Goal: Task Accomplishment & Management: Manage account settings

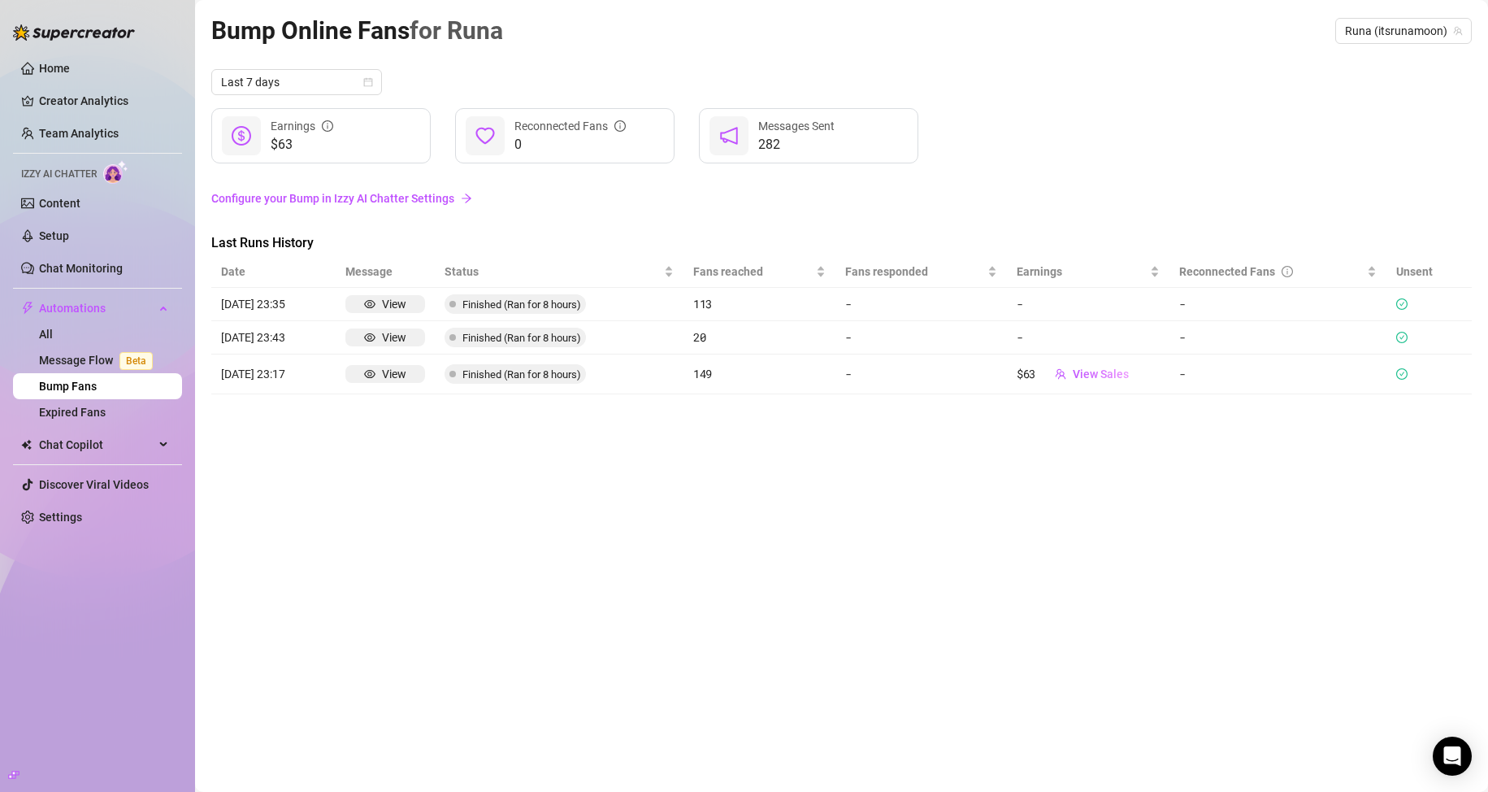
click at [235, 195] on link "Configure your Bump in Izzy AI Chatter Settings" at bounding box center [841, 198] width 1260 height 18
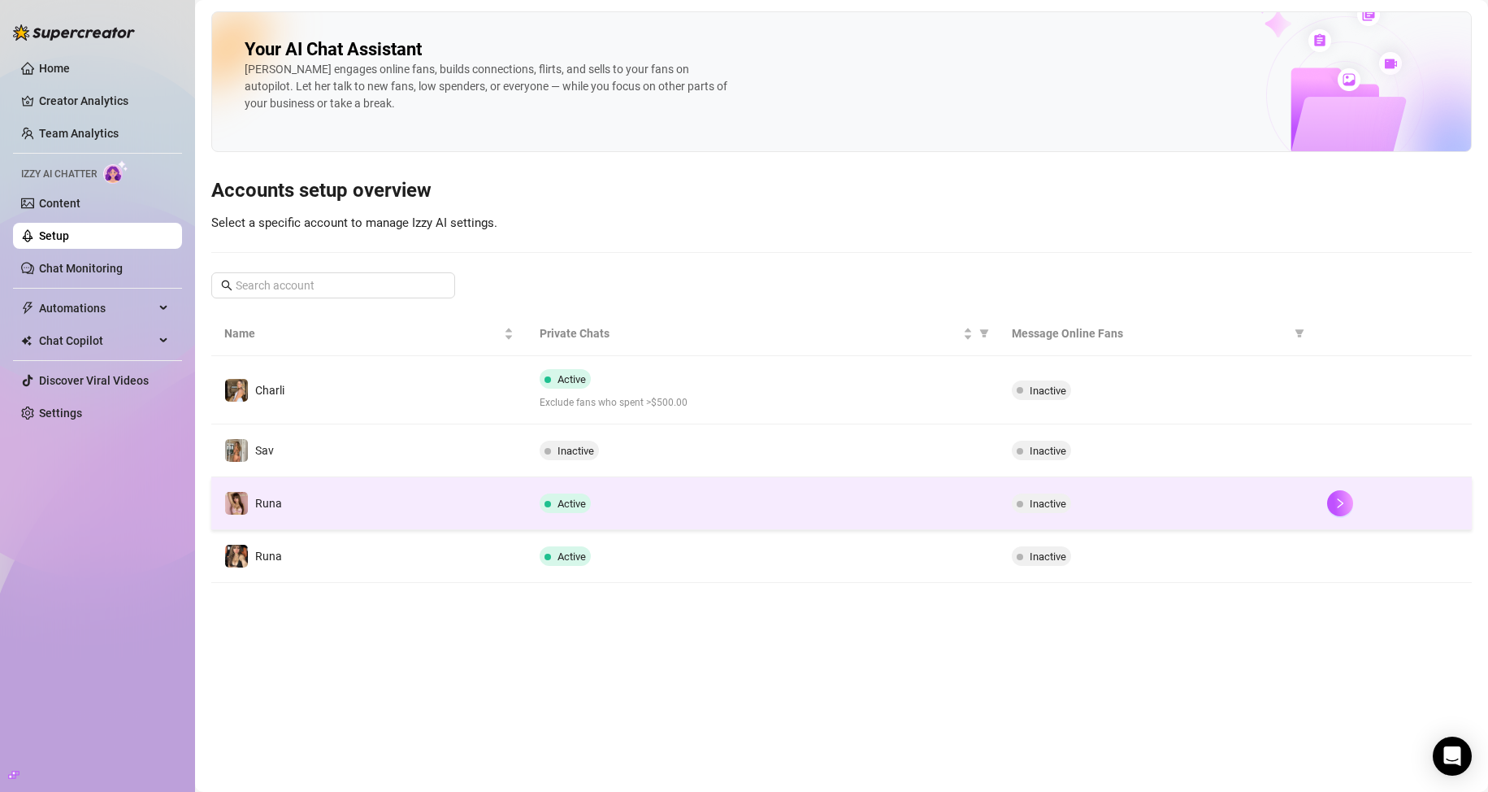
click at [615, 499] on div "Active" at bounding box center [763, 503] width 447 height 20
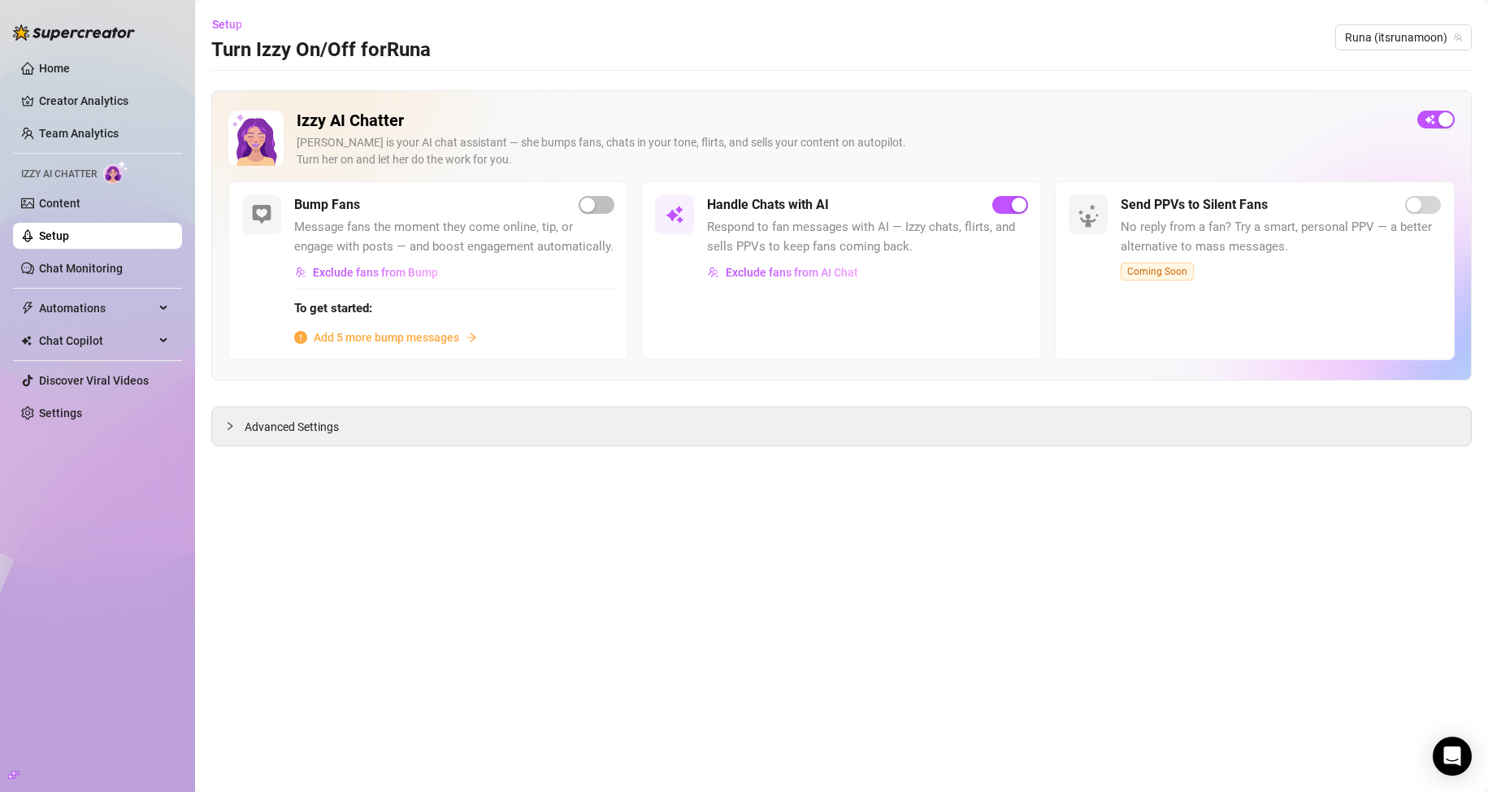
click at [435, 340] on span "Add 5 more bump messages" at bounding box center [386, 337] width 145 height 18
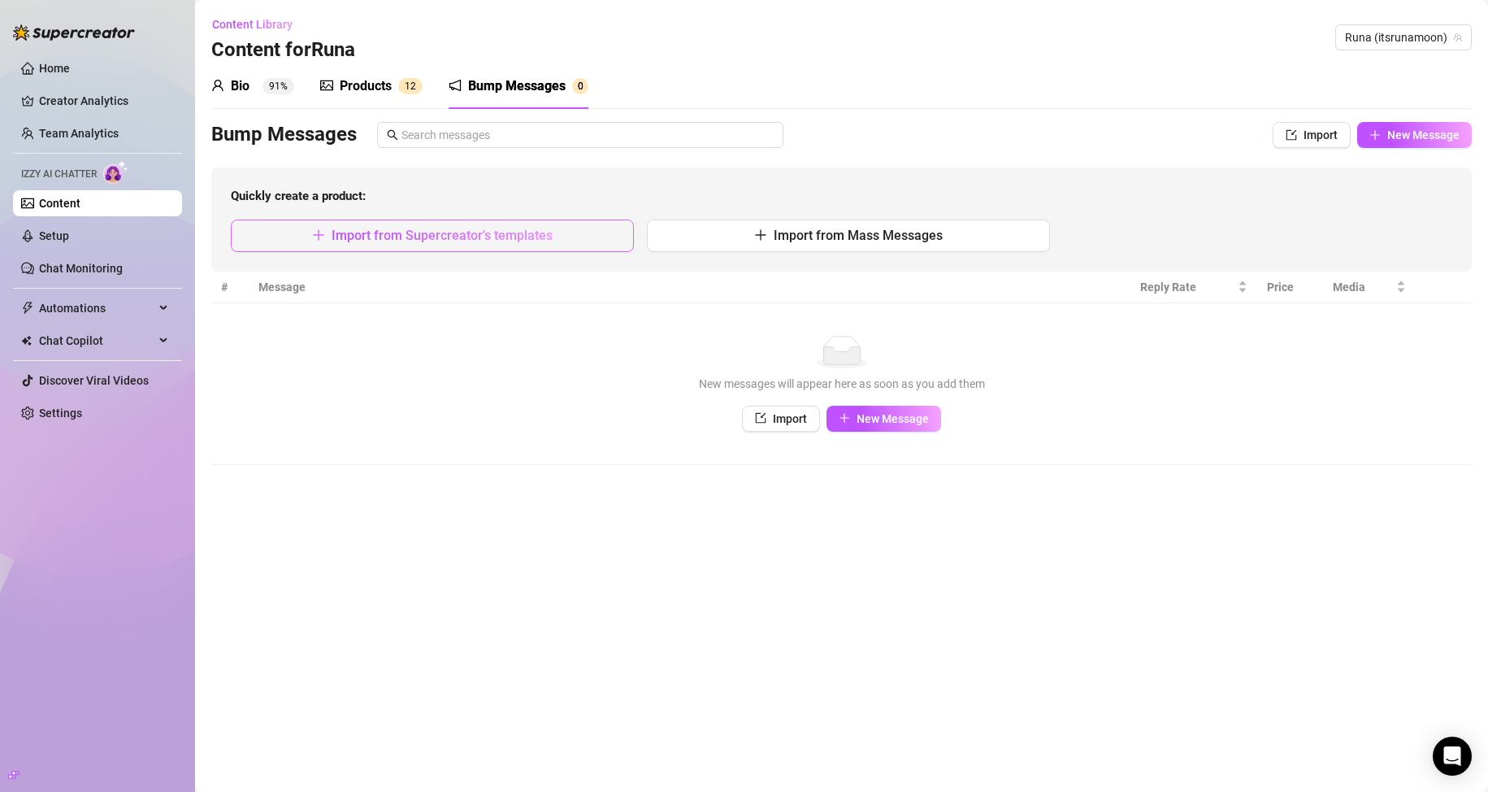
click at [513, 234] on span "Import from Supercreator's templates" at bounding box center [442, 235] width 221 height 15
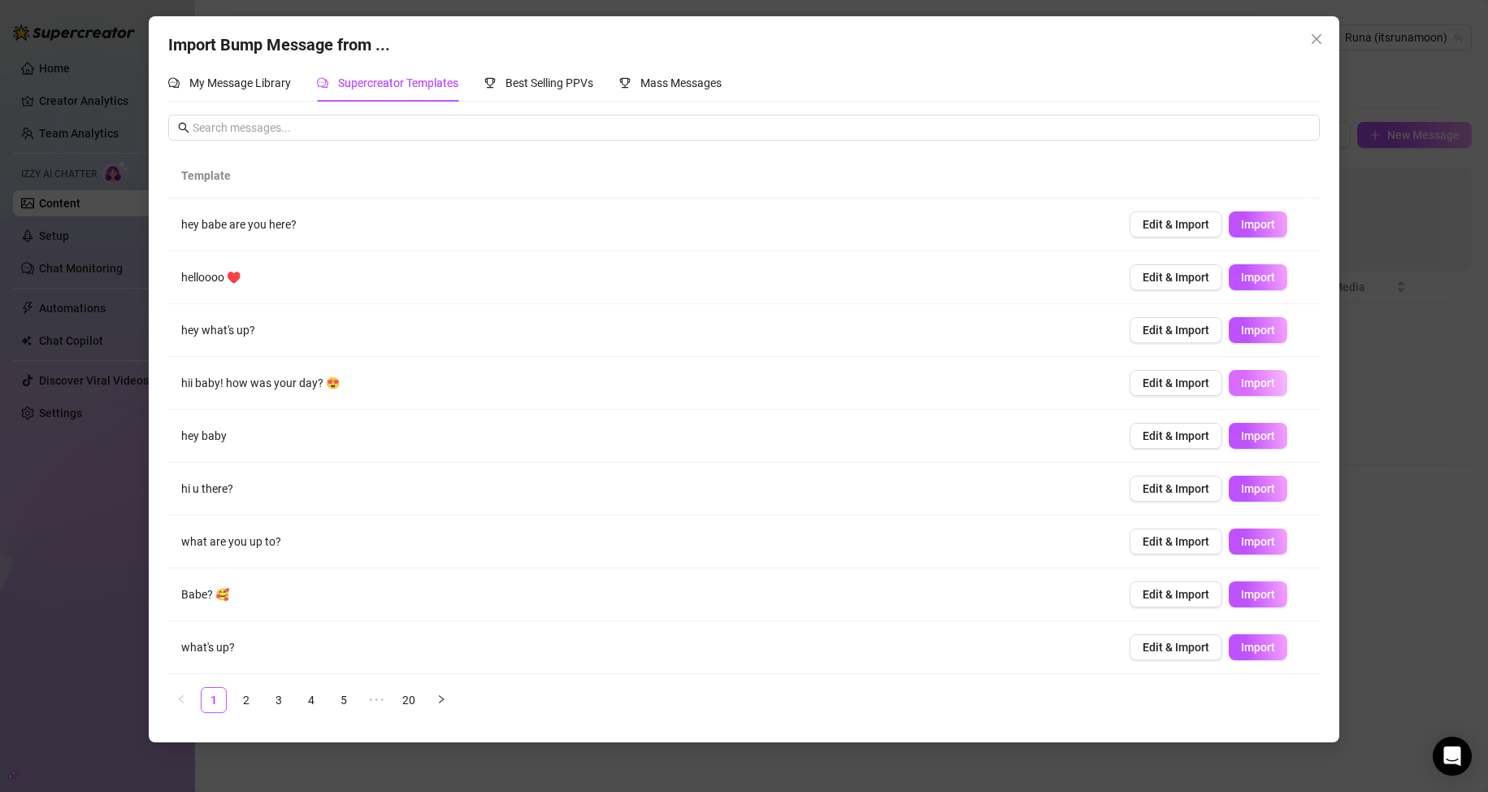
click at [1248, 375] on button "Import" at bounding box center [1258, 383] width 59 height 26
click at [1241, 649] on span "Import" at bounding box center [1258, 646] width 34 height 13
type textarea "want to keep me company? 🥰"
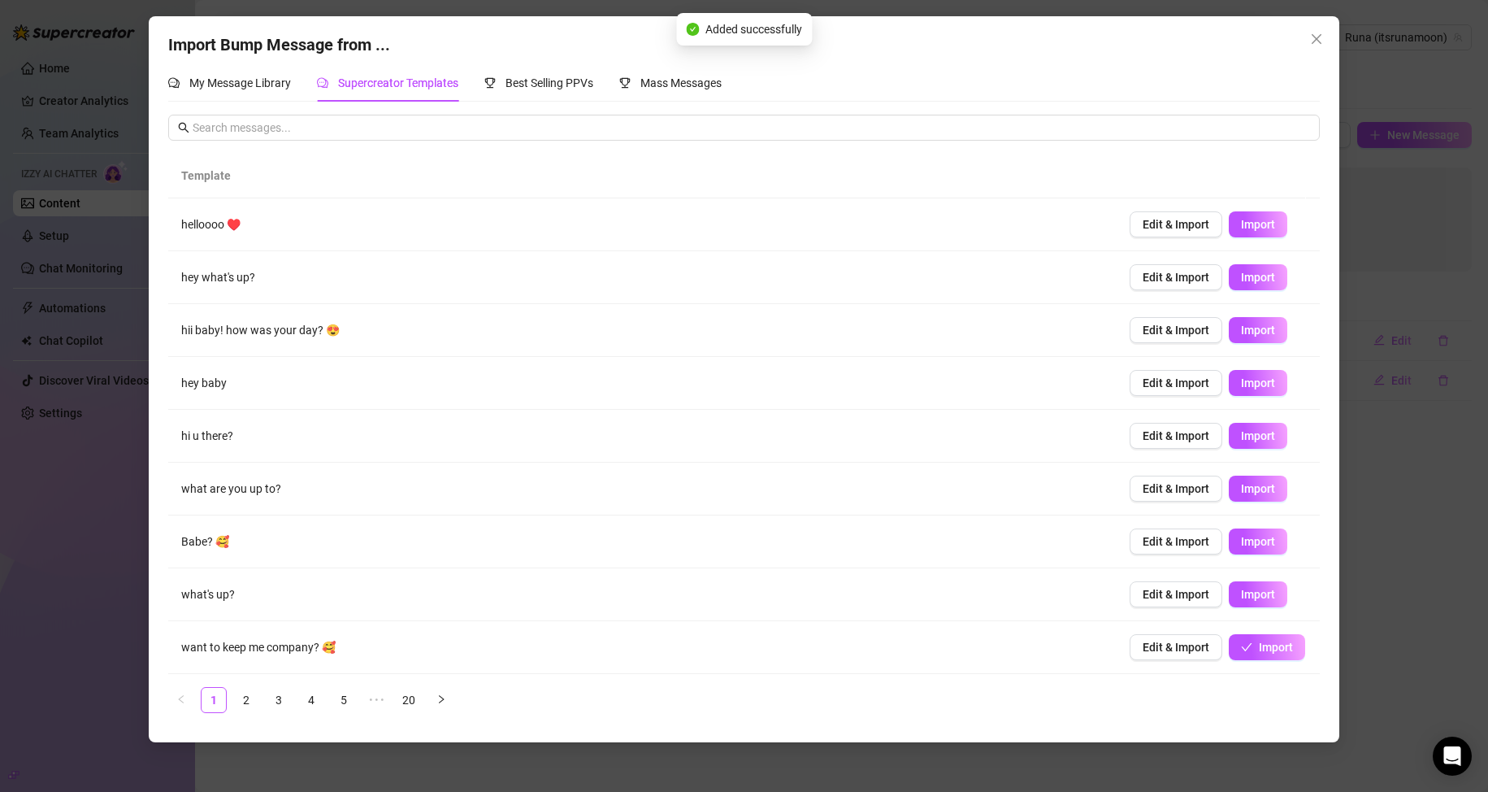
click at [1417, 628] on div "Import Bump Message from ... My Message Library Supercreator Templates Best Sel…" at bounding box center [744, 396] width 1488 height 792
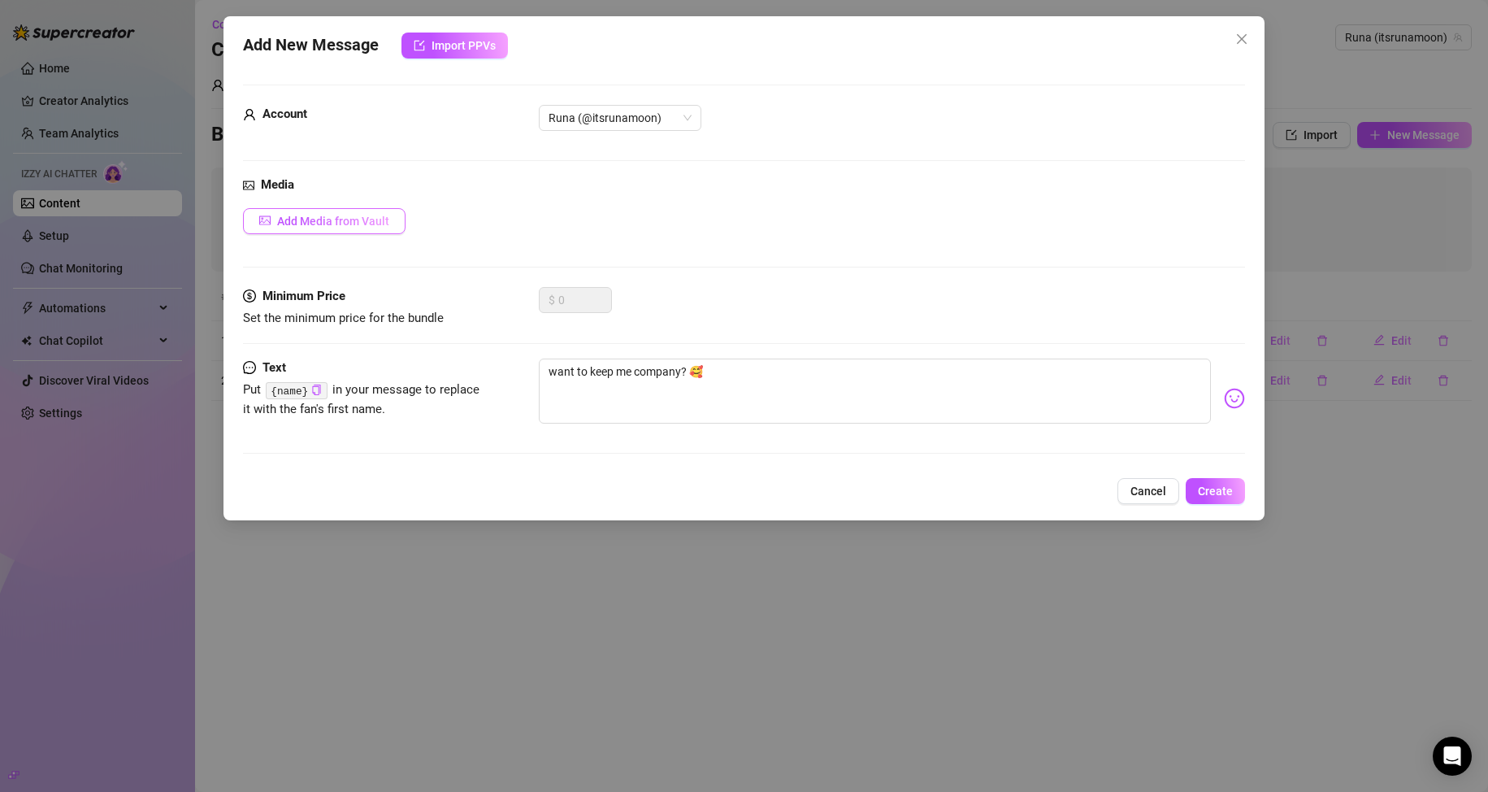
click at [393, 223] on button "Add Media from Vault" at bounding box center [324, 221] width 163 height 26
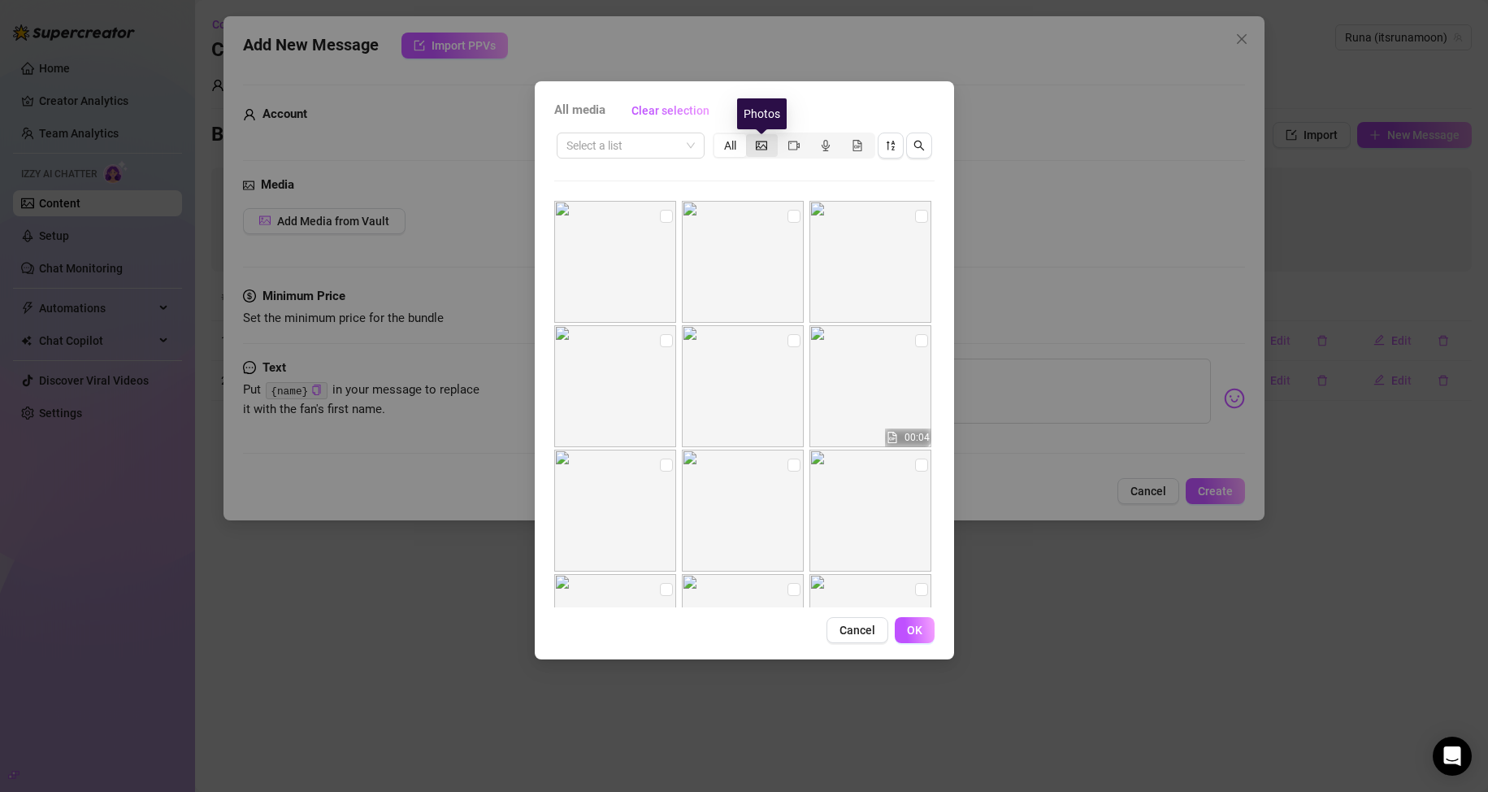
click at [764, 143] on icon "picture" at bounding box center [761, 145] width 11 height 11
click at [750, 137] on input "segmented control" at bounding box center [750, 137] width 0 height 0
click at [787, 274] on input "checkbox" at bounding box center [793, 273] width 13 height 13
checkbox input "true"
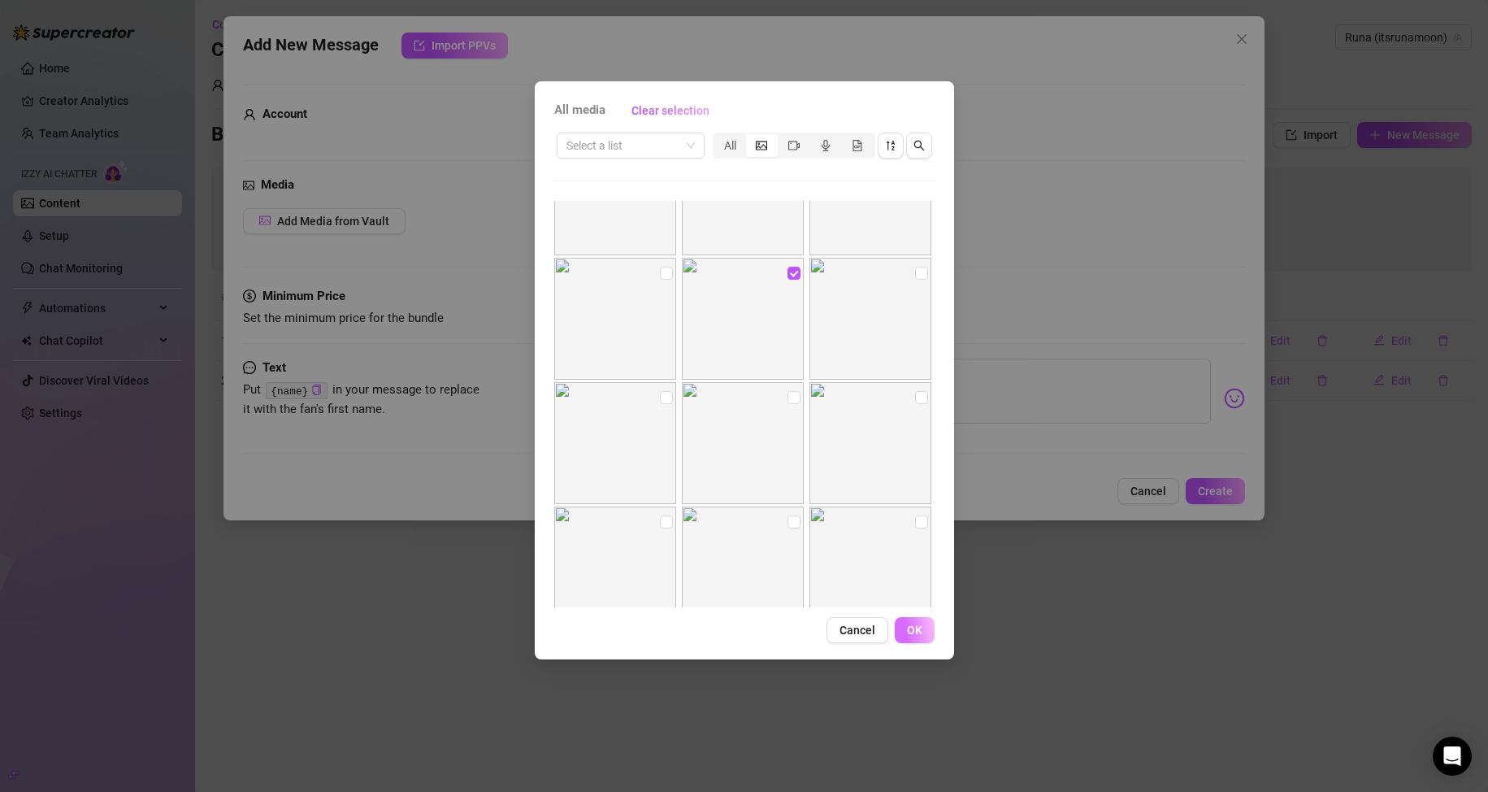
click at [911, 623] on span "OK" at bounding box center [914, 629] width 15 height 13
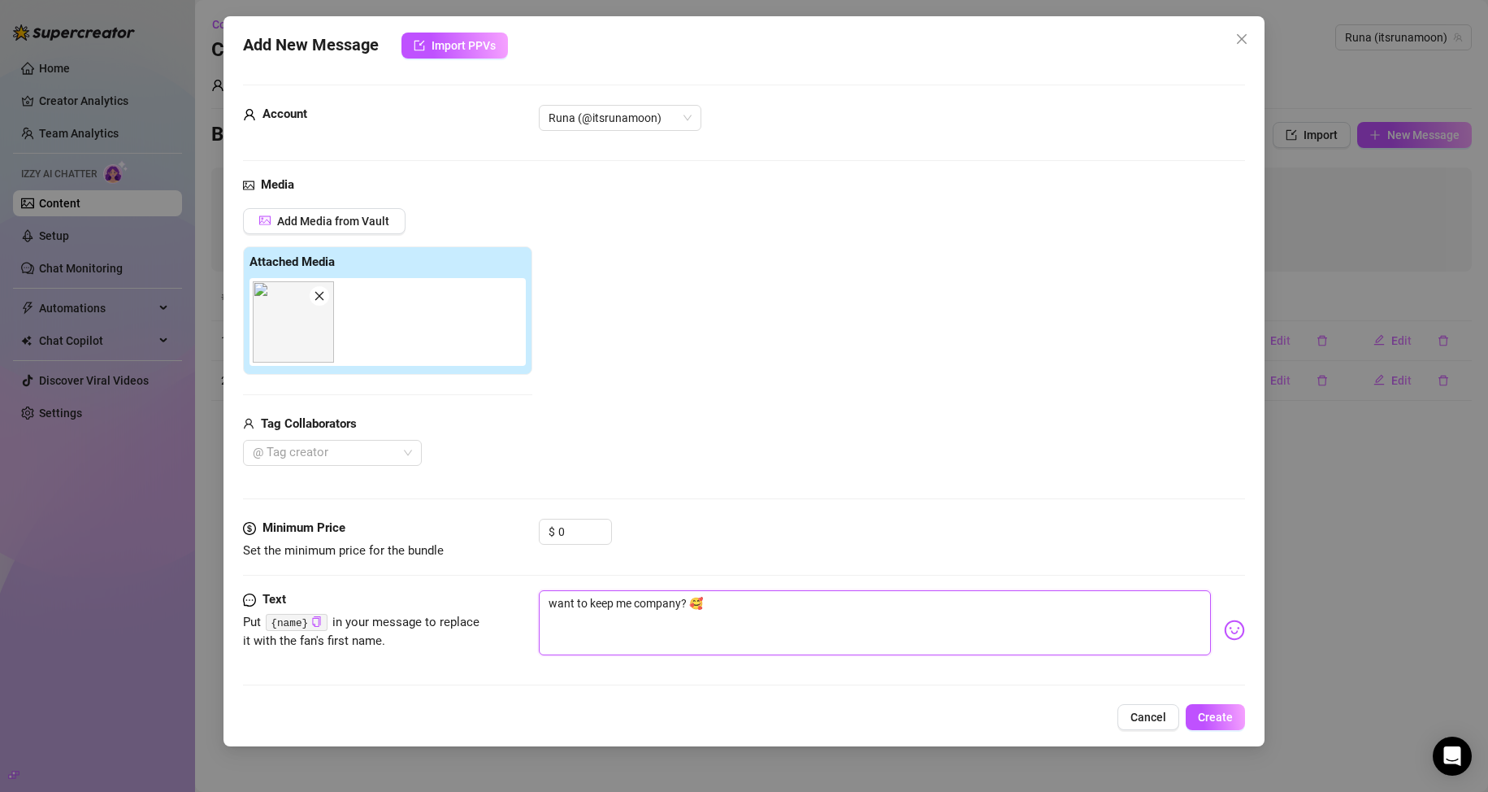
click at [685, 607] on textarea "want to keep me company? 🥰" at bounding box center [875, 622] width 673 height 65
type textarea "want to keep me company? 🥰"
type textarea "want to keep me company? w 🥰"
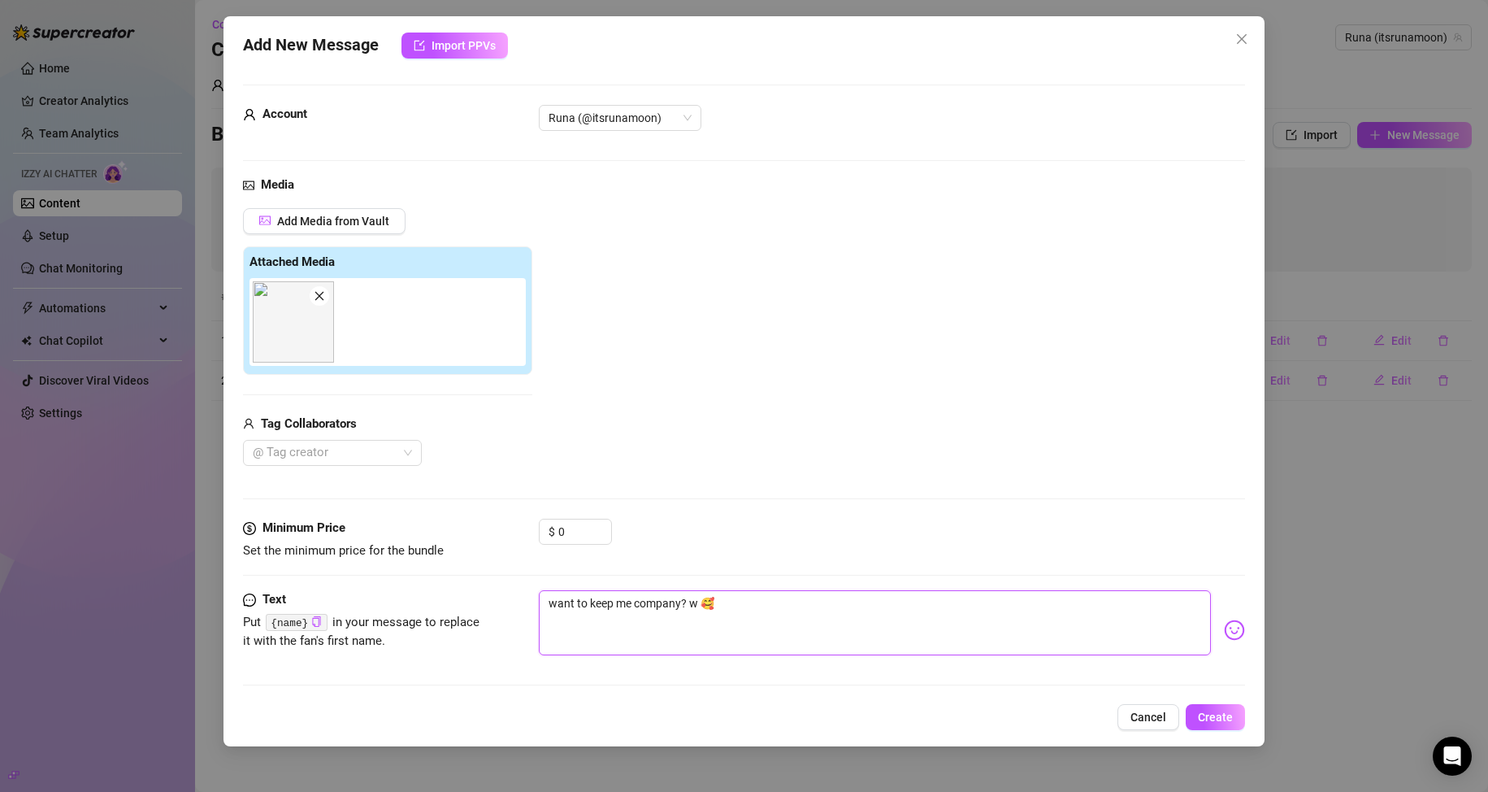
type textarea "want to keep me company? we 🥰"
type textarea "want to keep me company? we c 🥰"
type textarea "want to keep me company? we co 🥰"
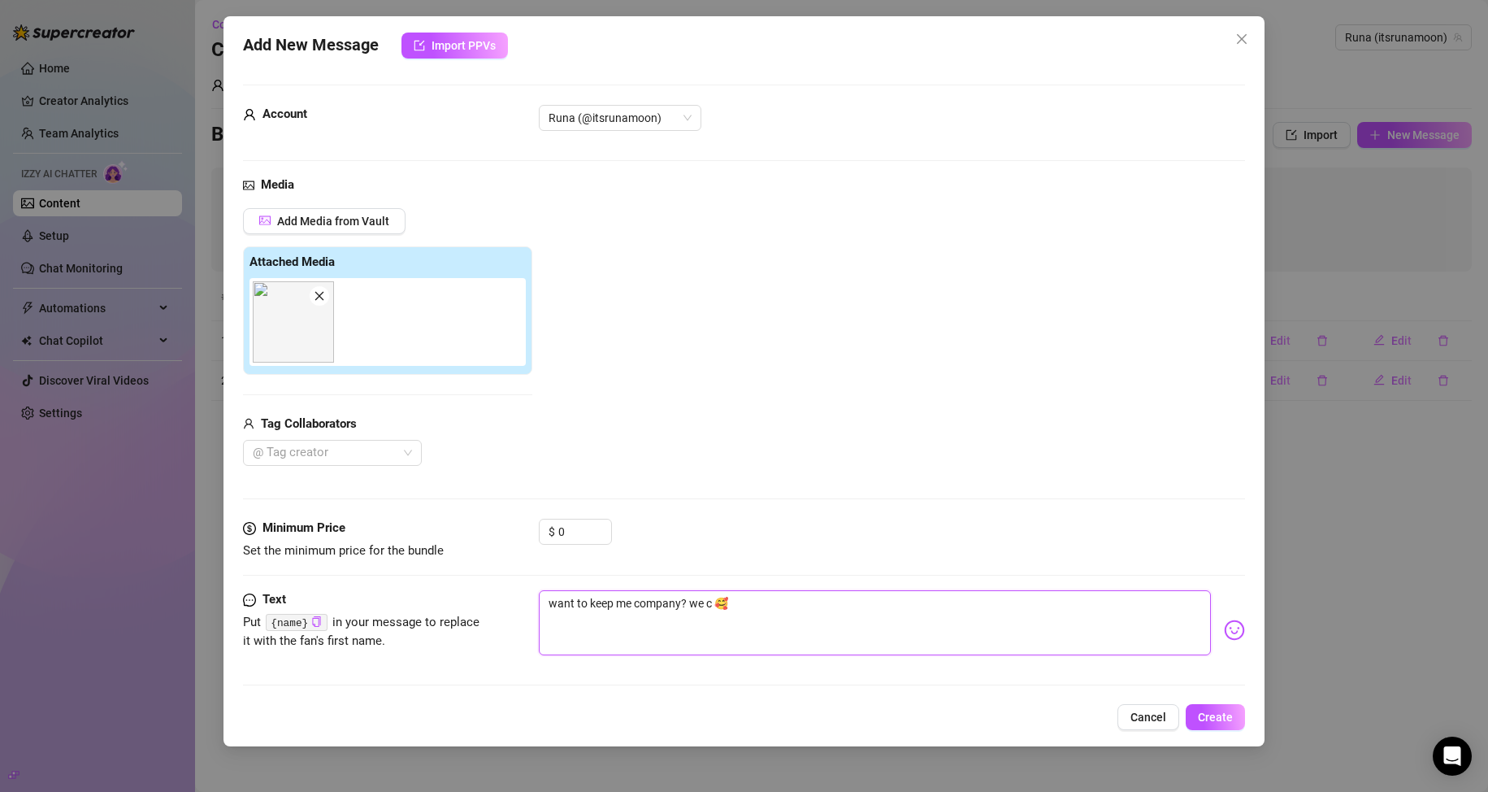
type textarea "want to keep me company? we co 🥰"
type textarea "want to keep me company? we cou 🥰"
type textarea "want to keep me company? we coul 🥰"
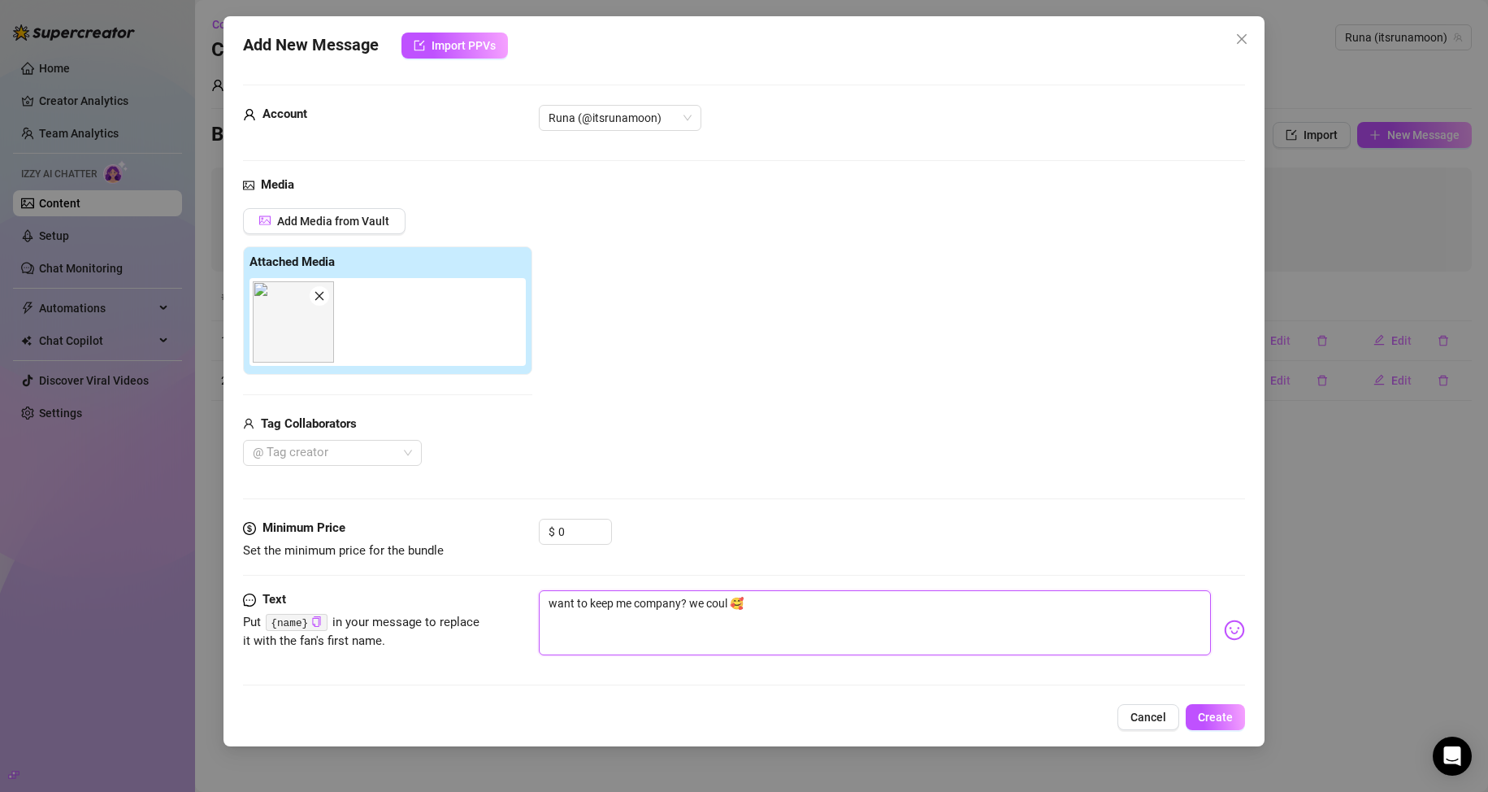
type textarea "want to keep me company? we could 🥰"
type textarea "want to keep me company? we could h 🥰"
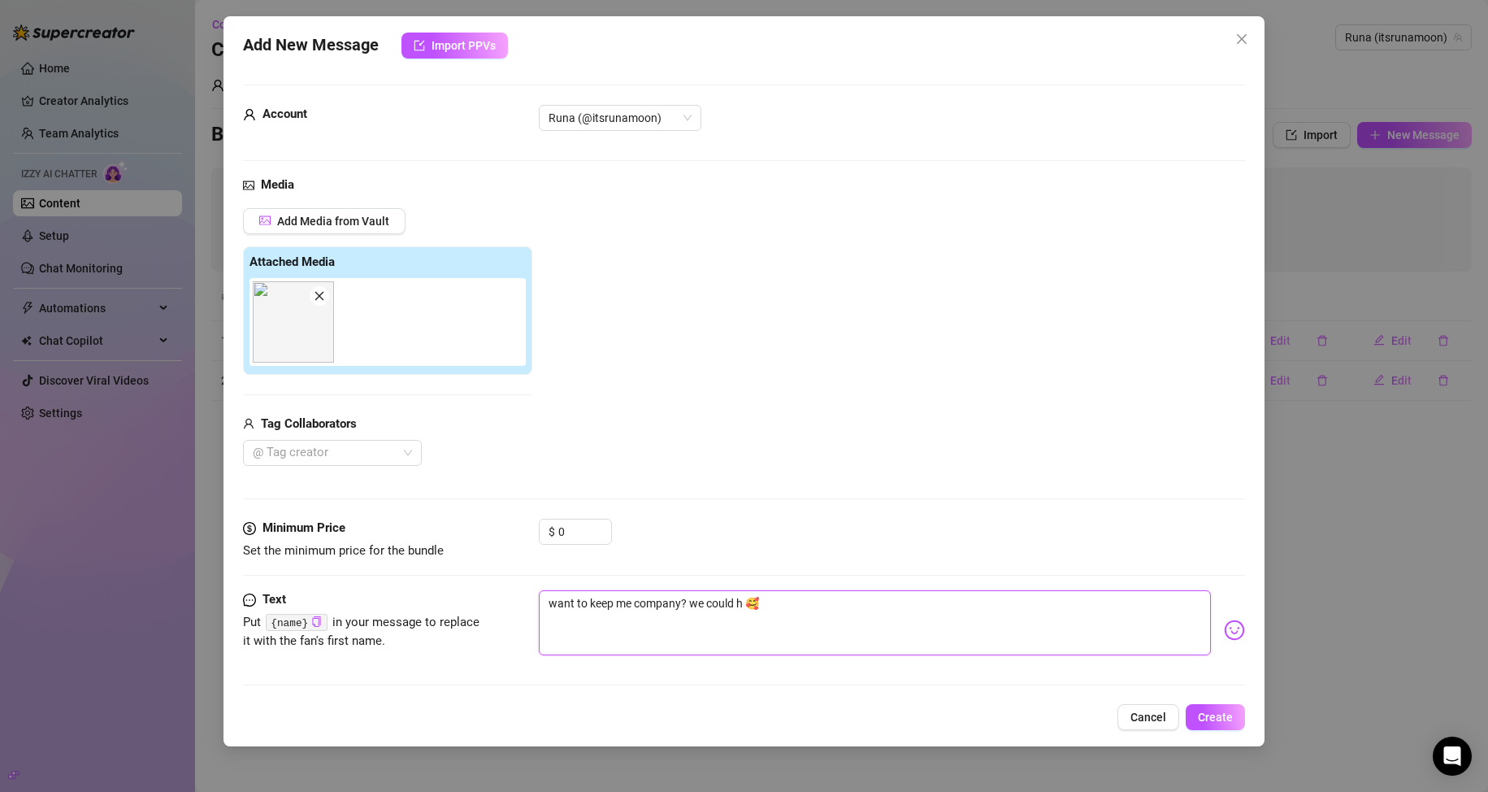
type textarea "want to keep me company? we could ha 🥰"
type textarea "want to keep me company? we could hav 🥰"
type textarea "want to keep me company? we could have 🥰"
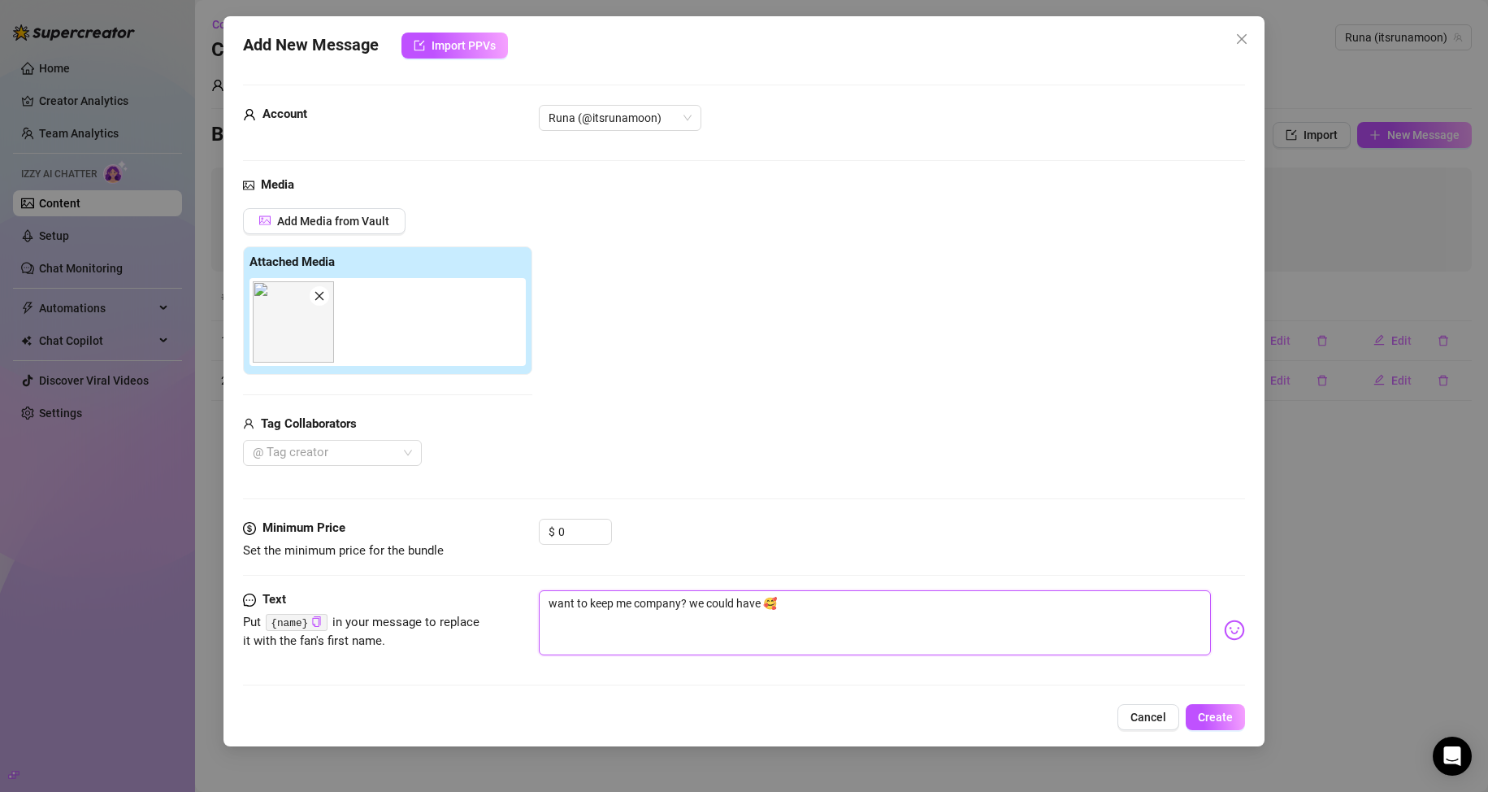
type textarea "want to keep me company? we could have 🥰"
type textarea "want to keep me company? we could have a 🥰"
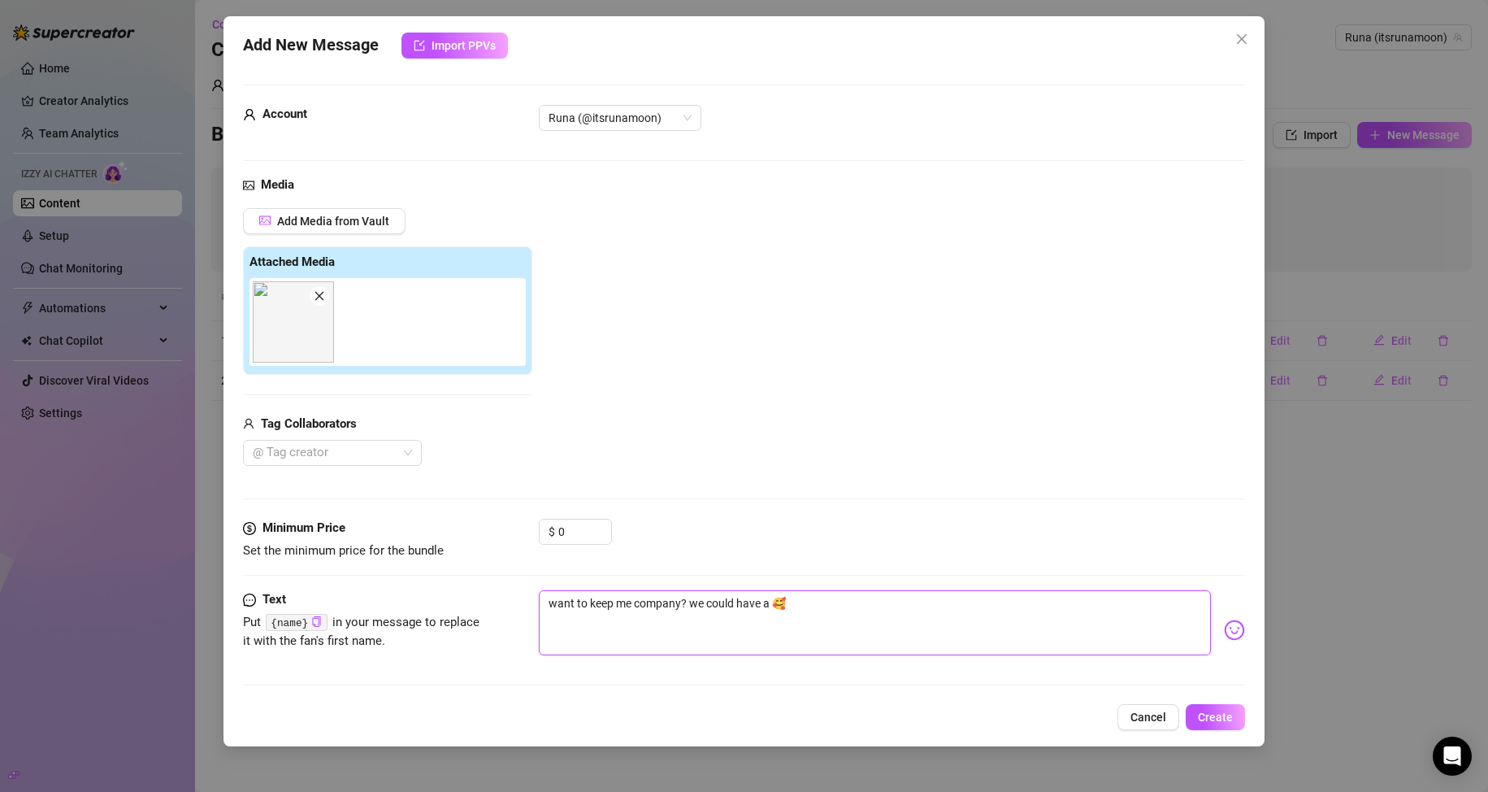
type textarea "want to keep me company? we could have a 🥰"
type textarea "want to keep me company? we could have a l 🥰"
type textarea "want to keep me company? we could have a li 🥰"
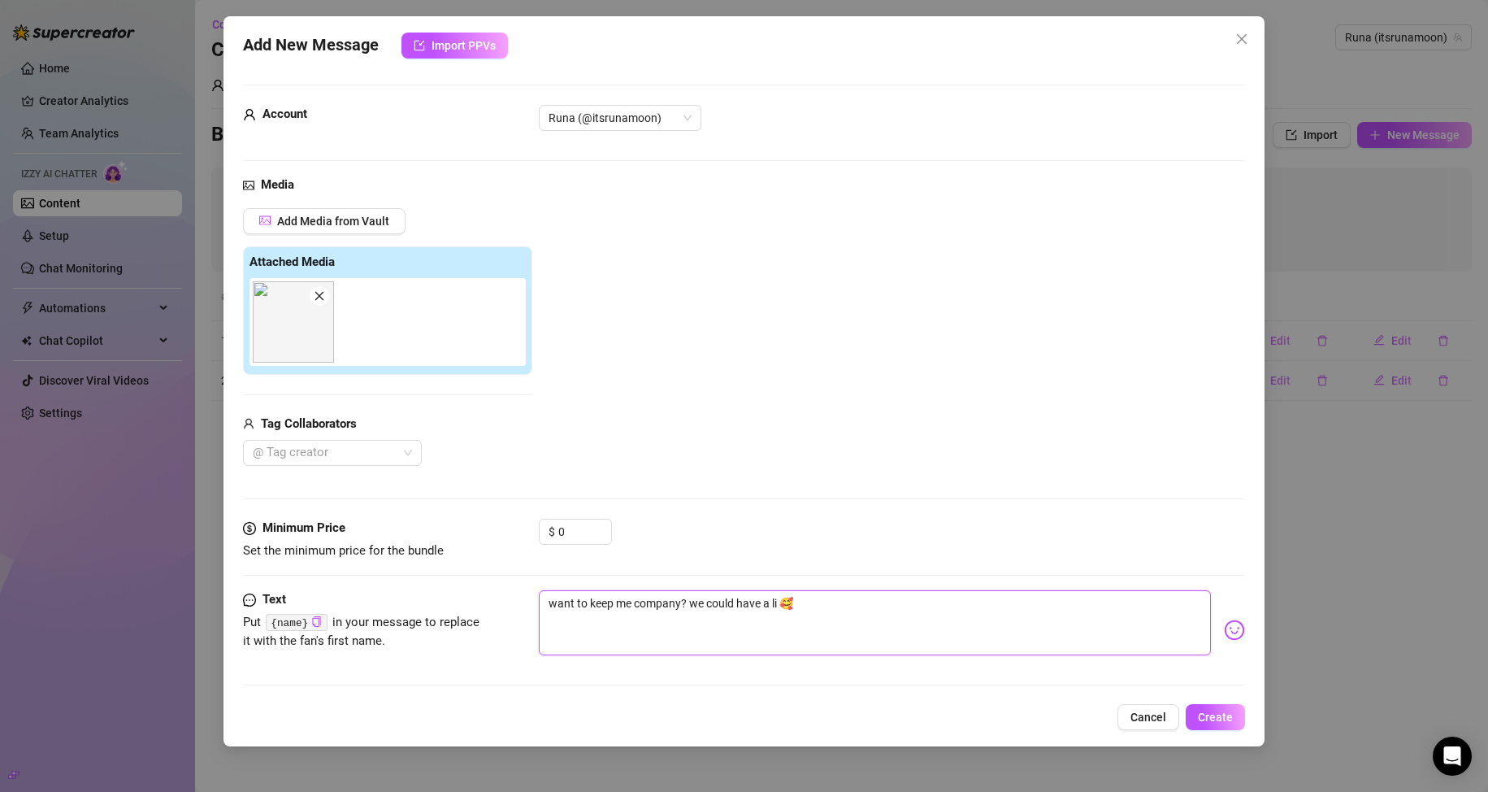
type textarea "want to keep me company? we could have a lit 🥰"
type textarea "want to keep me company? we could have a litt 🥰"
type textarea "want to keep me company? we could have a littl 🥰"
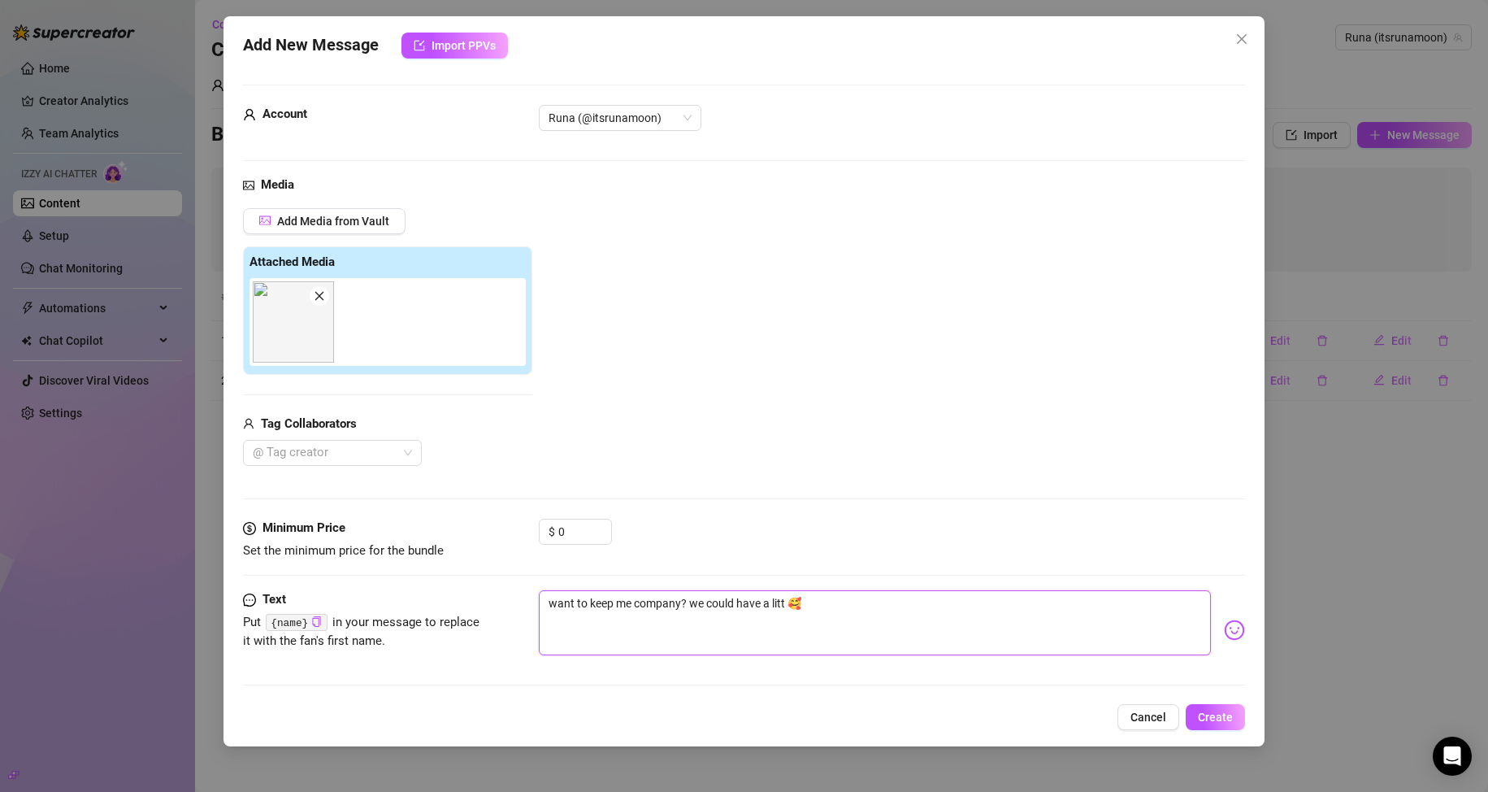
type textarea "want to keep me company? we could have a littl 🥰"
type textarea "want to keep me company? we could have a little 🥰"
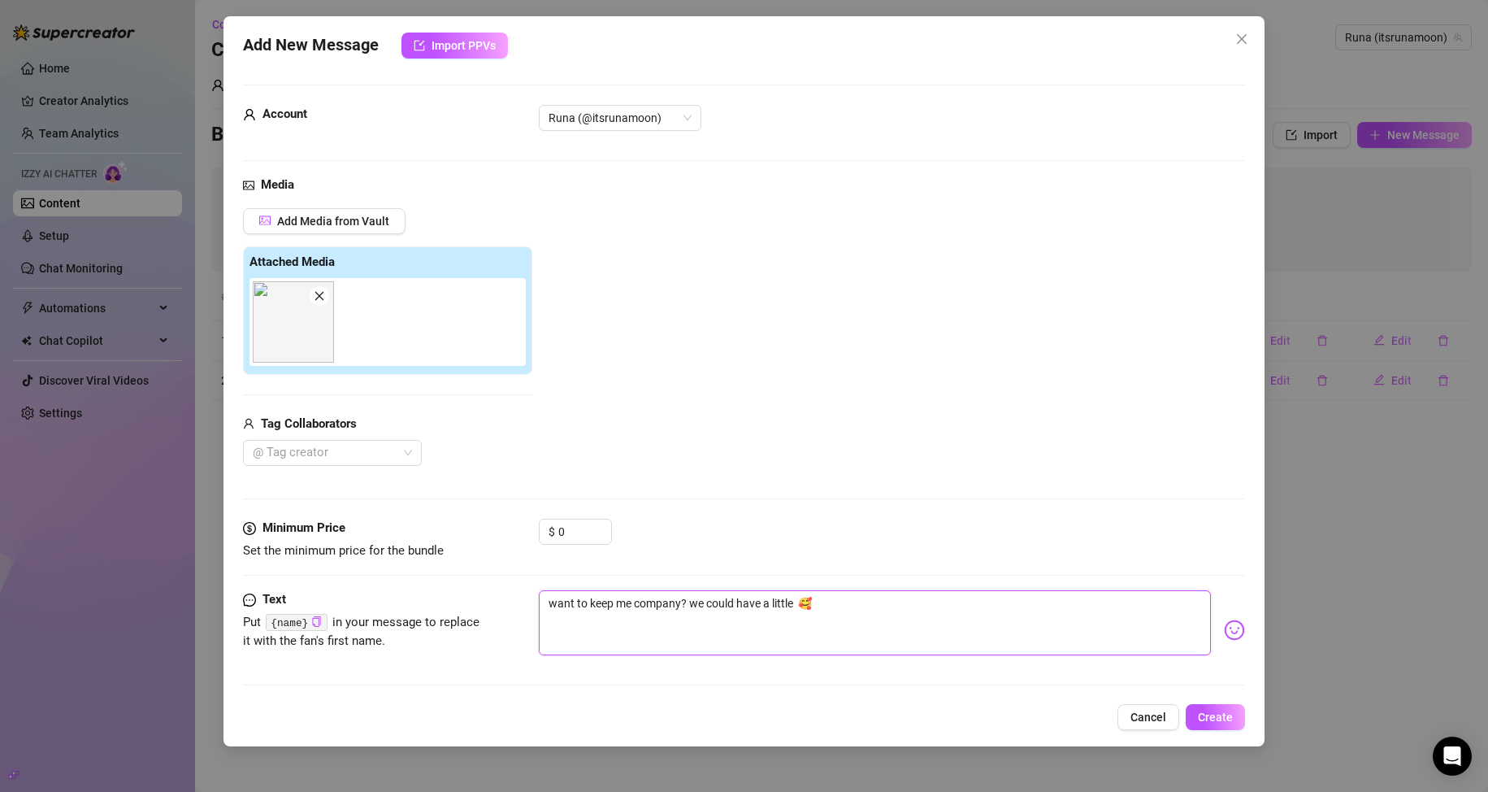
type textarea "want to keep me company? we could have a little f 🥰"
type textarea "want to keep me company? we could have a little fu 🥰"
type textarea "want to keep me company? we could have a little fun 🥰"
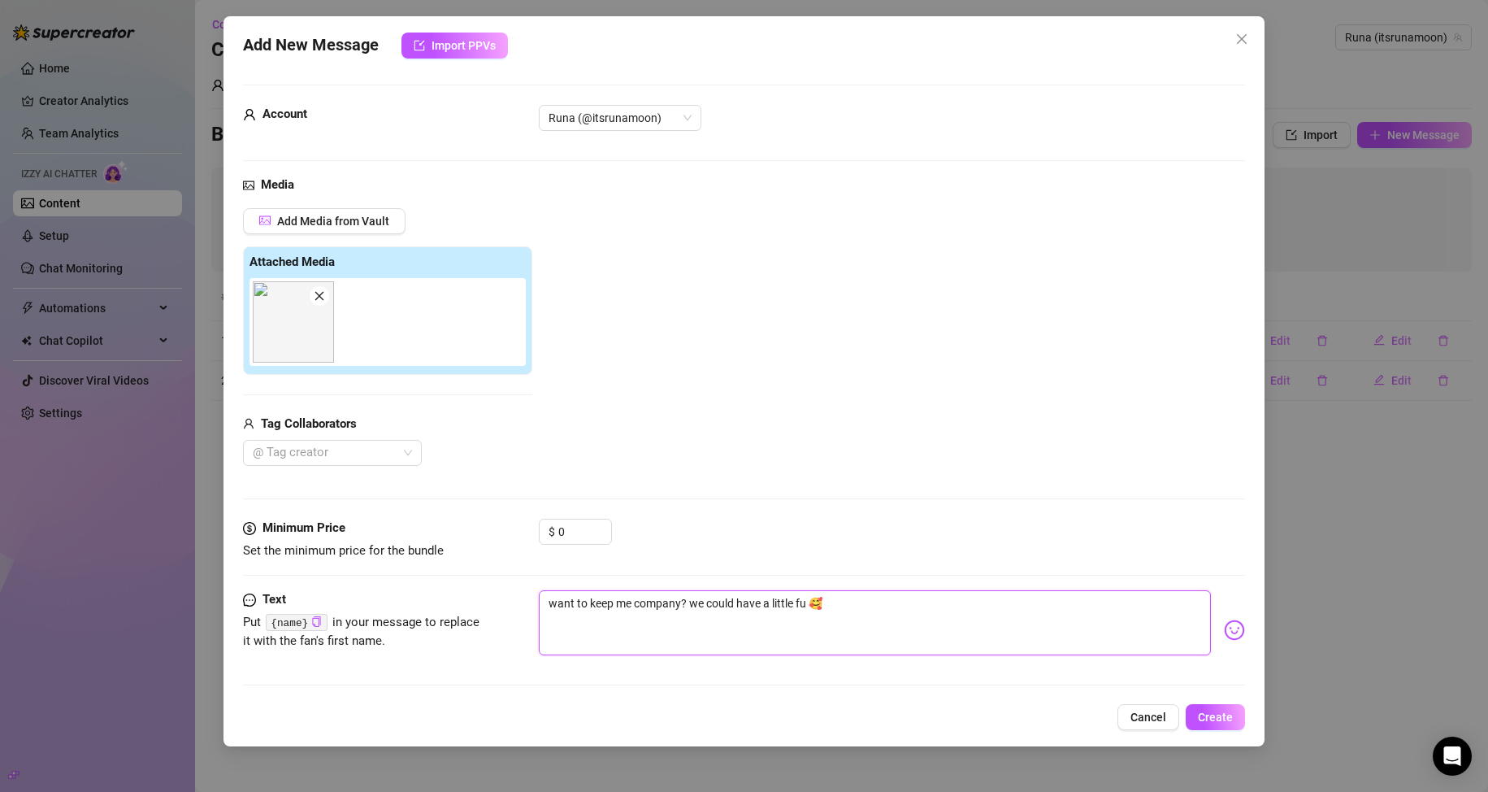
type textarea "want to keep me company? we could have a little fun 🥰"
type textarea "want to keep me company? we could have a little fun, 🥰"
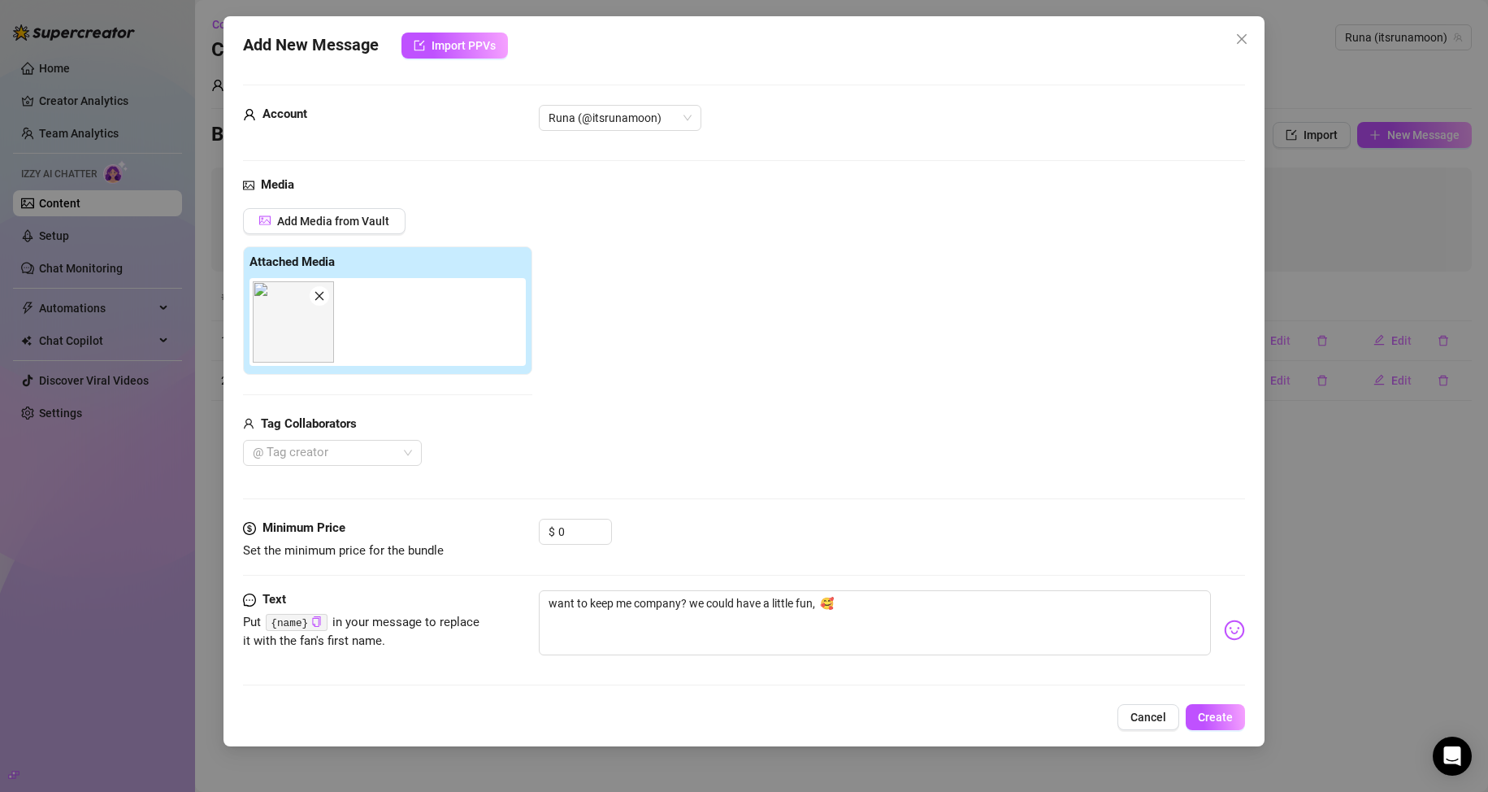
click at [294, 626] on code "{name}" at bounding box center [296, 622] width 61 height 17
click at [314, 622] on icon "copy" at bounding box center [316, 621] width 11 height 11
click at [818, 601] on textarea "want to keep me company? we could have a little fun, 🥰" at bounding box center [875, 622] width 673 height 65
paste textarea "{name}"
type textarea "want to keep me company? we could have a little fun, {name} 🥰"
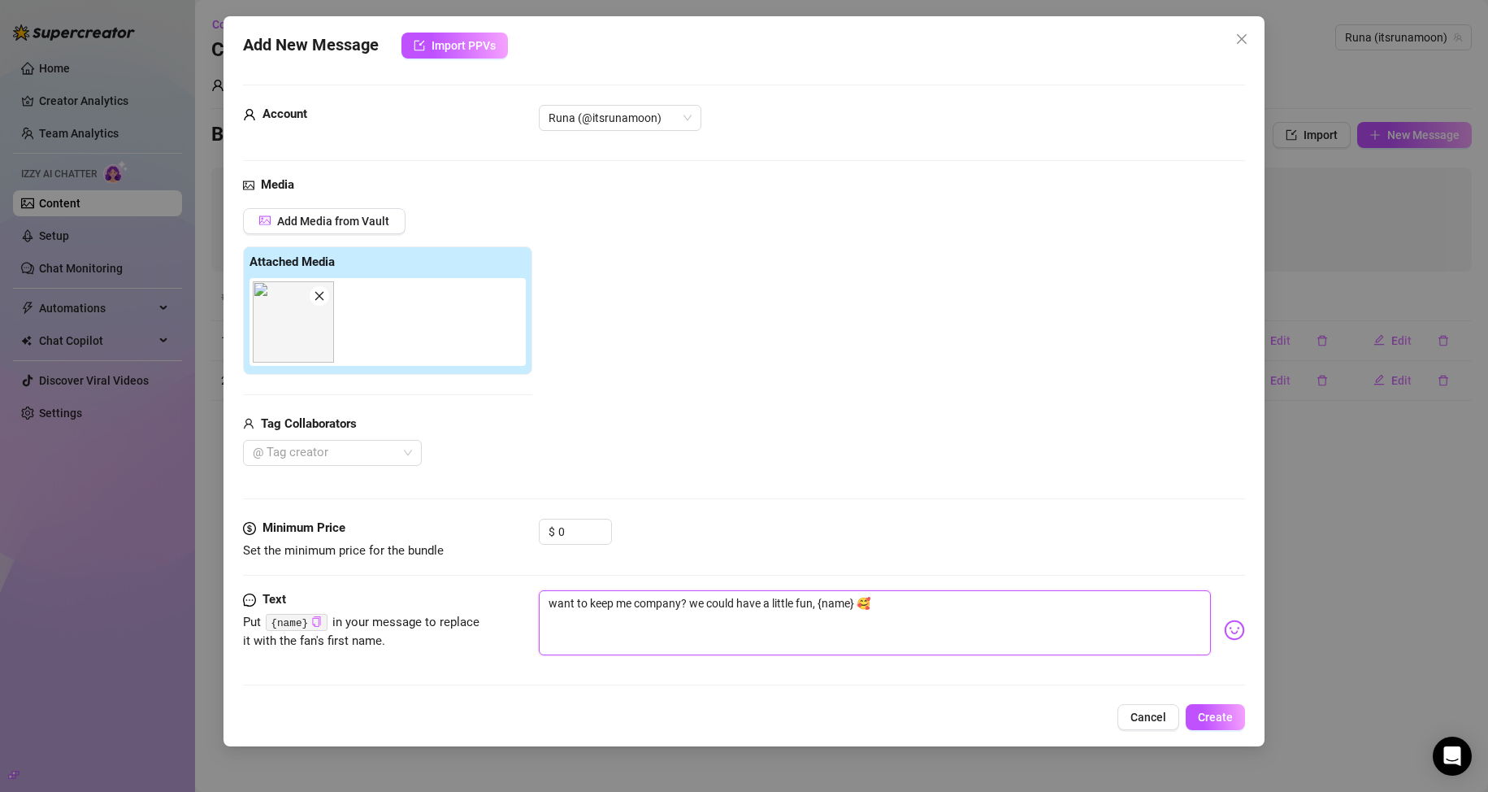
type textarea "want to keep me company? we could have a little fun, {name} 🥰"
click at [1204, 716] on span "Create" at bounding box center [1215, 716] width 35 height 13
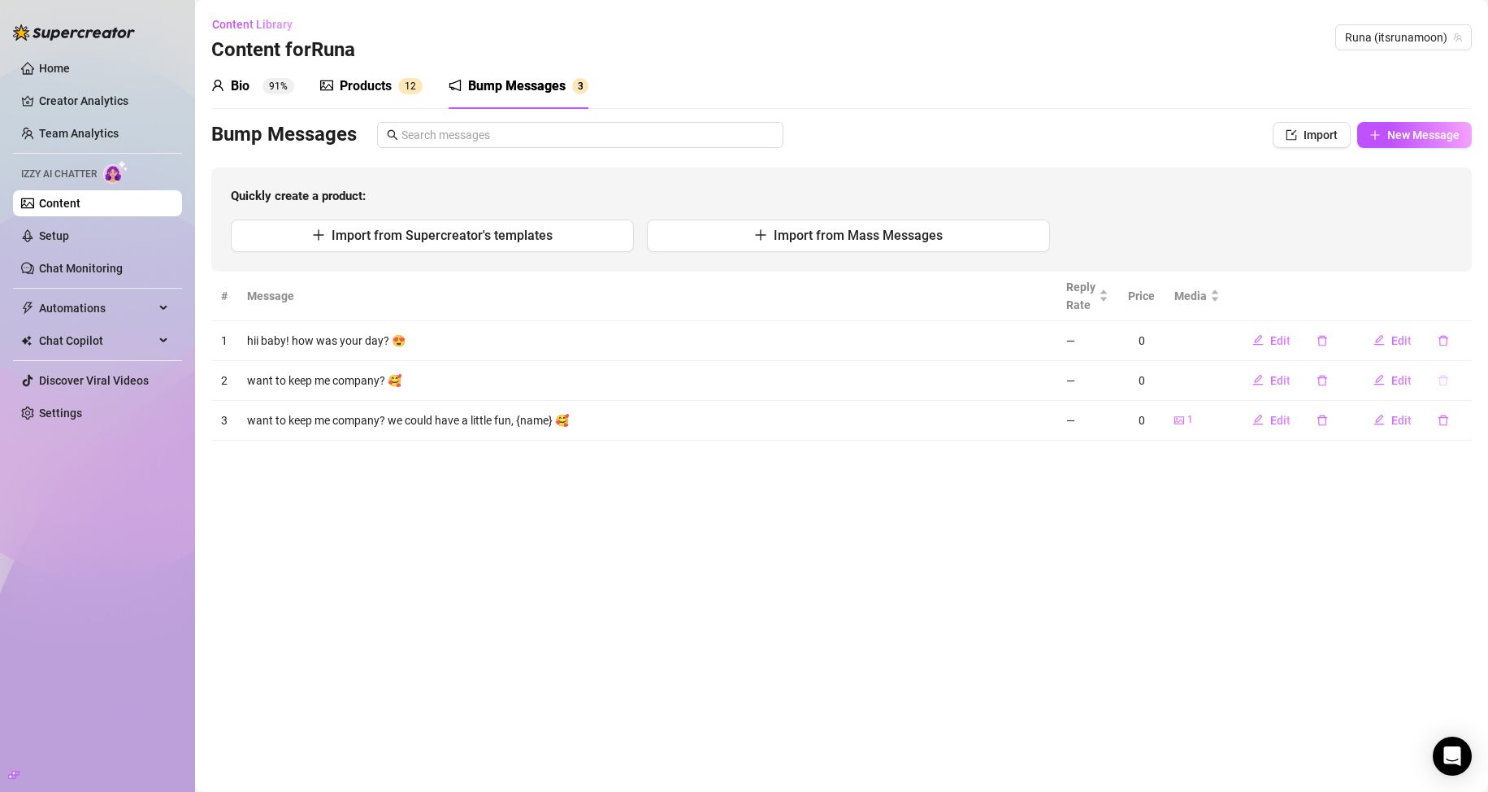
click at [1446, 380] on icon "delete" at bounding box center [1443, 380] width 11 height 11
click at [1459, 341] on span "Yes" at bounding box center [1461, 338] width 20 height 13
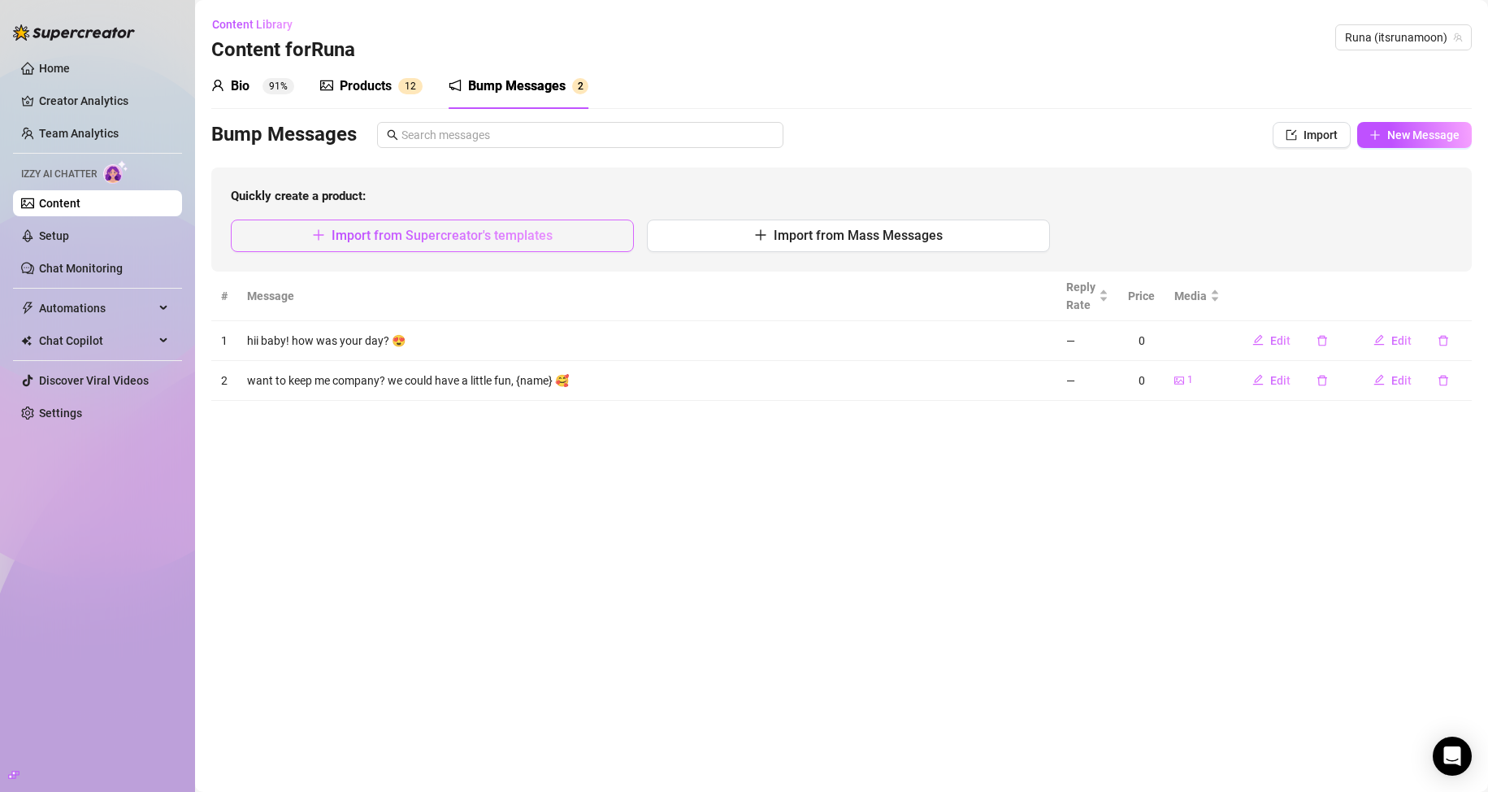
click at [576, 227] on button "Import from Supercreator's templates" at bounding box center [432, 235] width 403 height 33
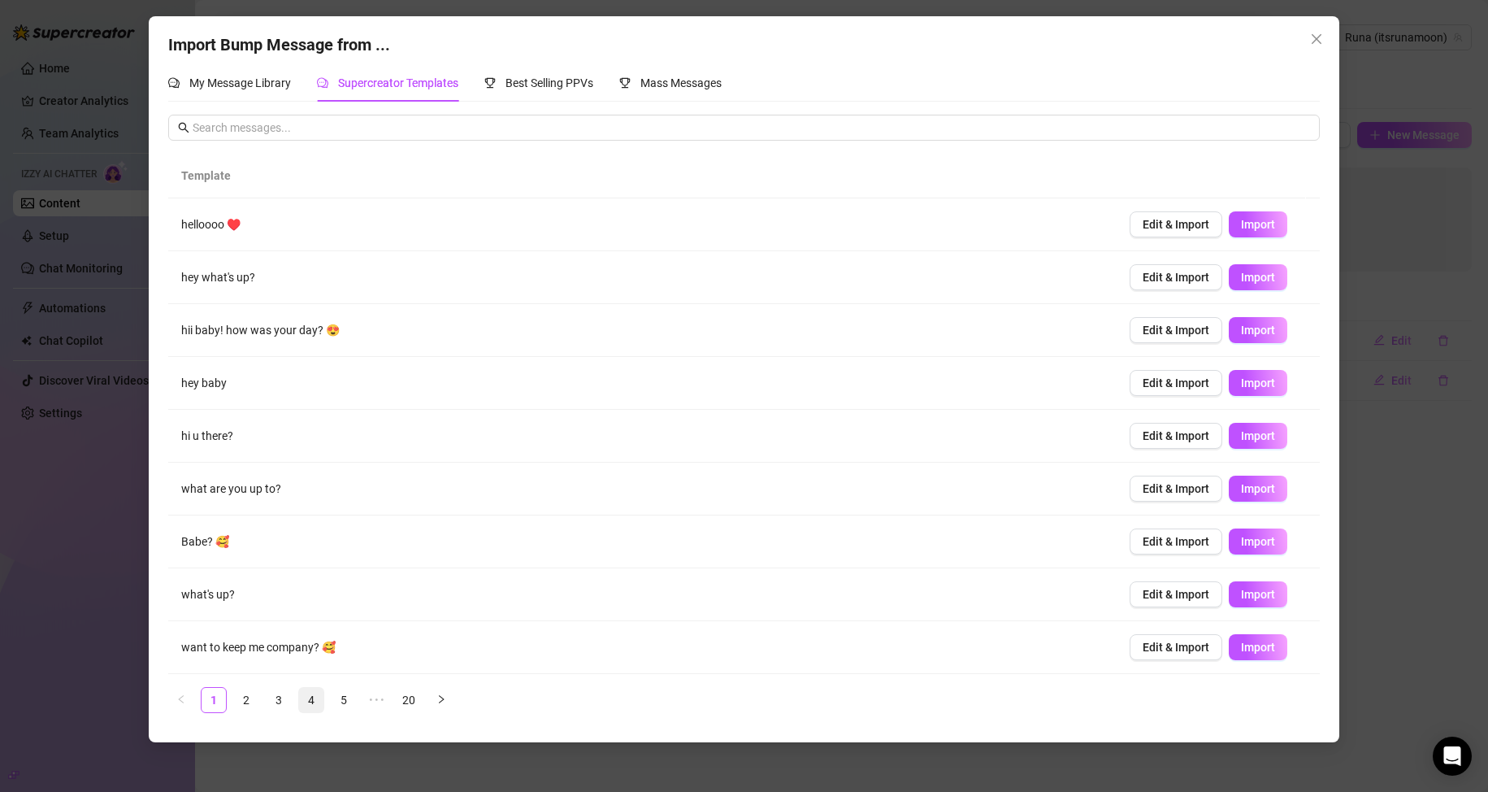
click at [312, 689] on link "4" at bounding box center [311, 700] width 24 height 24
click at [1260, 649] on button "Import" at bounding box center [1258, 647] width 59 height 26
type textarea "babeeeee are you horny rn?"
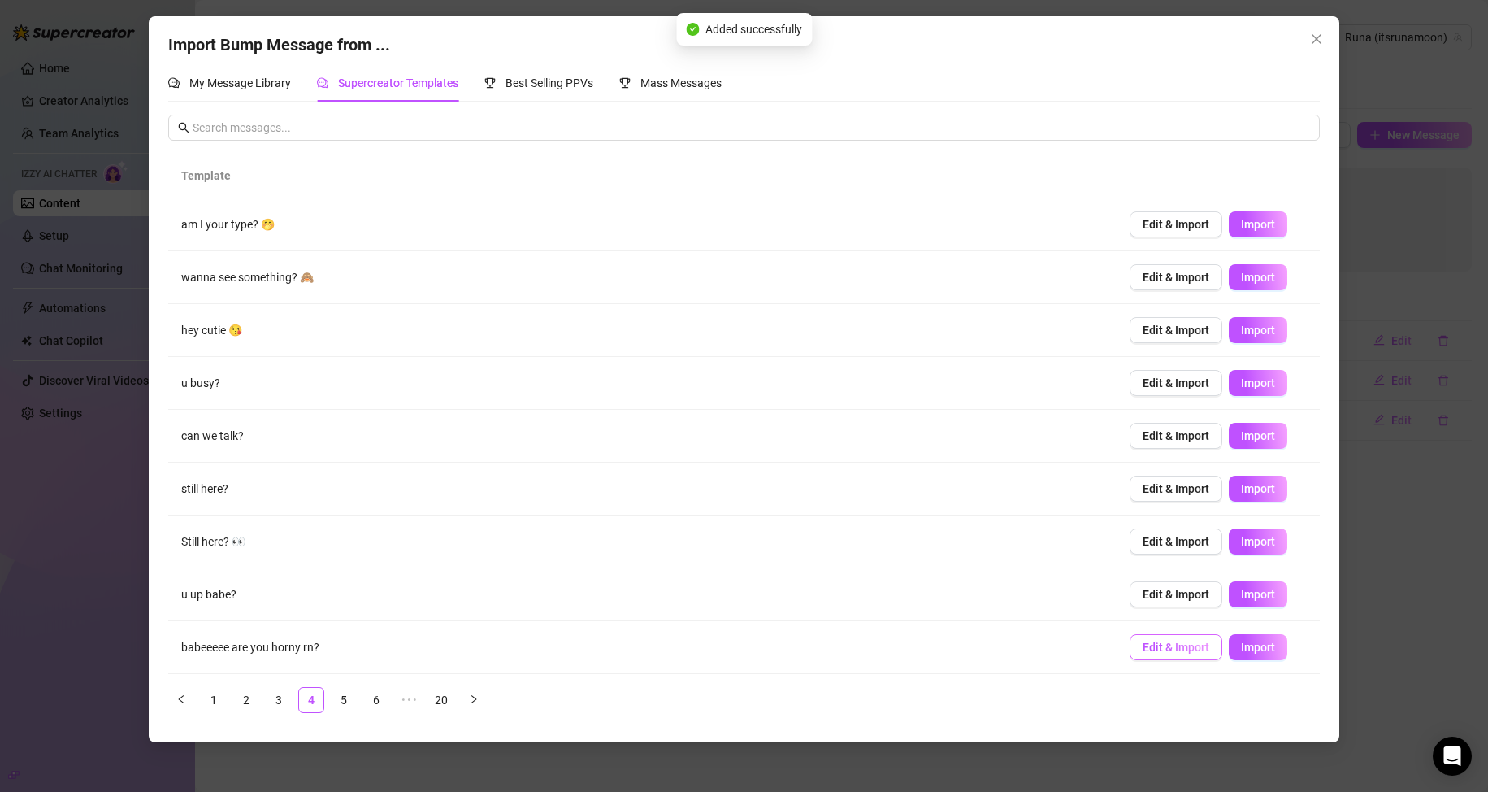
click at [1176, 649] on span "Edit & Import" at bounding box center [1176, 646] width 67 height 13
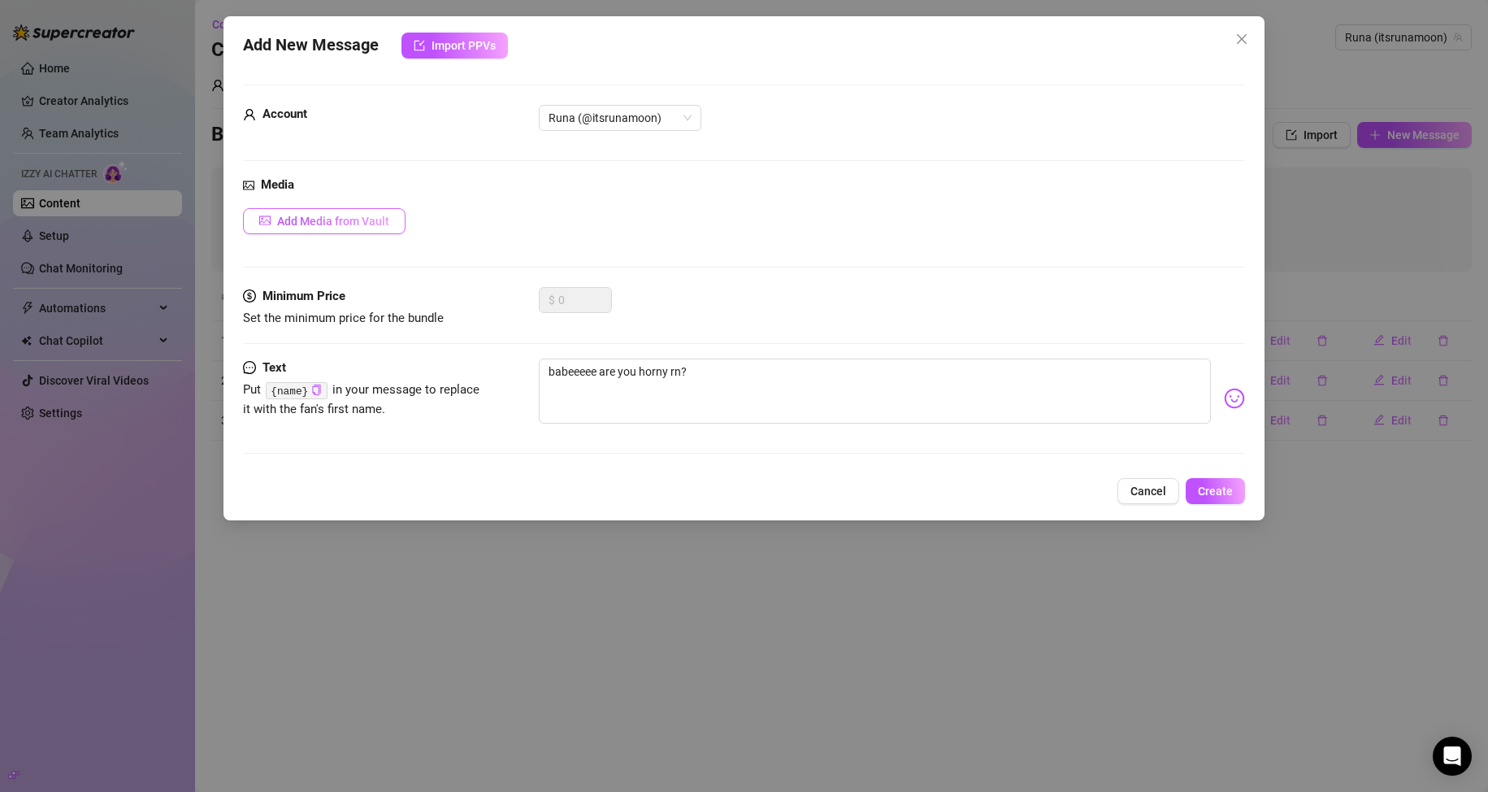
click at [360, 232] on button "Add Media from Vault" at bounding box center [324, 221] width 163 height 26
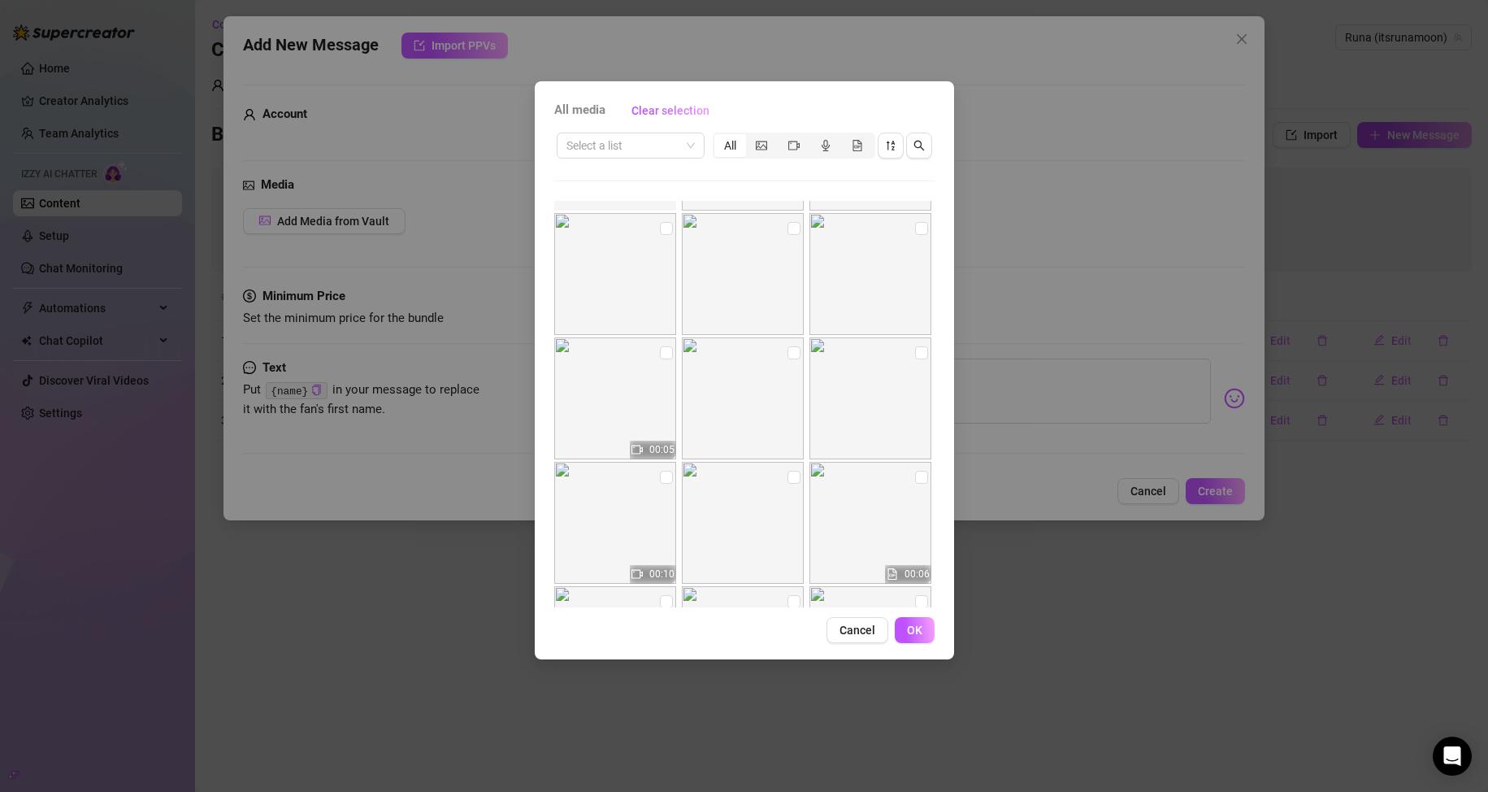
scroll to position [488, 0]
click at [752, 147] on div "segmented control" at bounding box center [762, 145] width 32 height 23
click at [750, 137] on input "segmented control" at bounding box center [750, 137] width 0 height 0
click at [660, 252] on input "checkbox" at bounding box center [666, 246] width 13 height 13
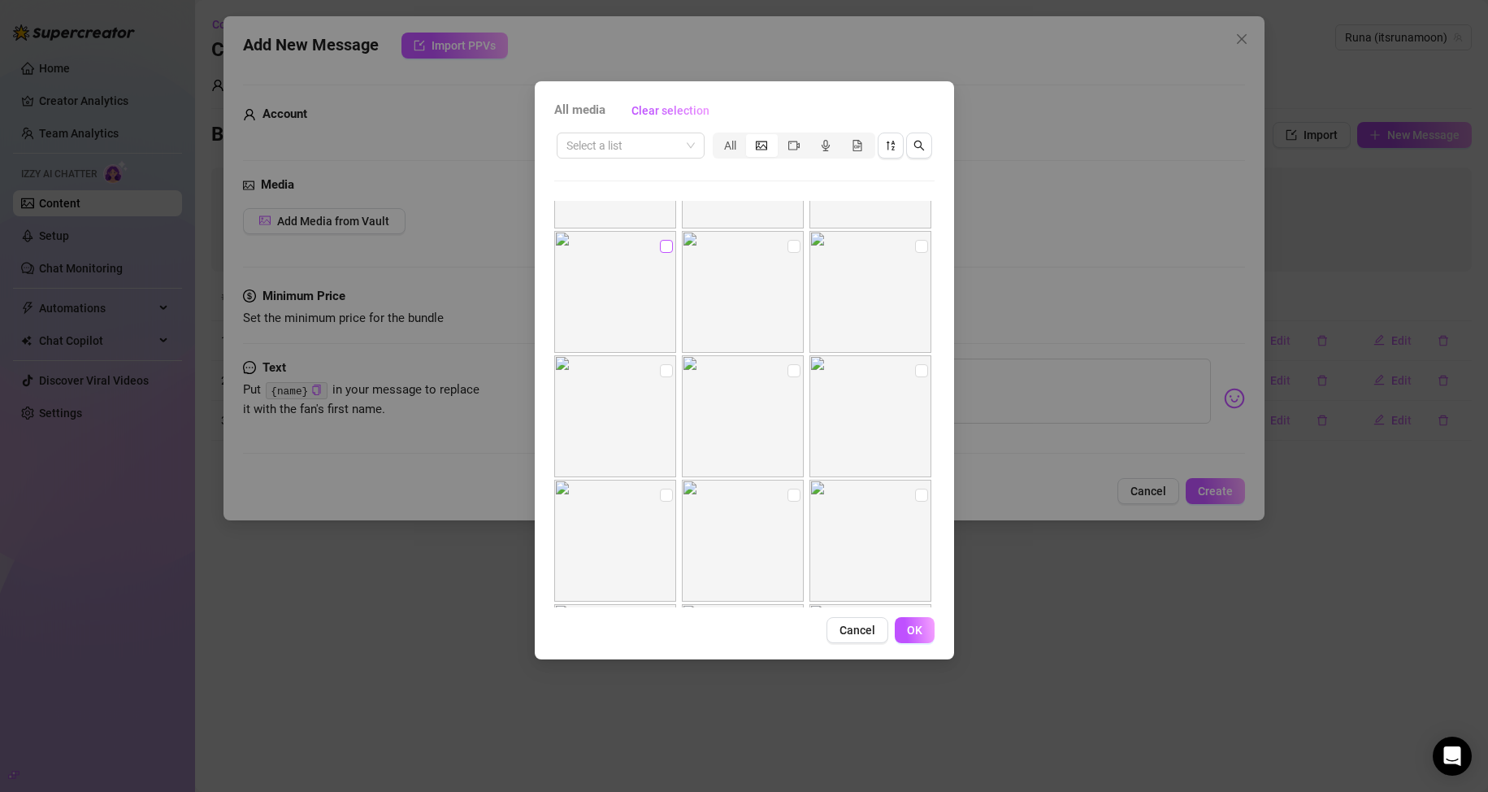
checkbox input "true"
click at [908, 628] on span "OK" at bounding box center [914, 629] width 15 height 13
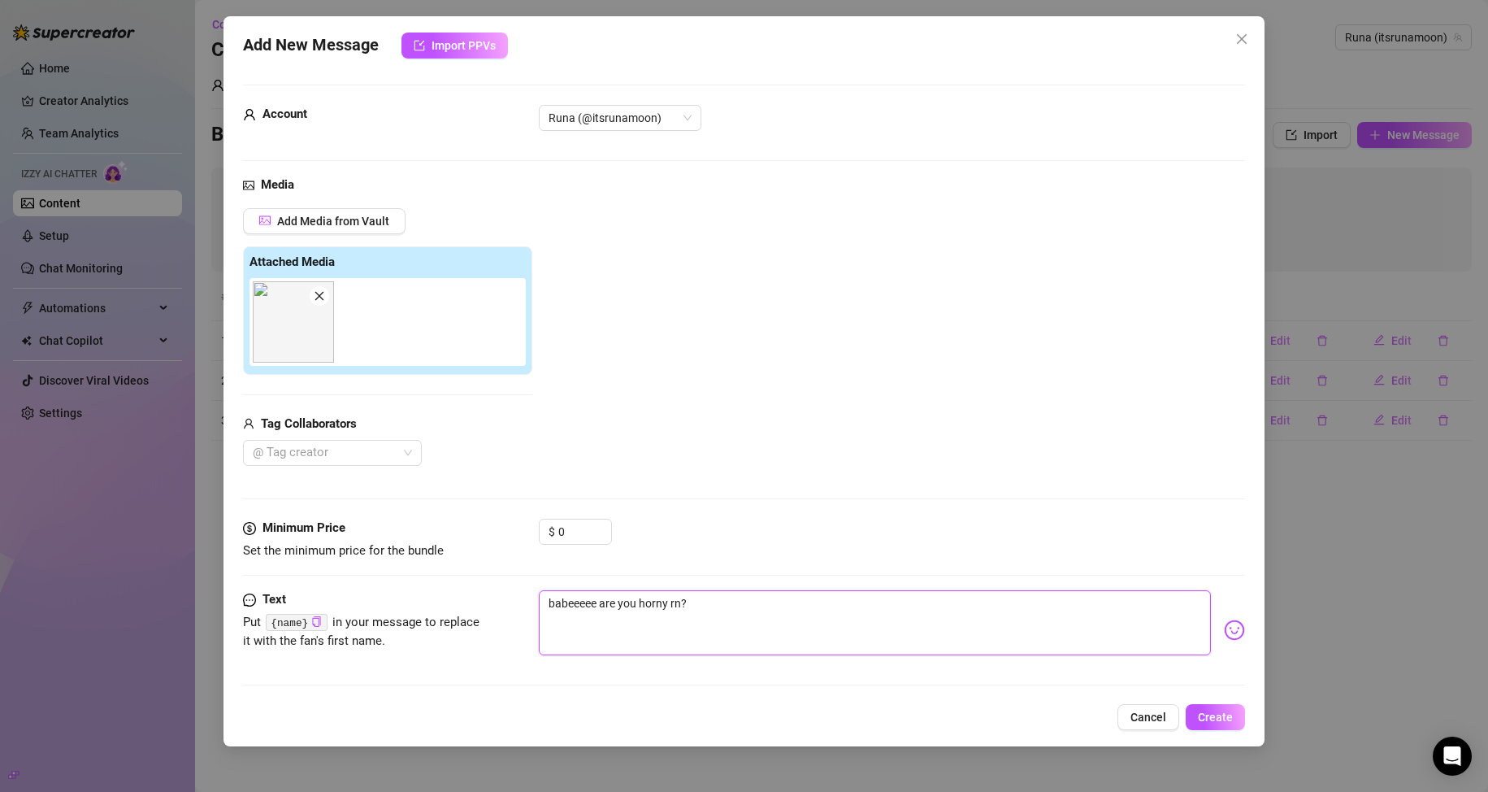
click at [683, 607] on textarea "babeeeee are you horny rn?" at bounding box center [875, 622] width 673 height 65
click at [689, 609] on textarea "babeeeee are you horny rn?" at bounding box center [875, 622] width 673 height 65
click at [690, 609] on textarea "babeeeee are you horny rn?" at bounding box center [875, 622] width 673 height 65
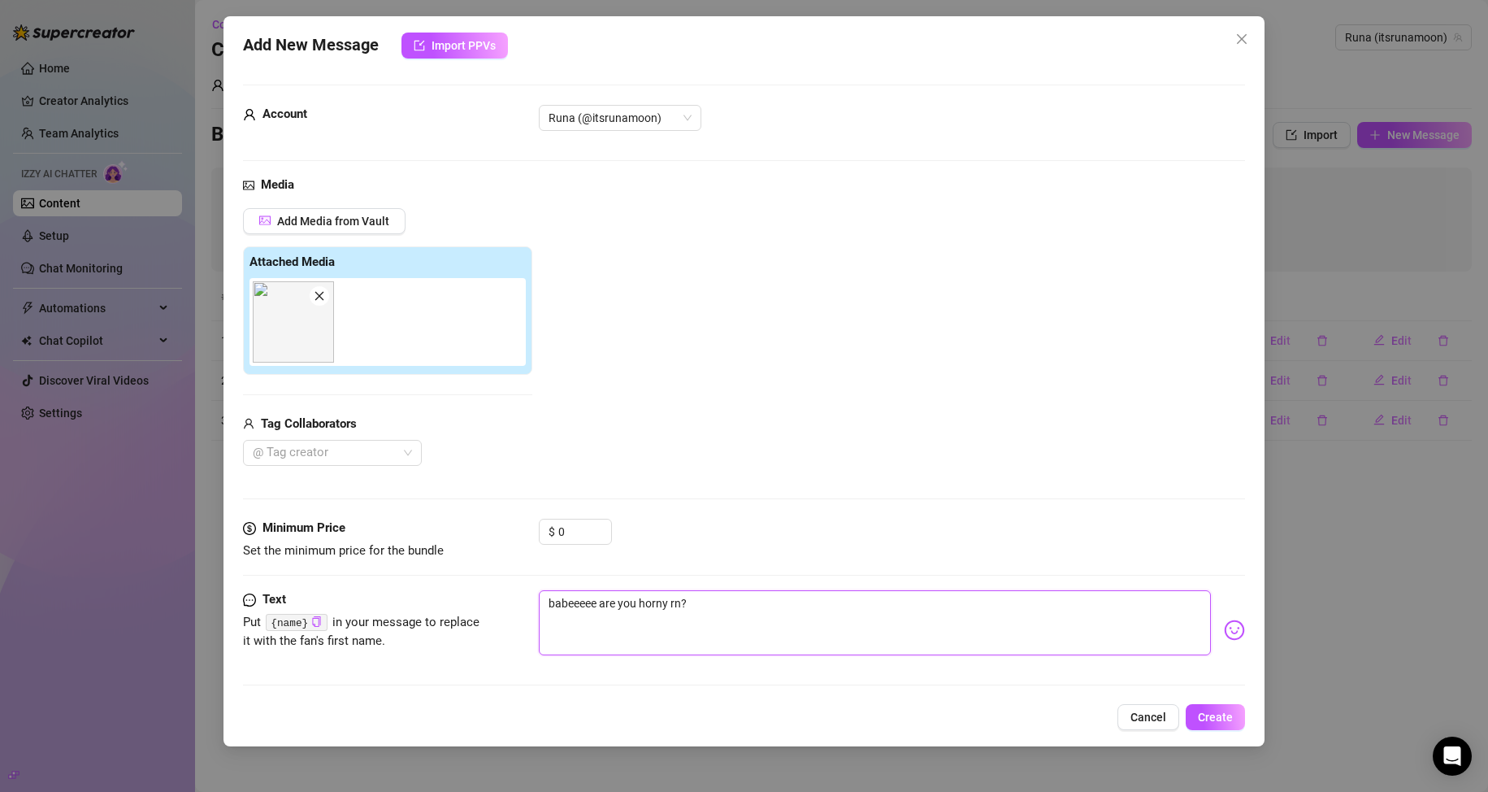
click at [706, 604] on textarea "babeeeee are you horny rn?" at bounding box center [875, 622] width 673 height 65
type textarea "babeeeee are you horny rn?"
type textarea "babeeeee are you horny rn? i"
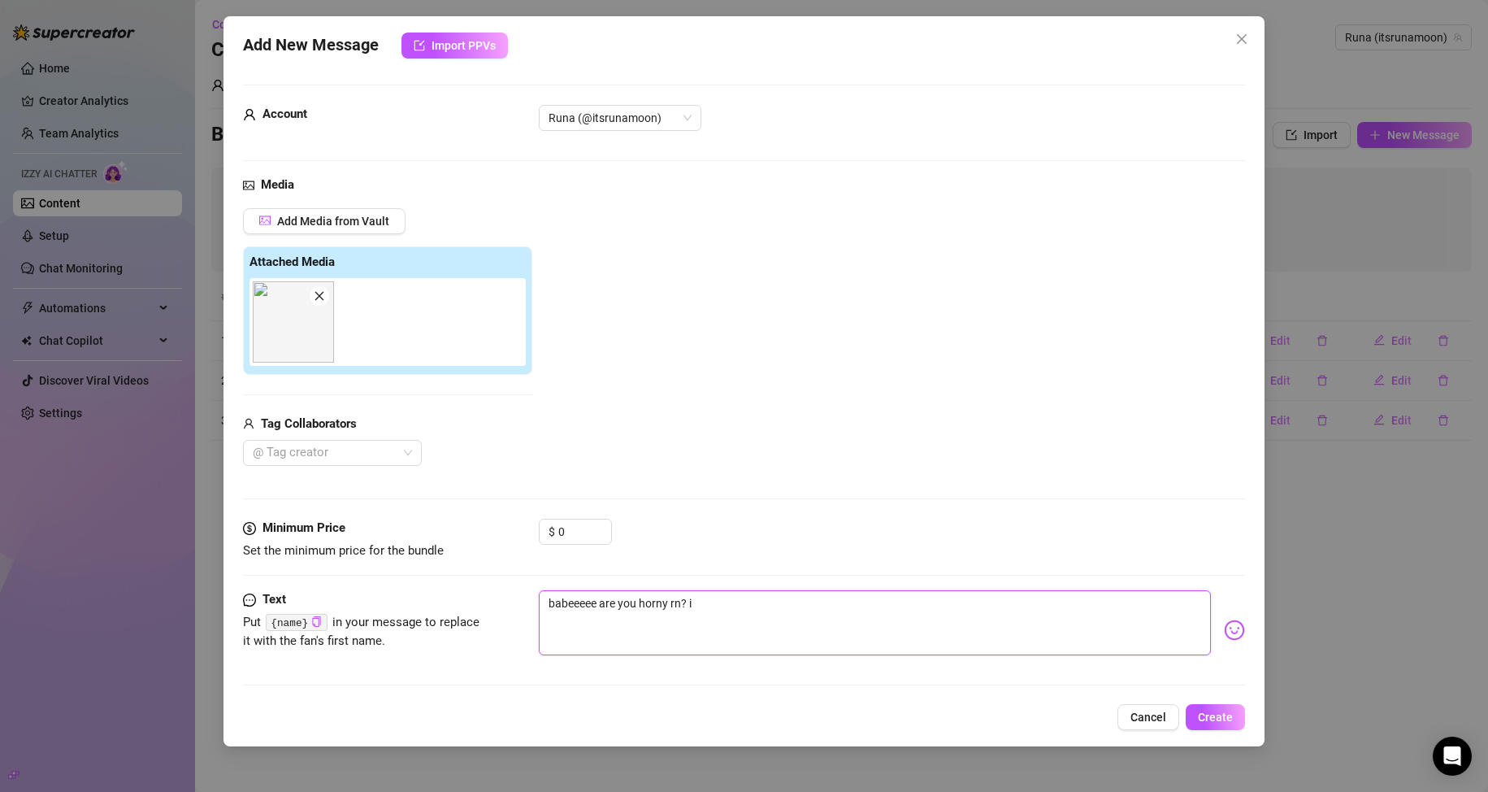
type textarea "babeeeee are you horny rn? i"
type textarea "babeeeee are you horny rn? i w"
type textarea "babeeeee are you horny rn? i [GEOGRAPHIC_DATA]"
type textarea "babeeeee are you horny rn? i wan"
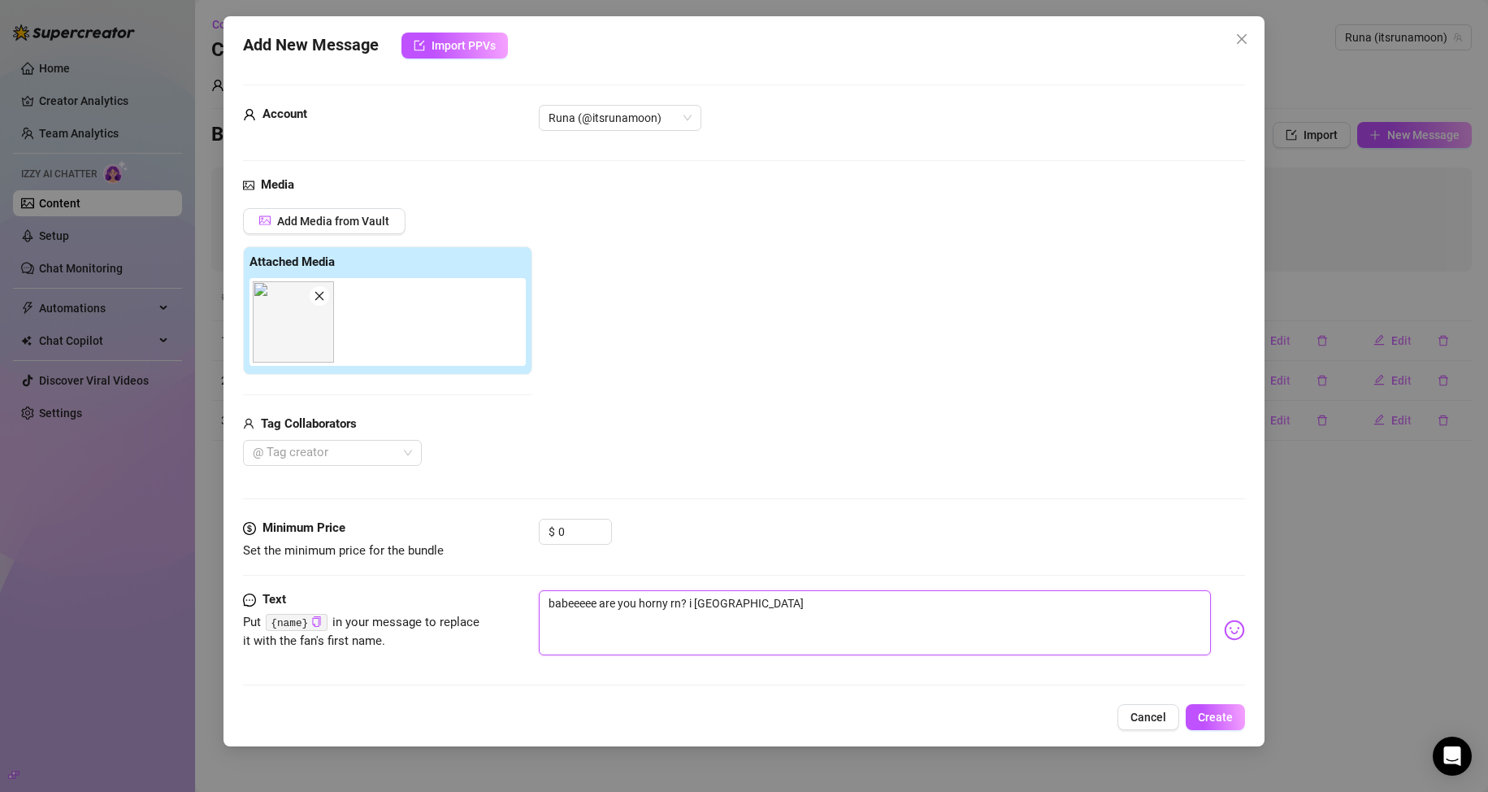
type textarea "babeeeee are you horny rn? i wan"
type textarea "babeeeee are you horny rn? i wana"
type textarea "babeeeee are you horny rn? i wan"
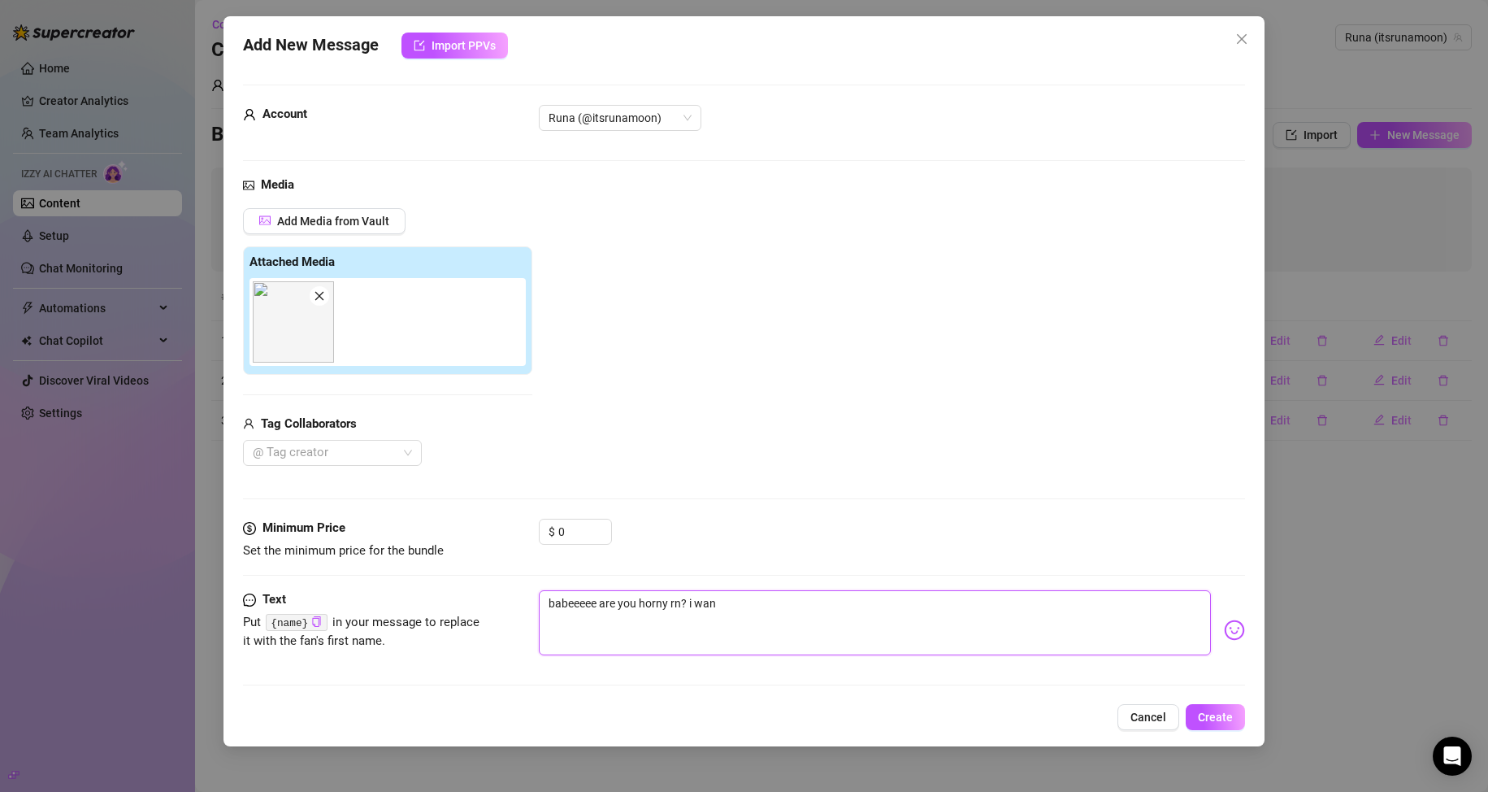
type textarea "babeeeee are you horny rn? i [GEOGRAPHIC_DATA]"
type textarea "babeeeee are you horny rn? i w"
type textarea "babeeeee are you horny rn? i"
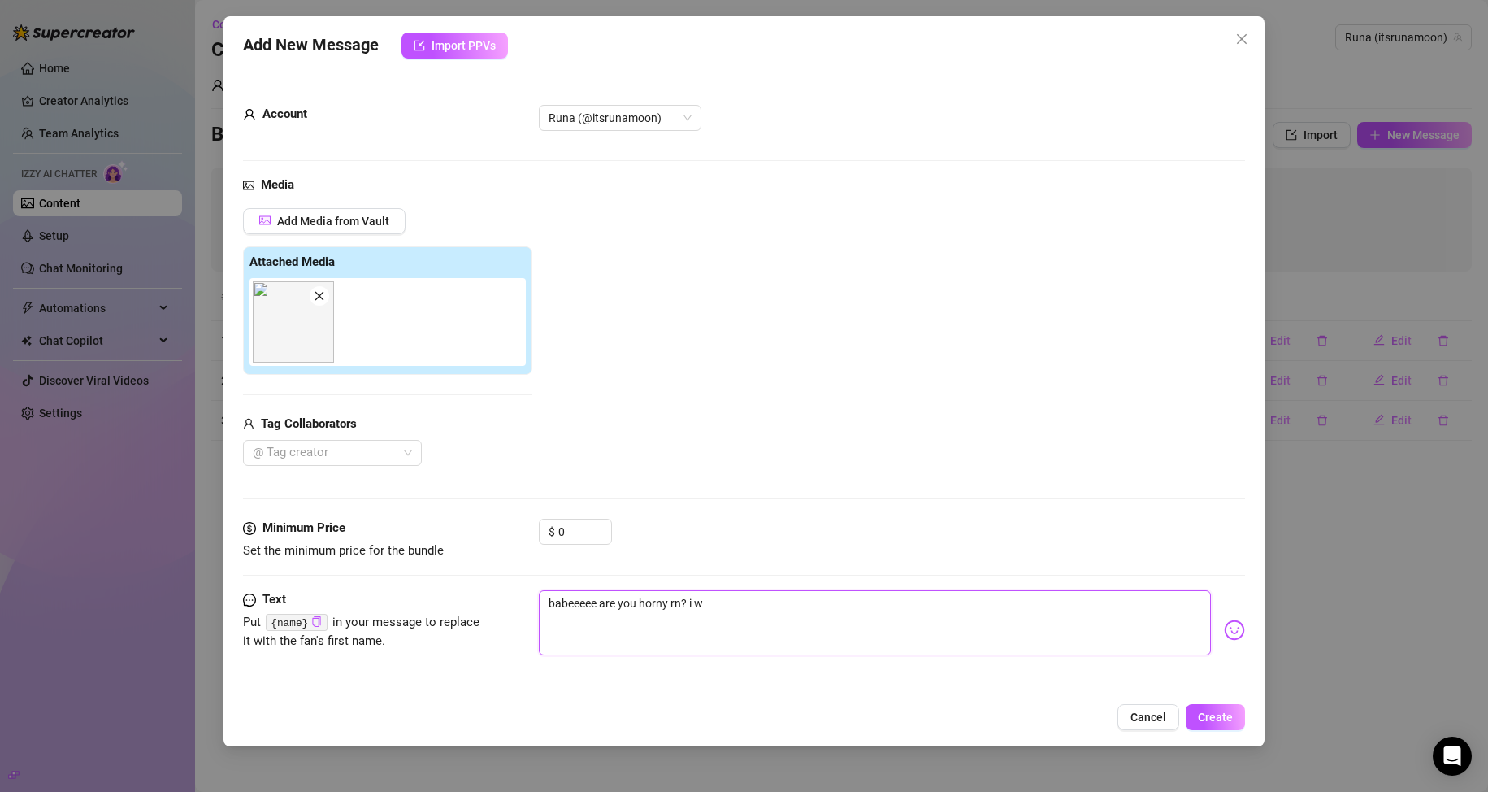
type textarea "babeeeee are you horny rn? i"
type textarea "babeeeee are you horny rn?"
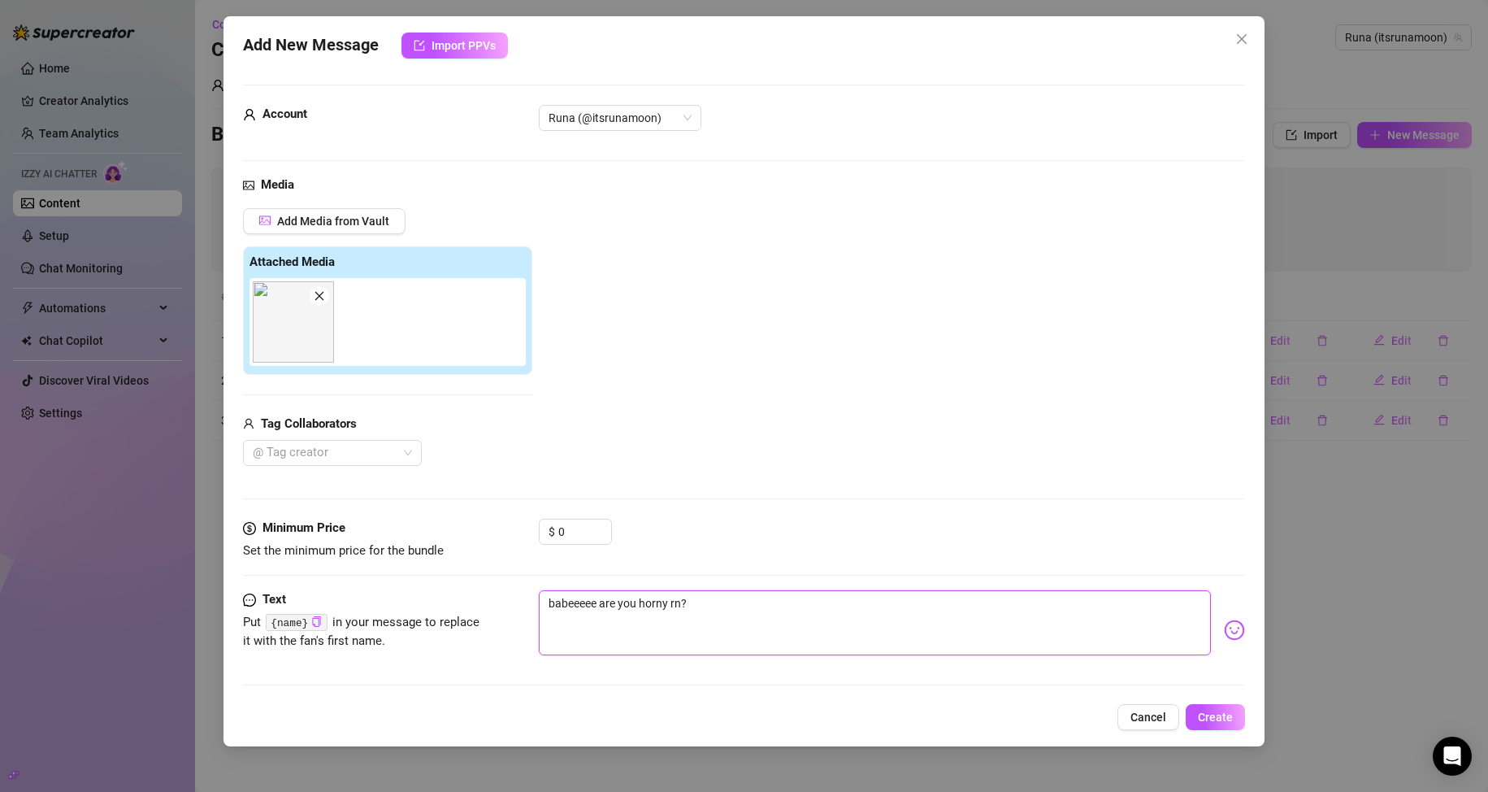
type textarea "babeeeee are you horny rn? i"
type textarea "babeeeee are you horny rn? i w"
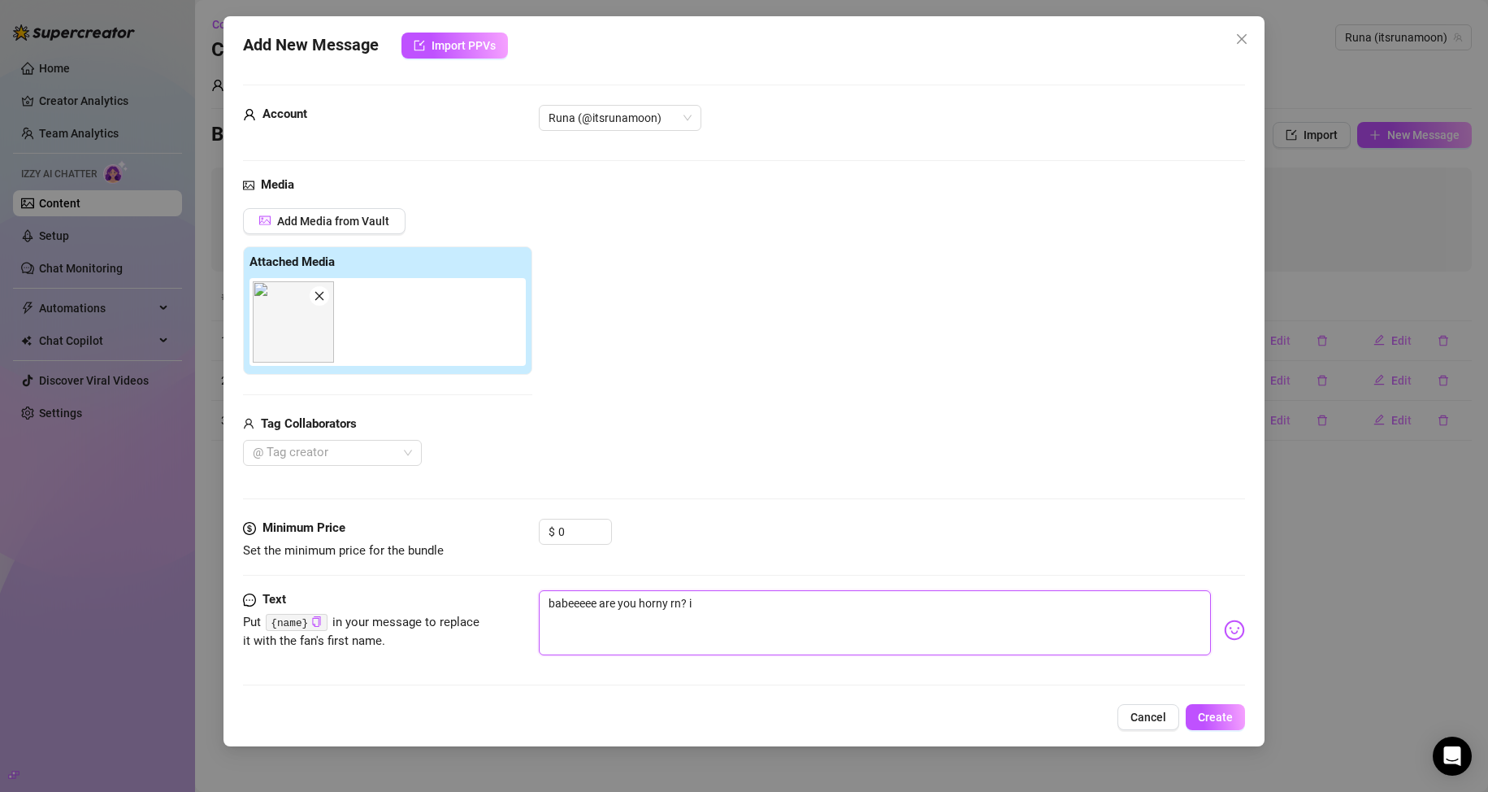
type textarea "babeeeee are you horny rn? i w"
type textarea "babeeeee are you horny rn? i [GEOGRAPHIC_DATA]"
type textarea "babeeeee are you horny rn? i wan"
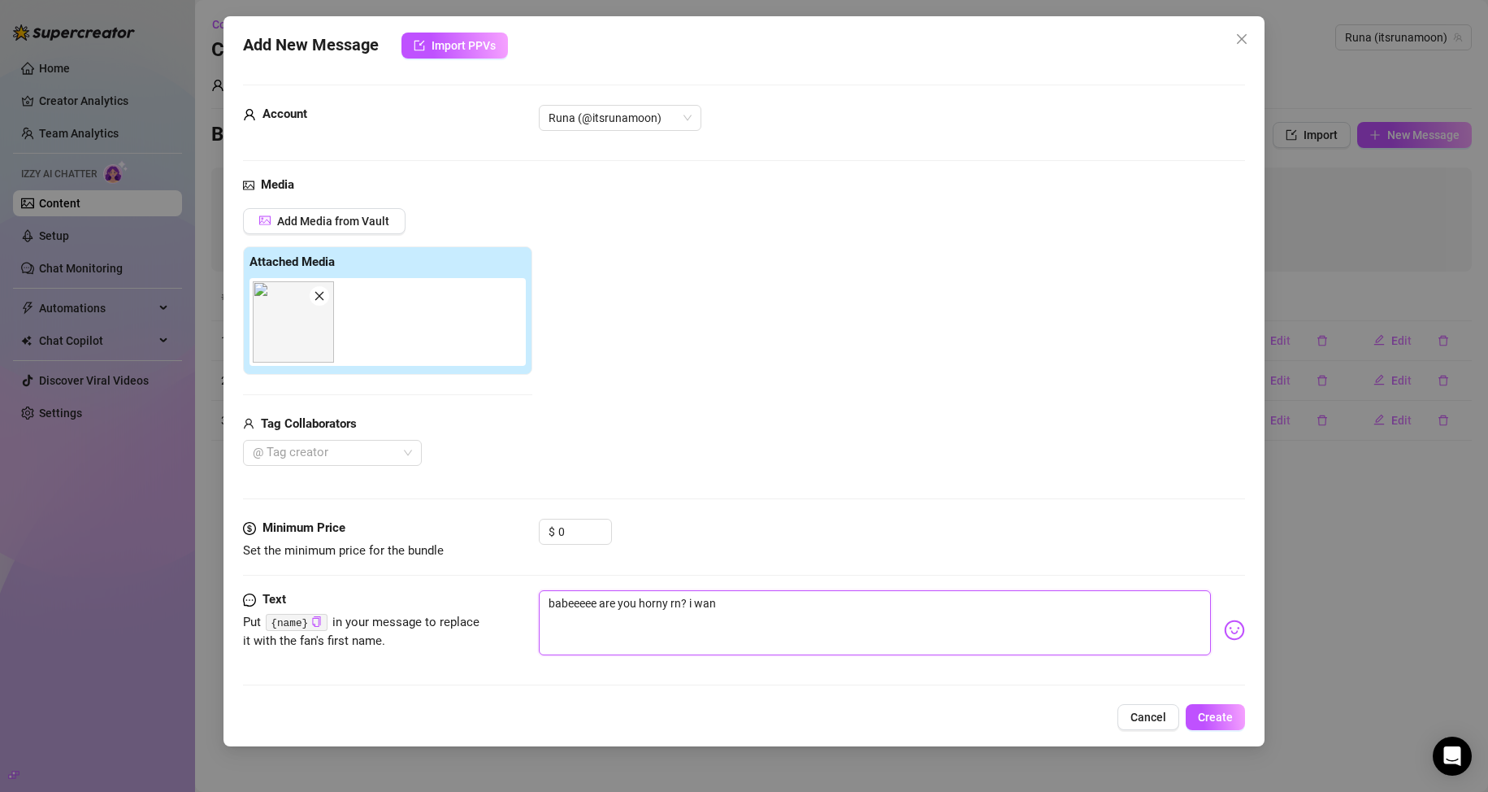
type textarea "babeeeee are you horny rn? i [PERSON_NAME]"
type textarea "babeeeee are you horny rn? i wanna"
type textarea "babeeeee are you horny rn? i wanna ha"
type textarea "babeeeee are you horny rn? i wanna hav"
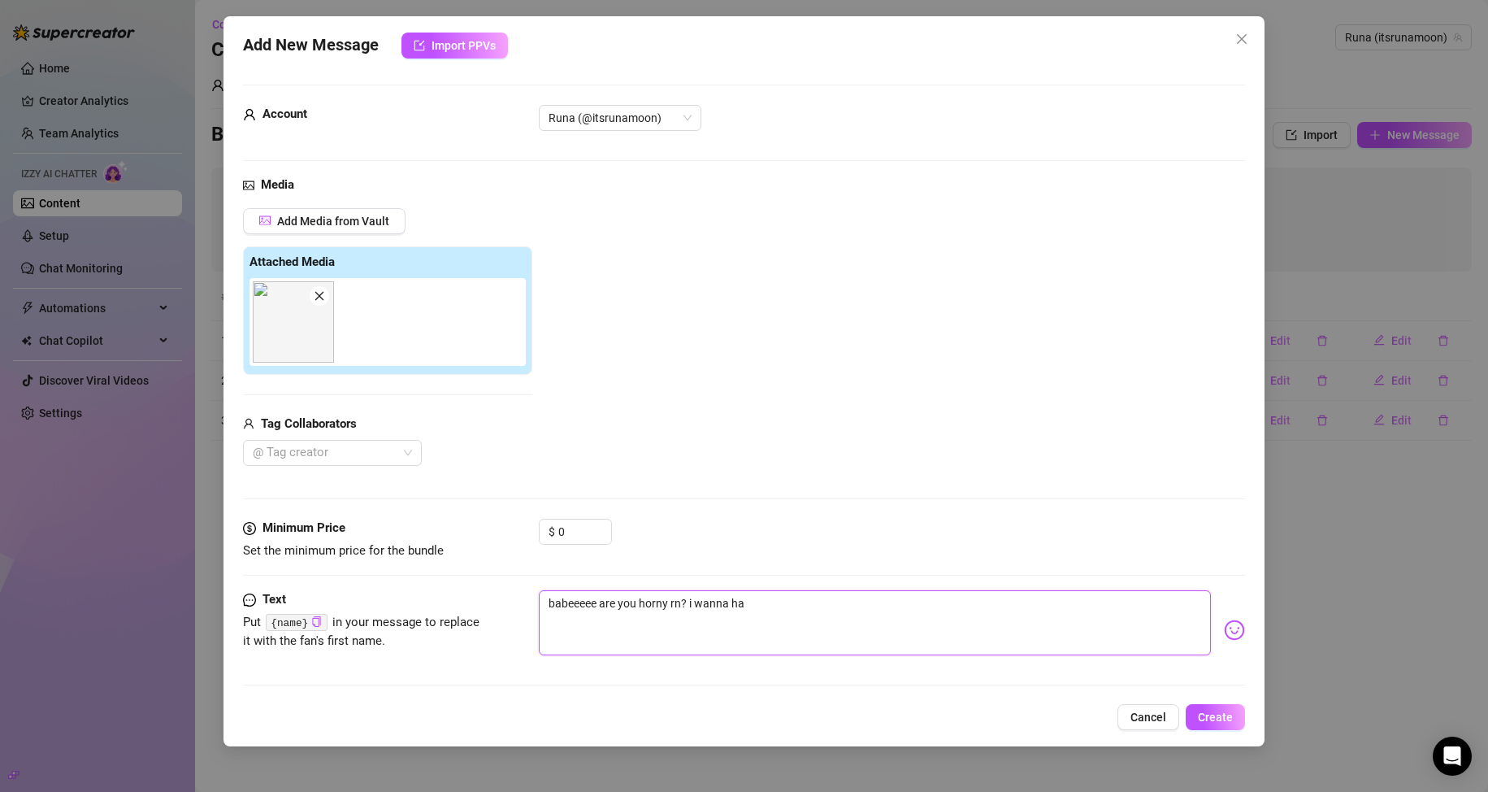
type textarea "babeeeee are you horny rn? i wanna hav"
type textarea "babeeeee are you horny rn? i wanna have"
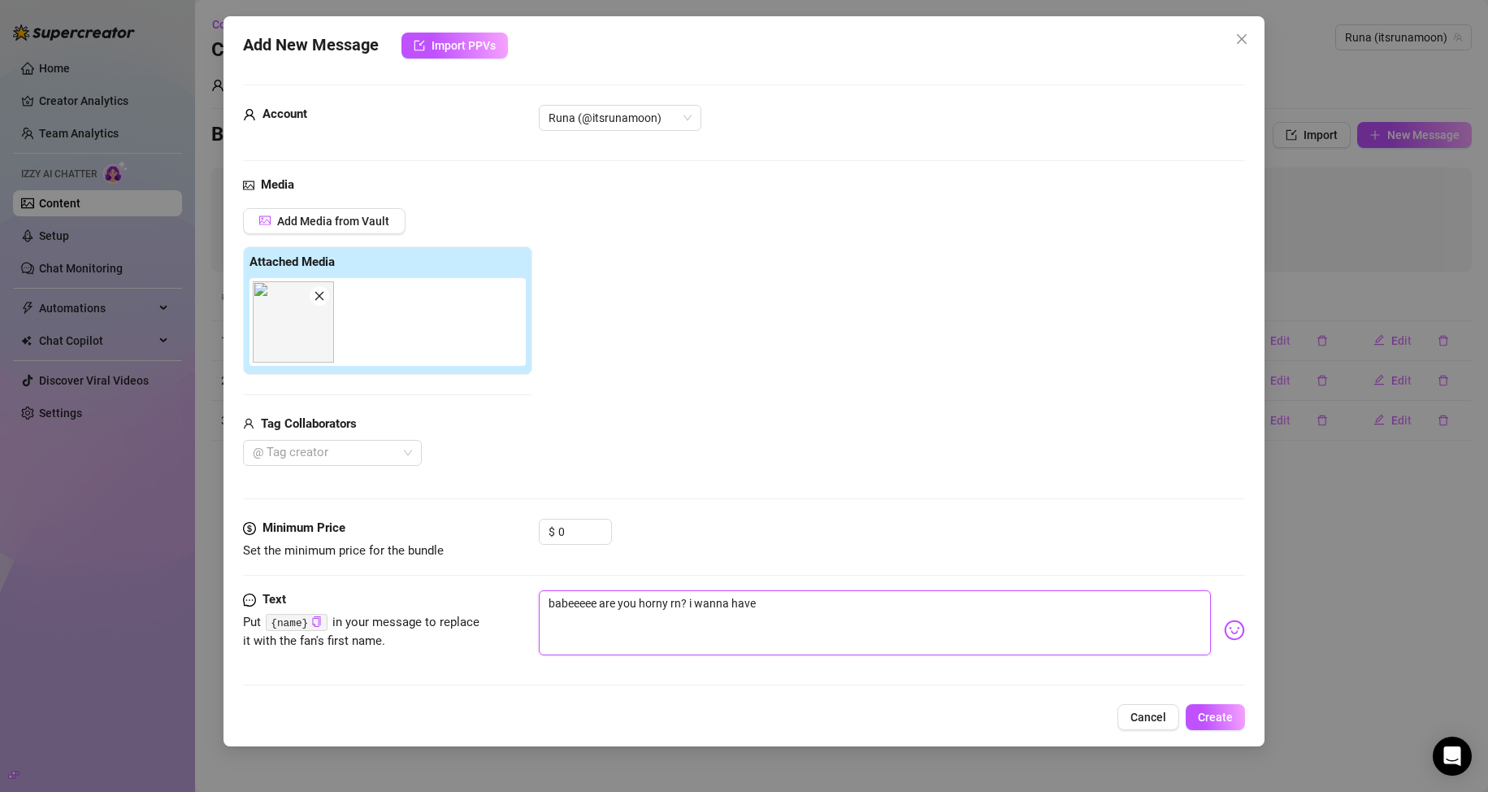
type textarea "babeeeee are you horny rn? i wanna have o"
type textarea "babeeeee are you horny rn? i wanna have om"
type textarea "babeeeee are you horny rn? i wanna have o"
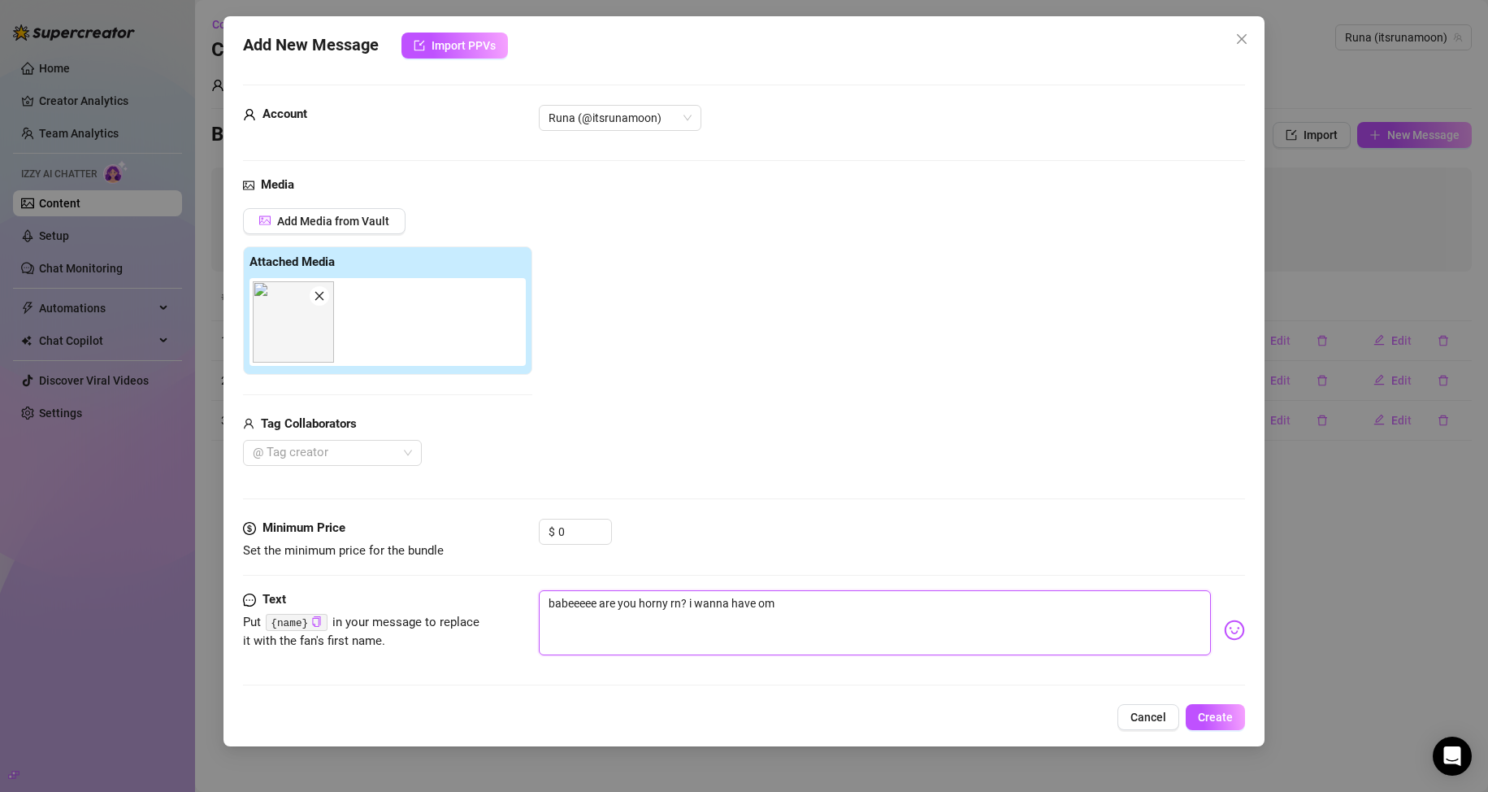
type textarea "babeeeee are you horny rn? i wanna have o"
type textarea "babeeeee are you horny rn? i wanna have"
type textarea "babeeeee are you horny rn? i wanna have s"
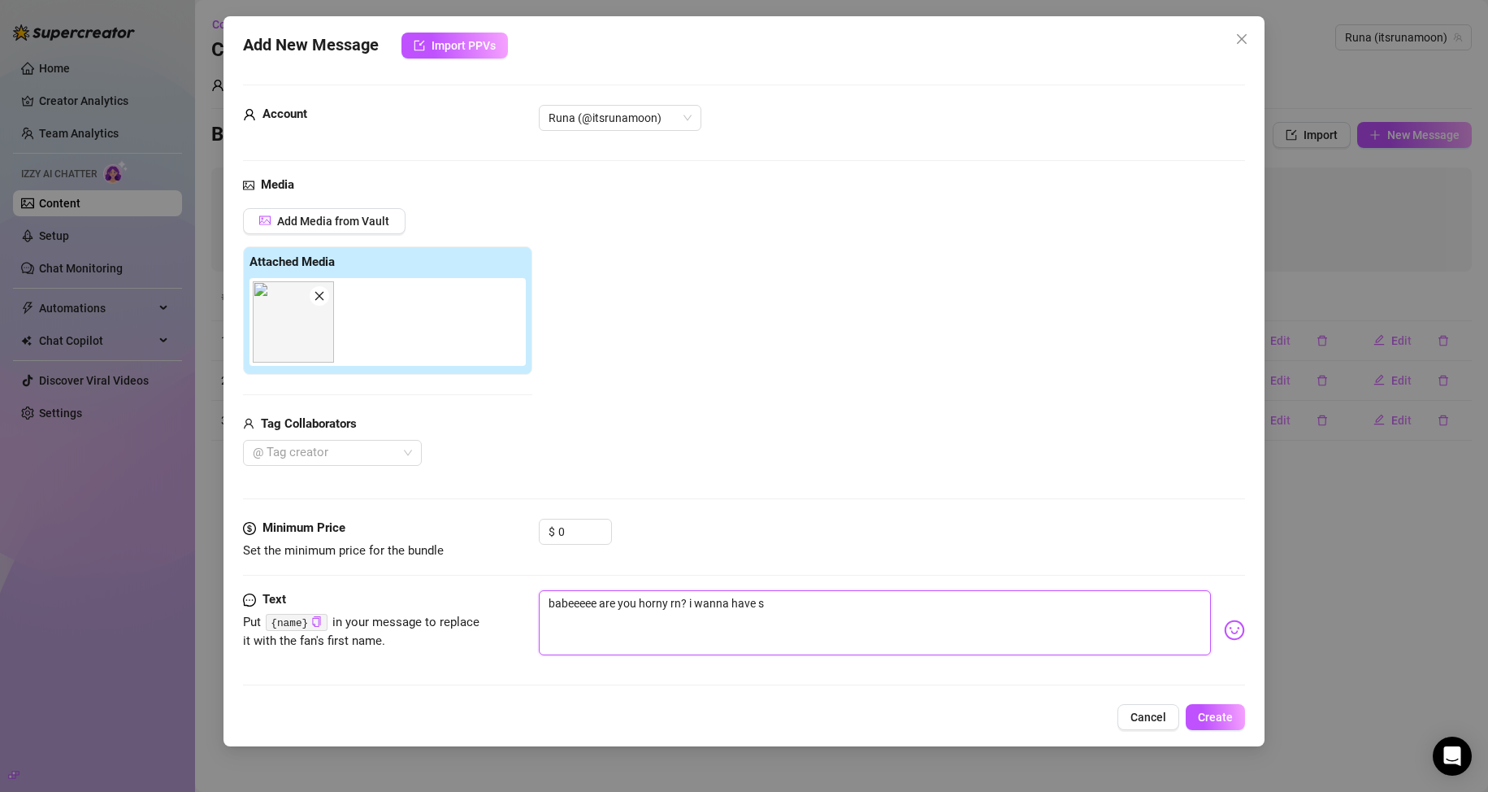
type textarea "babeeeee are you horny rn? i wanna have so"
type textarea "babeeeee are you horny rn? i wanna have som"
type textarea "babeeeee are you horny rn? i wanna have some"
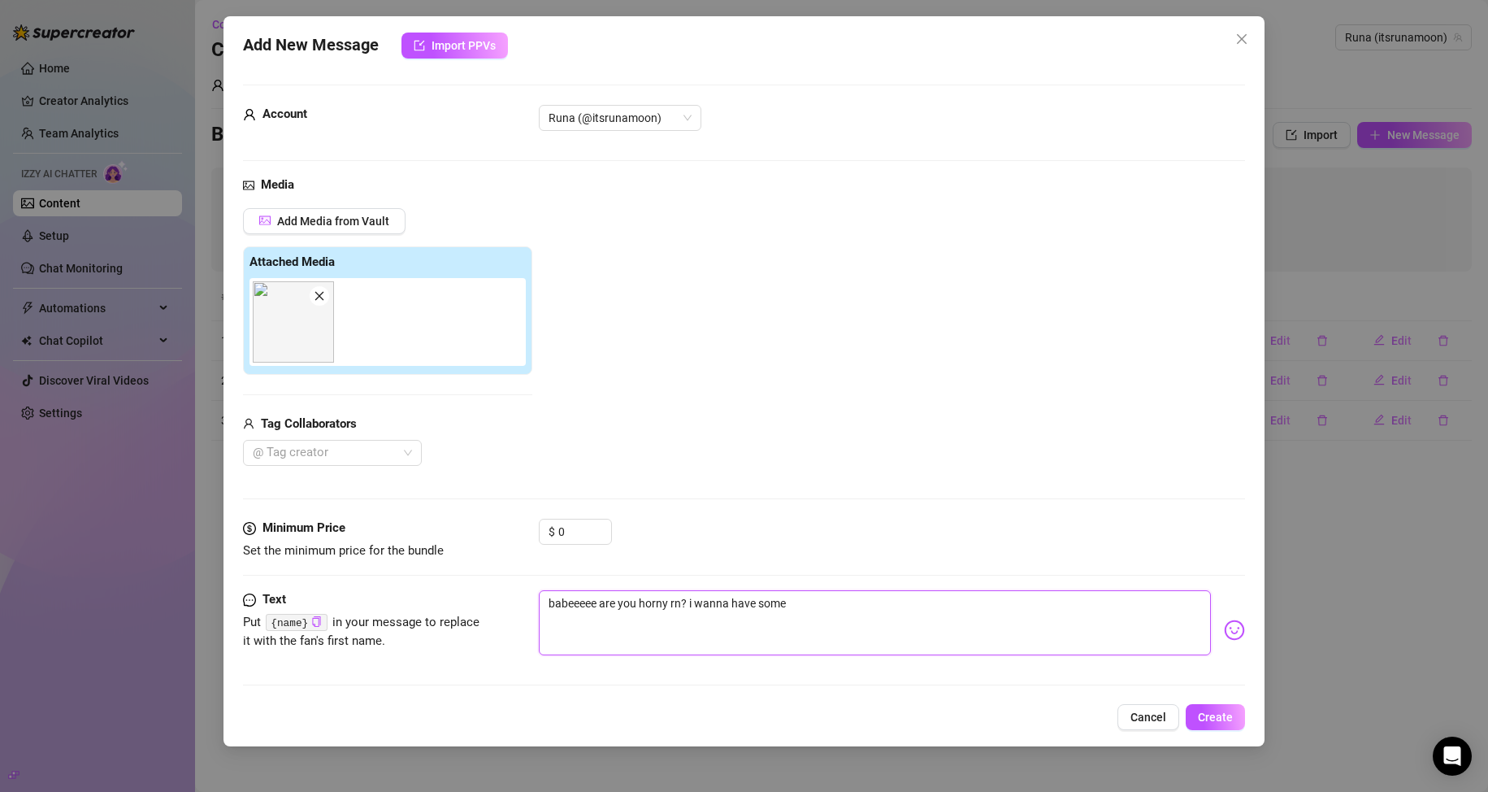
type textarea "babeeeee are you horny rn? i wanna have some"
type textarea "babeeeee are you horny rn? i wanna have some f"
type textarea "babeeeee are you horny rn? i wanna have some fu"
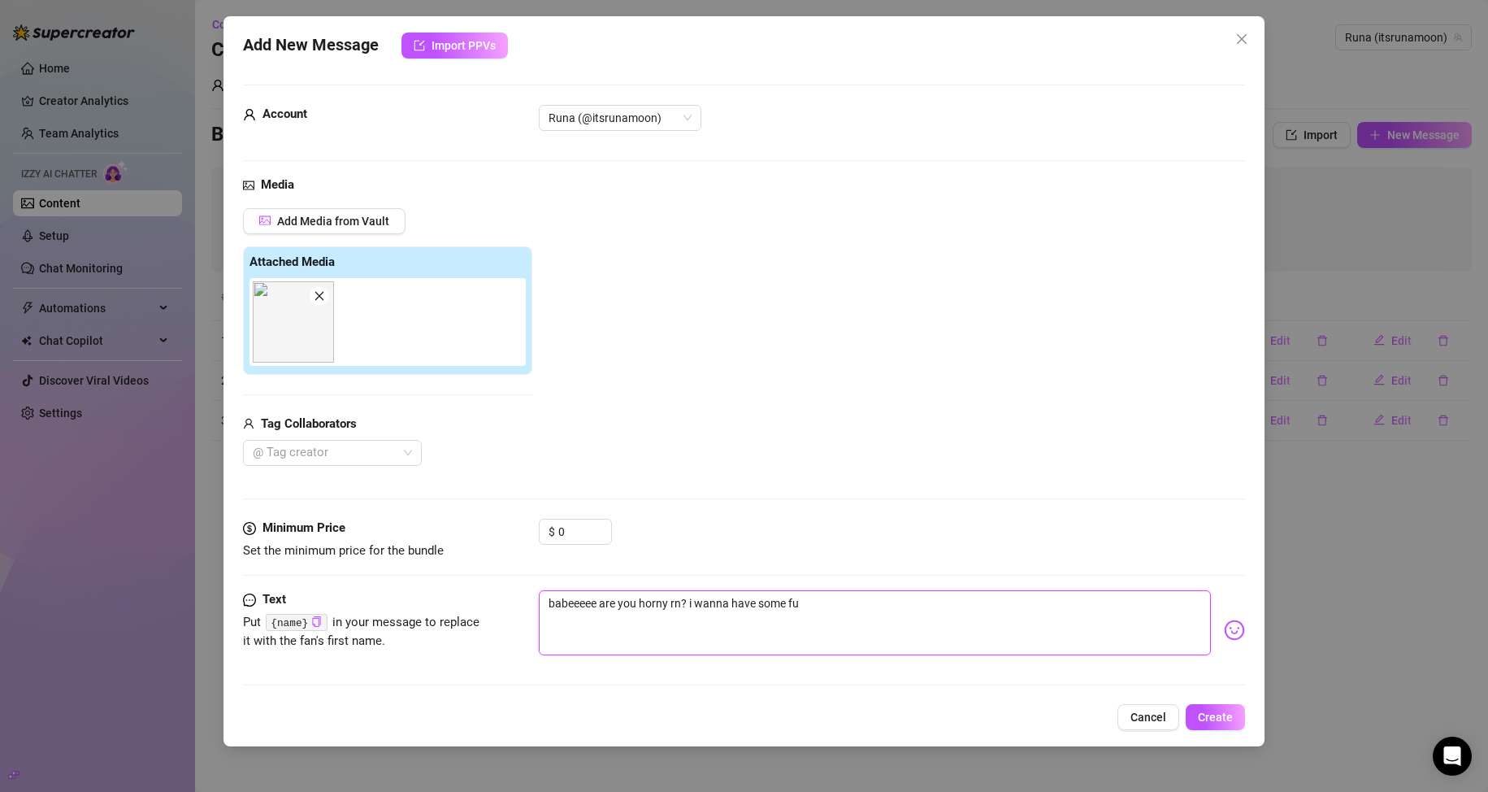
type textarea "babeeeee are you horny rn? i wanna have some fun"
click at [1224, 631] on img at bounding box center [1234, 629] width 21 height 21
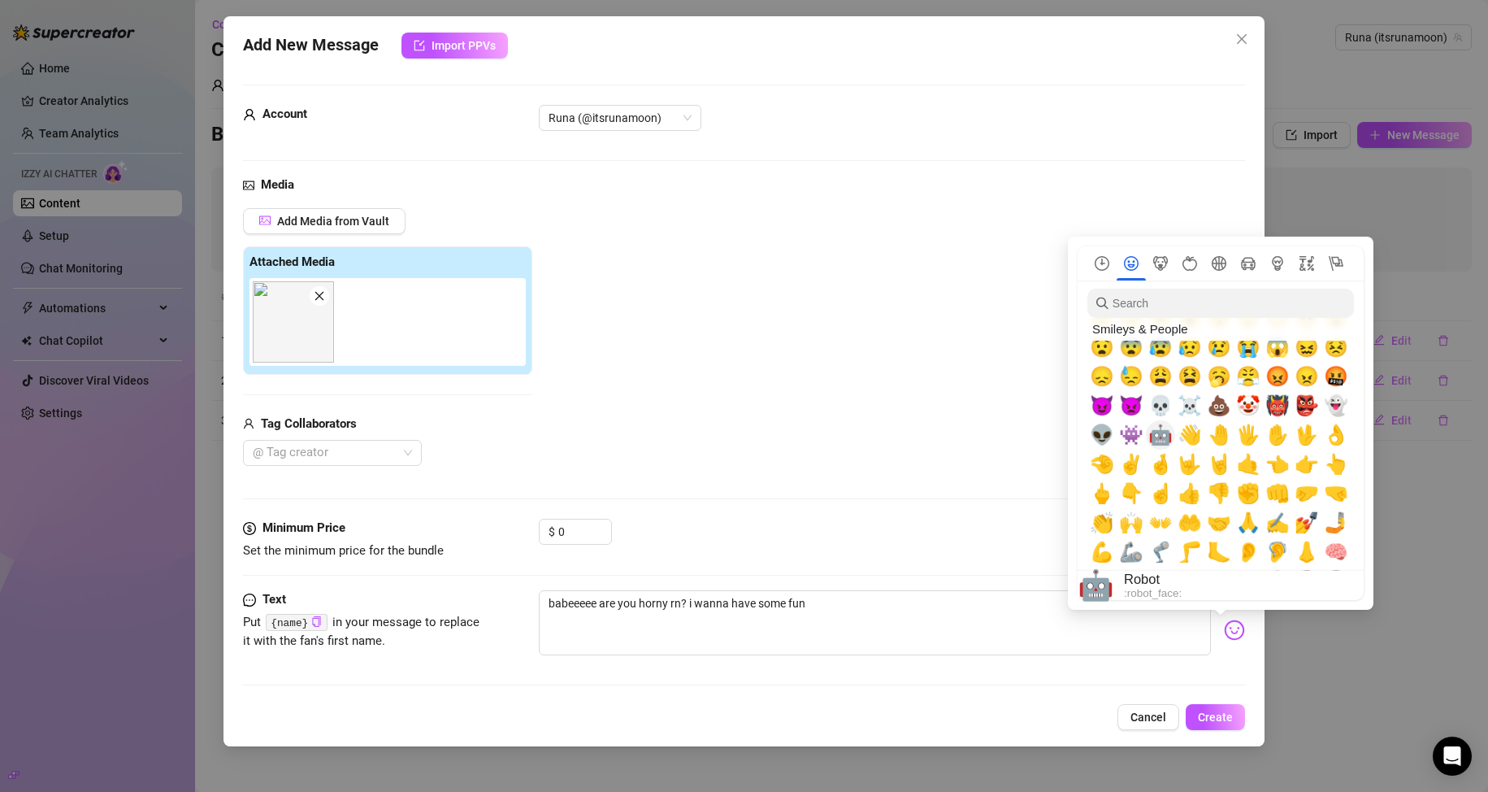
scroll to position [244, 0]
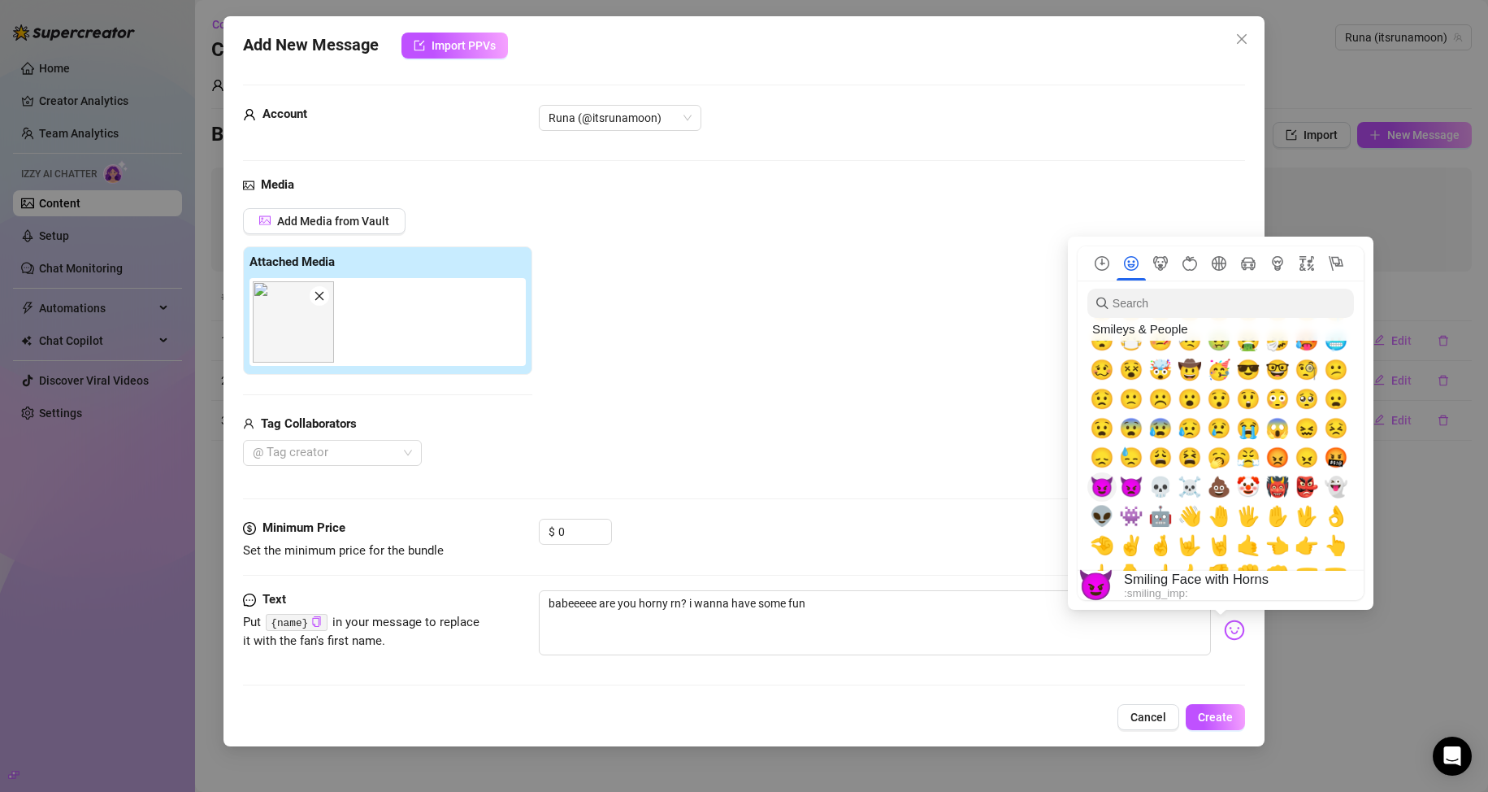
click at [1100, 484] on span "😈" at bounding box center [1102, 486] width 24 height 23
type textarea "babeeeee are you horny rn? i wanna have some fun 😈"
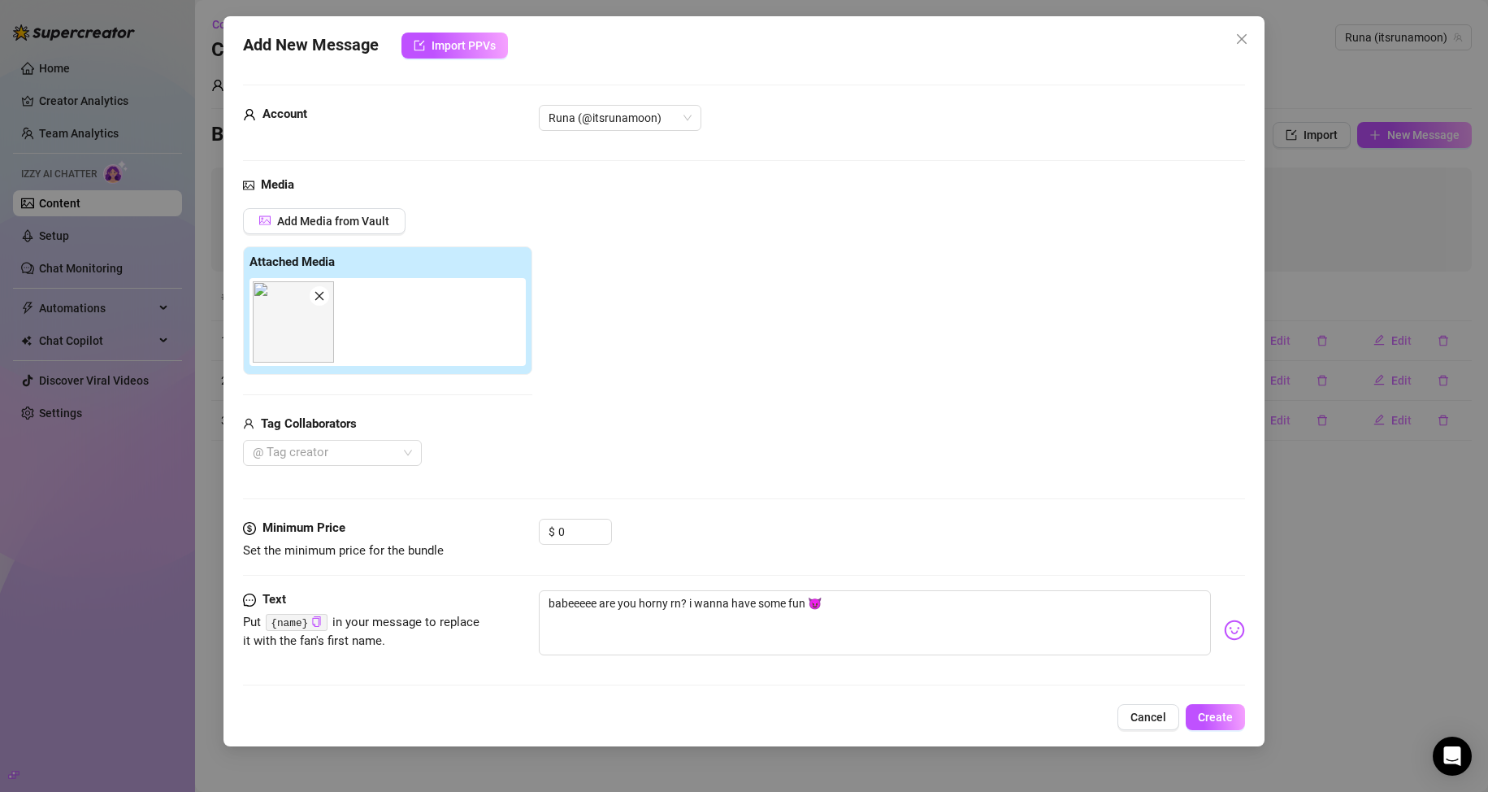
click at [826, 531] on div "$ 0" at bounding box center [892, 538] width 707 height 41
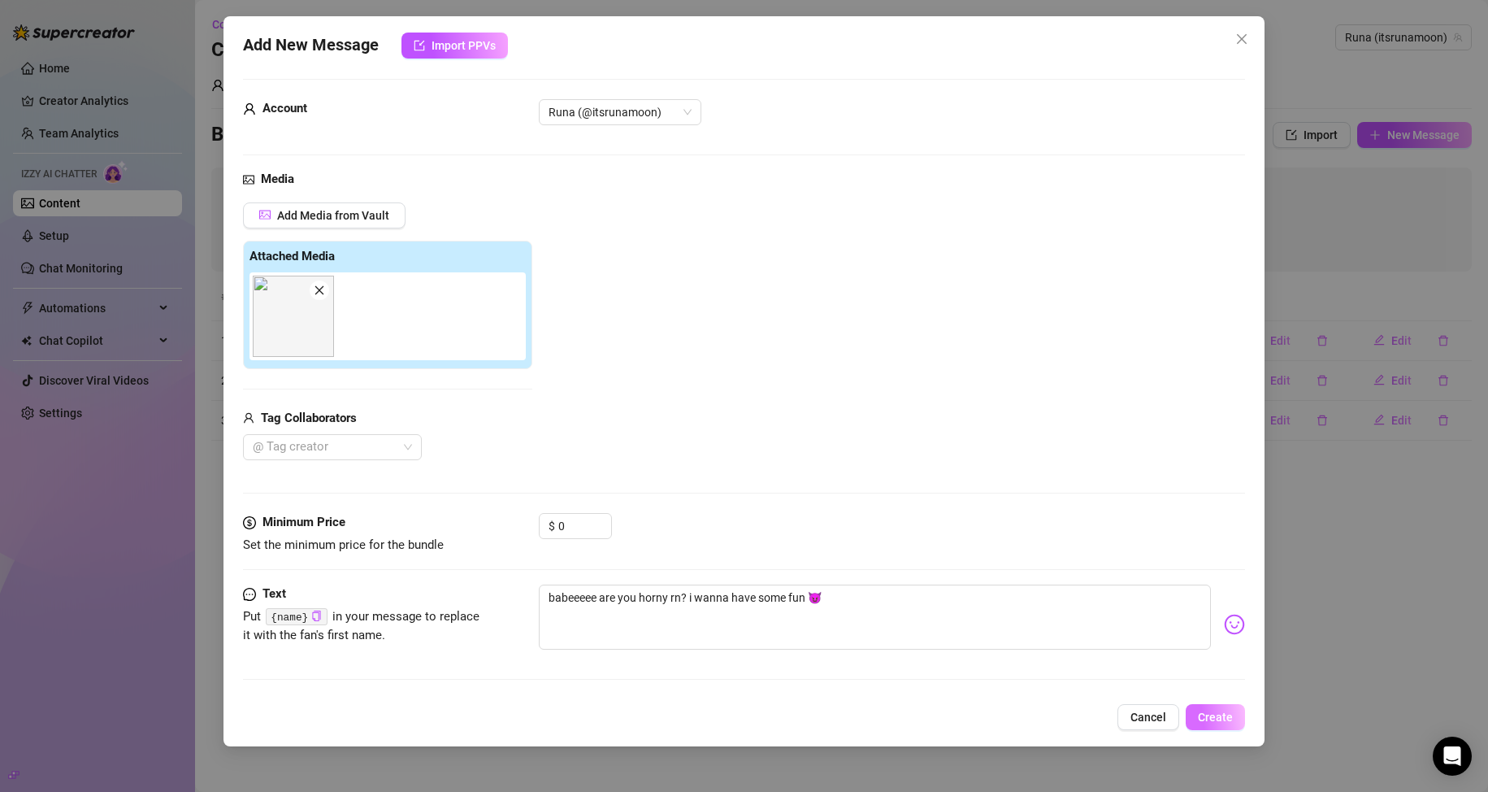
click at [1220, 711] on span "Create" at bounding box center [1215, 716] width 35 height 13
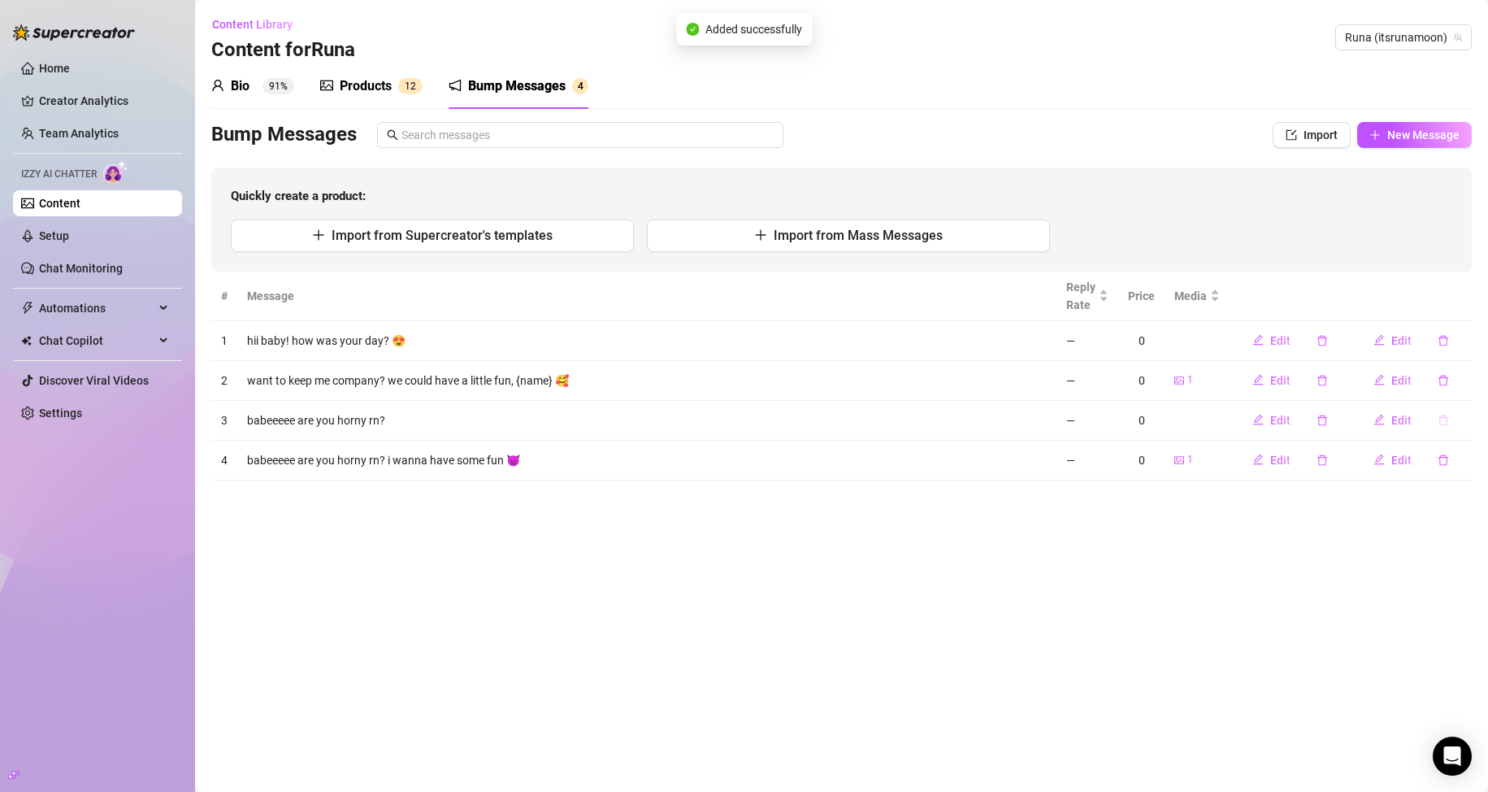
click at [1446, 423] on icon "delete" at bounding box center [1443, 419] width 11 height 11
click at [1463, 375] on span "Yes" at bounding box center [1461, 377] width 20 height 13
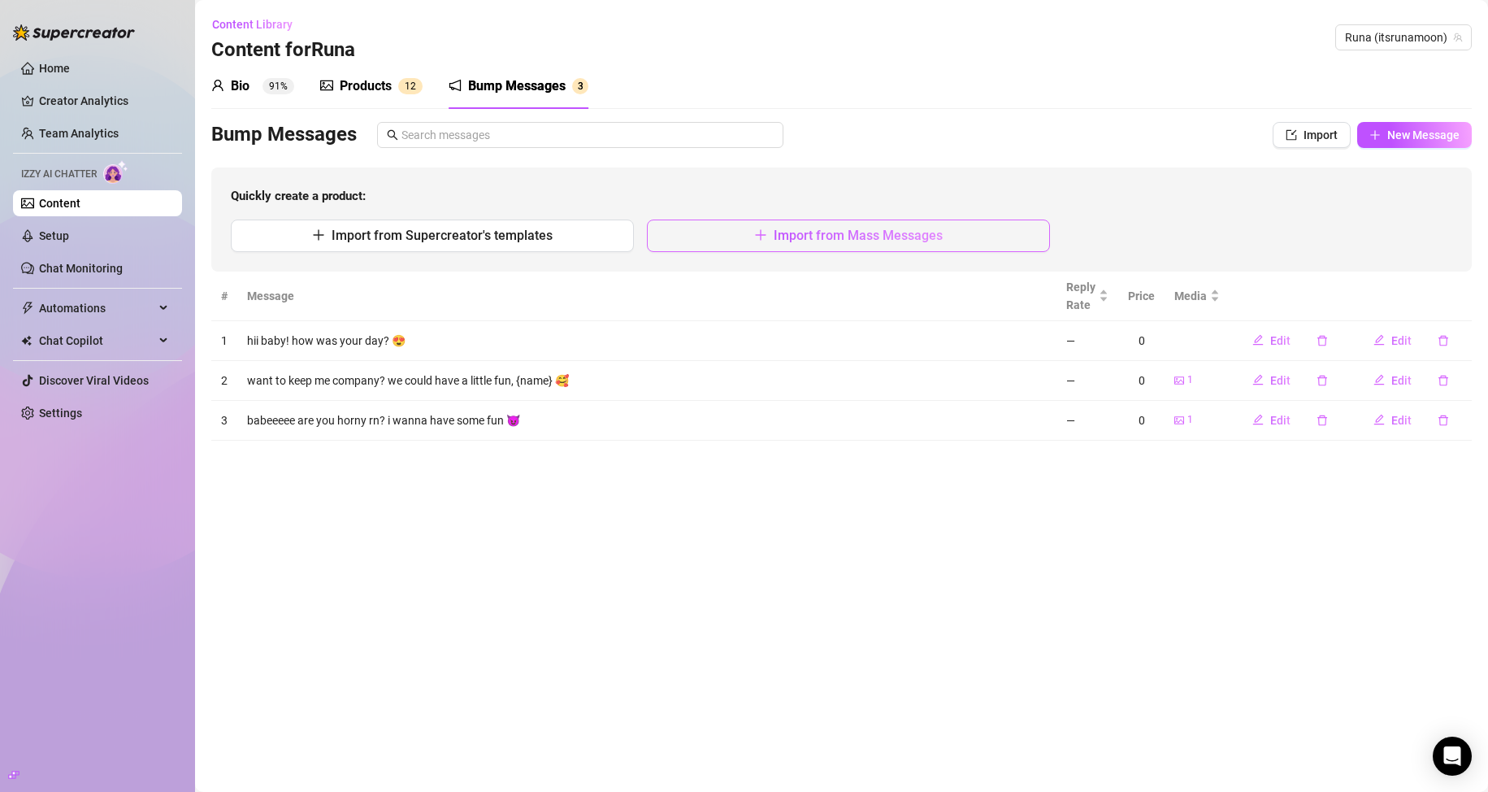
click at [766, 232] on icon "plus" at bounding box center [760, 234] width 13 height 13
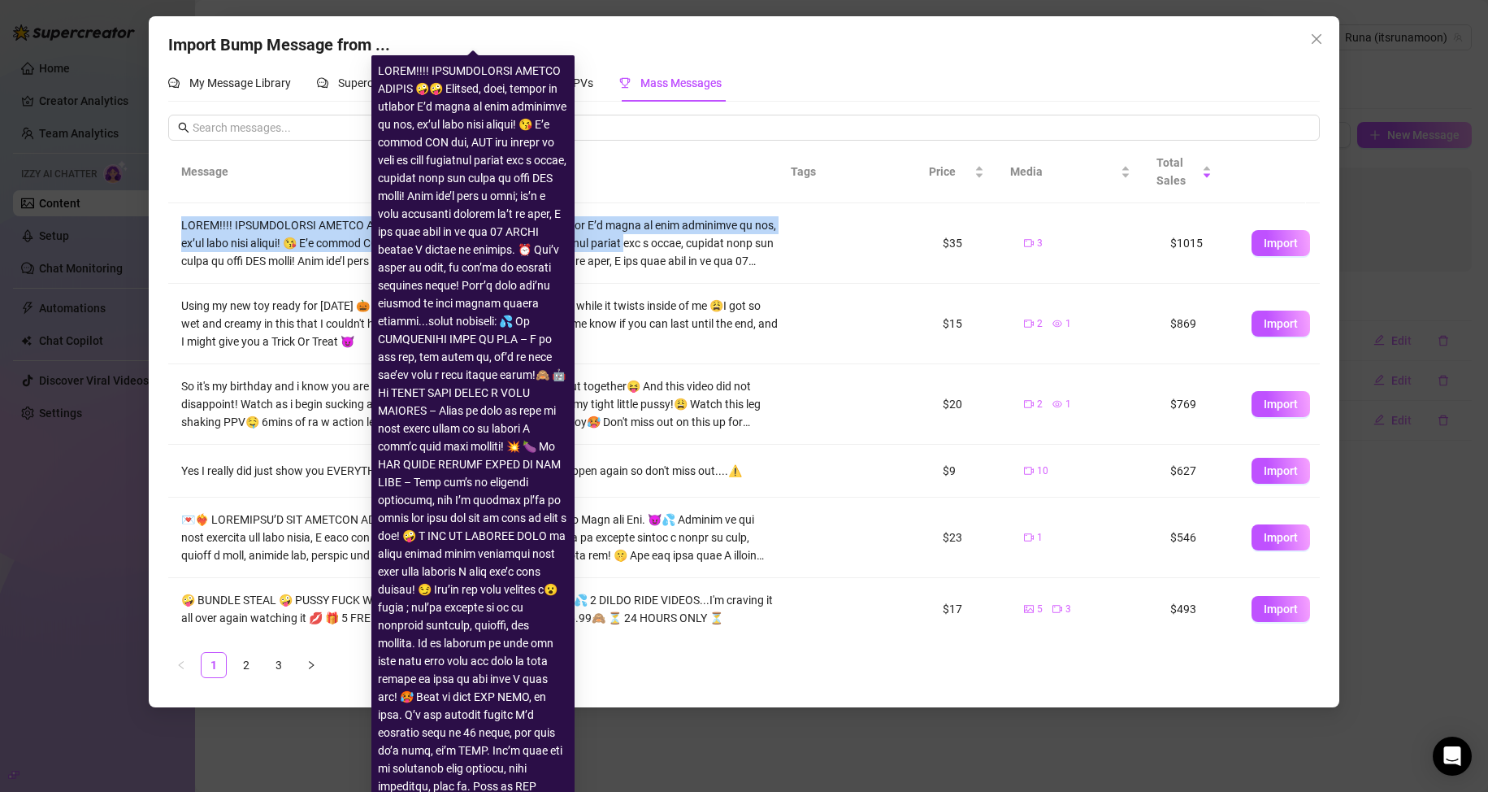
drag, startPoint x: 180, startPoint y: 220, endPoint x: 686, endPoint y: 252, distance: 507.3
click at [686, 252] on td at bounding box center [479, 243] width 623 height 80
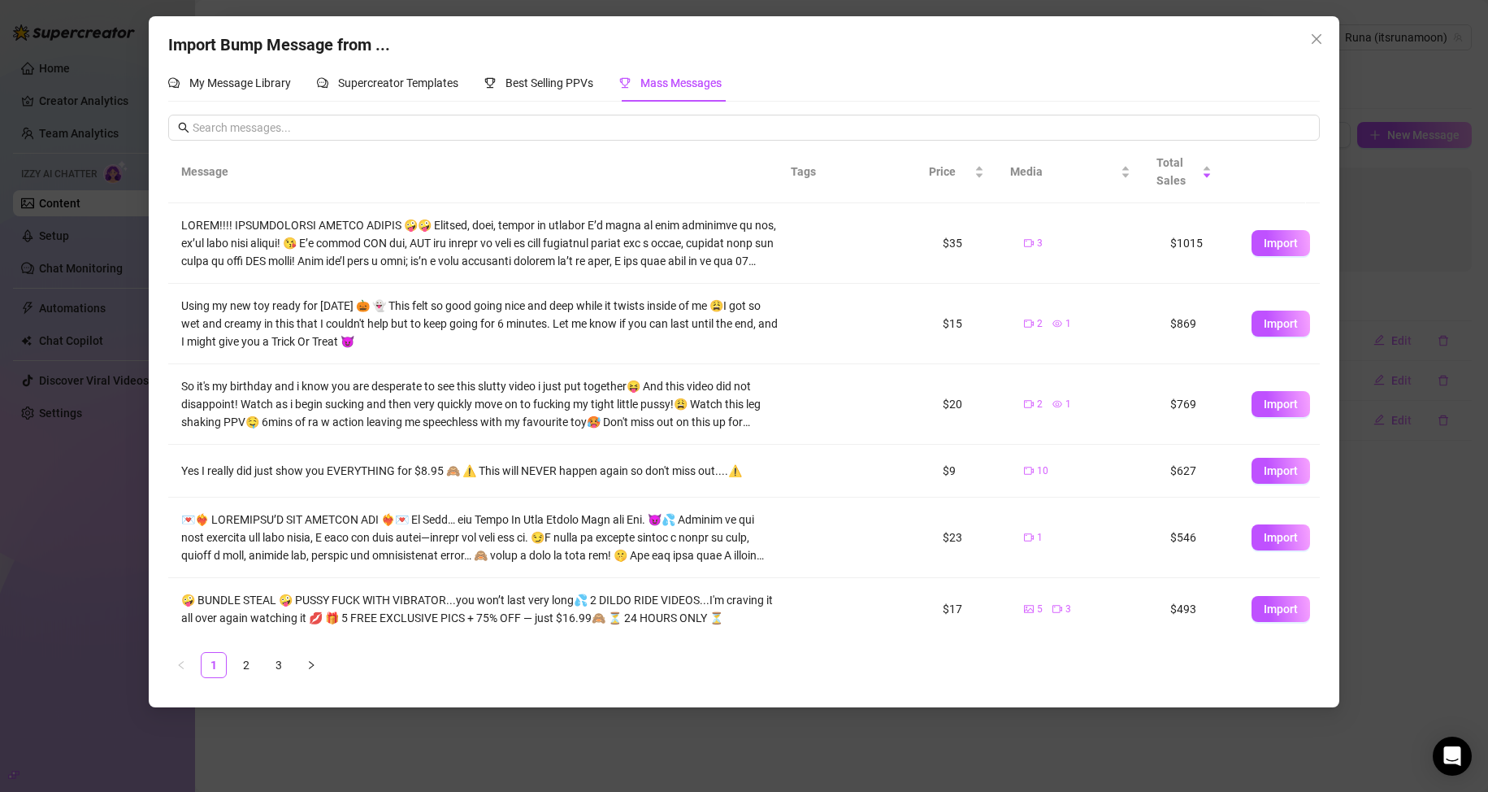
click at [1364, 257] on div "Import Bump Message from ... My Message Library Supercreator Templates Best Sel…" at bounding box center [744, 396] width 1488 height 792
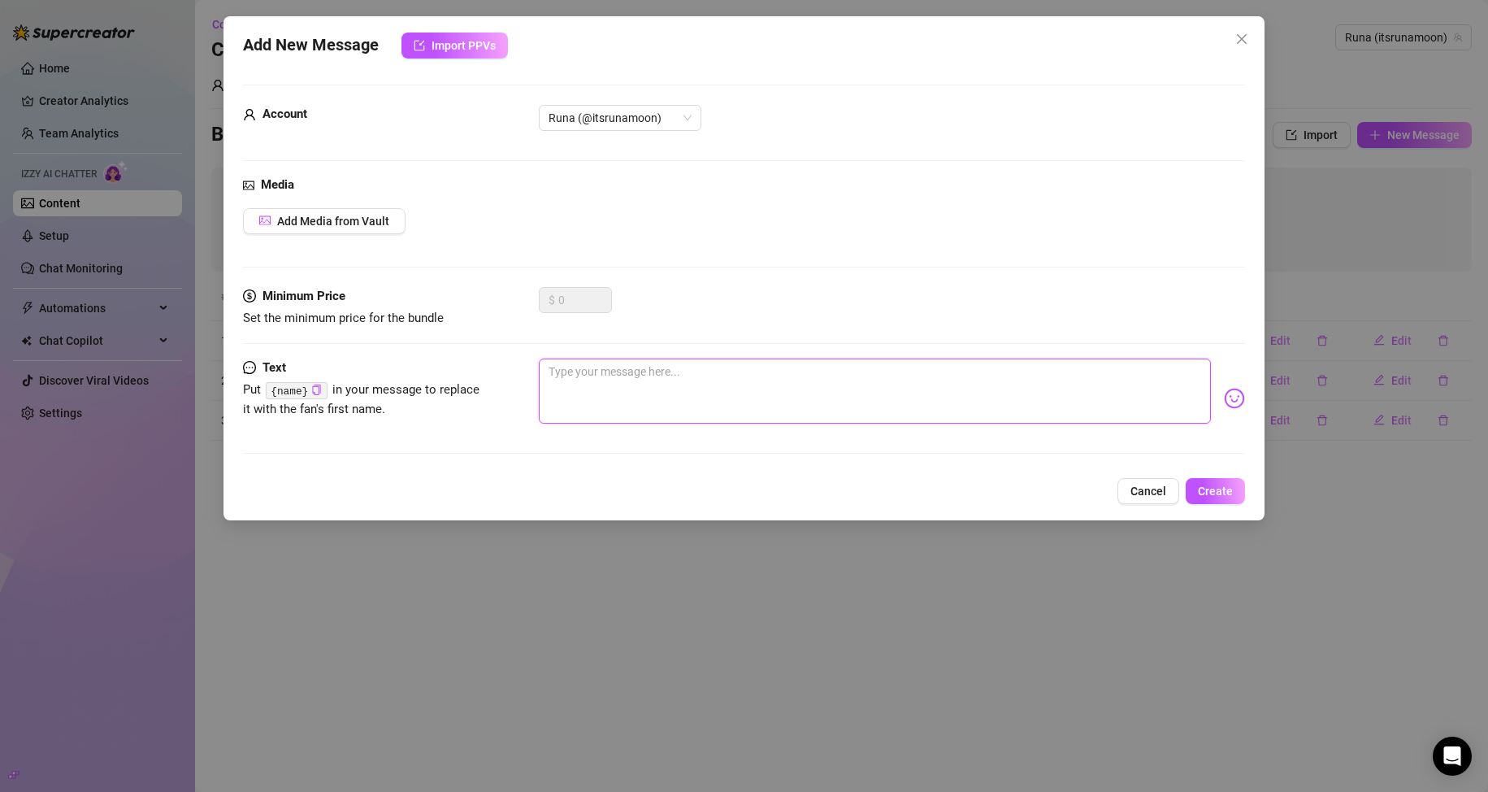
click at [579, 372] on textarea at bounding box center [875, 390] width 673 height 65
click at [1205, 406] on div at bounding box center [892, 398] width 707 height 80
click at [1224, 400] on img at bounding box center [1234, 398] width 21 height 21
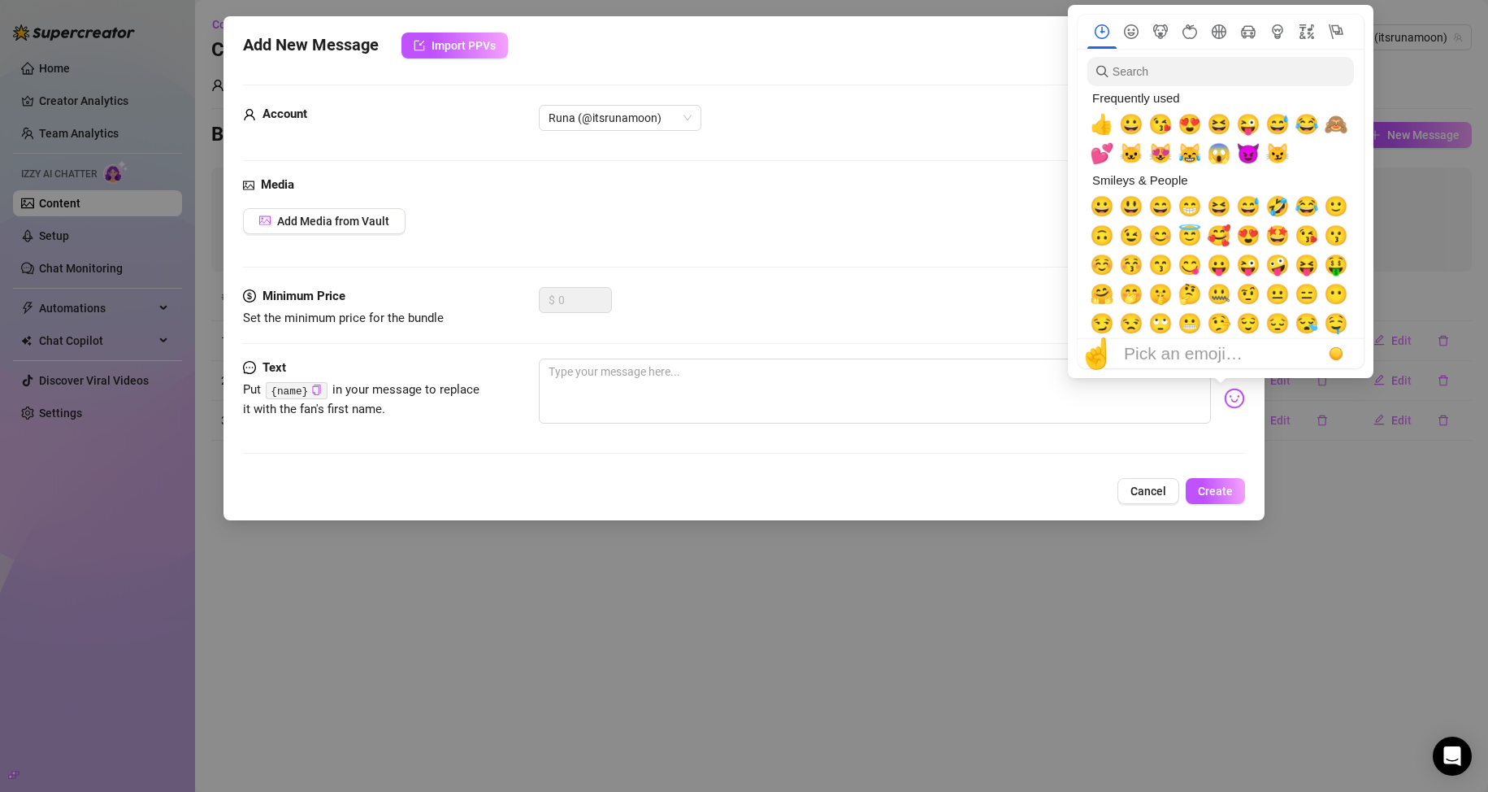
click at [1224, 400] on img at bounding box center [1234, 398] width 21 height 21
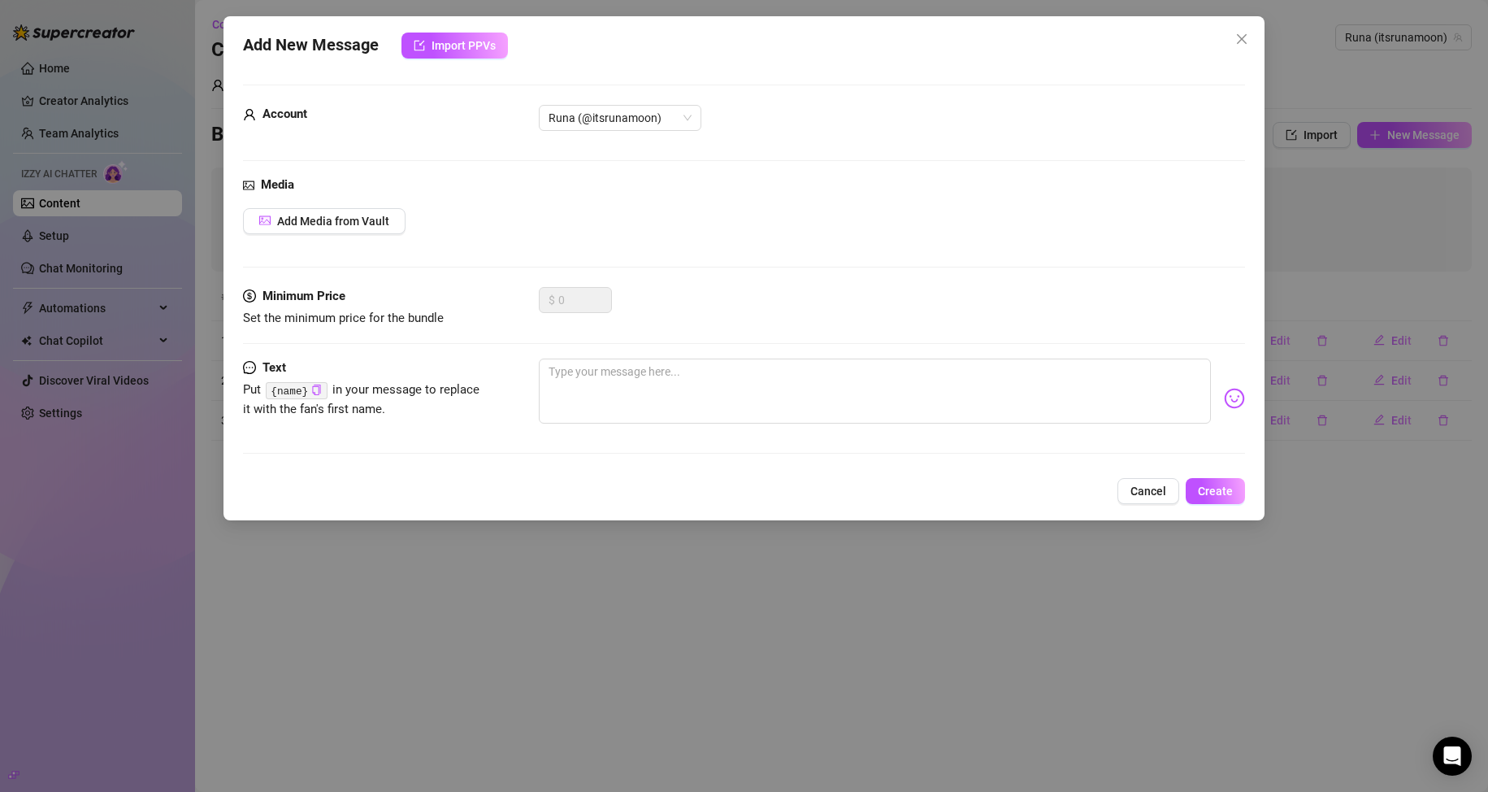
click at [1131, 476] on div "Add New Message Import PPVs Account Runa (@itsrunamoon) Media Add Media from Va…" at bounding box center [744, 268] width 1042 height 504
click at [1136, 488] on span "Cancel" at bounding box center [1148, 490] width 36 height 13
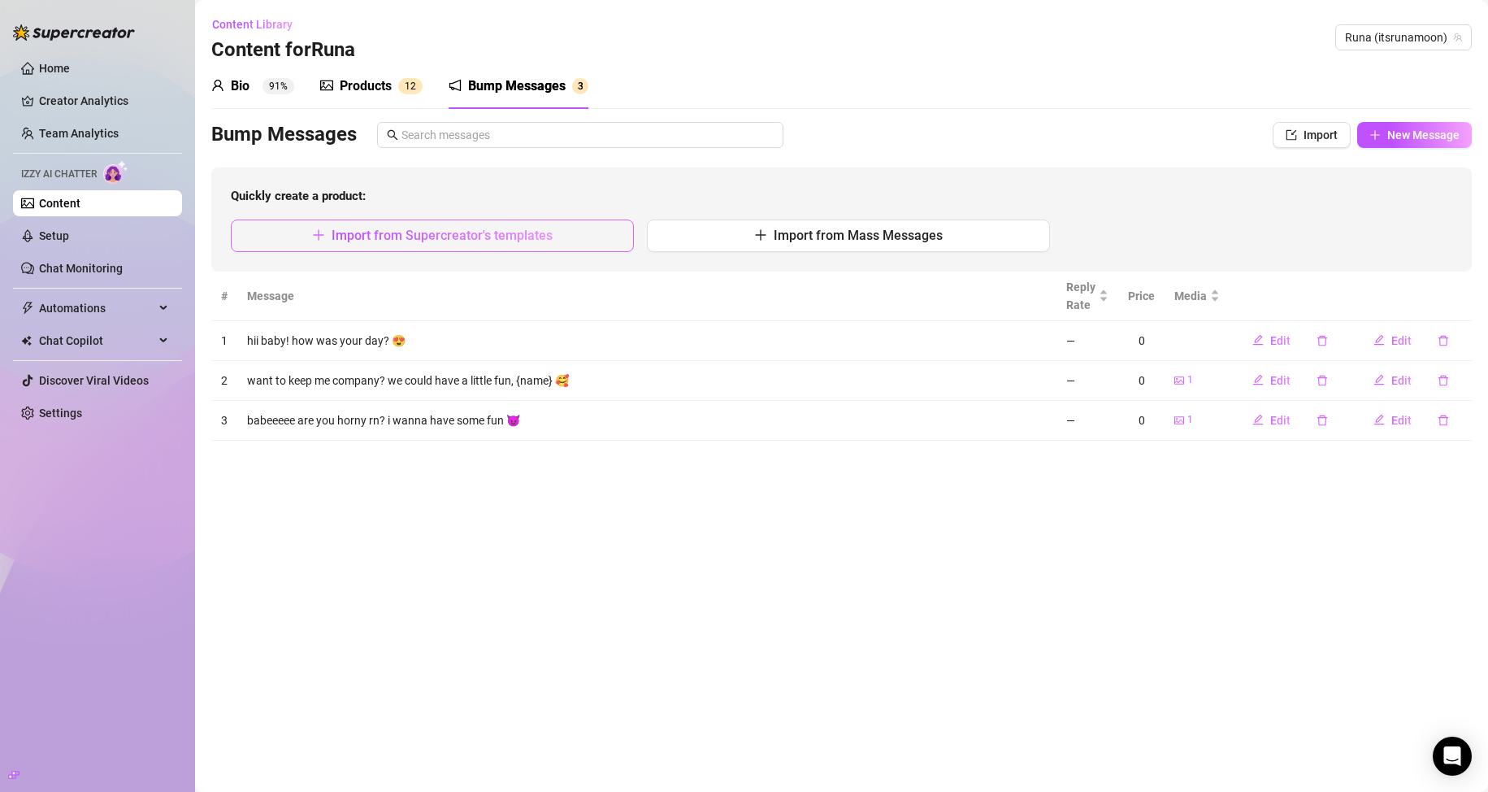
click at [485, 232] on span "Import from Supercreator's templates" at bounding box center [442, 235] width 221 height 15
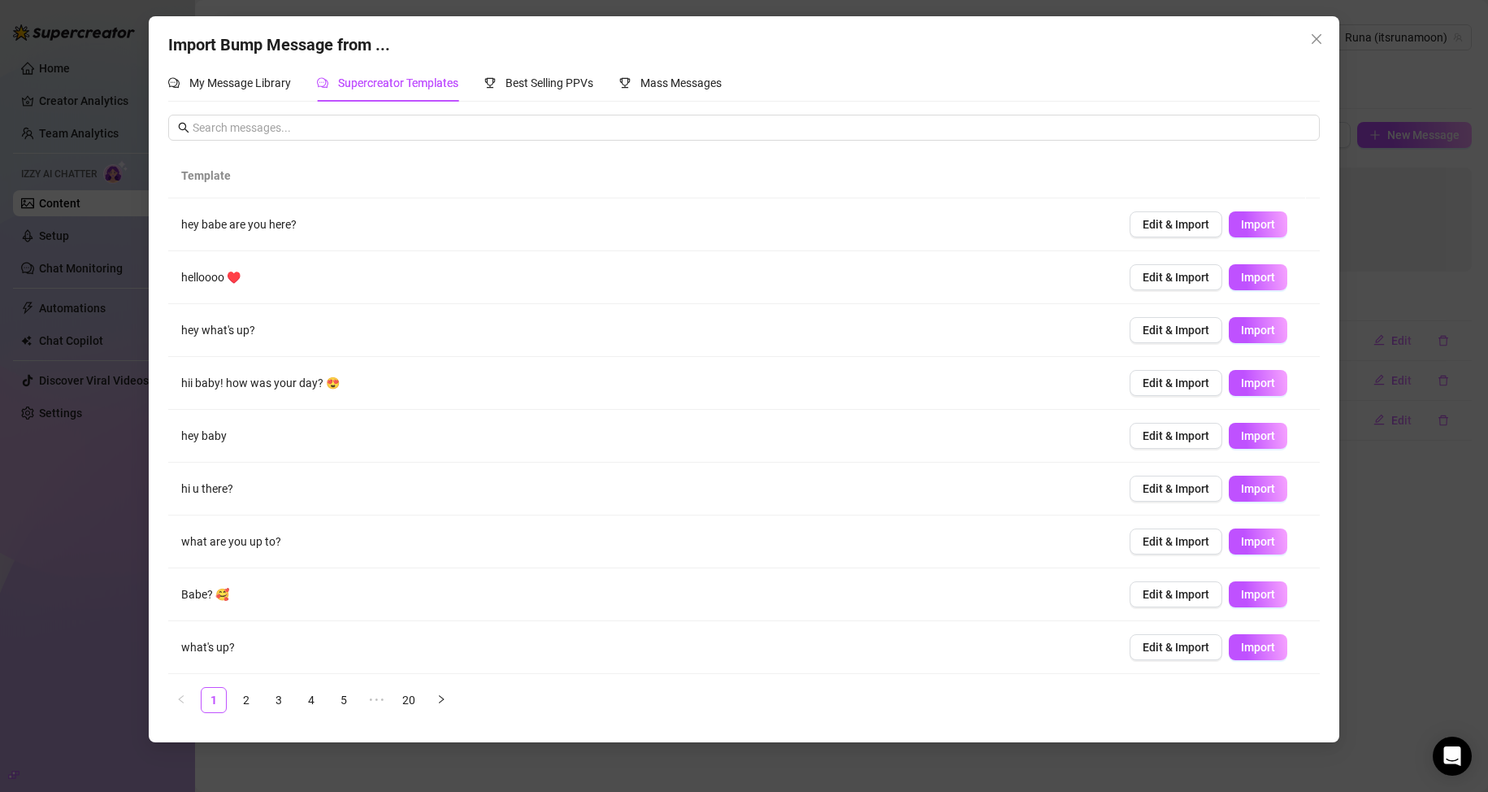
scroll to position [53, 0]
click at [345, 698] on link "5" at bounding box center [344, 700] width 24 height 24
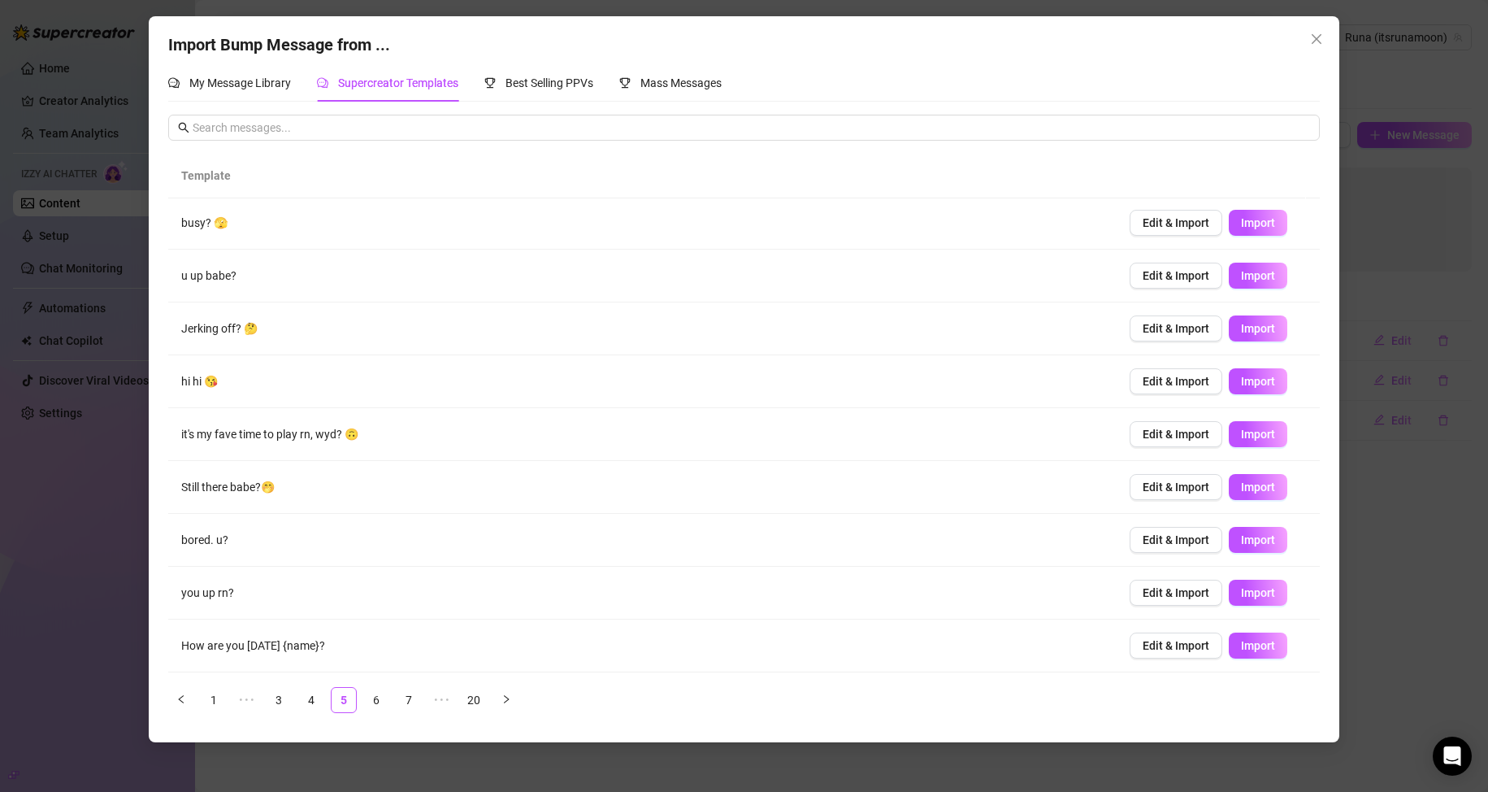
scroll to position [0, 0]
click at [379, 697] on link "6" at bounding box center [376, 700] width 24 height 24
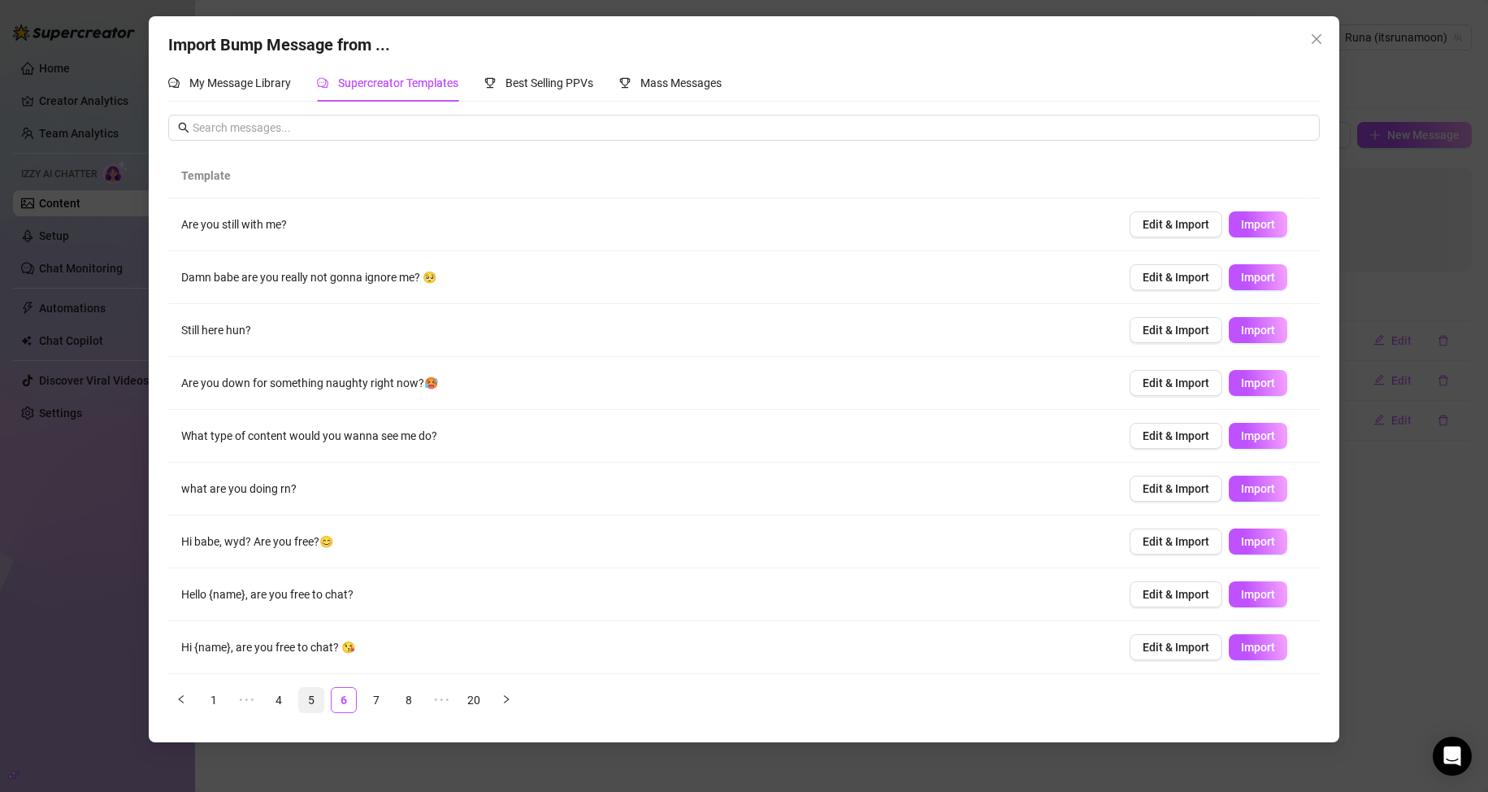
click at [319, 700] on link "5" at bounding box center [311, 700] width 24 height 24
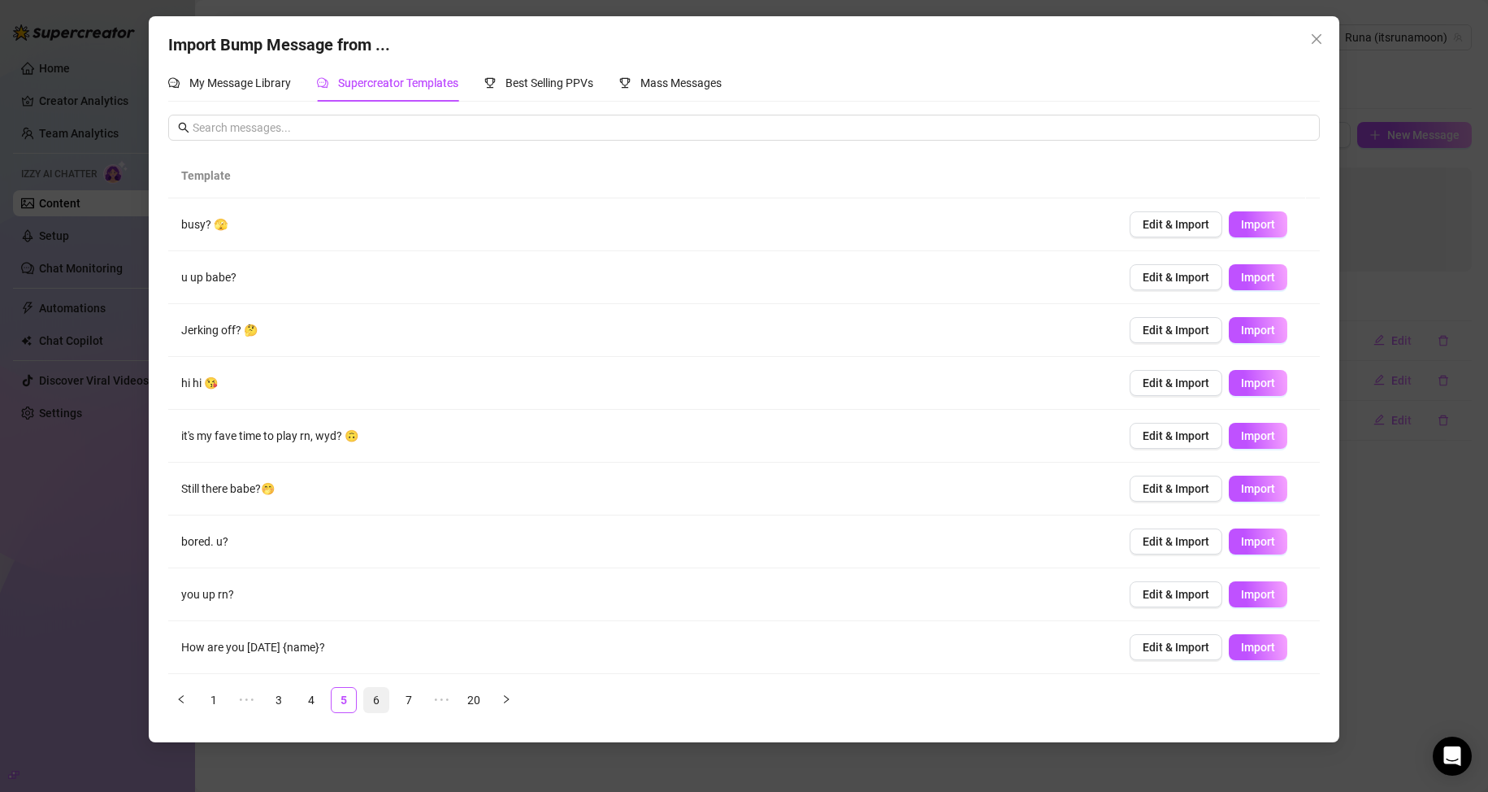
click at [371, 699] on link "6" at bounding box center [376, 700] width 24 height 24
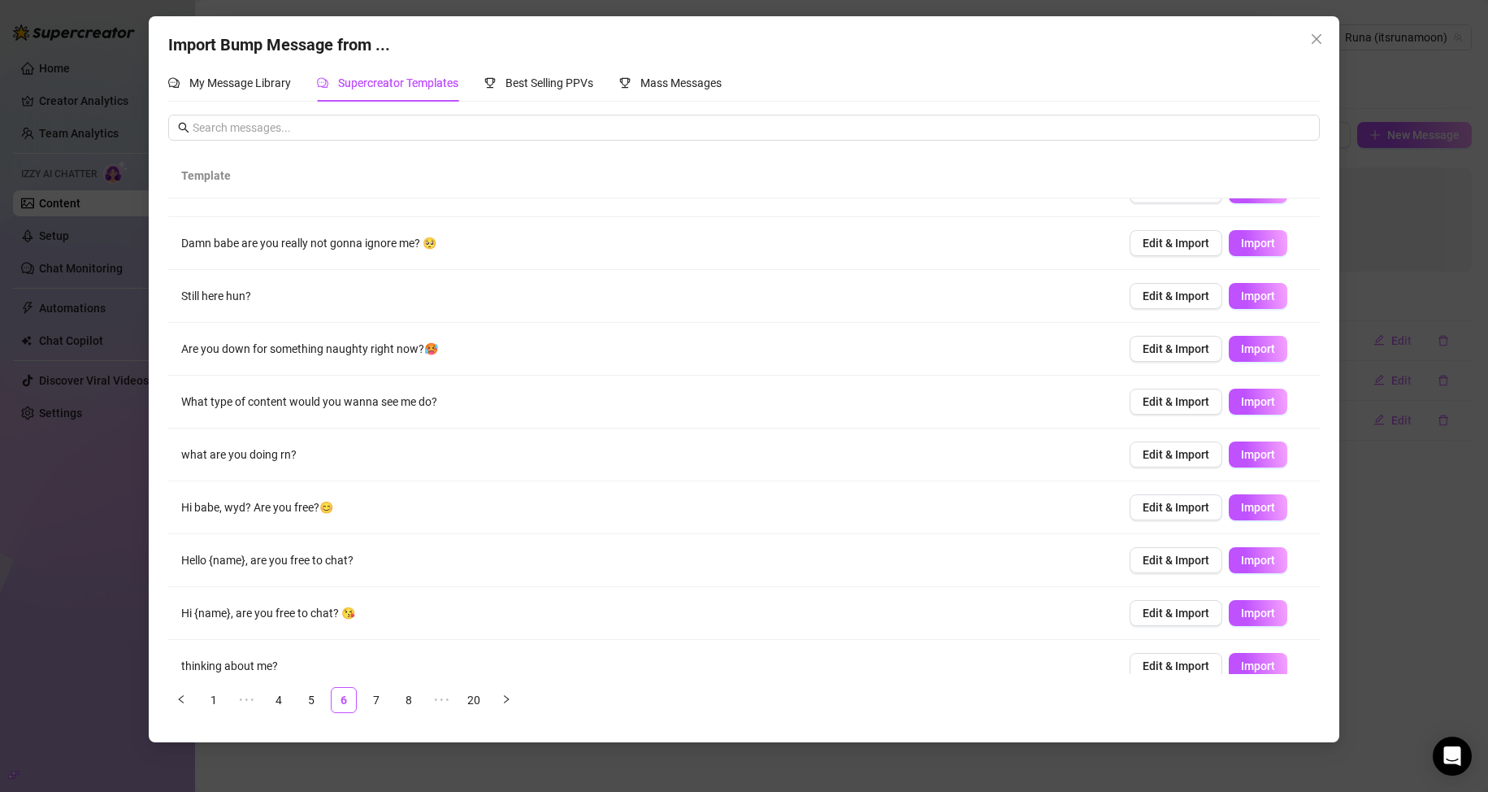
scroll to position [53, 0]
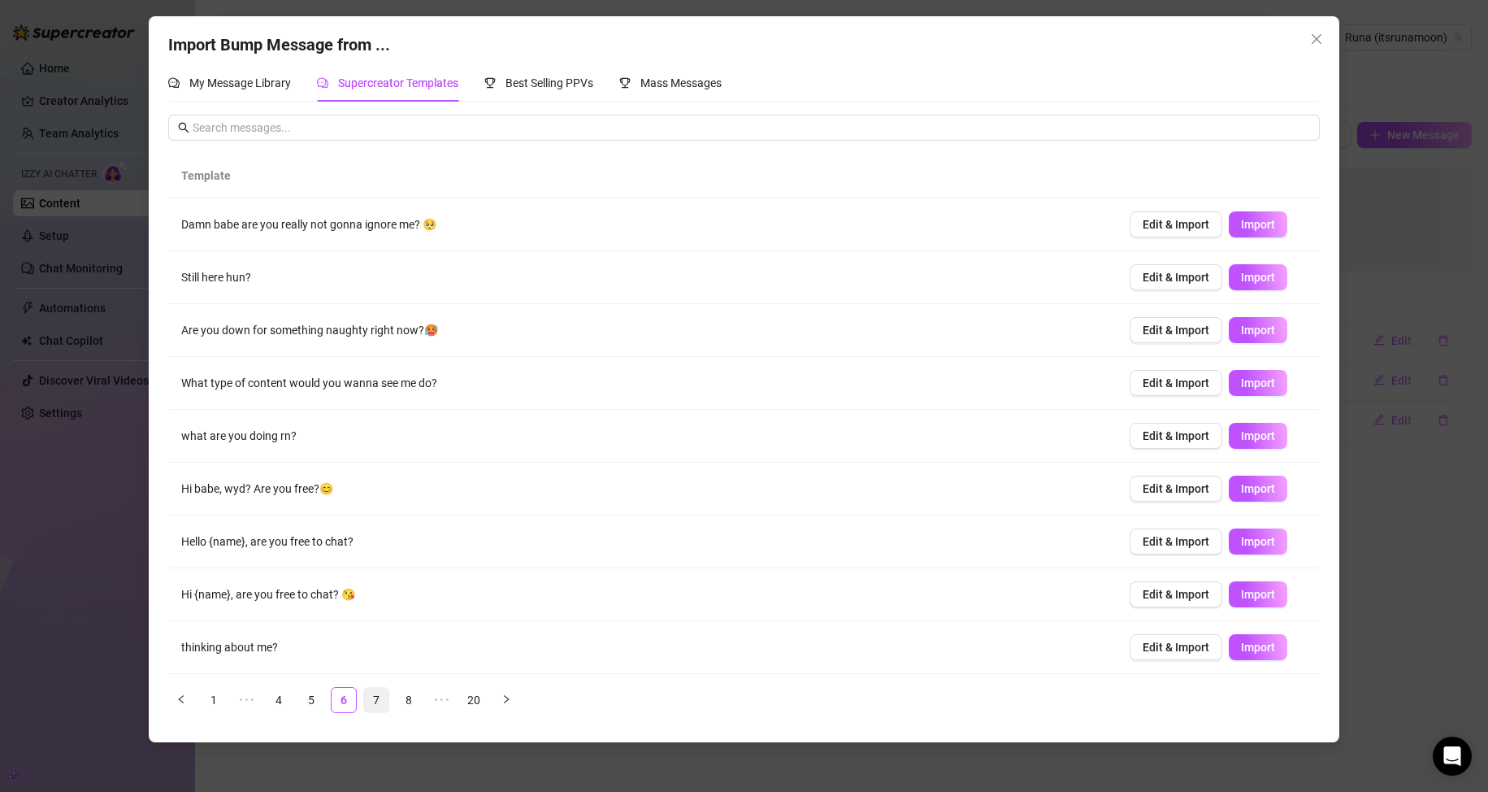
click at [380, 699] on link "7" at bounding box center [376, 700] width 24 height 24
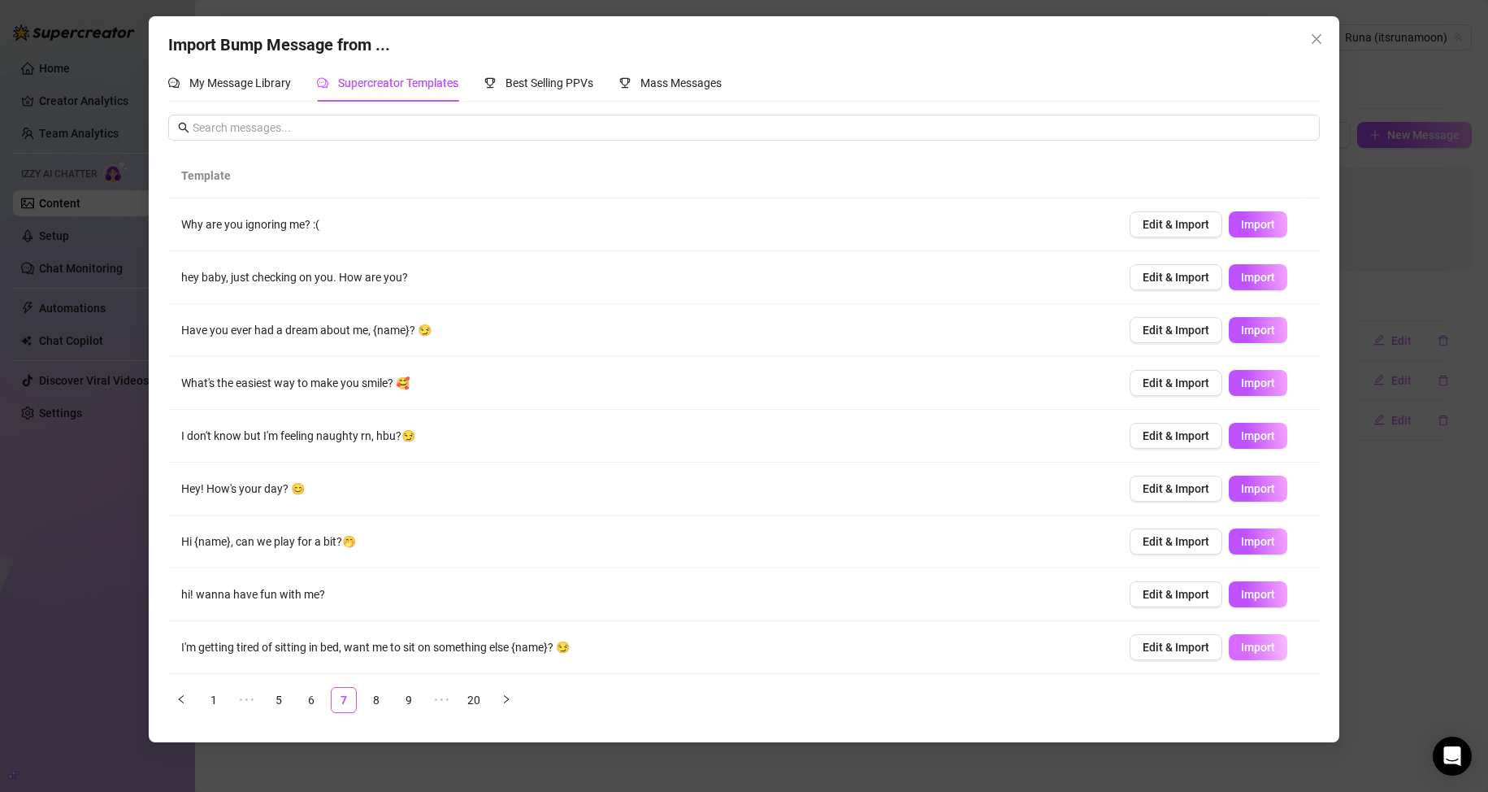
click at [1255, 642] on span "Import" at bounding box center [1258, 646] width 34 height 13
click at [378, 702] on link "8" at bounding box center [376, 700] width 24 height 24
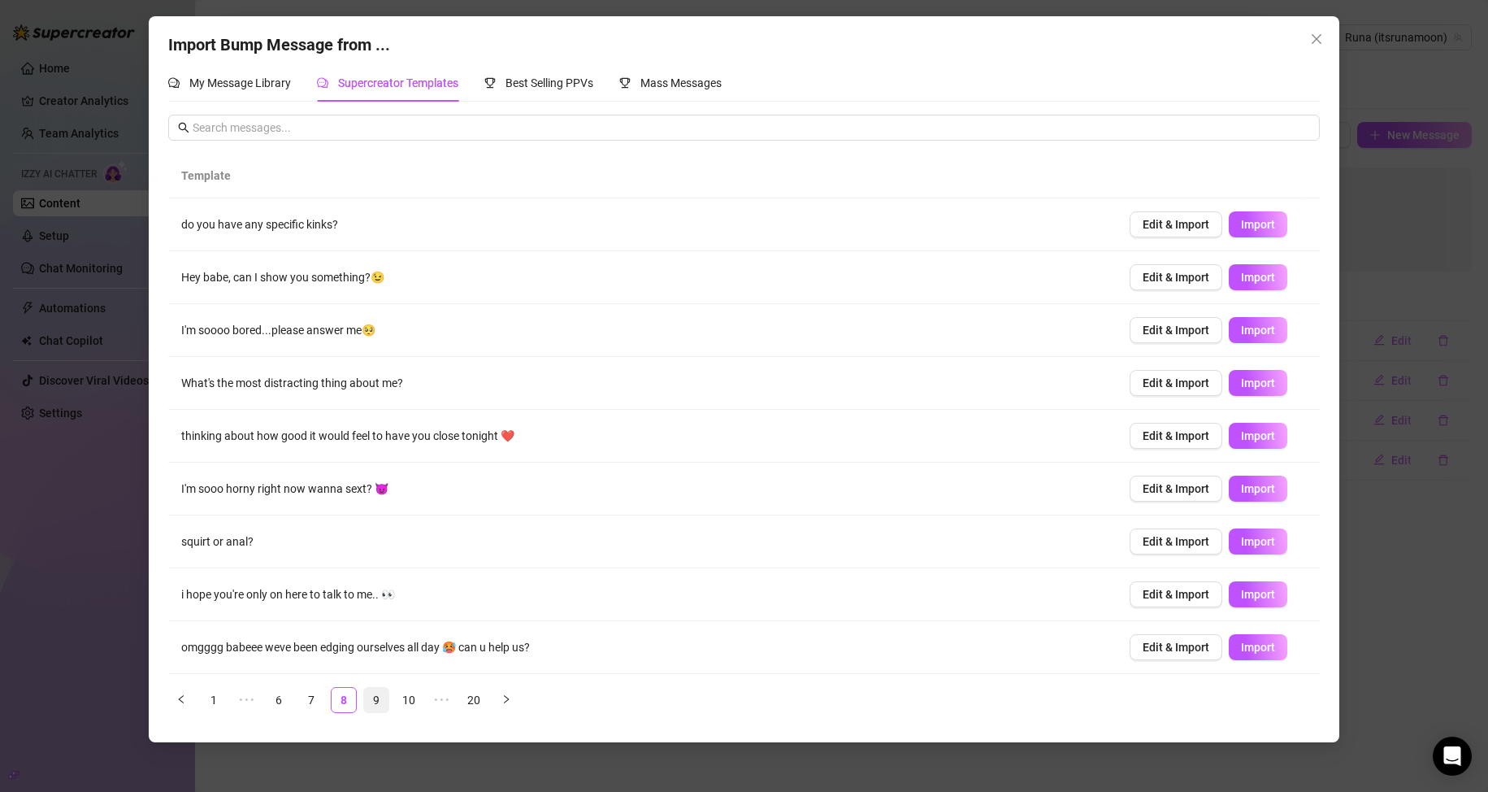
click at [378, 694] on link "9" at bounding box center [376, 700] width 24 height 24
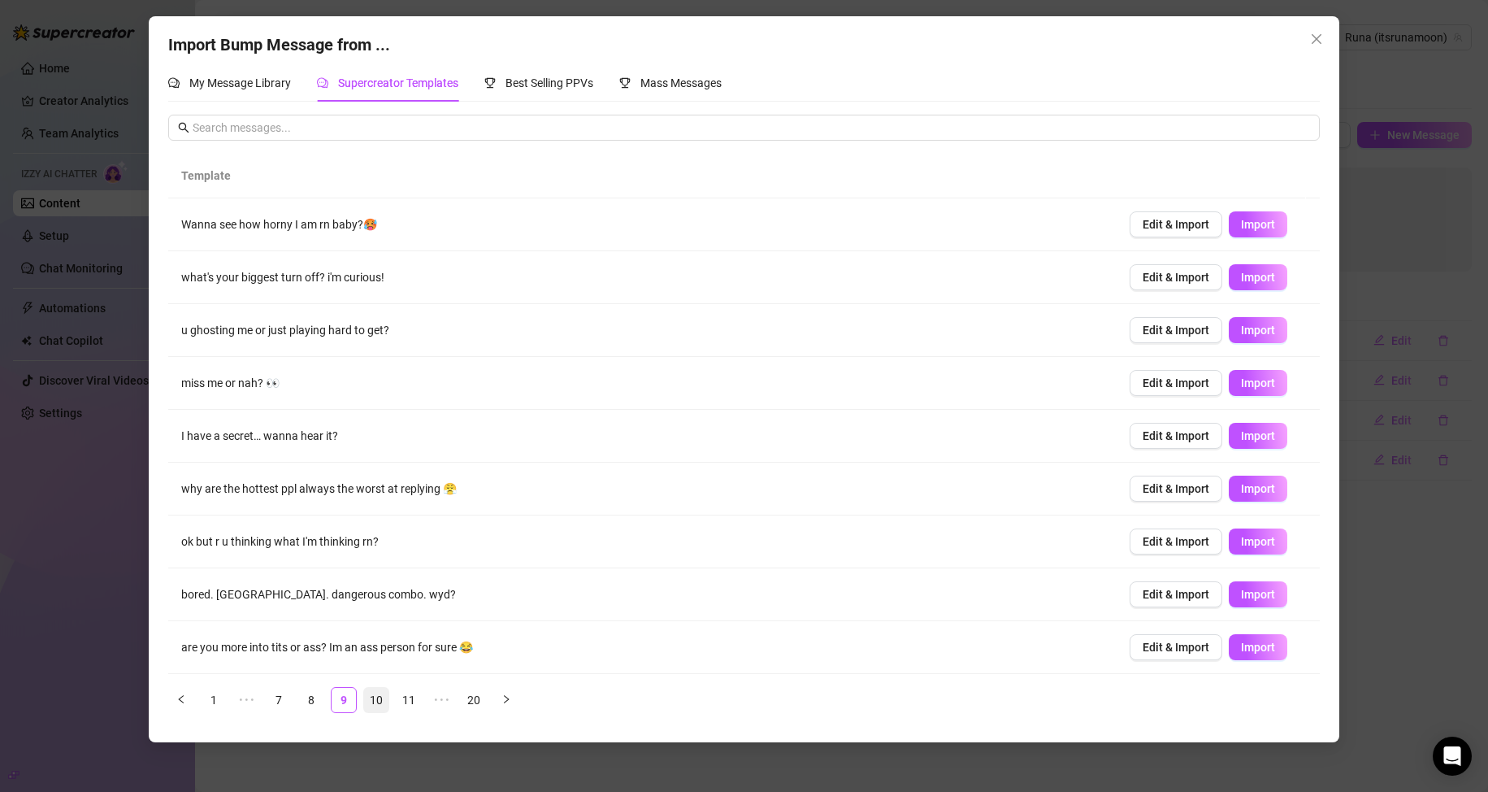
click at [381, 697] on link "10" at bounding box center [376, 700] width 24 height 24
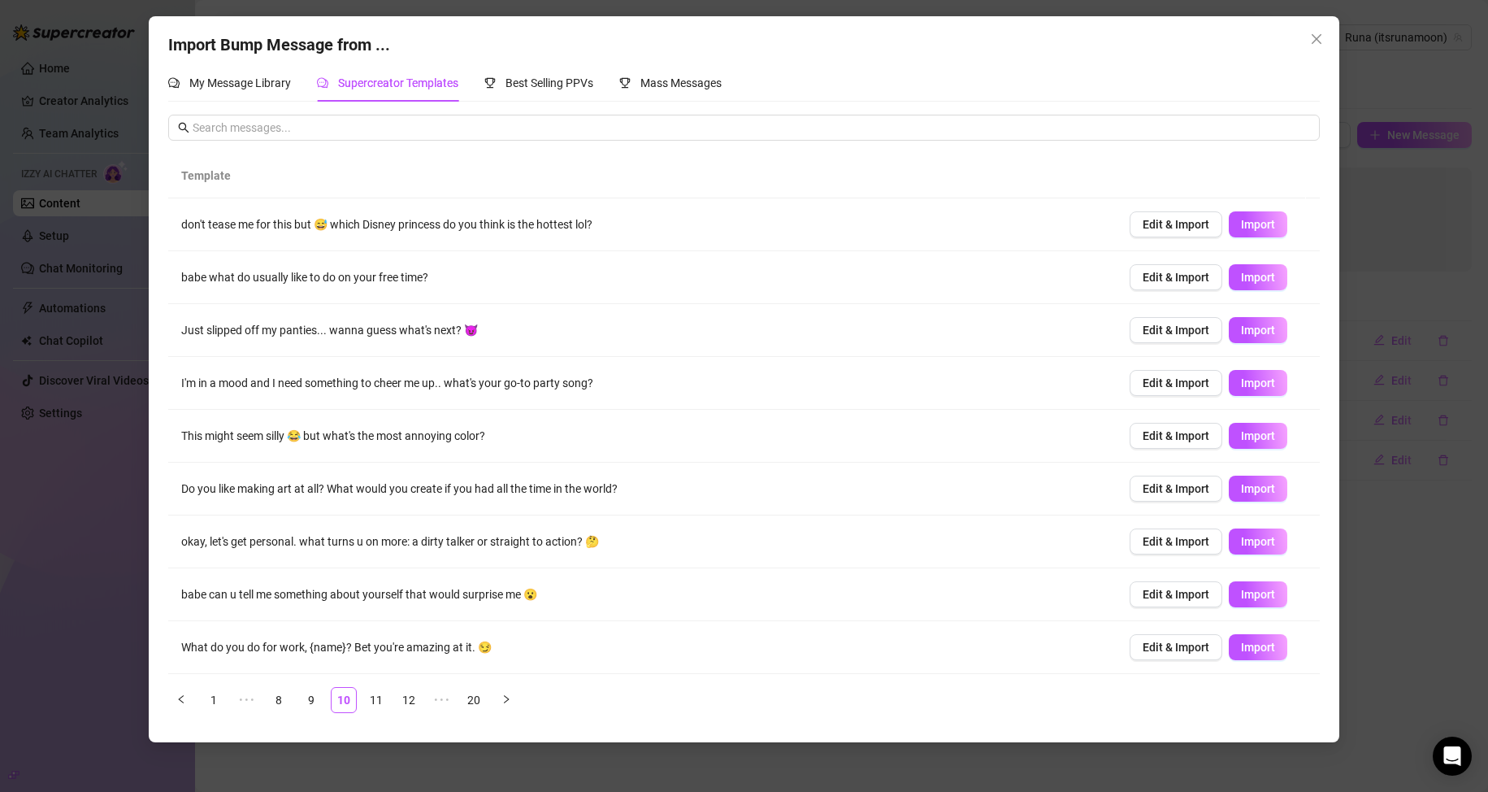
scroll to position [0, 0]
click at [1247, 599] on span "Import" at bounding box center [1258, 594] width 34 height 13
type textarea "babe can u tell me something about yourself that would surprise me 😮"
click at [1371, 553] on div "Import Bump Message from ... My Message Library Supercreator Templates Best Sel…" at bounding box center [744, 396] width 1488 height 792
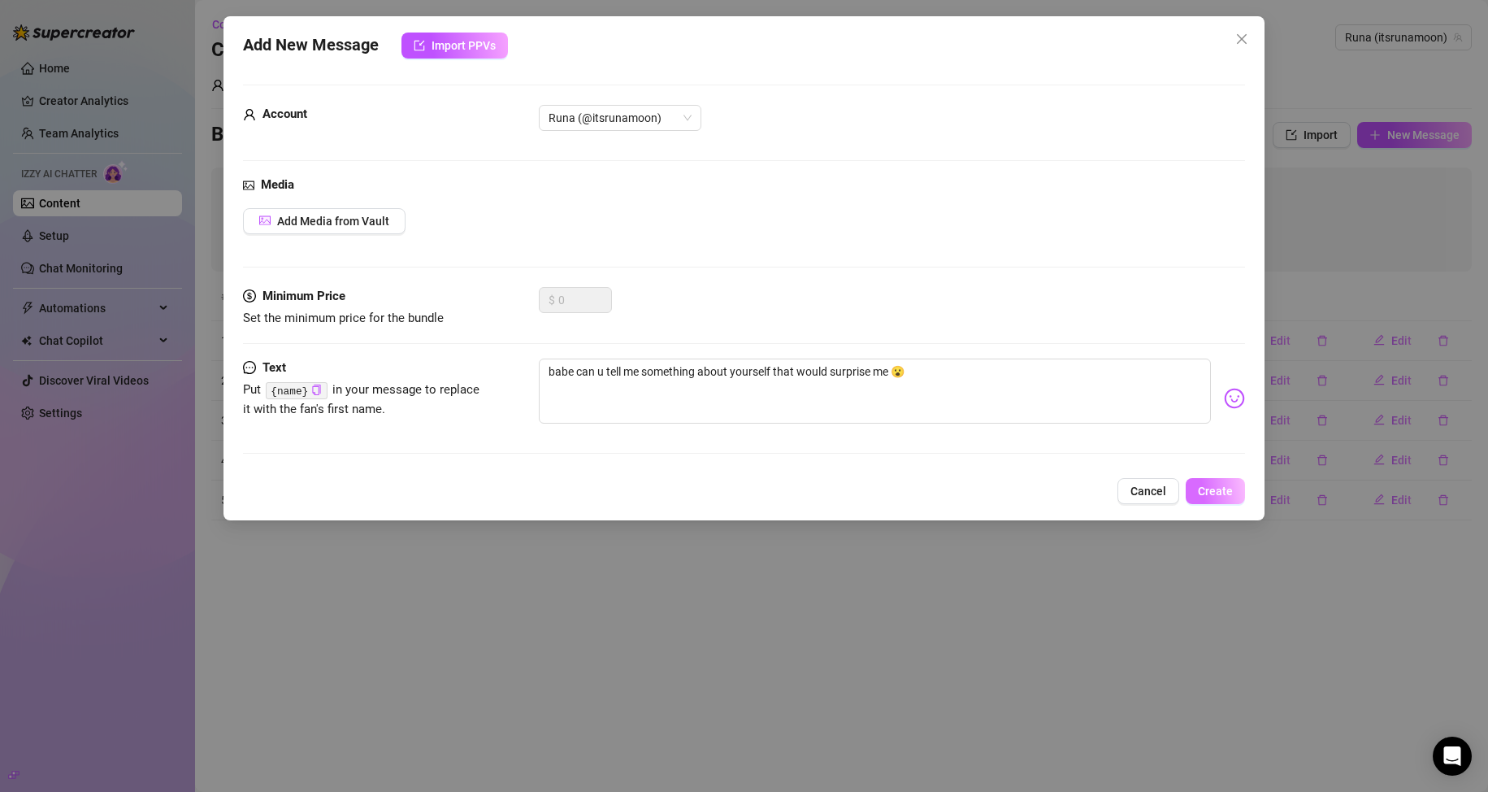
click at [1206, 492] on span "Create" at bounding box center [1215, 490] width 35 height 13
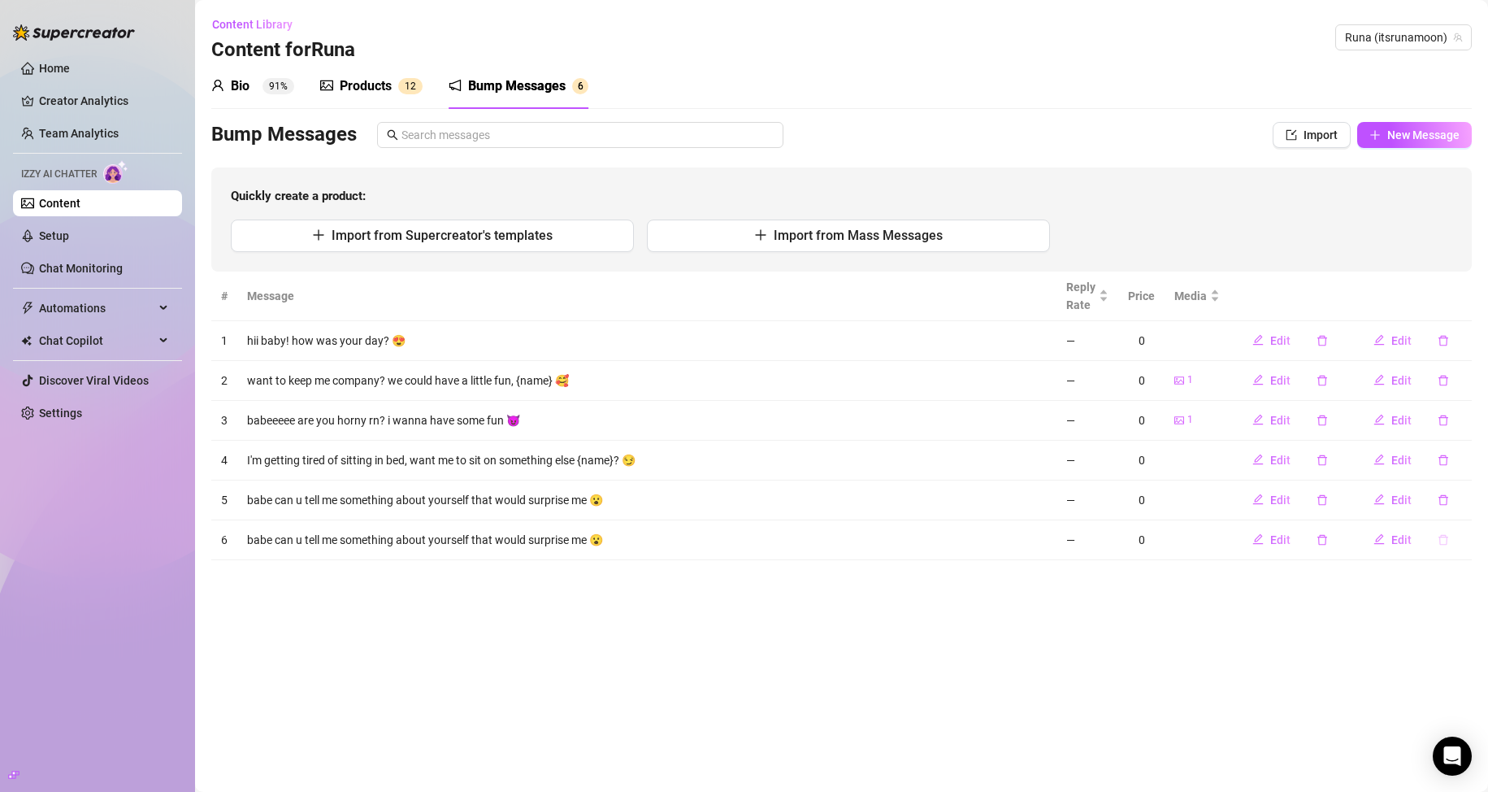
click at [1442, 535] on icon "delete" at bounding box center [1443, 539] width 10 height 11
click at [1456, 501] on span "Yes" at bounding box center [1461, 497] width 20 height 13
click at [281, 89] on sup "91%" at bounding box center [278, 86] width 32 height 16
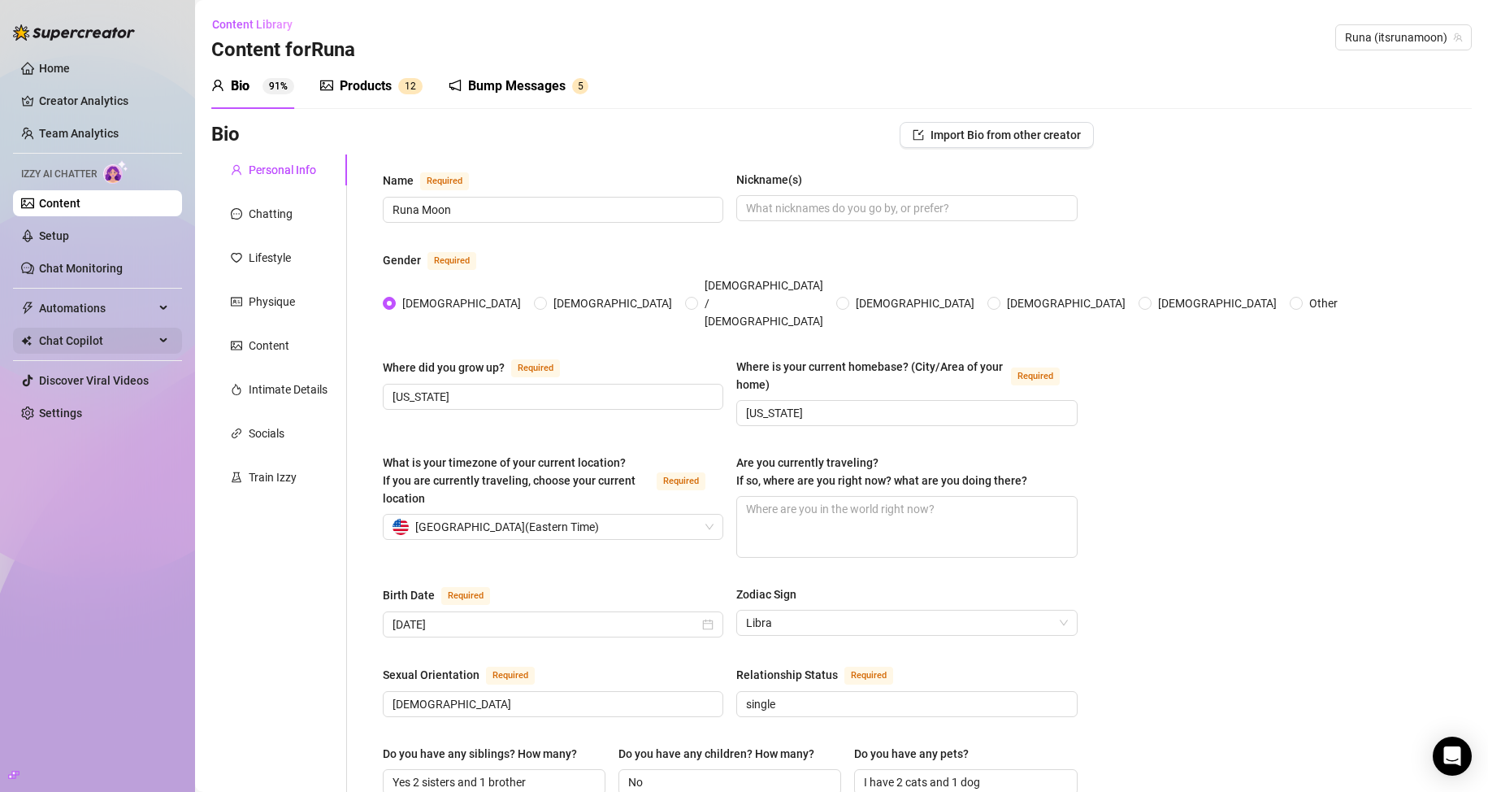
click at [106, 333] on span "Chat Copilot" at bounding box center [96, 340] width 115 height 26
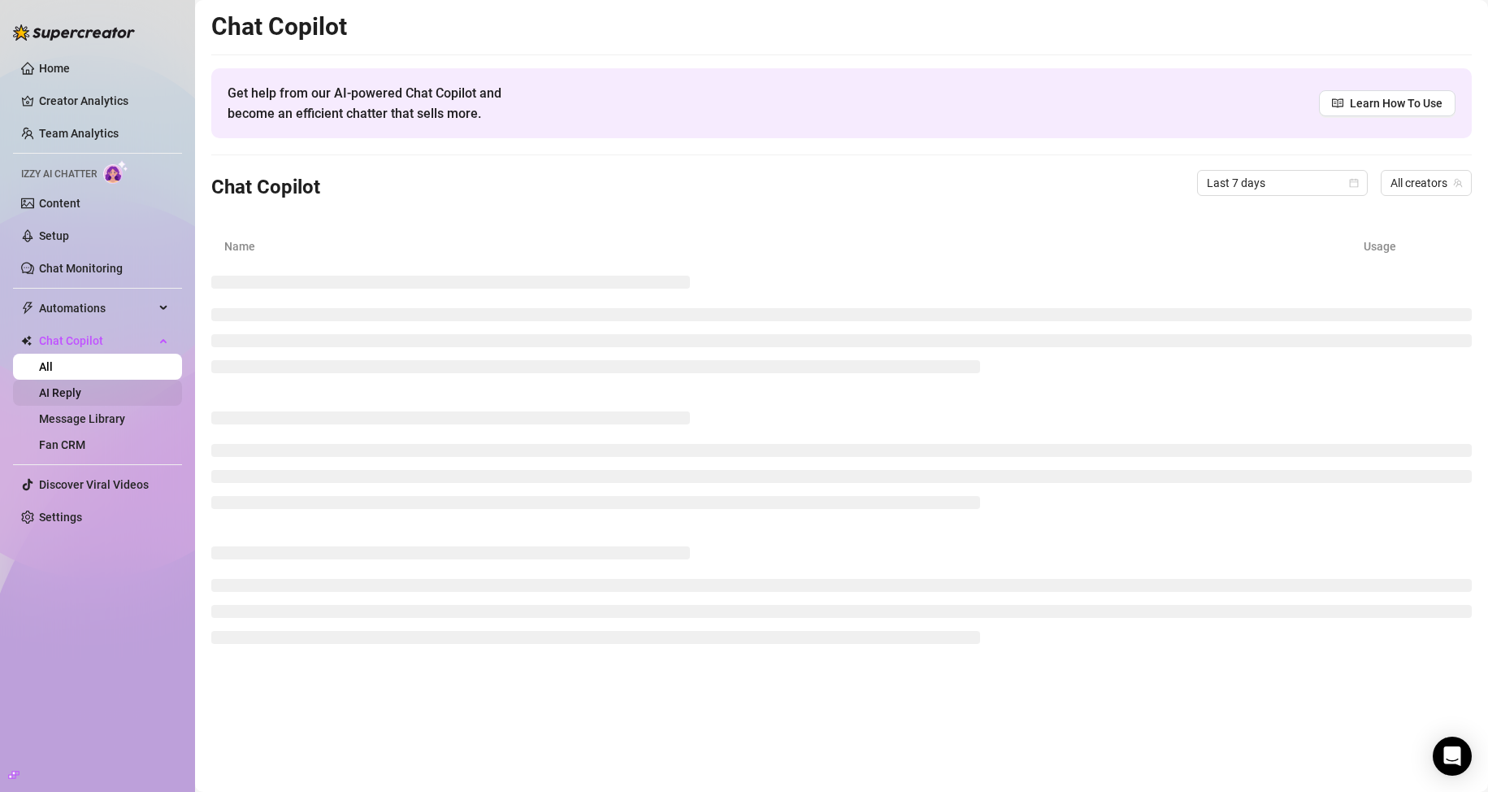
click at [80, 392] on link "AI Reply" at bounding box center [60, 392] width 42 height 13
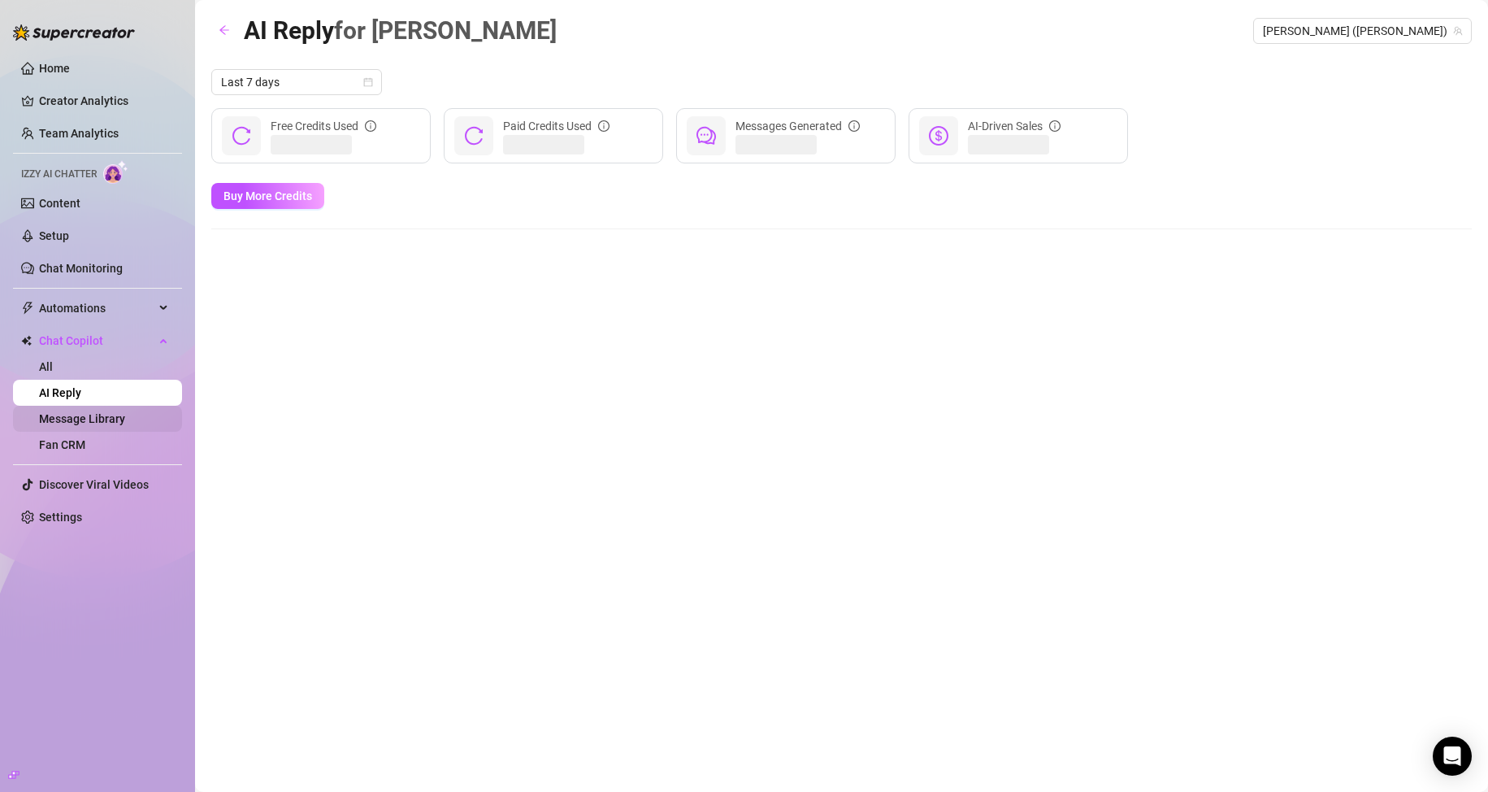
click at [115, 423] on link "Message Library" at bounding box center [82, 418] width 86 height 13
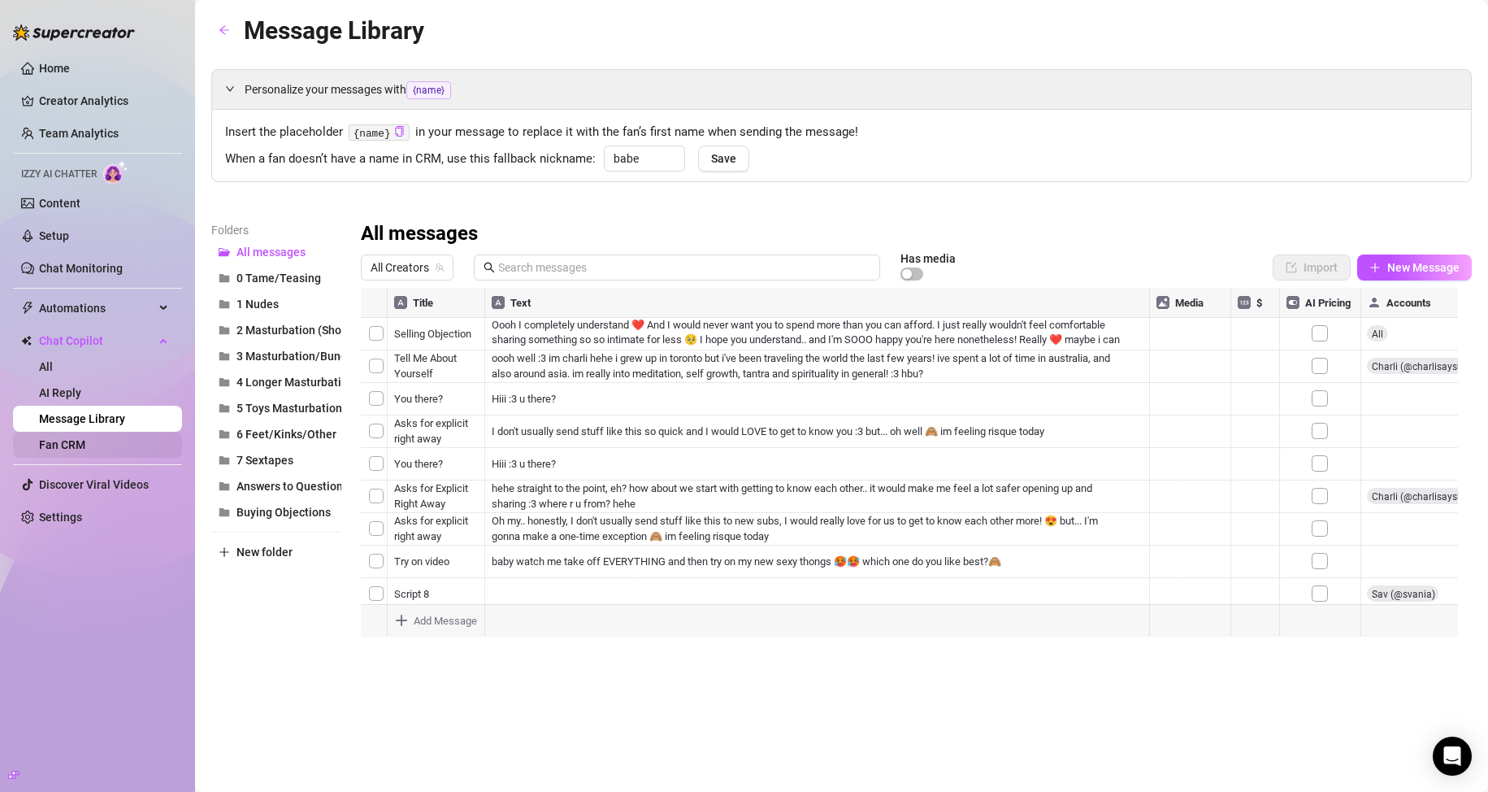
click at [85, 446] on link "Fan CRM" at bounding box center [62, 444] width 46 height 13
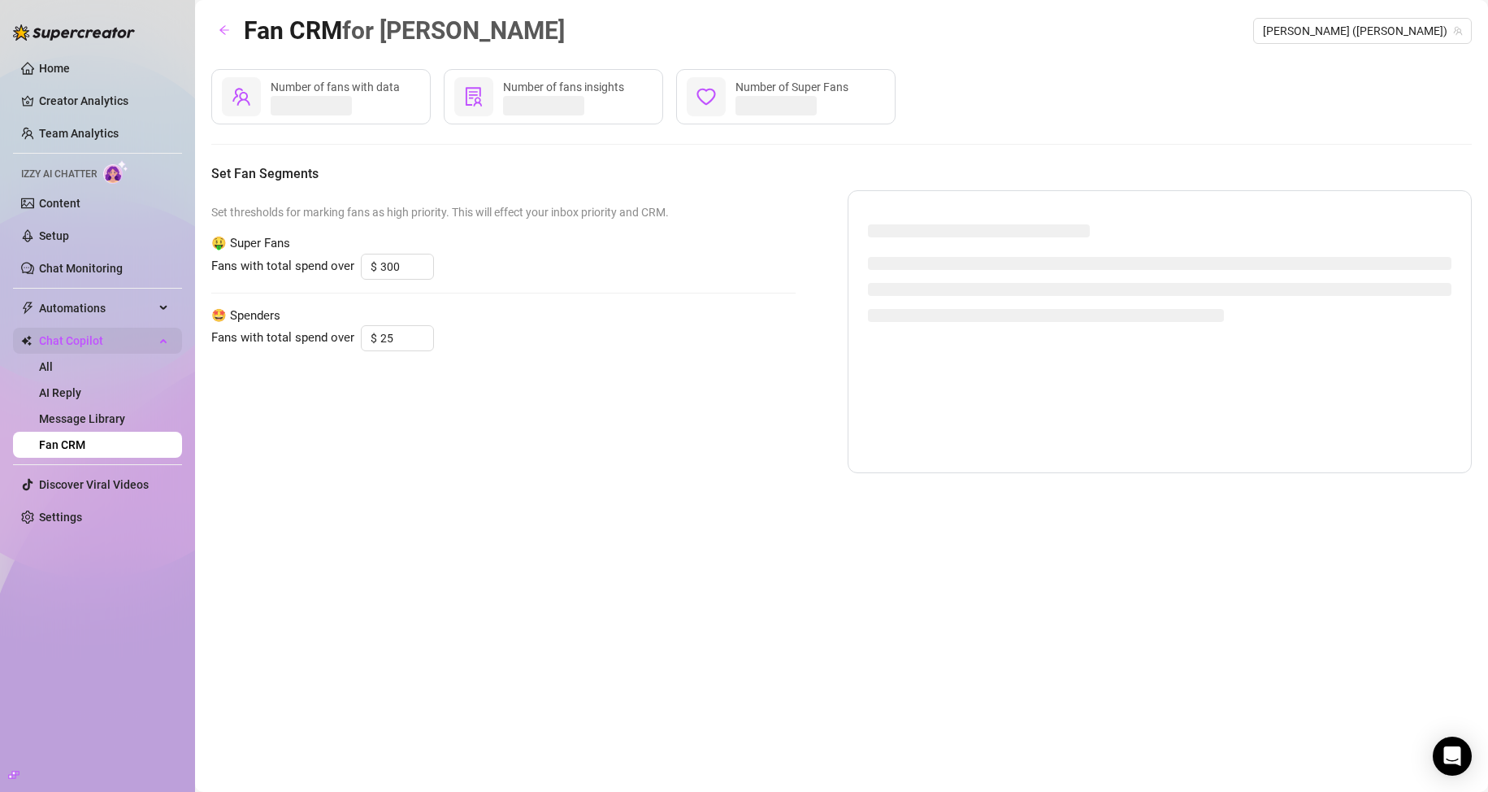
click at [101, 336] on span "Chat Copilot" at bounding box center [96, 340] width 115 height 26
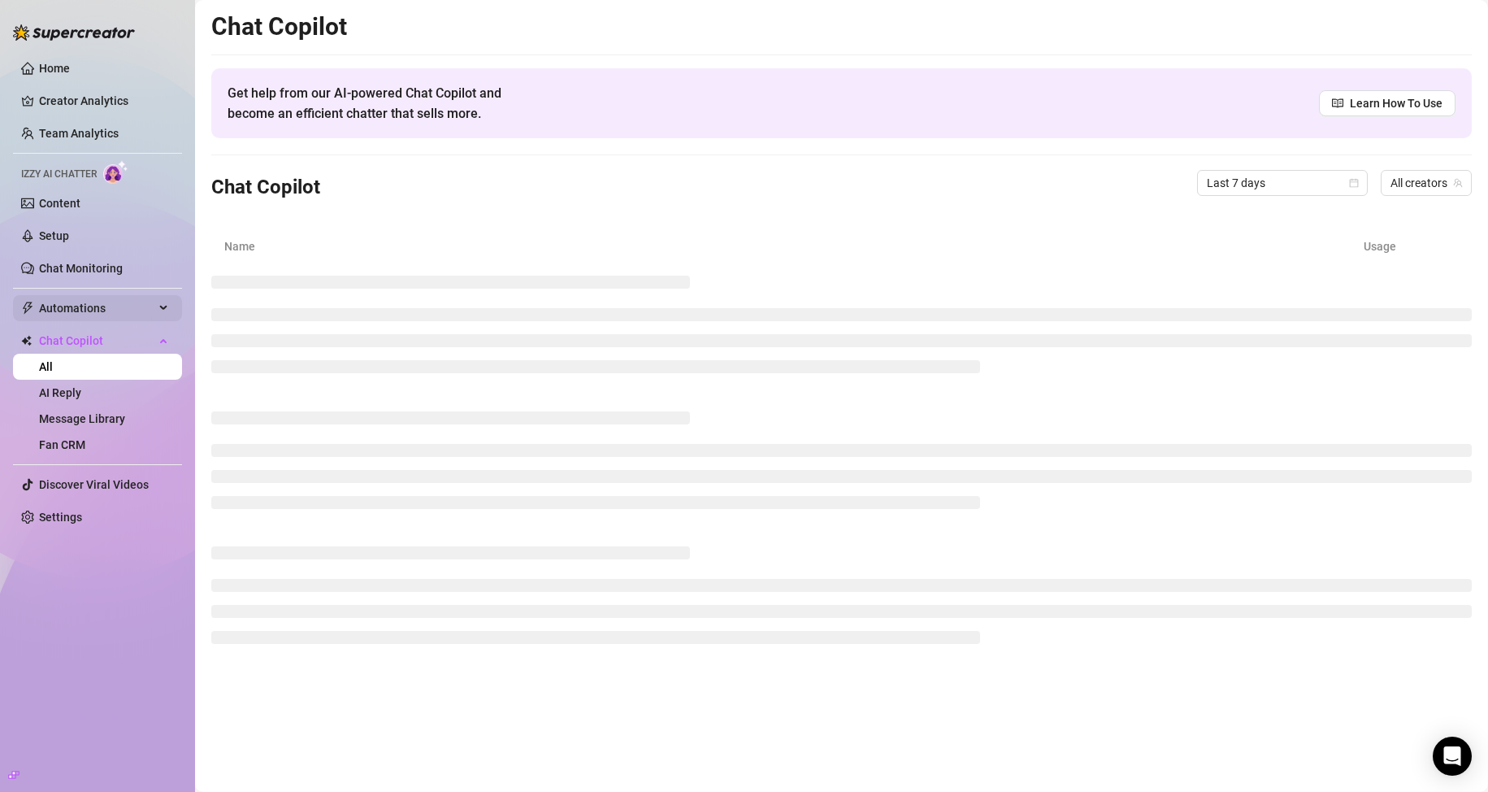
click at [96, 310] on span "Automations" at bounding box center [96, 308] width 115 height 26
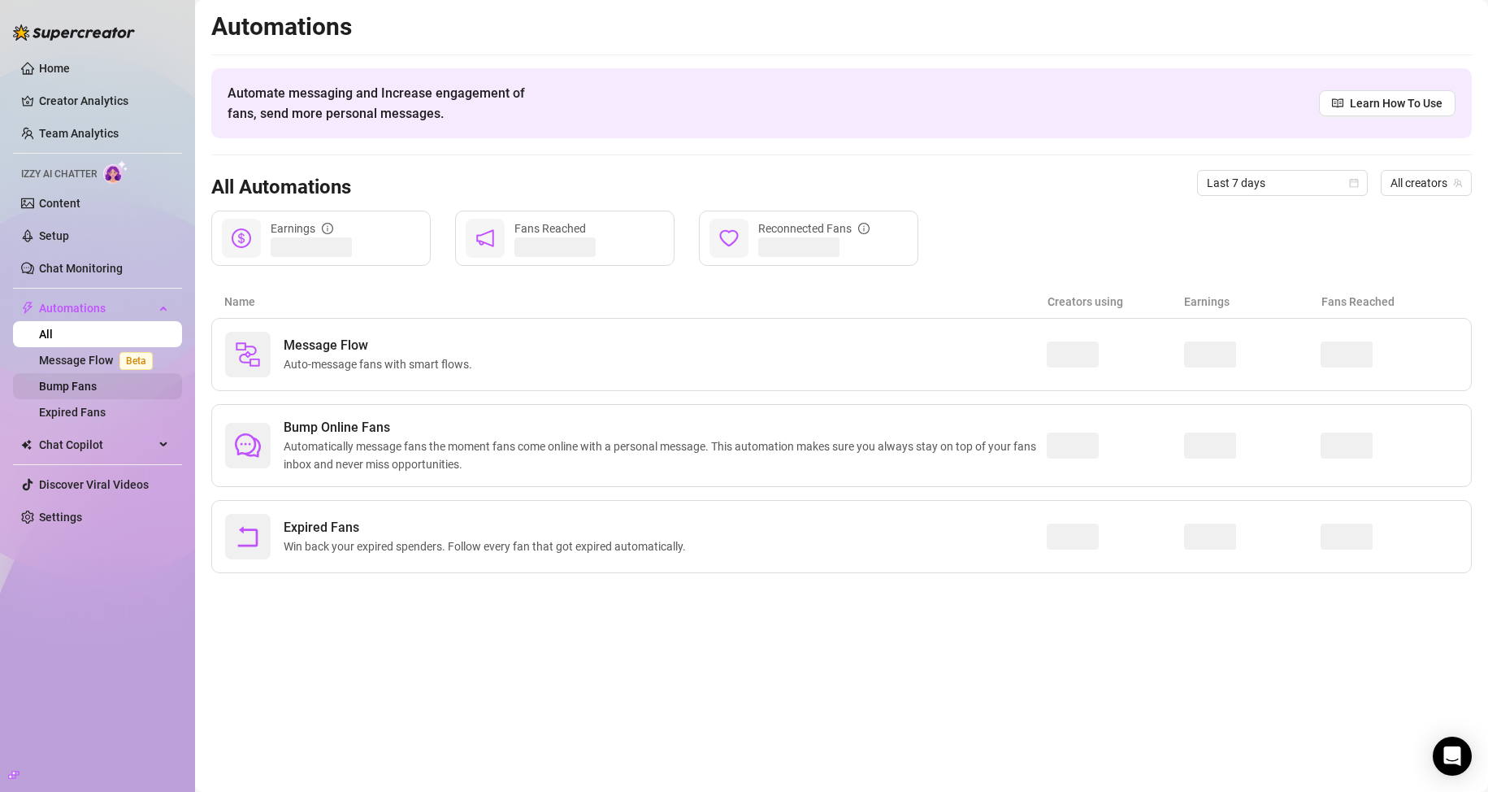
click at [97, 380] on link "Bump Fans" at bounding box center [68, 386] width 58 height 13
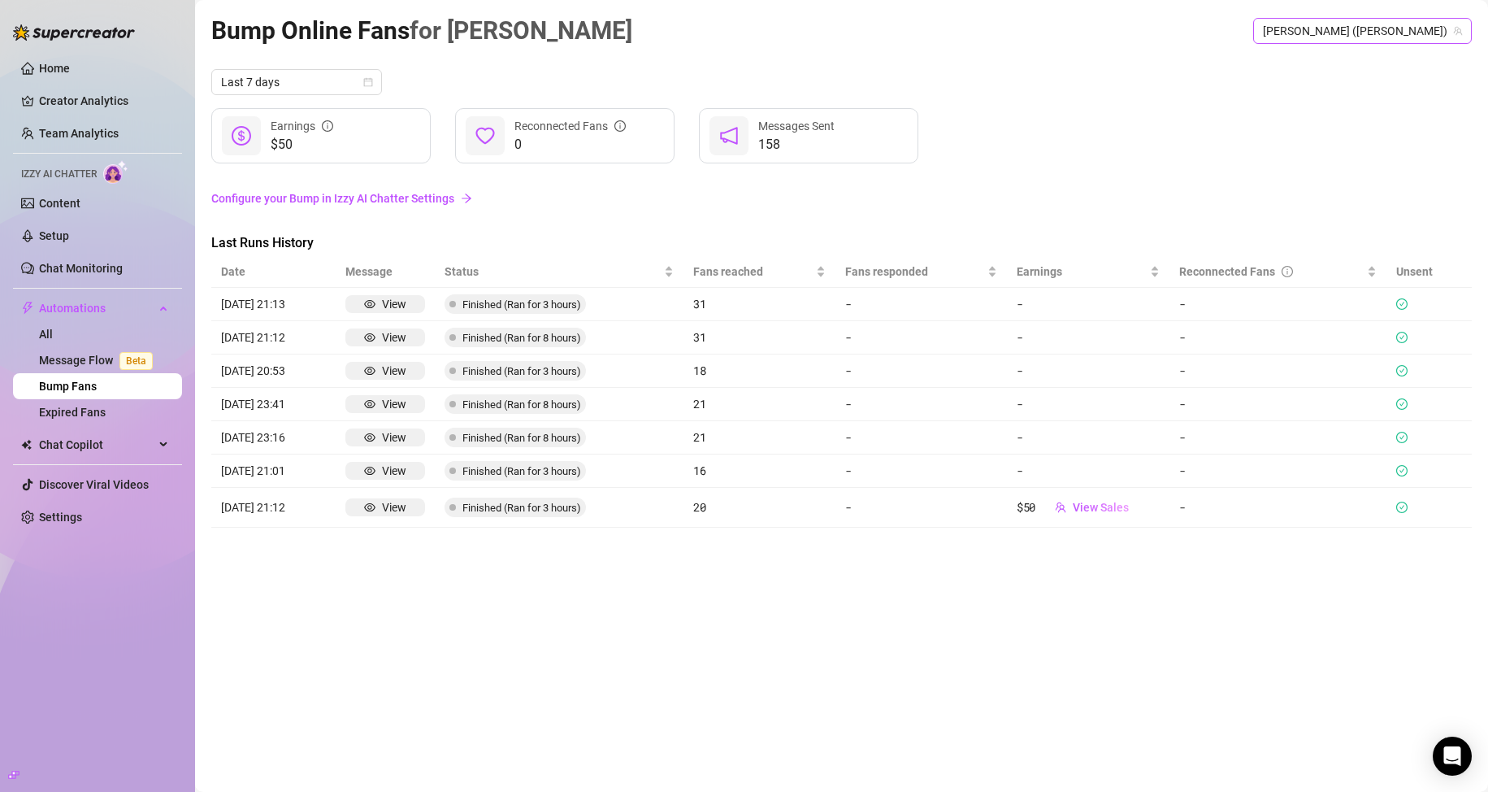
click at [1364, 30] on span "[PERSON_NAME] ([PERSON_NAME])" at bounding box center [1362, 31] width 199 height 24
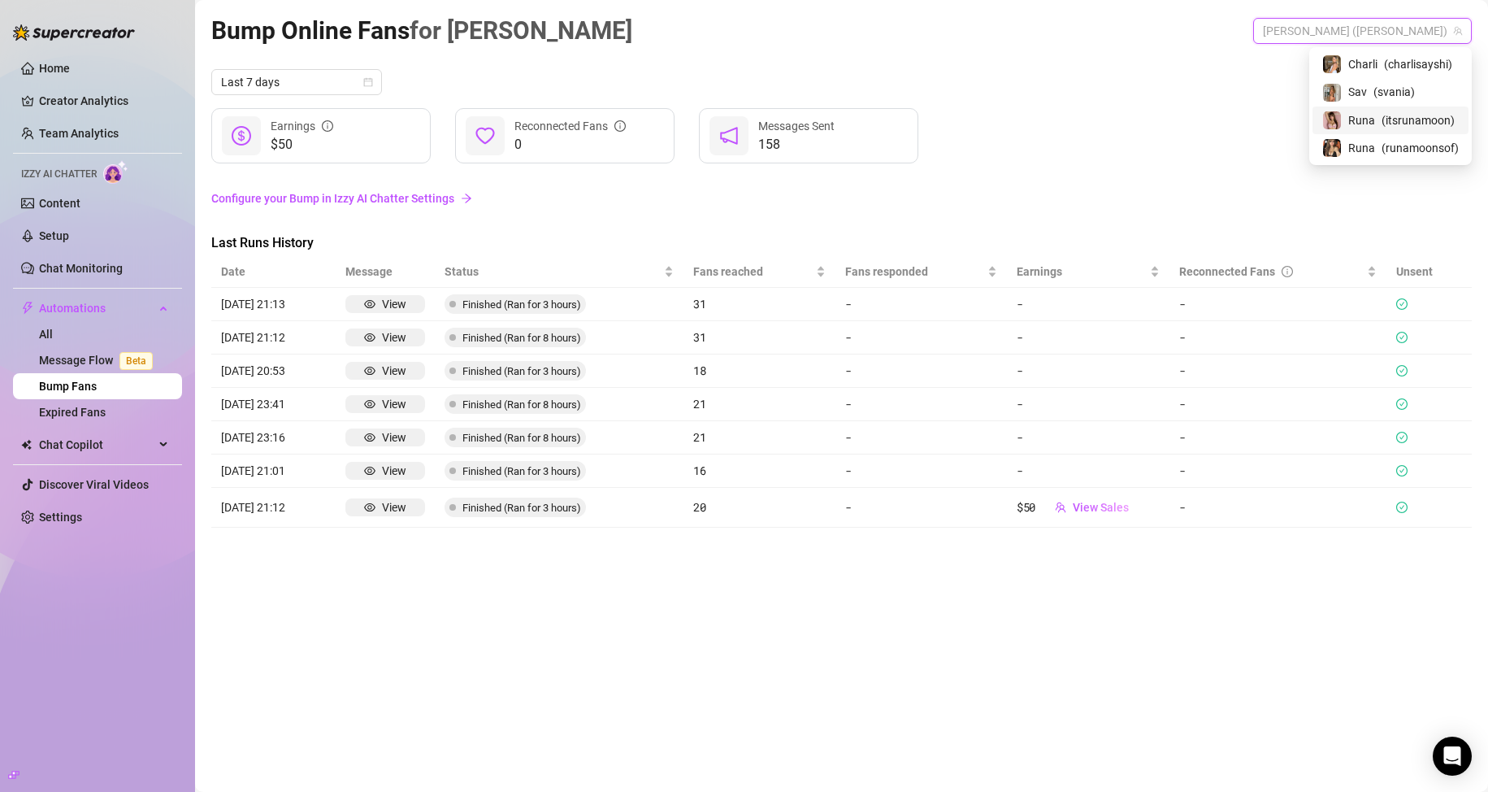
click at [1373, 109] on div "Runa ( itsrunamoon )" at bounding box center [1390, 120] width 156 height 28
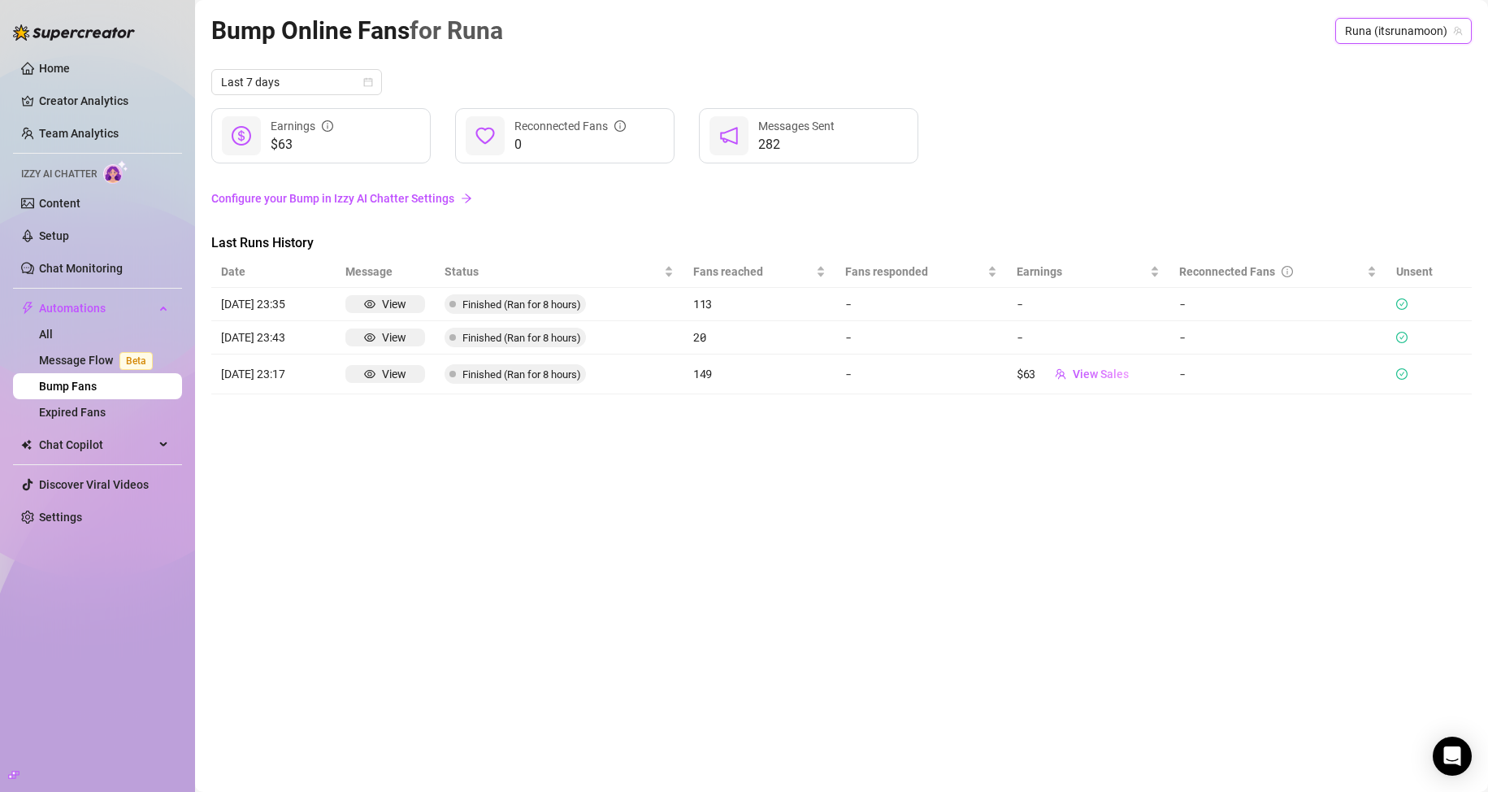
click at [1373, 35] on span "Runa (itsrunamoon)" at bounding box center [1403, 31] width 117 height 24
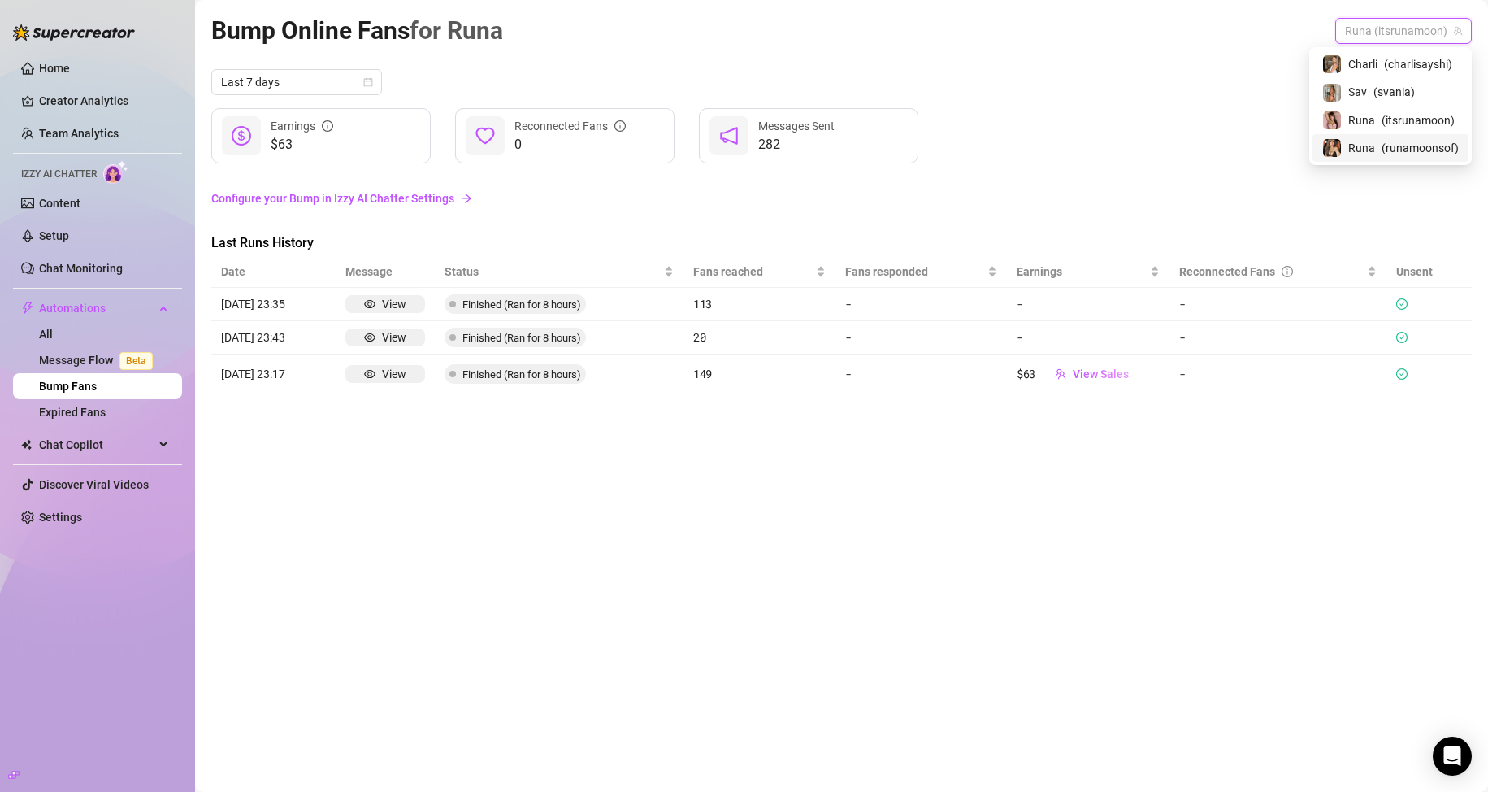
click at [1390, 143] on span "( runamoonsof )" at bounding box center [1420, 148] width 77 height 18
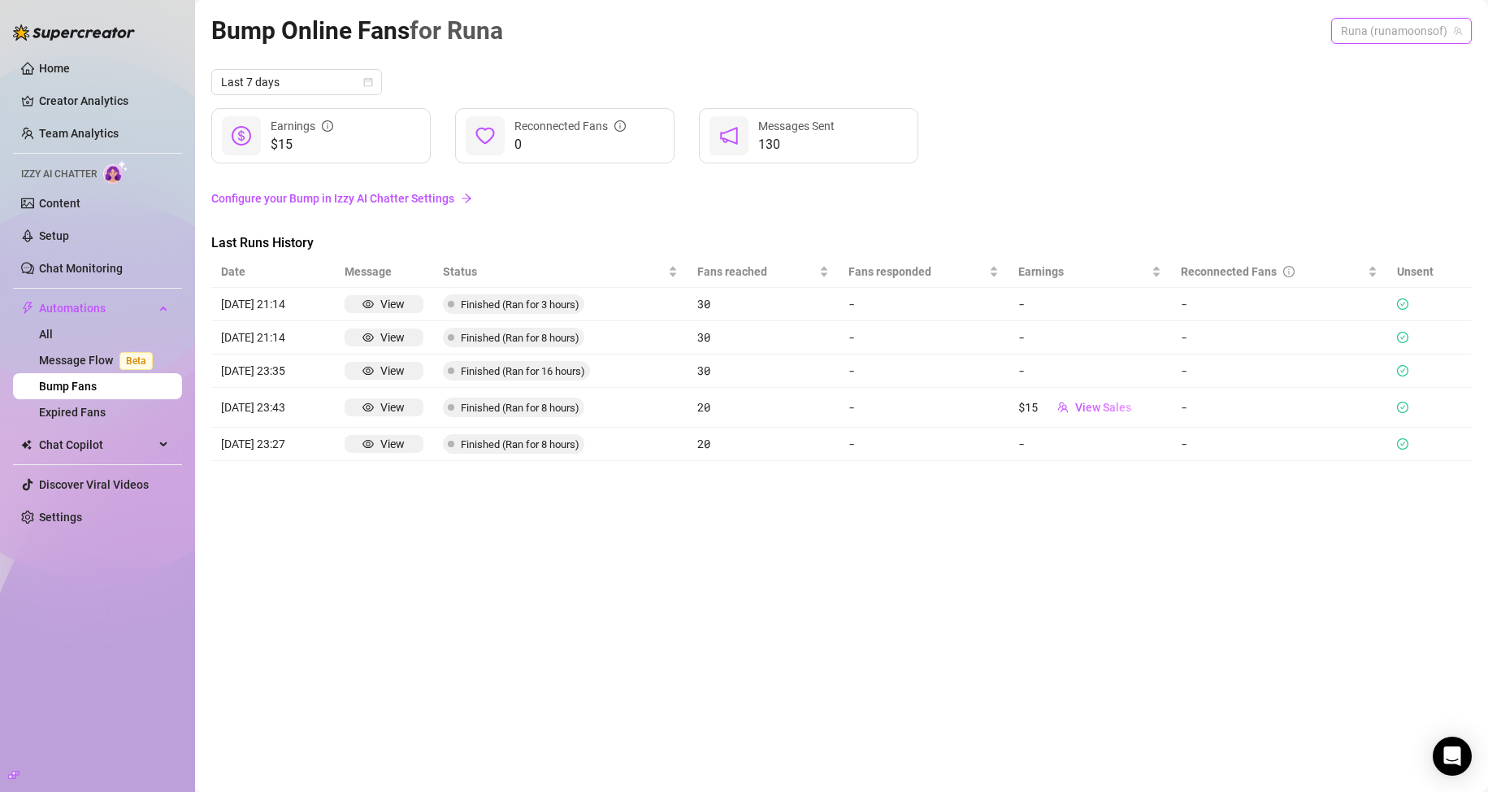
click at [1369, 33] on span "Runa (runamoonsof)" at bounding box center [1401, 31] width 121 height 24
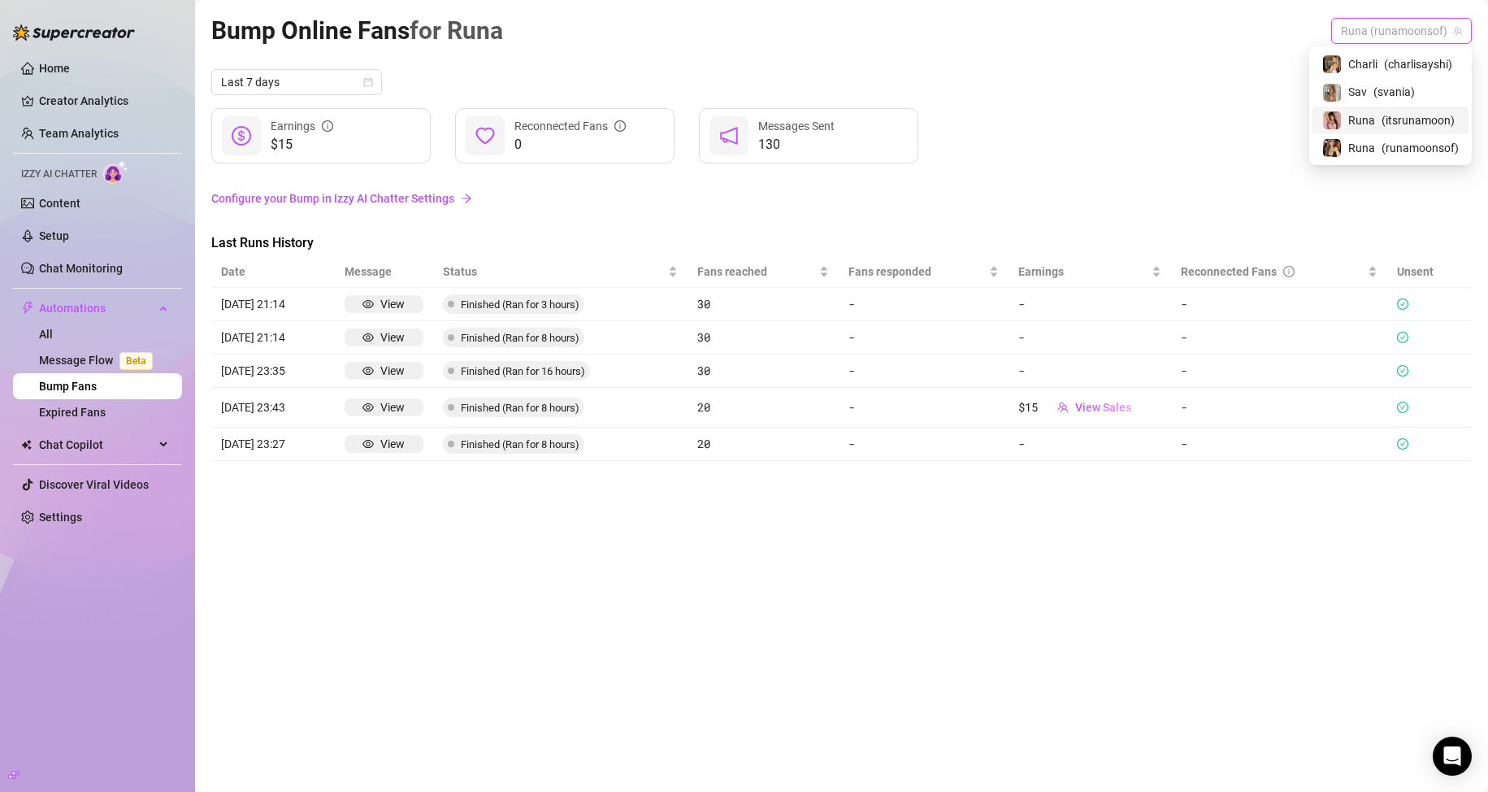
click at [1374, 123] on div "Runa ( itsrunamoon )" at bounding box center [1390, 121] width 137 height 20
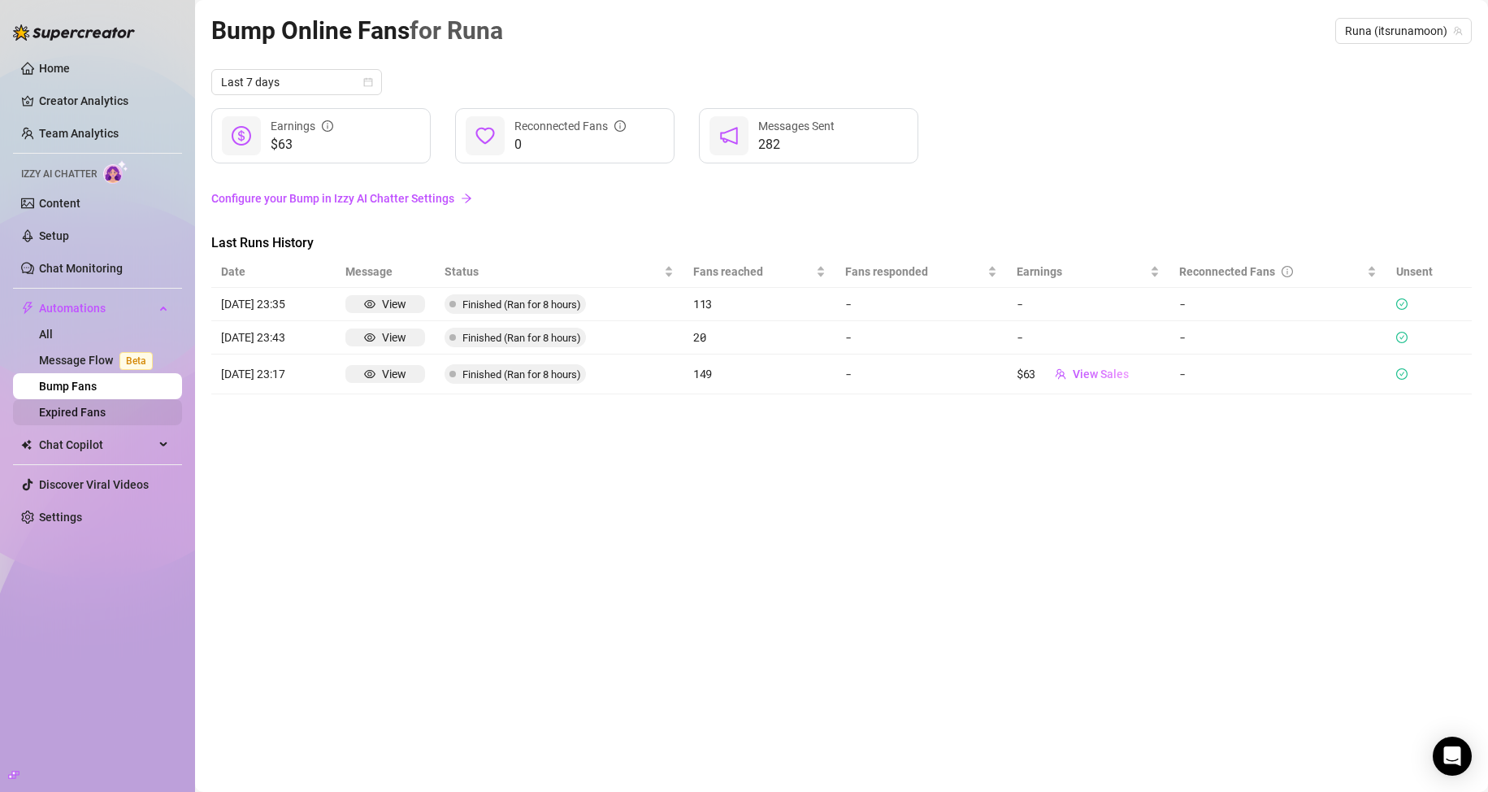
click at [80, 410] on link "Expired Fans" at bounding box center [72, 412] width 67 height 13
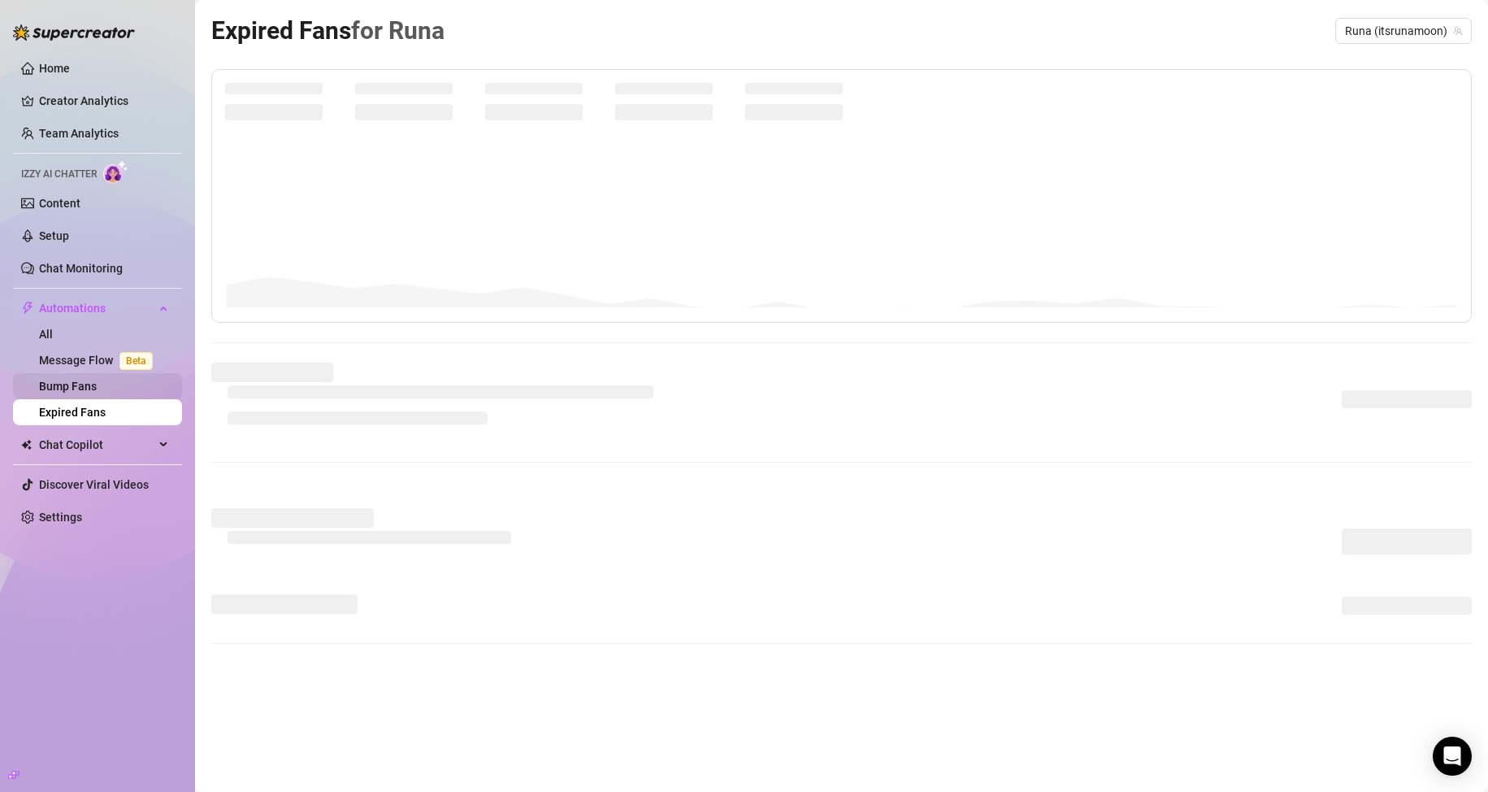
click at [77, 380] on link "Bump Fans" at bounding box center [68, 386] width 58 height 13
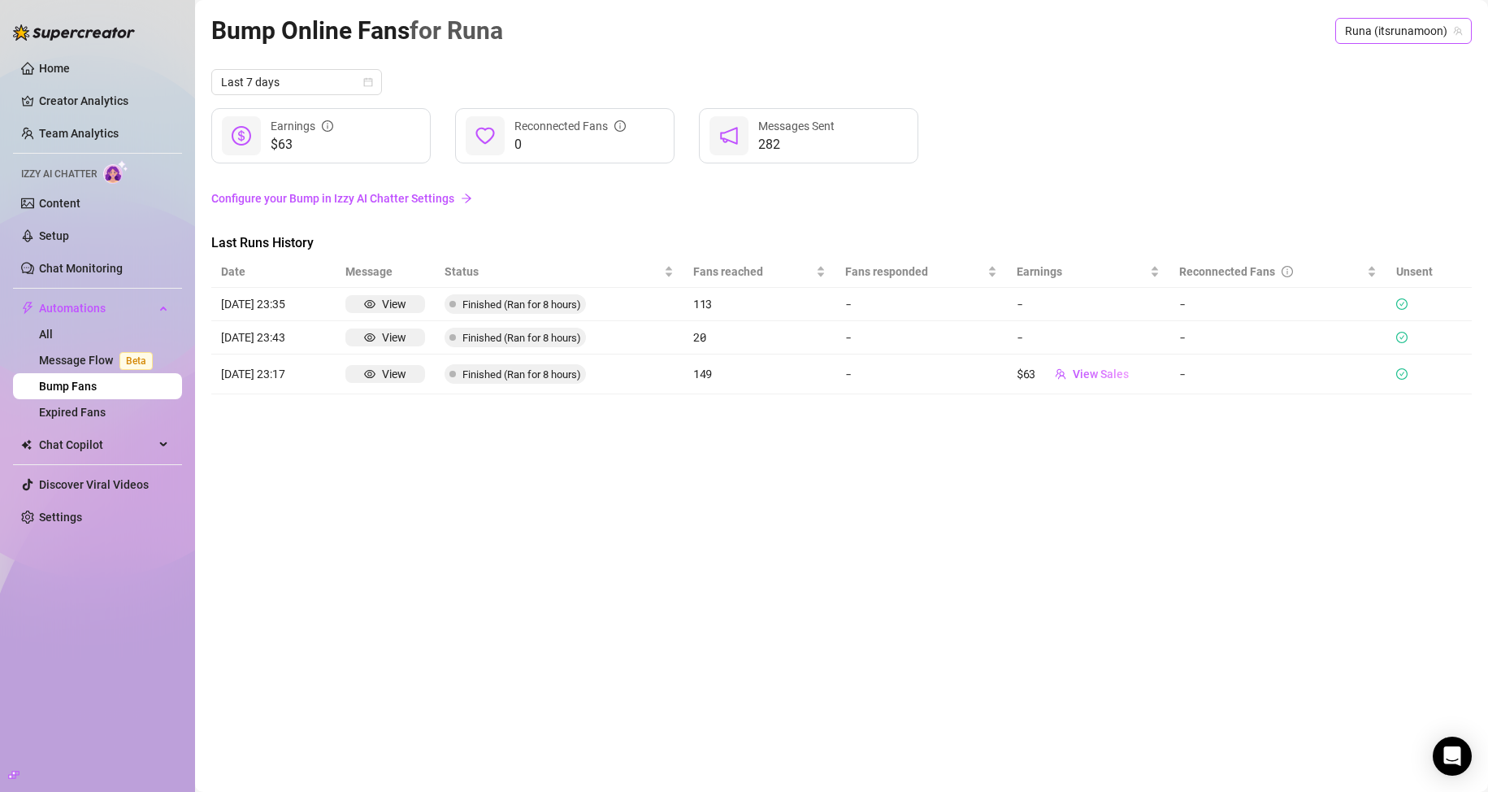
click at [1346, 36] on div "Runa (itsrunamoon)" at bounding box center [1403, 31] width 137 height 26
click at [300, 189] on link "Configure your Bump in Izzy AI Chatter Settings" at bounding box center [841, 198] width 1260 height 18
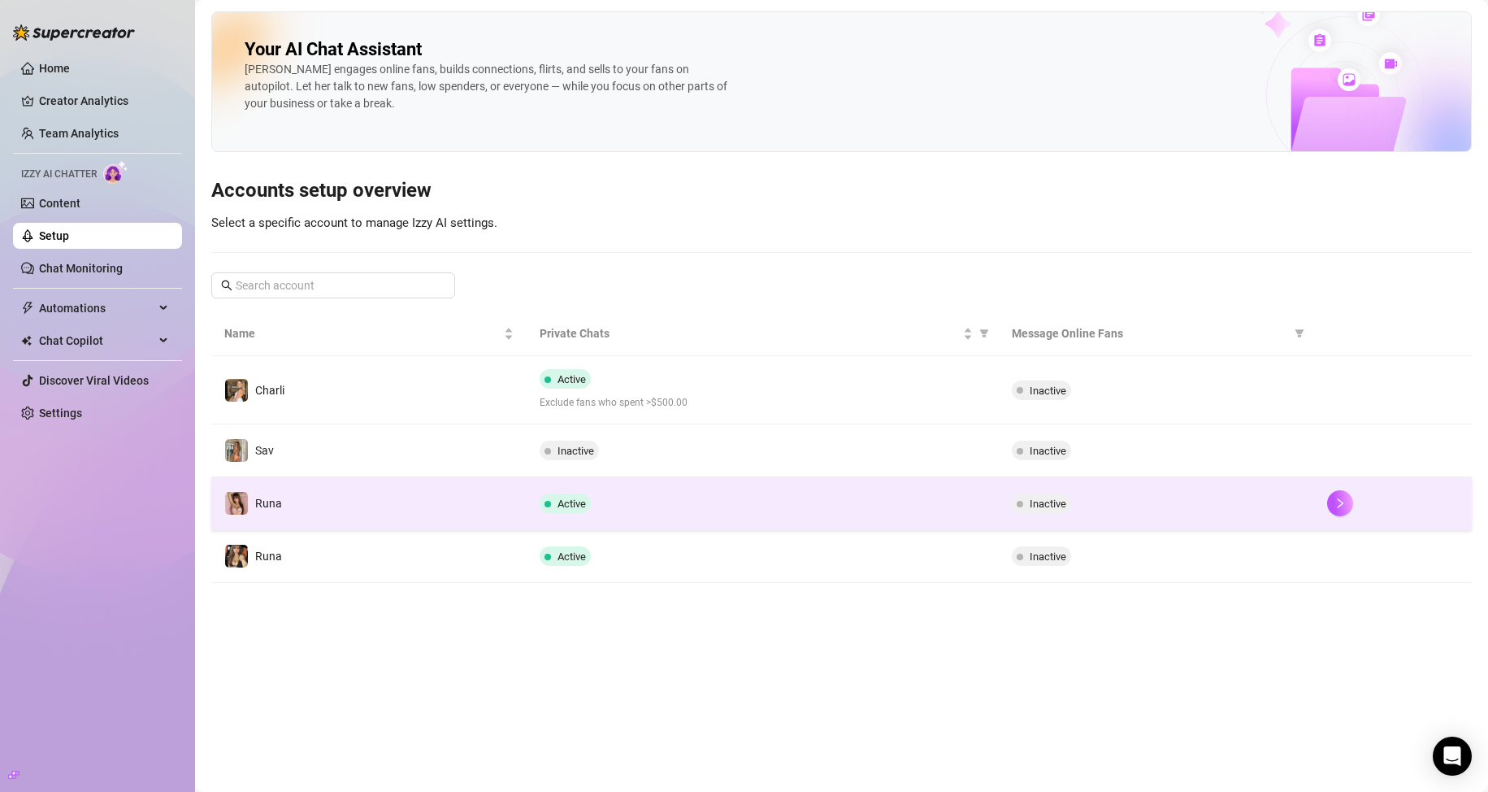
click at [384, 514] on td "Runa" at bounding box center [368, 503] width 315 height 53
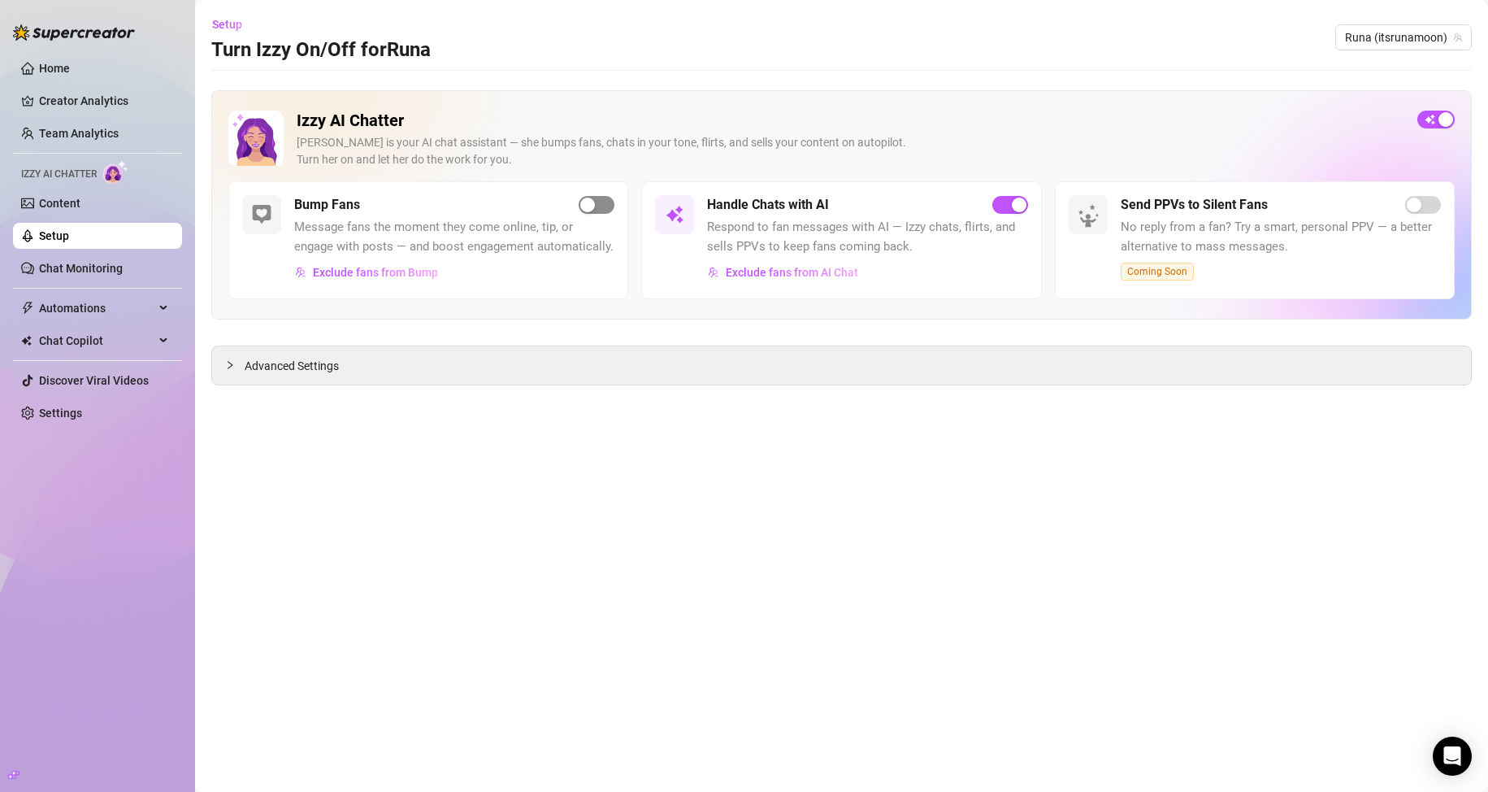
click at [592, 210] on div "button" at bounding box center [587, 204] width 15 height 15
click at [281, 357] on div "Advanced Settings" at bounding box center [841, 365] width 1259 height 38
click at [232, 367] on icon "collapsed" at bounding box center [230, 365] width 10 height 10
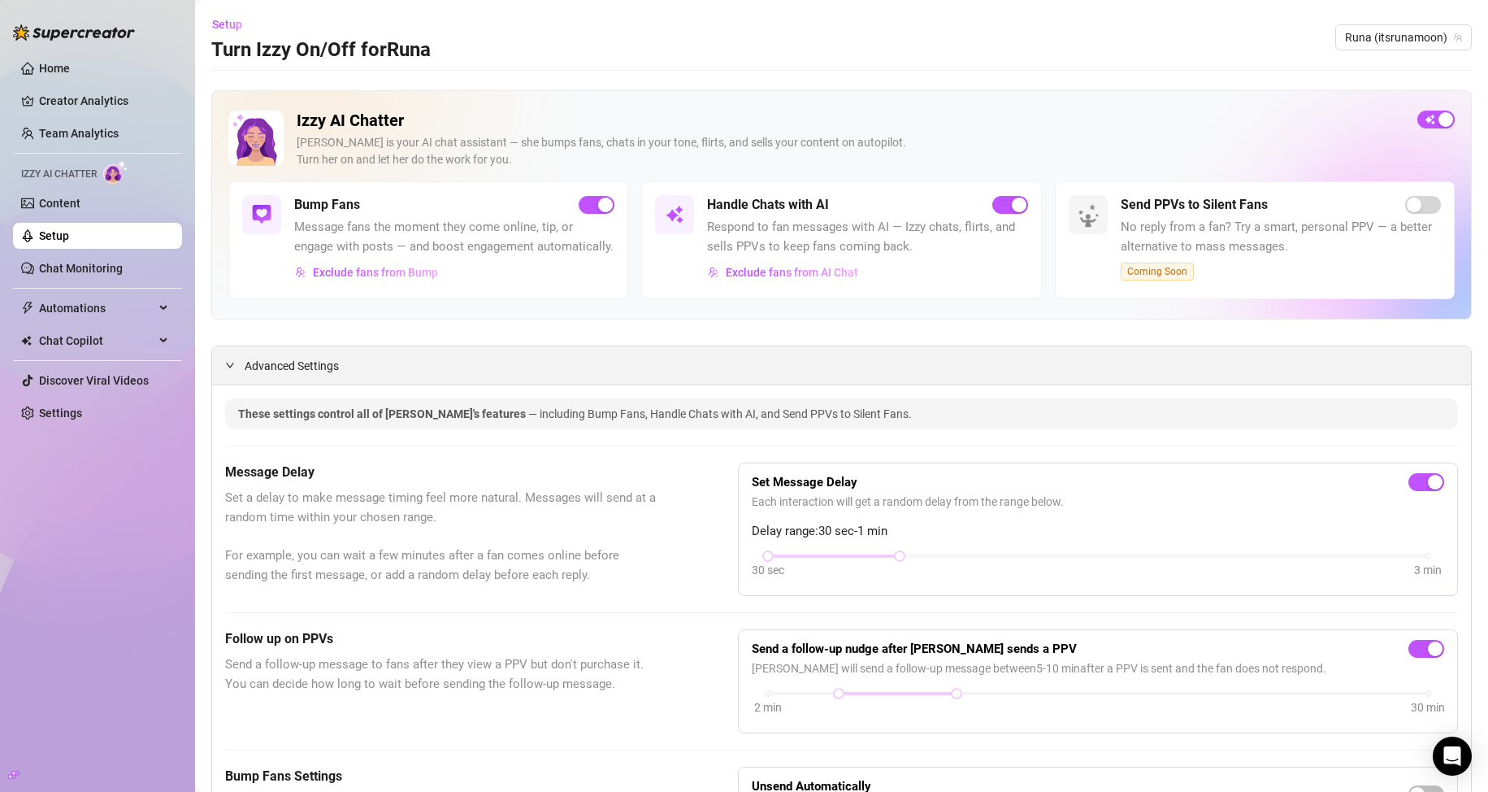
click at [242, 368] on div "Advanced Settings" at bounding box center [841, 365] width 1259 height 38
click at [285, 375] on span "Advanced Settings" at bounding box center [292, 366] width 94 height 18
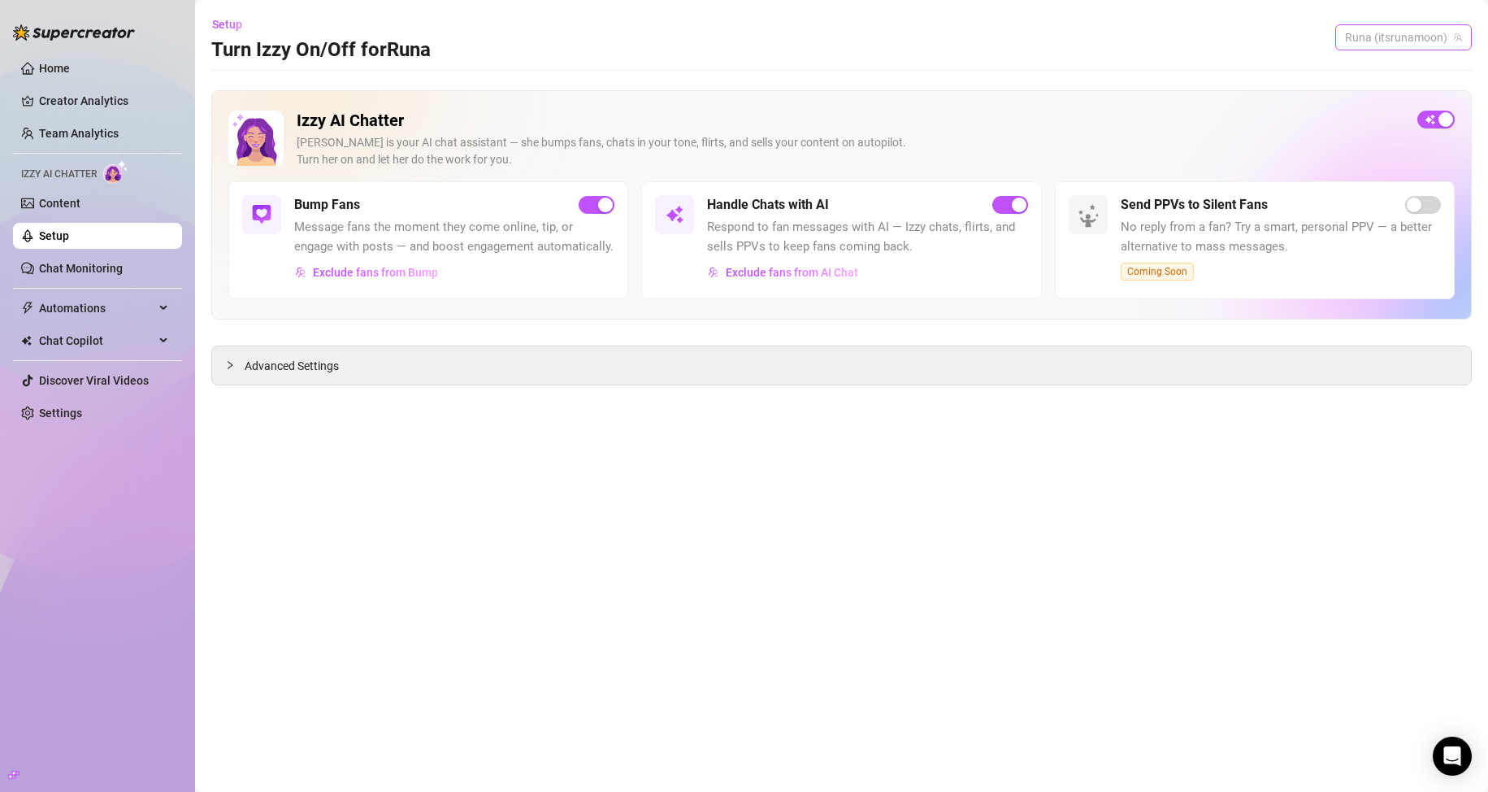
click at [1359, 38] on span "Runa (itsrunamoon)" at bounding box center [1403, 37] width 117 height 24
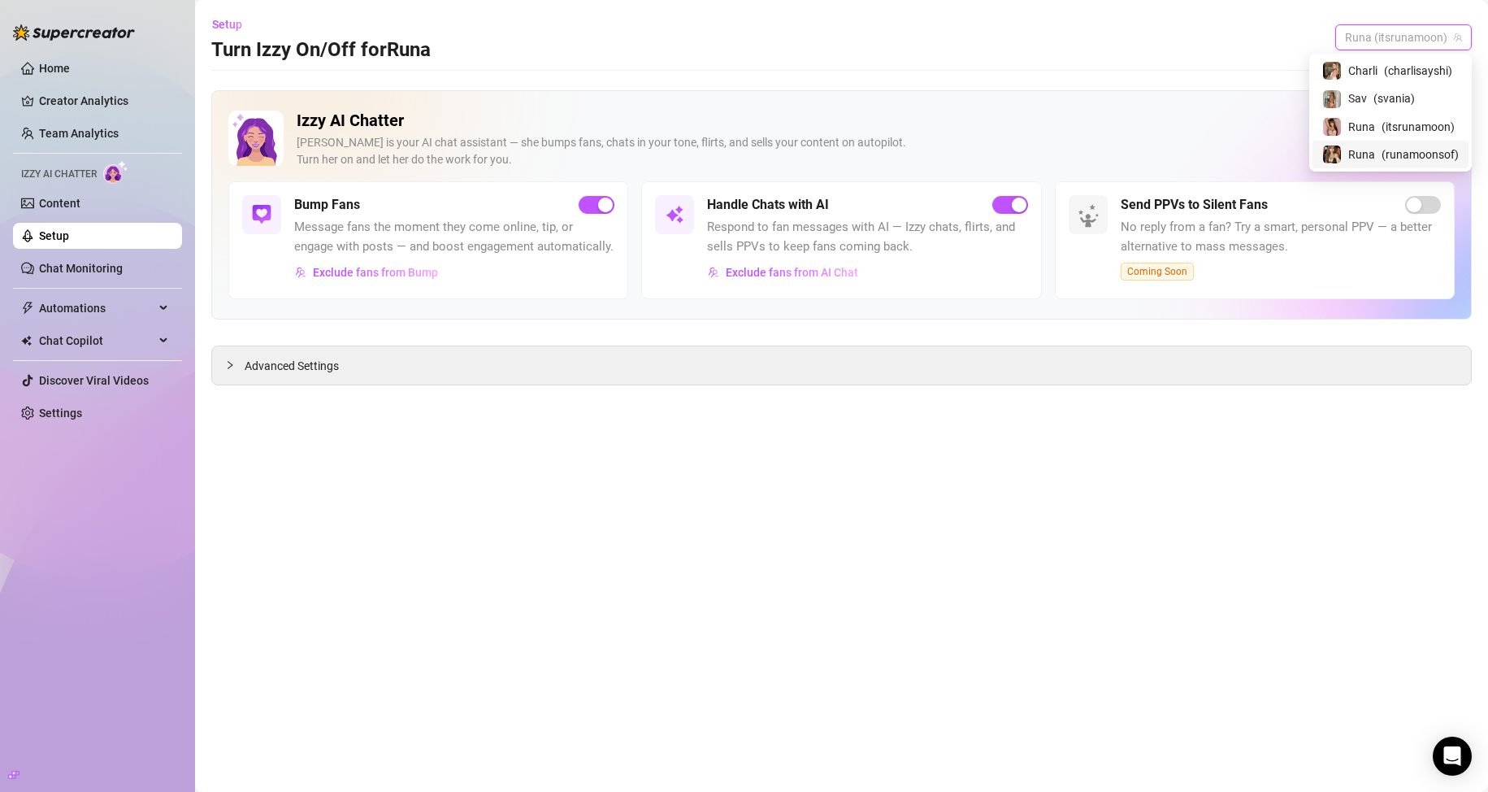
click at [1376, 152] on div "Runa ( runamoonsof )" at bounding box center [1390, 155] width 137 height 20
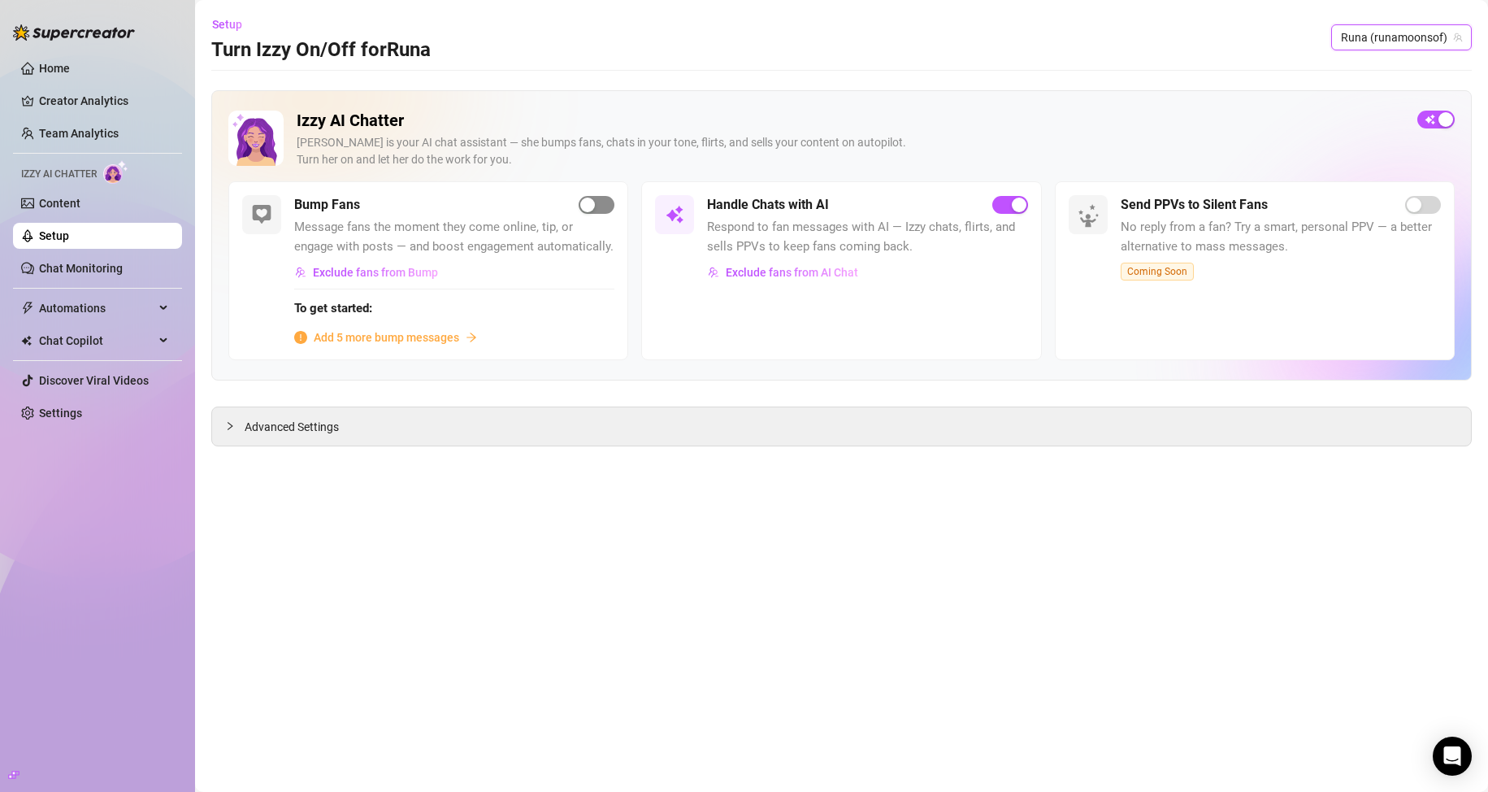
click at [592, 204] on div "button" at bounding box center [587, 204] width 15 height 15
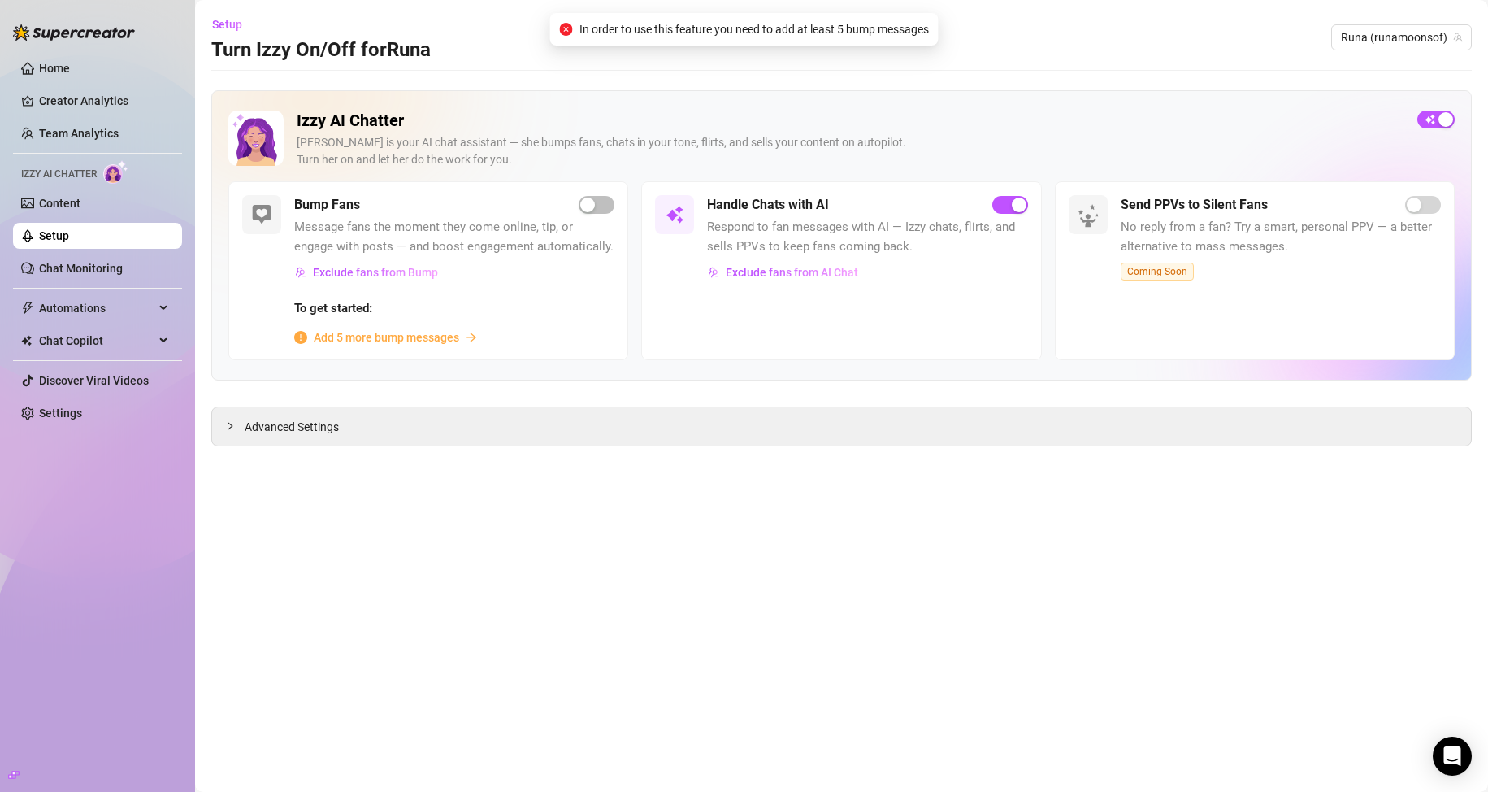
click at [433, 338] on span "Add 5 more bump messages" at bounding box center [386, 337] width 145 height 18
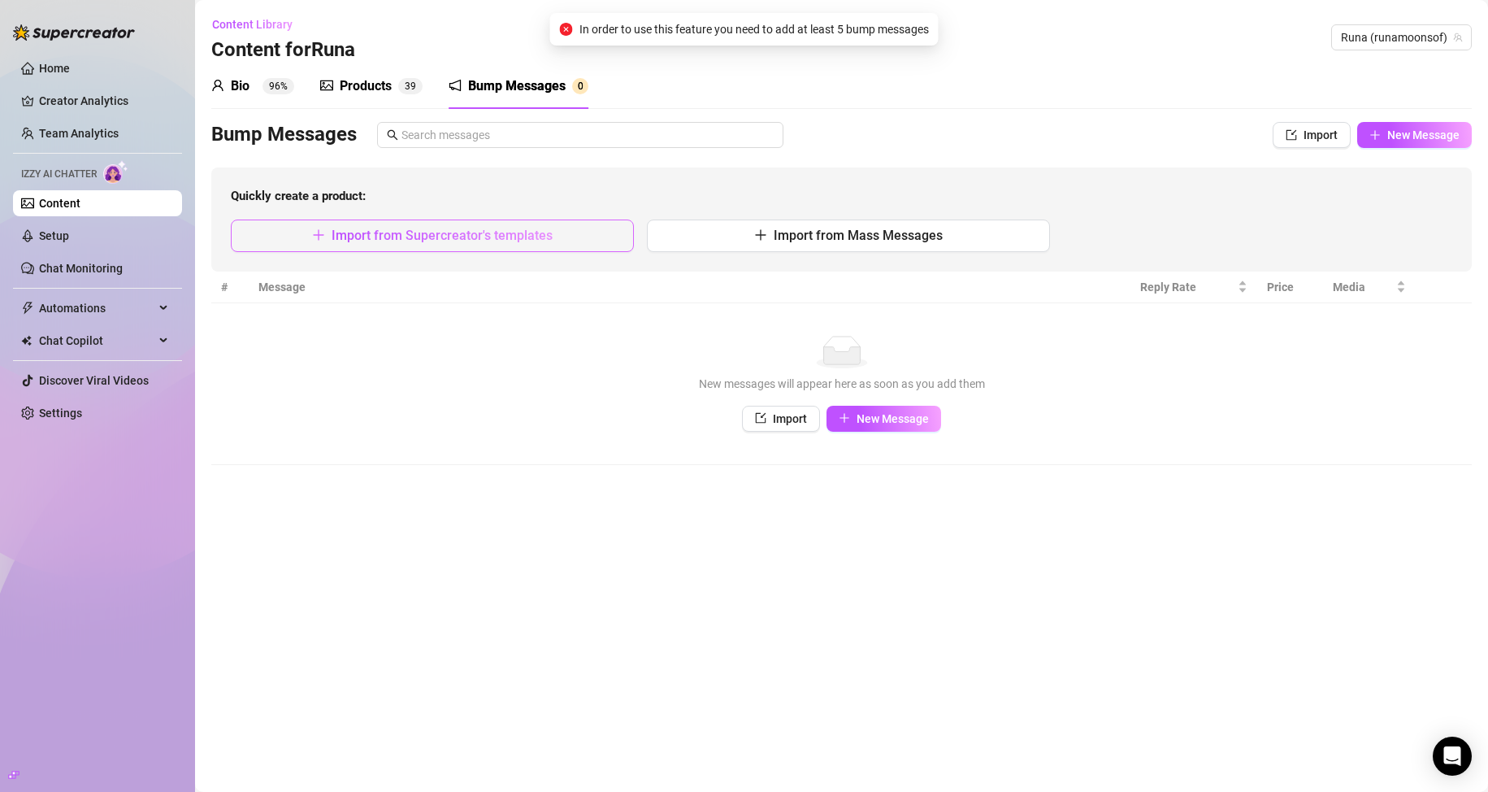
click at [453, 242] on span "Import from Supercreator's templates" at bounding box center [442, 235] width 221 height 15
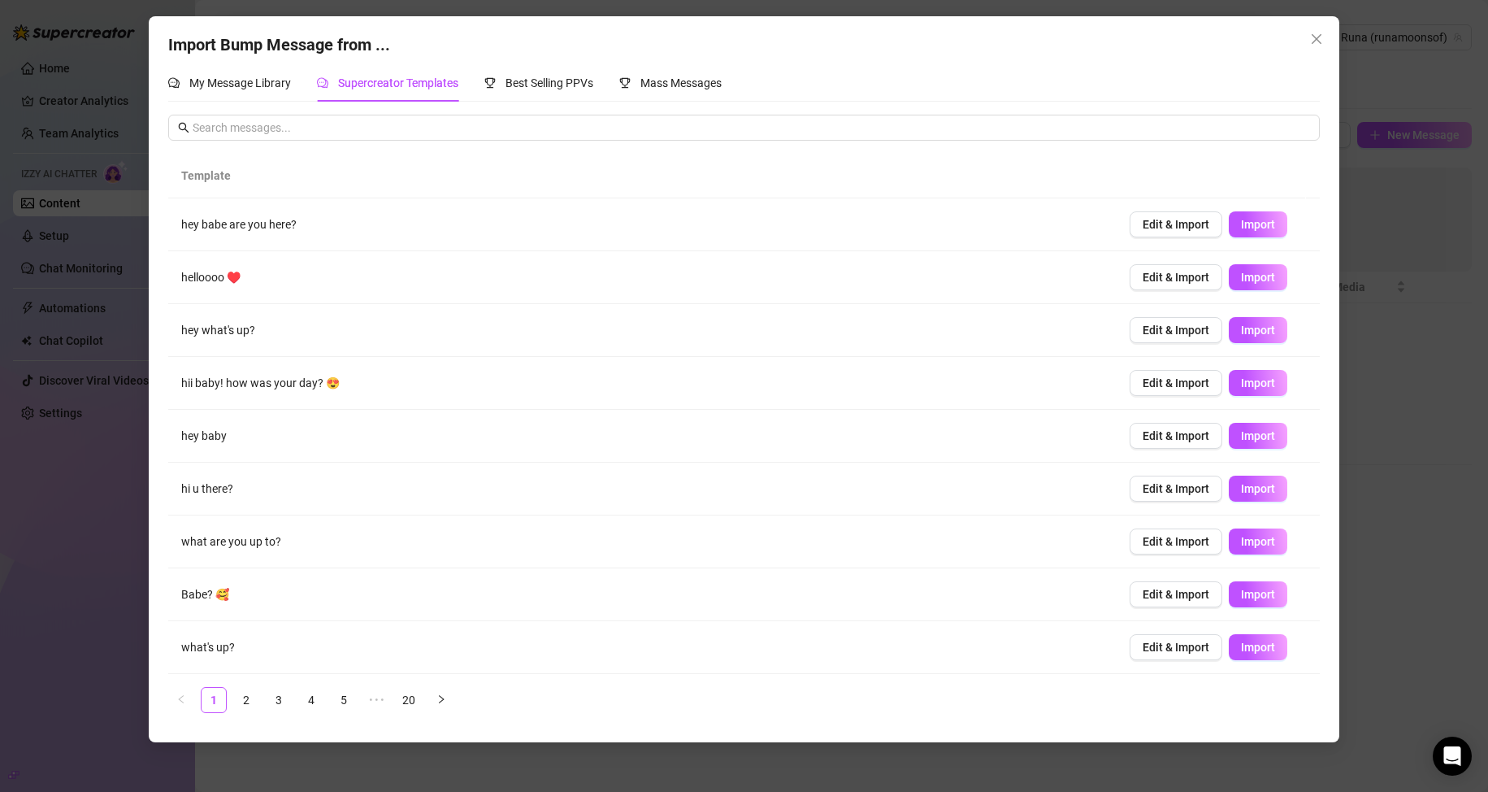
scroll to position [53, 0]
click at [314, 701] on link "4" at bounding box center [311, 700] width 24 height 24
click at [432, 701] on link "20" at bounding box center [441, 700] width 24 height 24
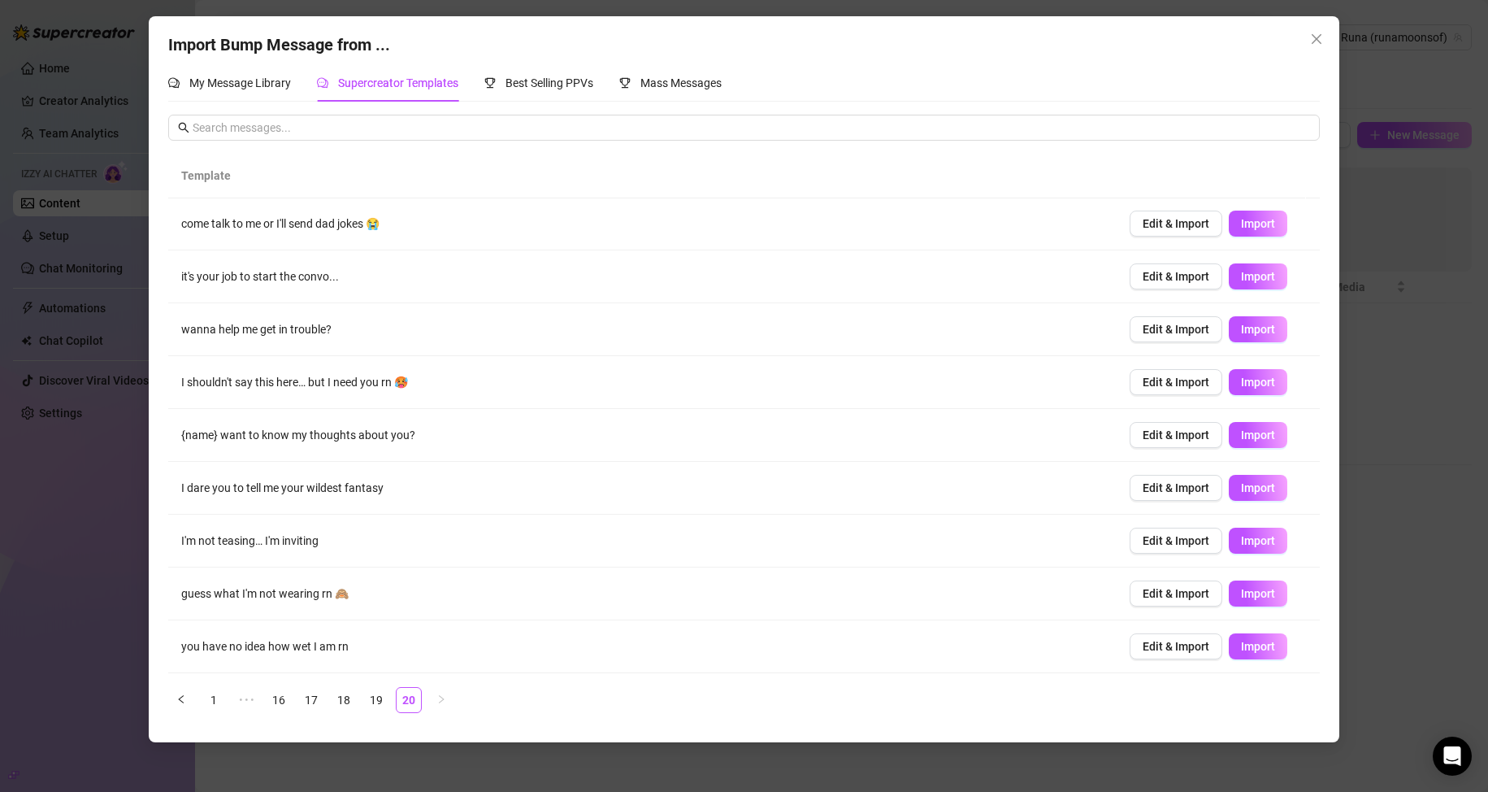
scroll to position [0, 0]
click at [1241, 389] on span "Import" at bounding box center [1258, 382] width 34 height 13
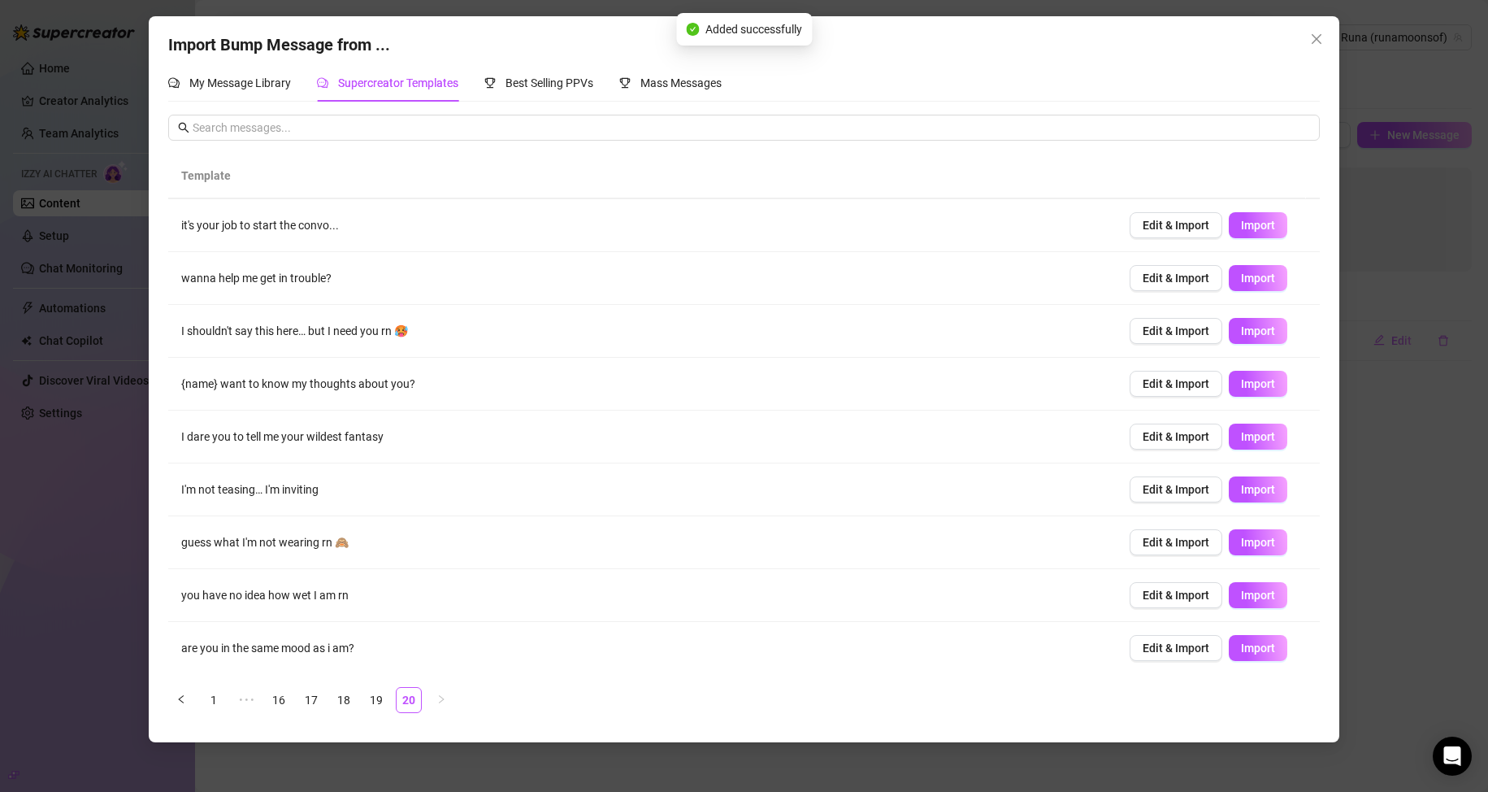
scroll to position [53, 0]
click at [1253, 527] on td "Edit & Import Import" at bounding box center [1218, 541] width 203 height 53
click at [1256, 533] on button "Import" at bounding box center [1258, 541] width 59 height 26
click at [335, 700] on link "18" at bounding box center [344, 700] width 24 height 24
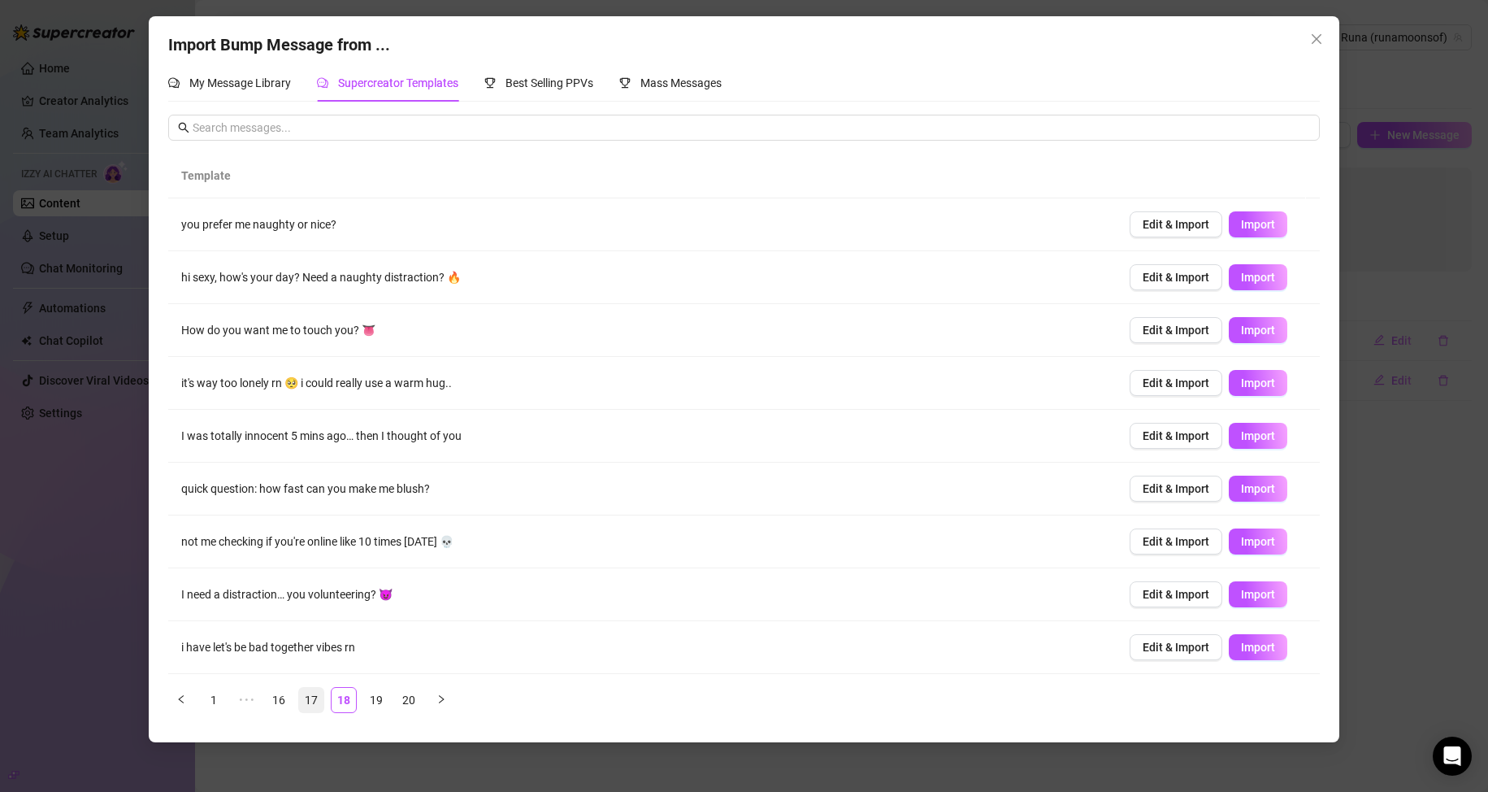
click at [314, 702] on link "17" at bounding box center [311, 700] width 24 height 24
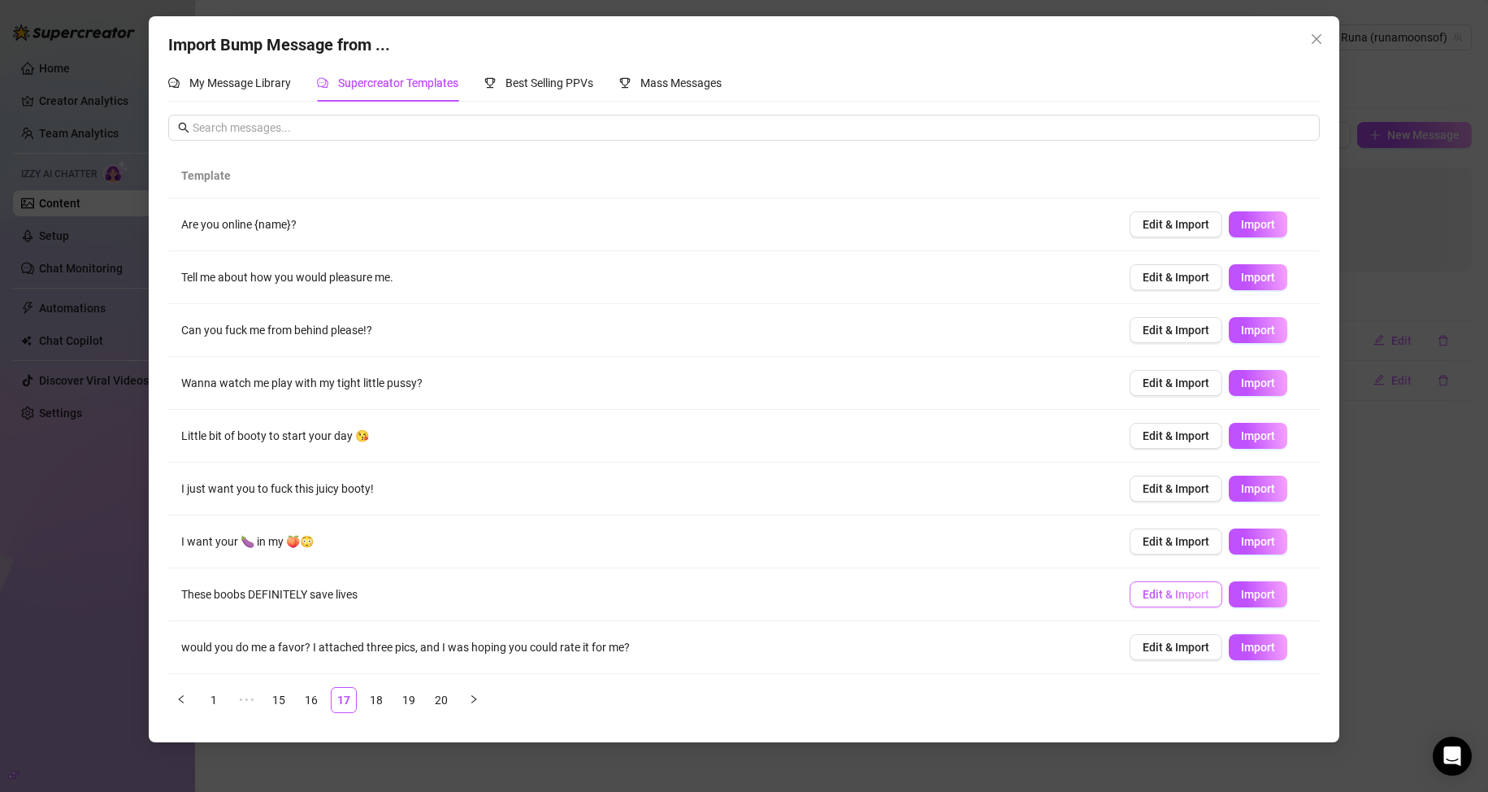
click at [1190, 594] on span "Edit & Import" at bounding box center [1176, 594] width 67 height 13
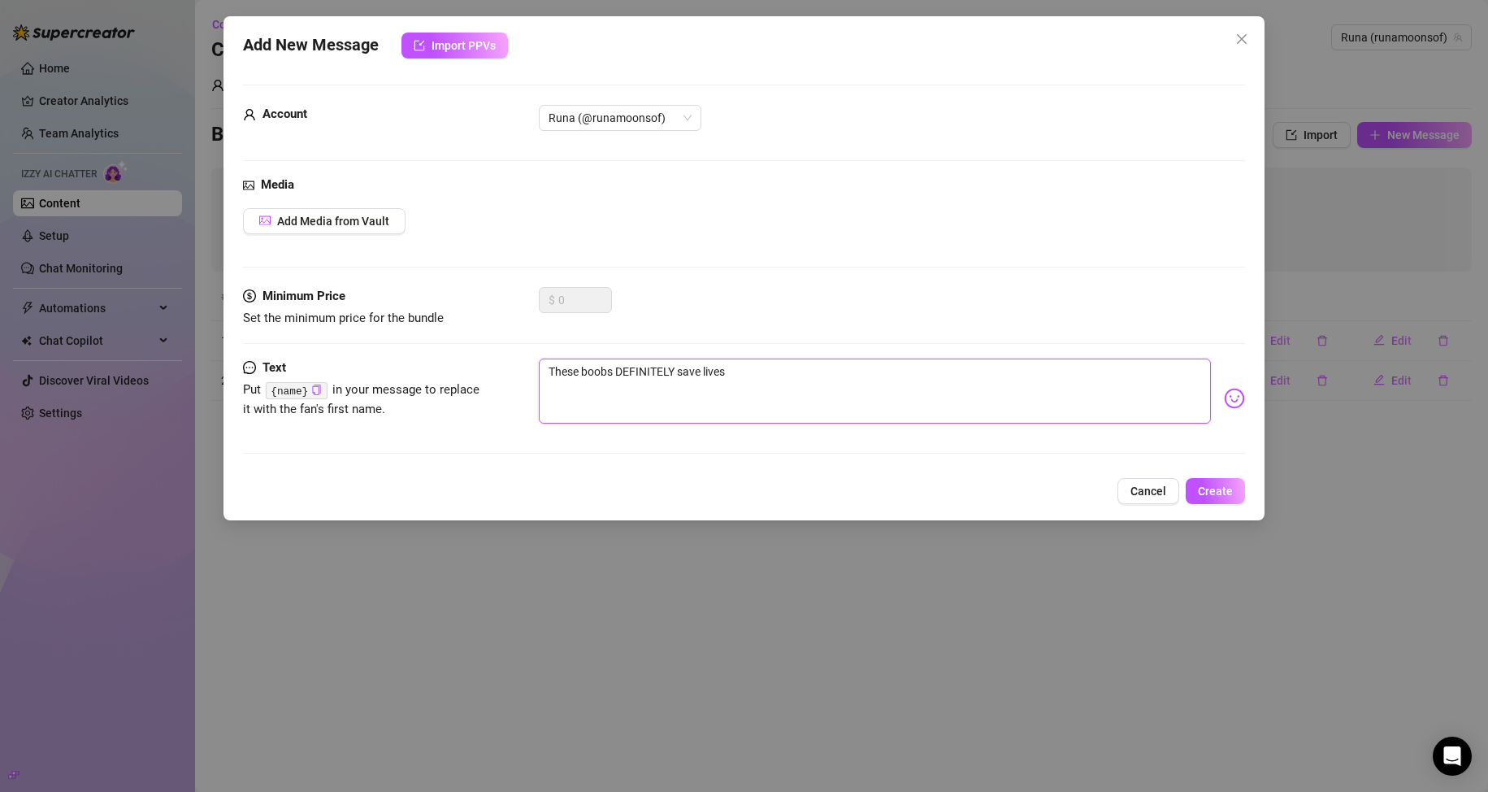
click at [777, 375] on textarea "These boobs DEFINITELY save lives" at bounding box center [875, 390] width 673 height 65
type textarea "These boobs DEFINITELY save lives,"
type textarea "These boobs DEFINITELY save lives, w"
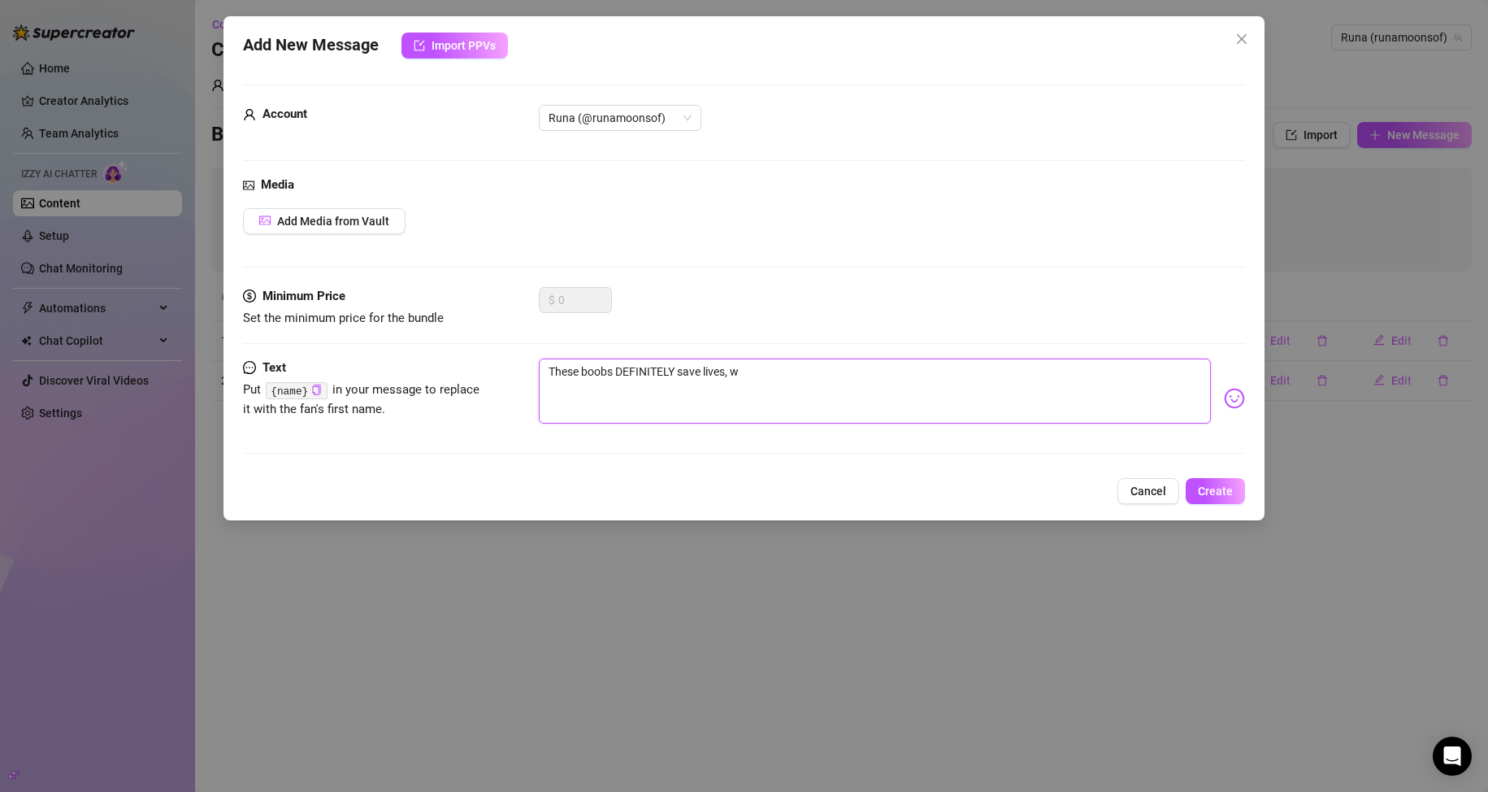
type textarea "These boobs DEFINITELY save lives, wh"
type textarea "These boobs DEFINITELY save lives, wha"
type textarea "These boobs DEFINITELY save lives, what"
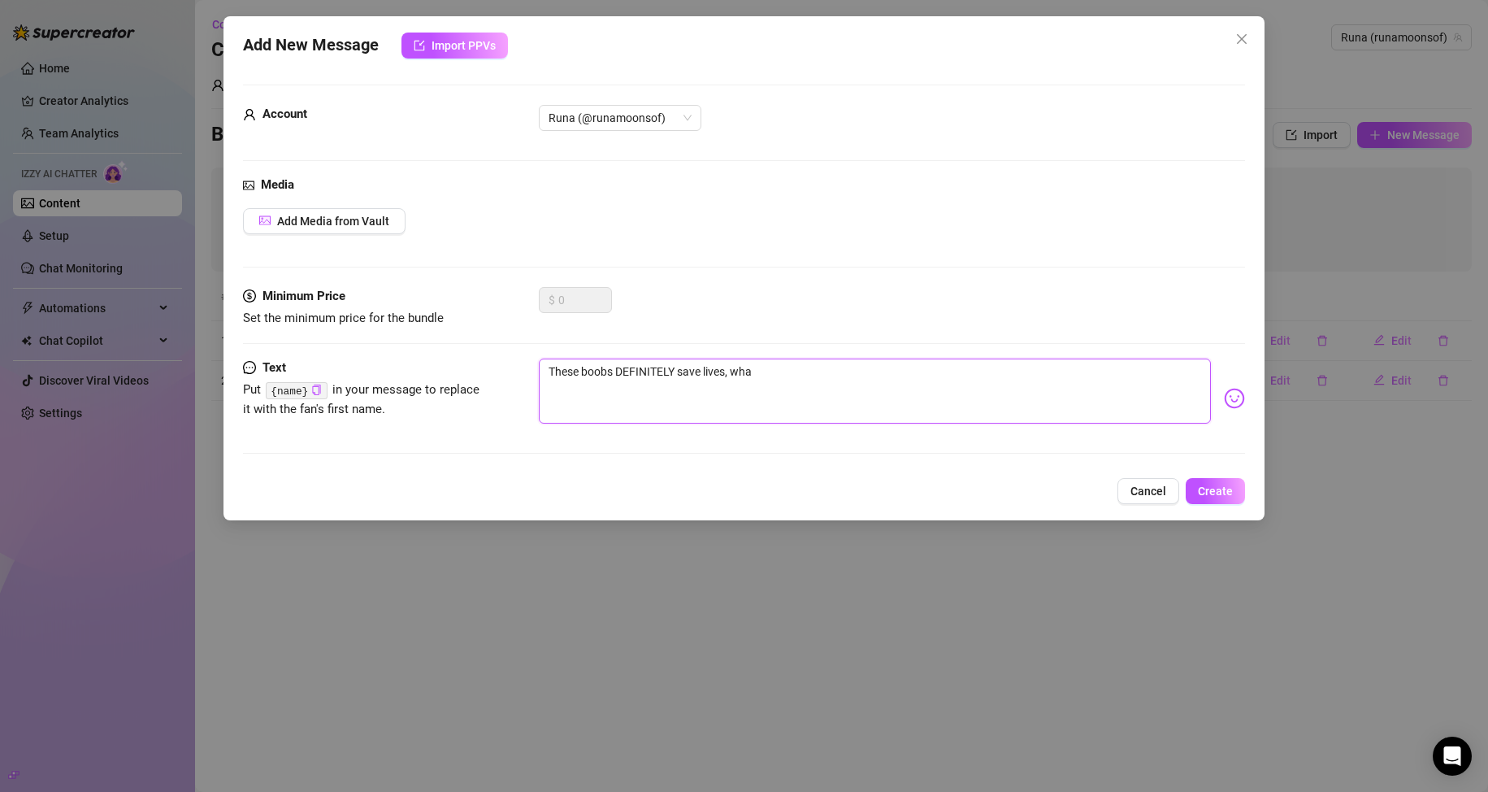
type textarea "These boobs DEFINITELY save lives, what"
type textarea "These boobs DEFINITELY save lives, what d"
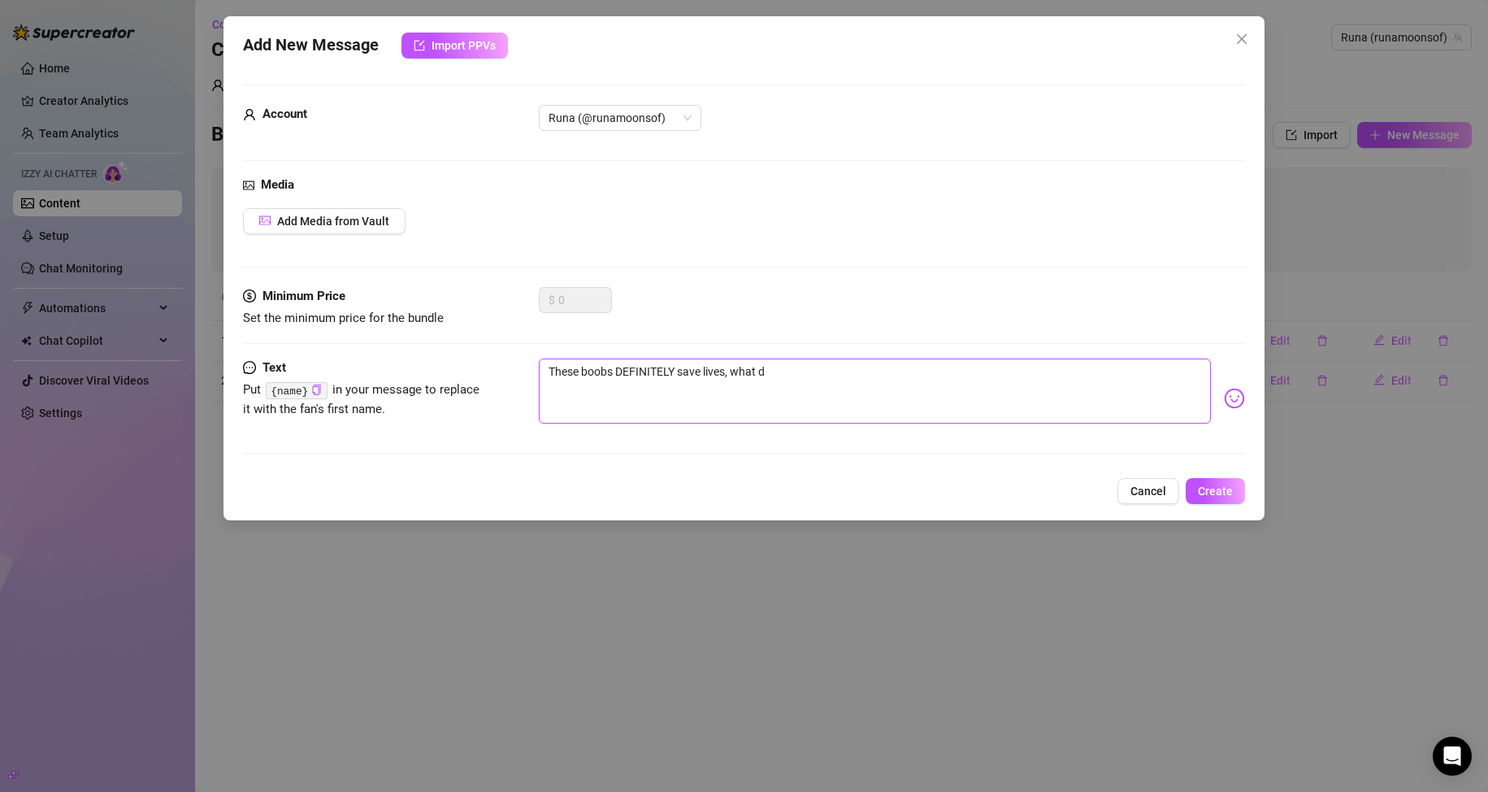
type textarea "These boobs DEFINITELY save lives, what do"
type textarea "These boobs DEFINITELY save lives, what do y"
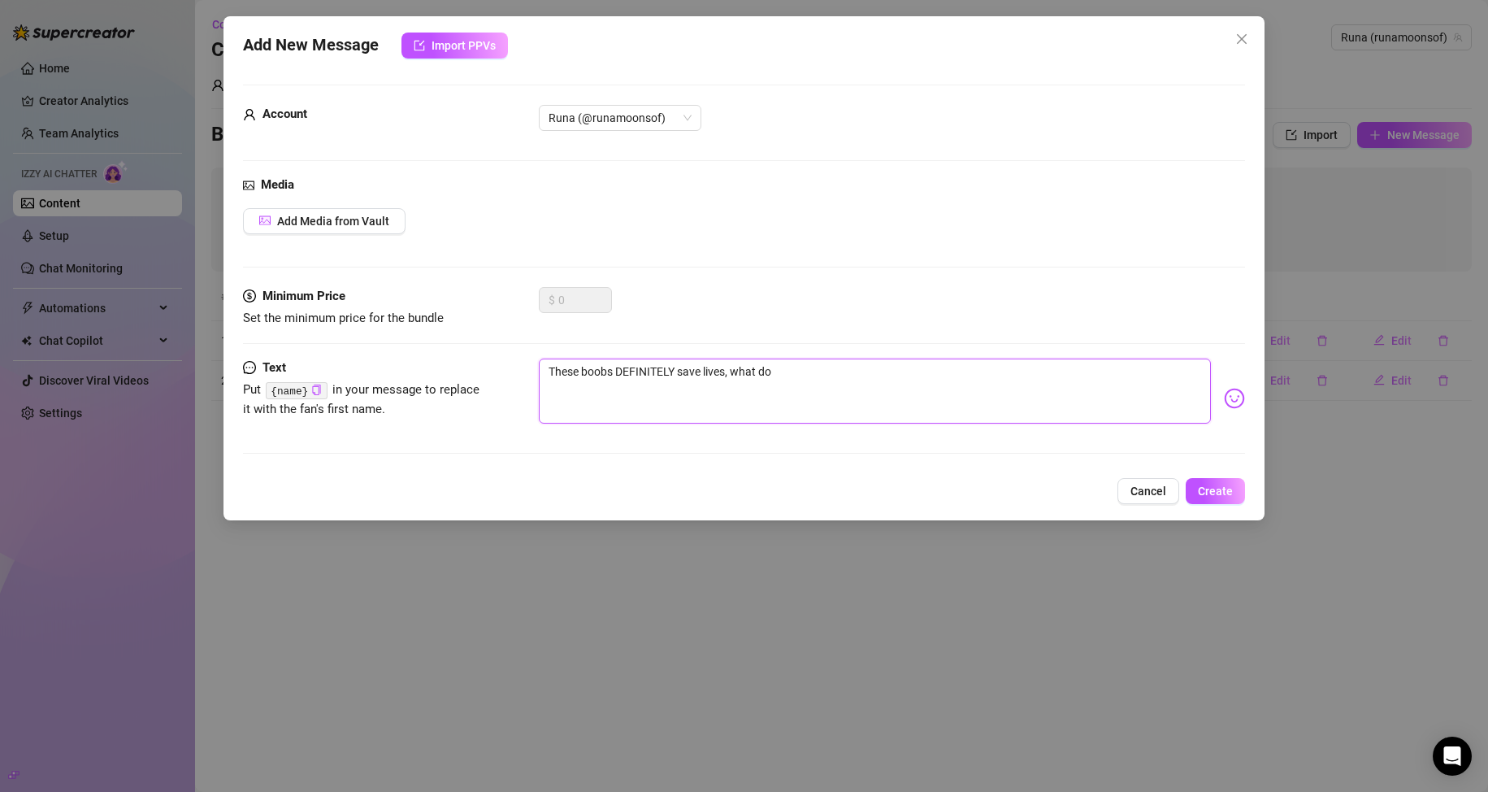
type textarea "These boobs DEFINITELY save lives, what do y"
type textarea "These boobs DEFINITELY save lives, what do yo"
type textarea "These boobs DEFINITELY save lives, what do you"
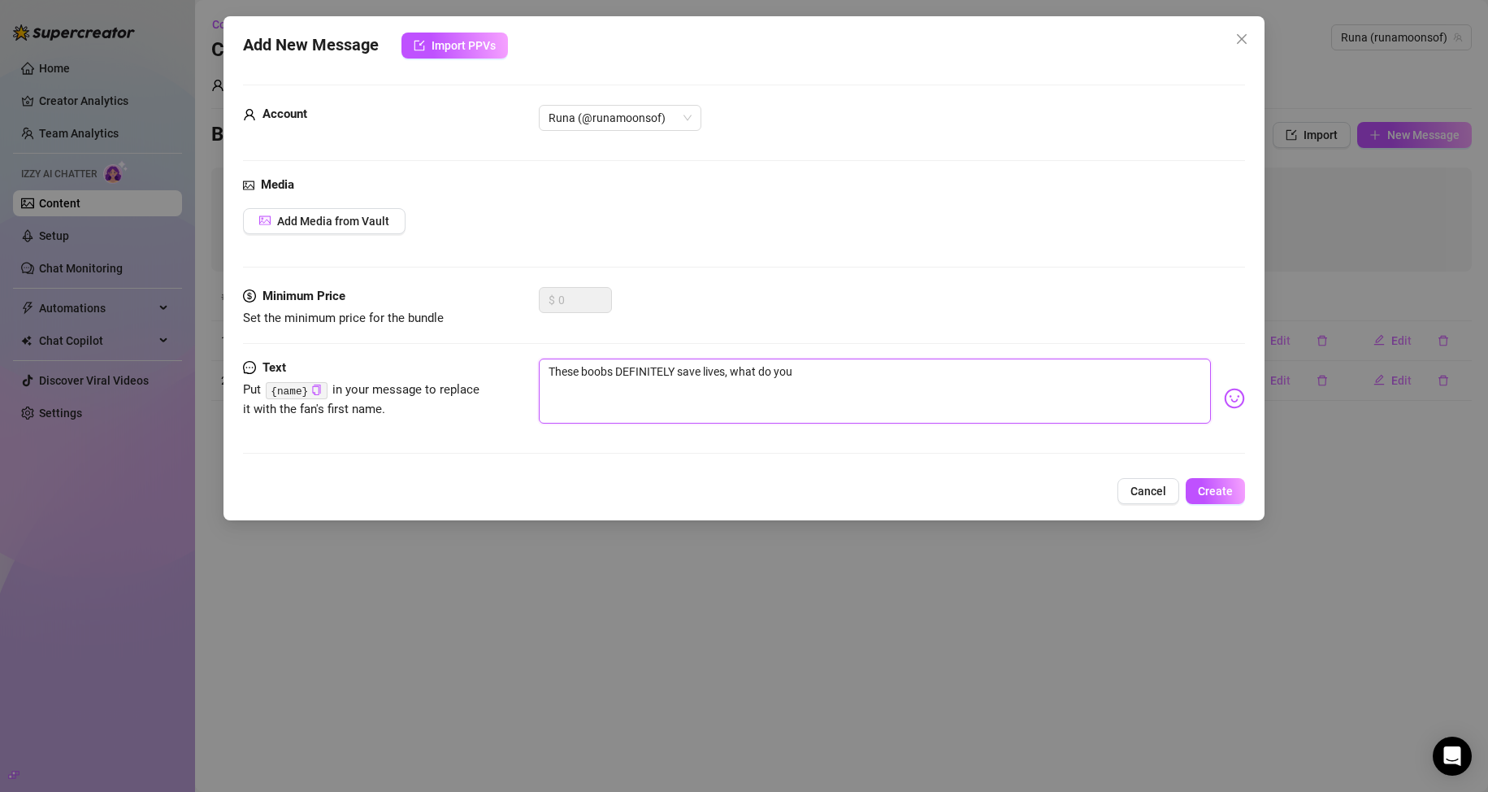
type textarea "These boobs DEFINITELY save lives, what do you"
type textarea "These boobs DEFINITELY save lives, what do you t"
type textarea "These boobs DEFINITELY save lives, what do you th"
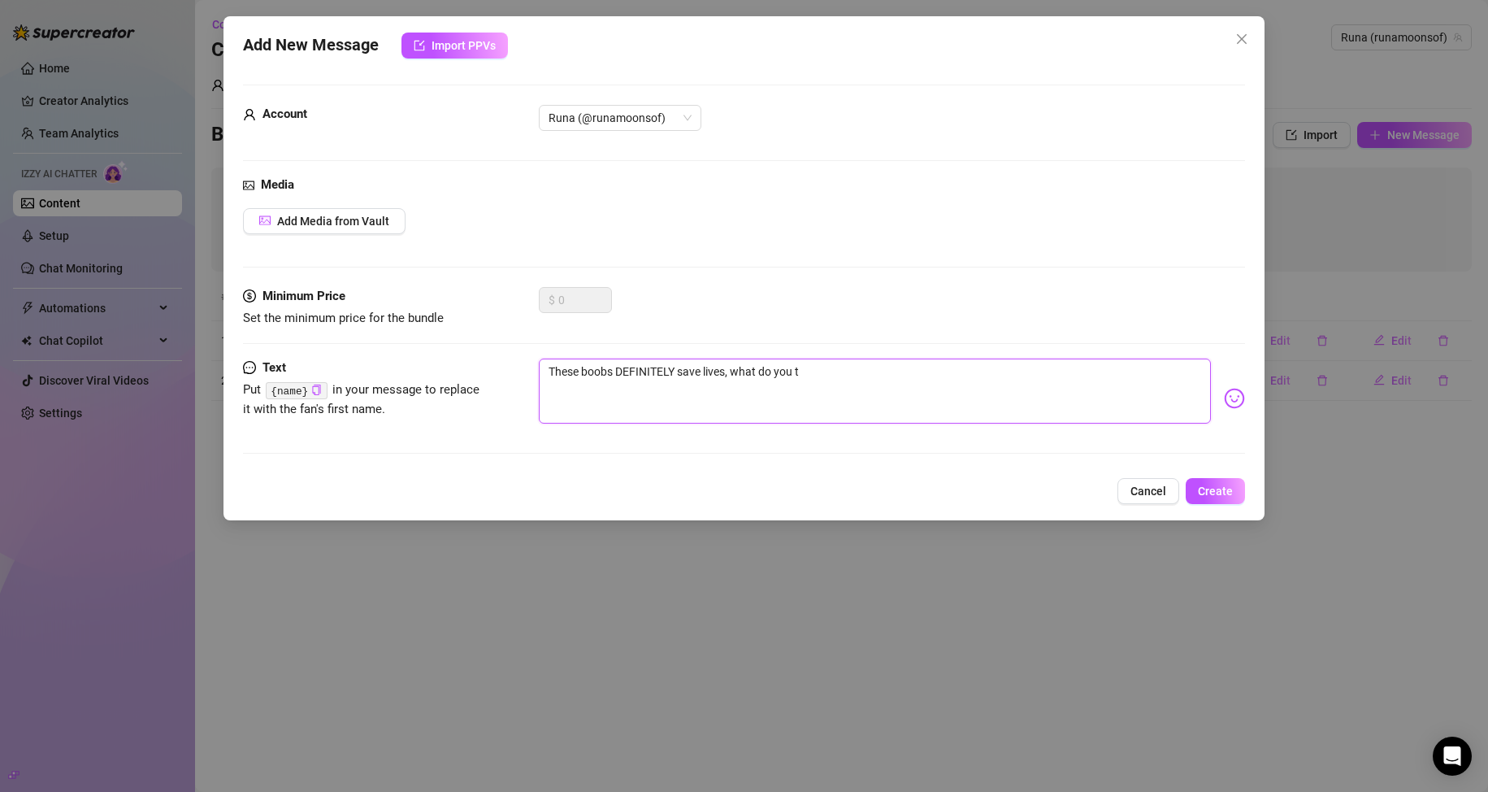
type textarea "These boobs DEFINITELY save lives, what do you th"
type textarea "These boobs DEFINITELY save lives, what do you thi"
type textarea "These boobs DEFINITELY save lives, what do you thin"
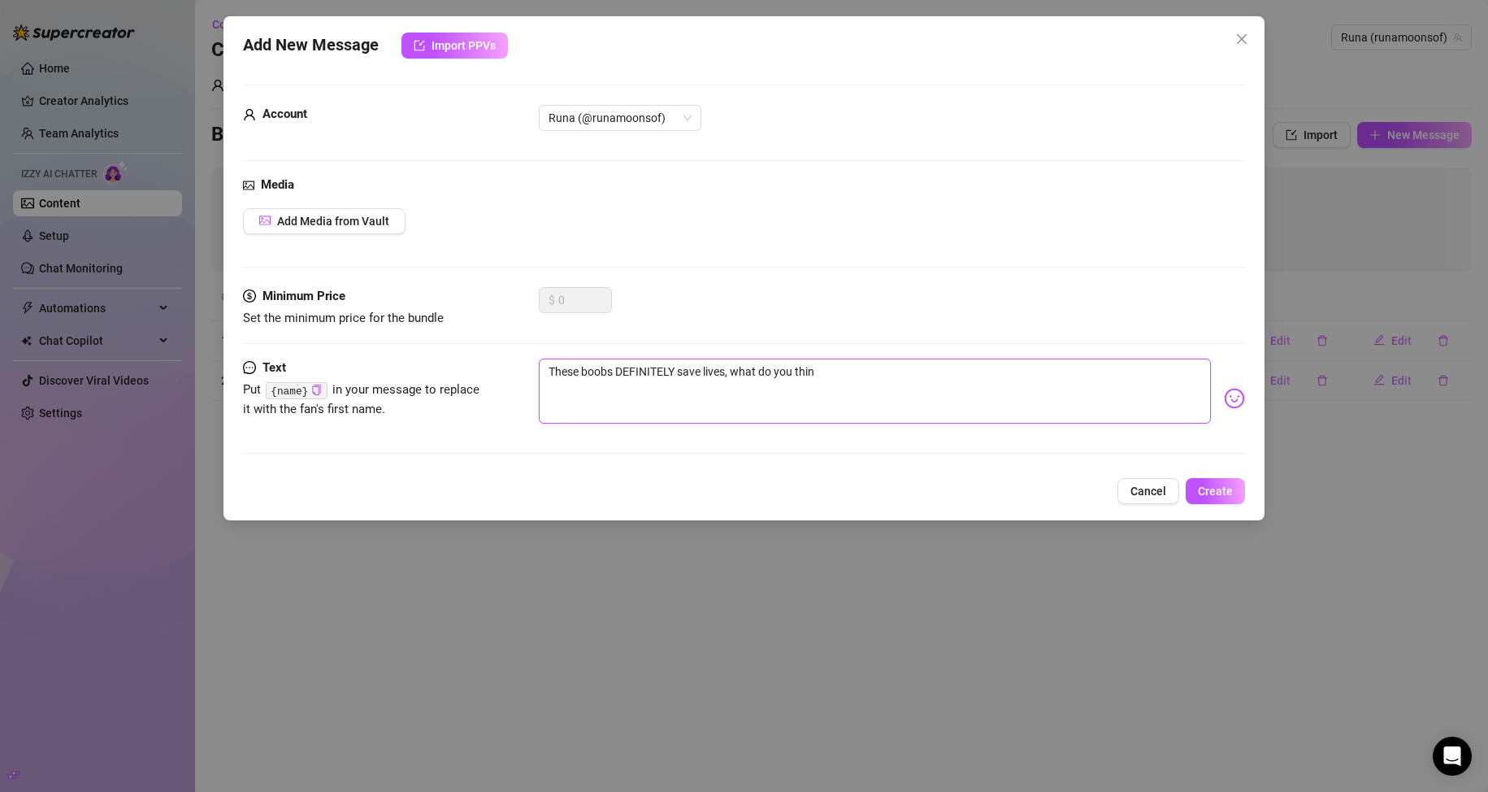
type textarea "These boobs DEFINITELY save lives, what do you think"
type textarea "These boobs DEFINITELY save lives, what do you think?"
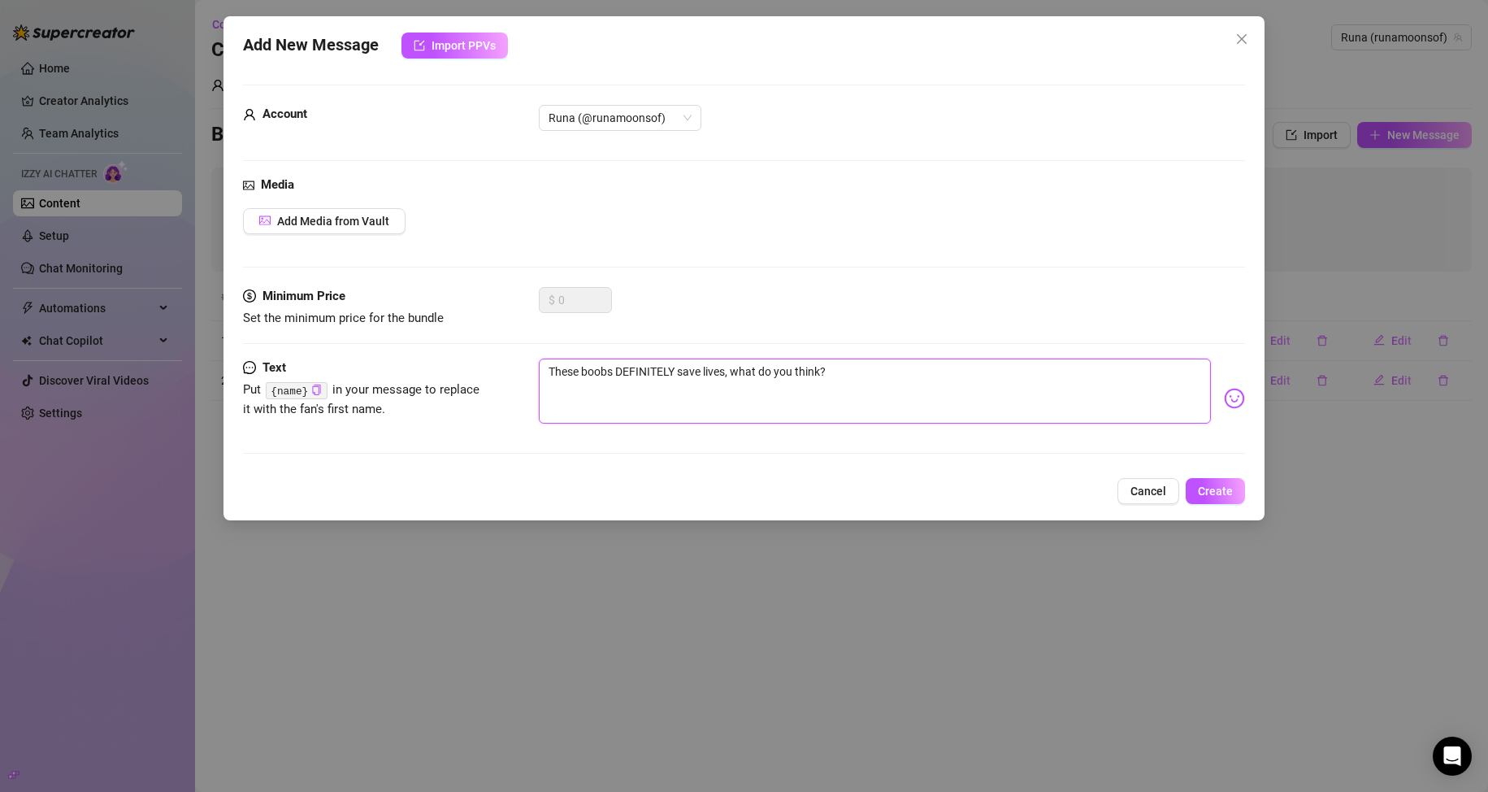
type textarea "These boobs DEFINITELY save lives, what do you think?"
type textarea "These boobs DEFINITELY save lives, what do you think? 🥰"
click at [358, 214] on button "Add Media from Vault" at bounding box center [324, 221] width 163 height 26
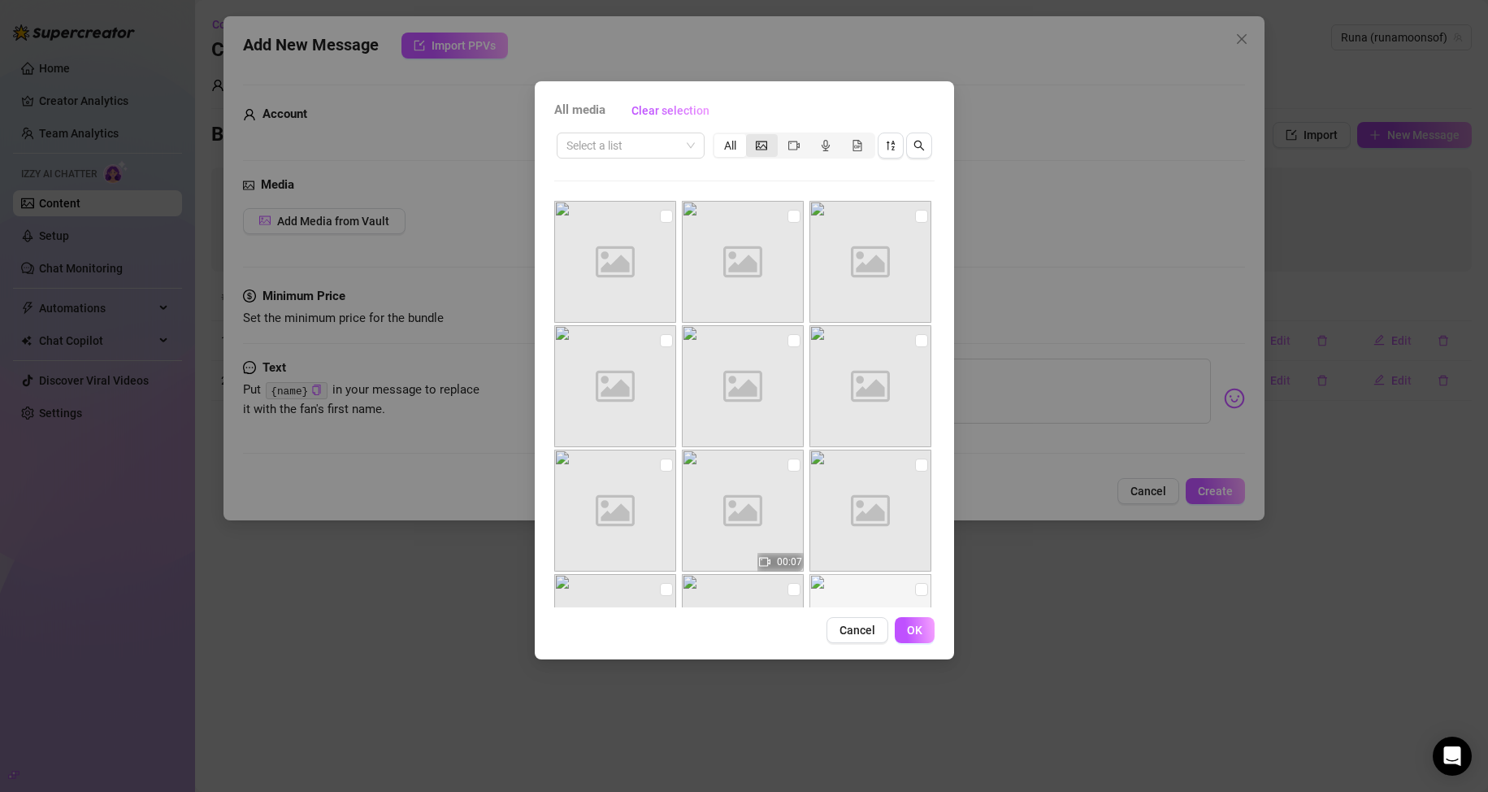
click at [769, 143] on div "segmented control" at bounding box center [762, 145] width 32 height 23
click at [750, 137] on input "segmented control" at bounding box center [750, 137] width 0 height 0
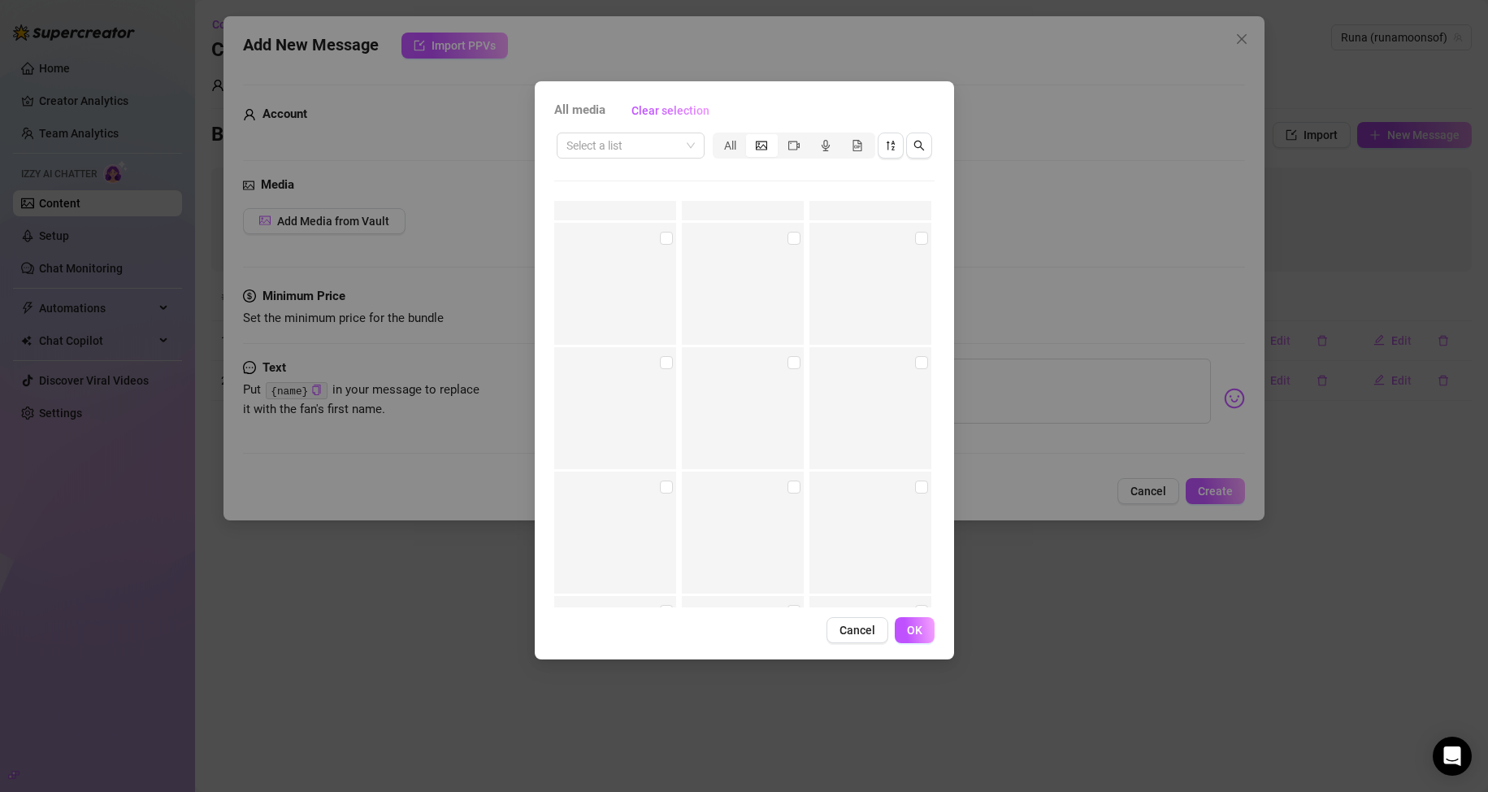
scroll to position [6197, 0]
click at [915, 239] on input "checkbox" at bounding box center [921, 235] width 13 height 13
checkbox input "true"
click at [912, 636] on span "OK" at bounding box center [914, 629] width 15 height 13
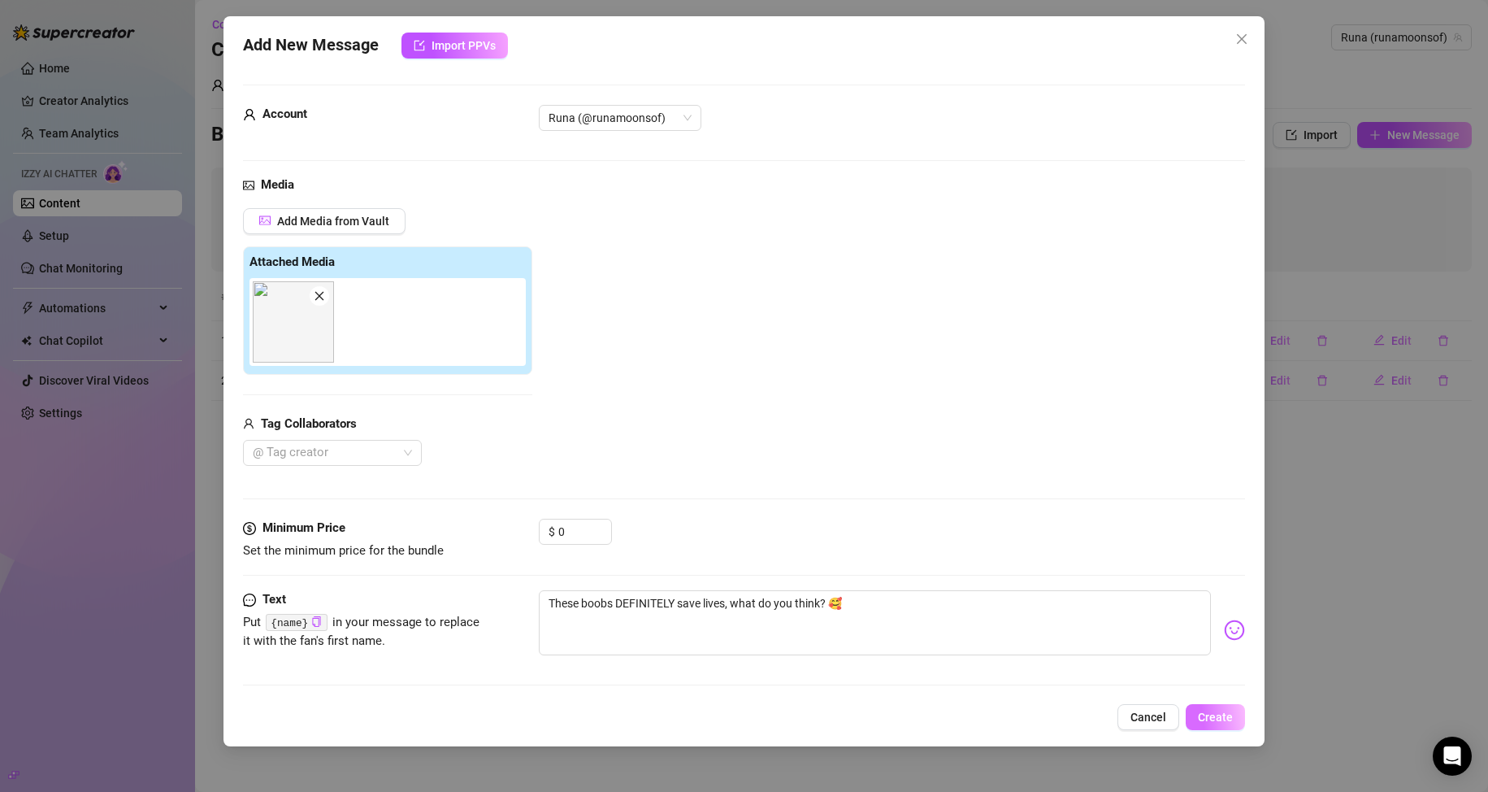
click at [1212, 717] on span "Create" at bounding box center [1215, 716] width 35 height 13
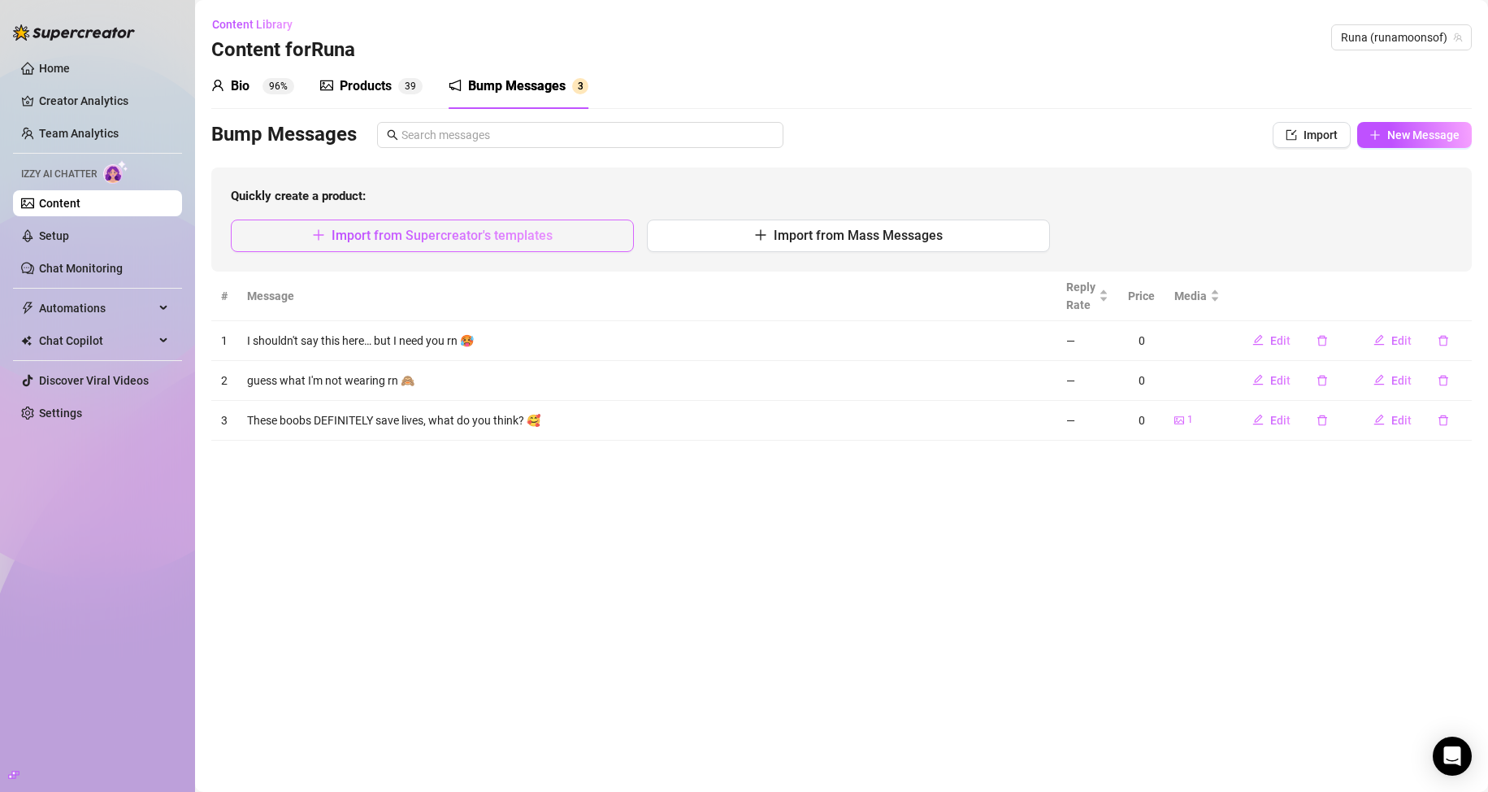
click at [402, 229] on span "Import from Supercreator's templates" at bounding box center [442, 235] width 221 height 15
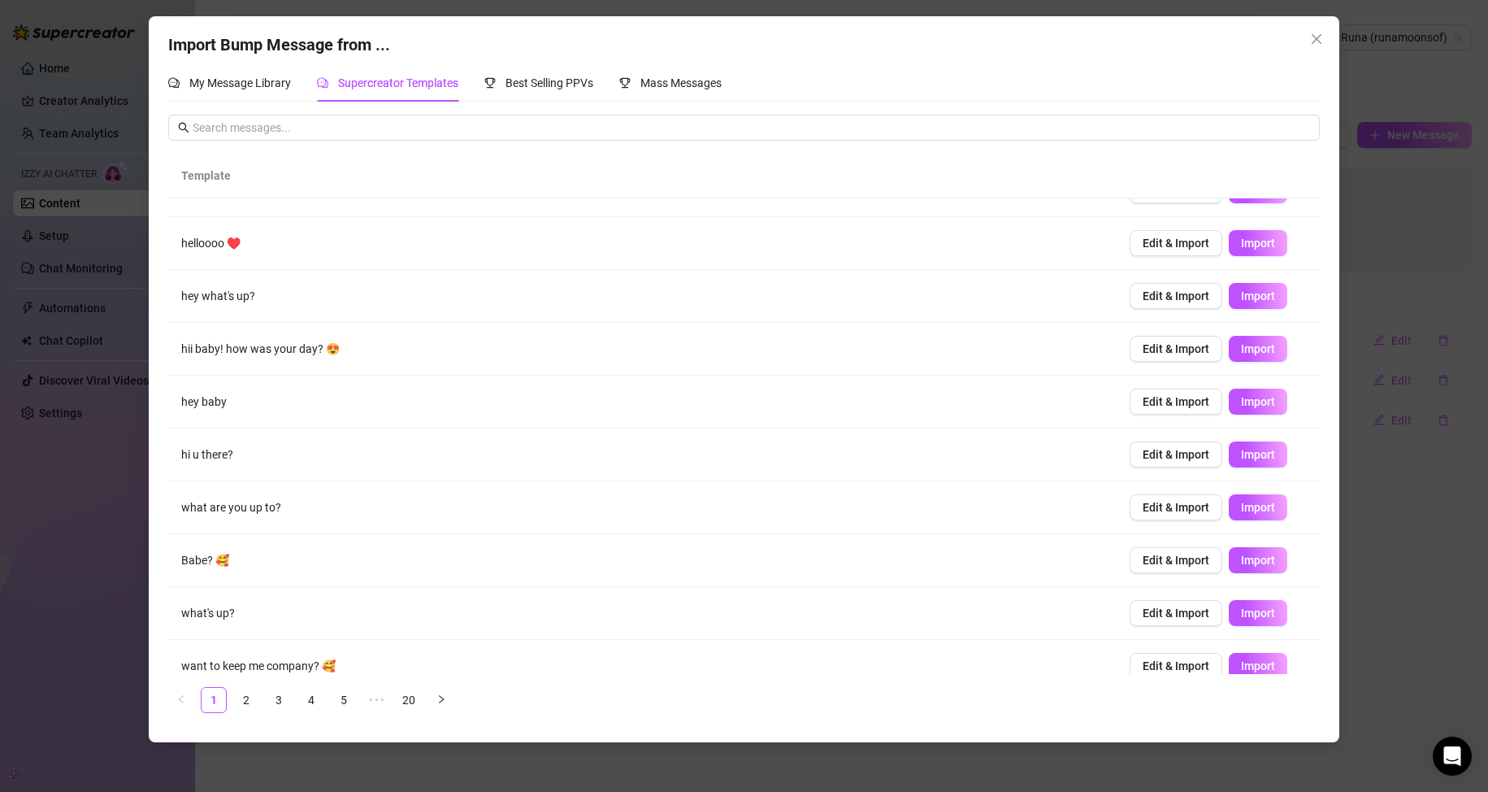
scroll to position [53, 0]
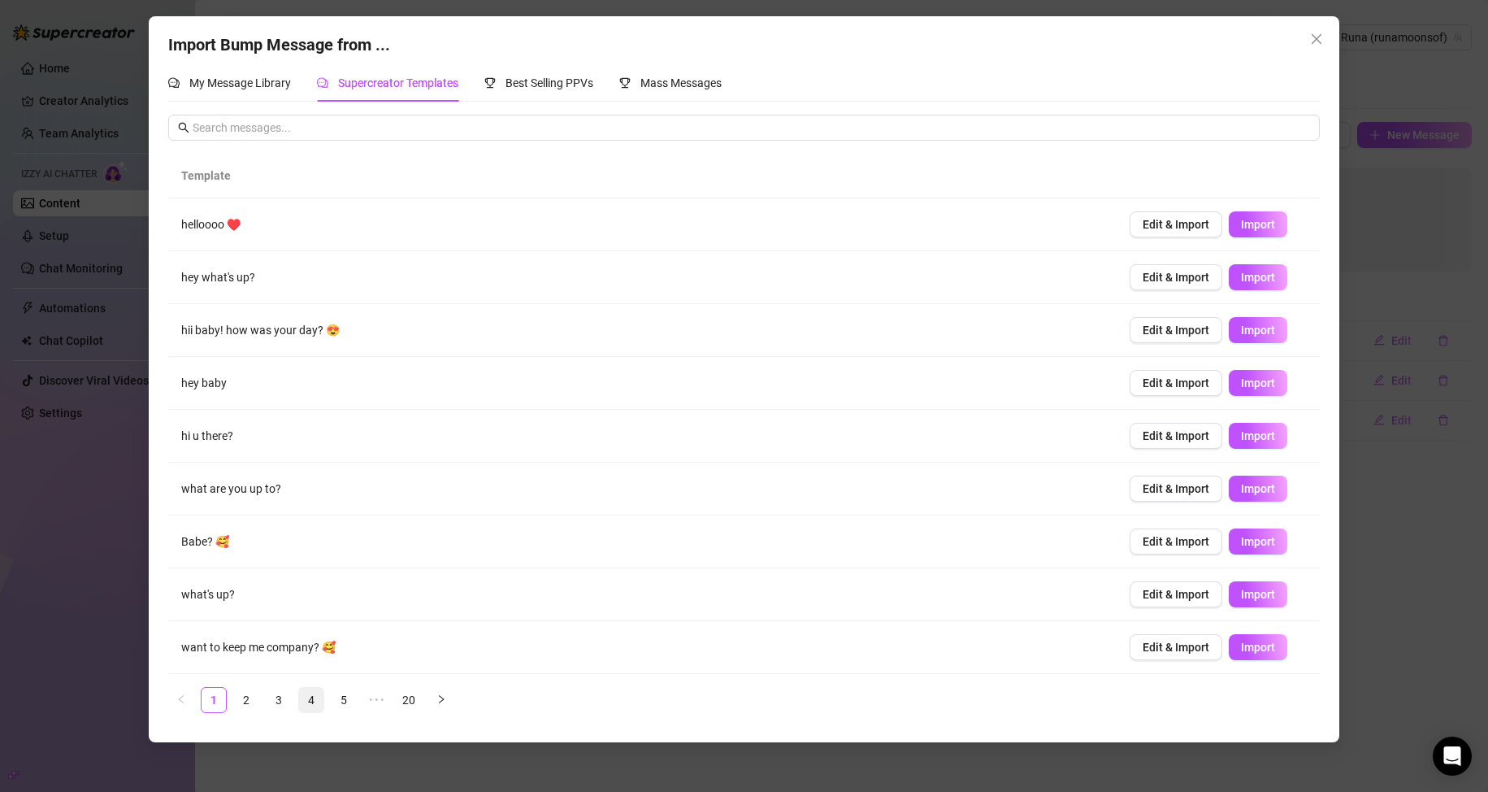
click at [320, 695] on link "4" at bounding box center [311, 700] width 24 height 24
click at [345, 701] on link "5" at bounding box center [344, 700] width 24 height 24
click at [364, 702] on li "6" at bounding box center [376, 700] width 26 height 26
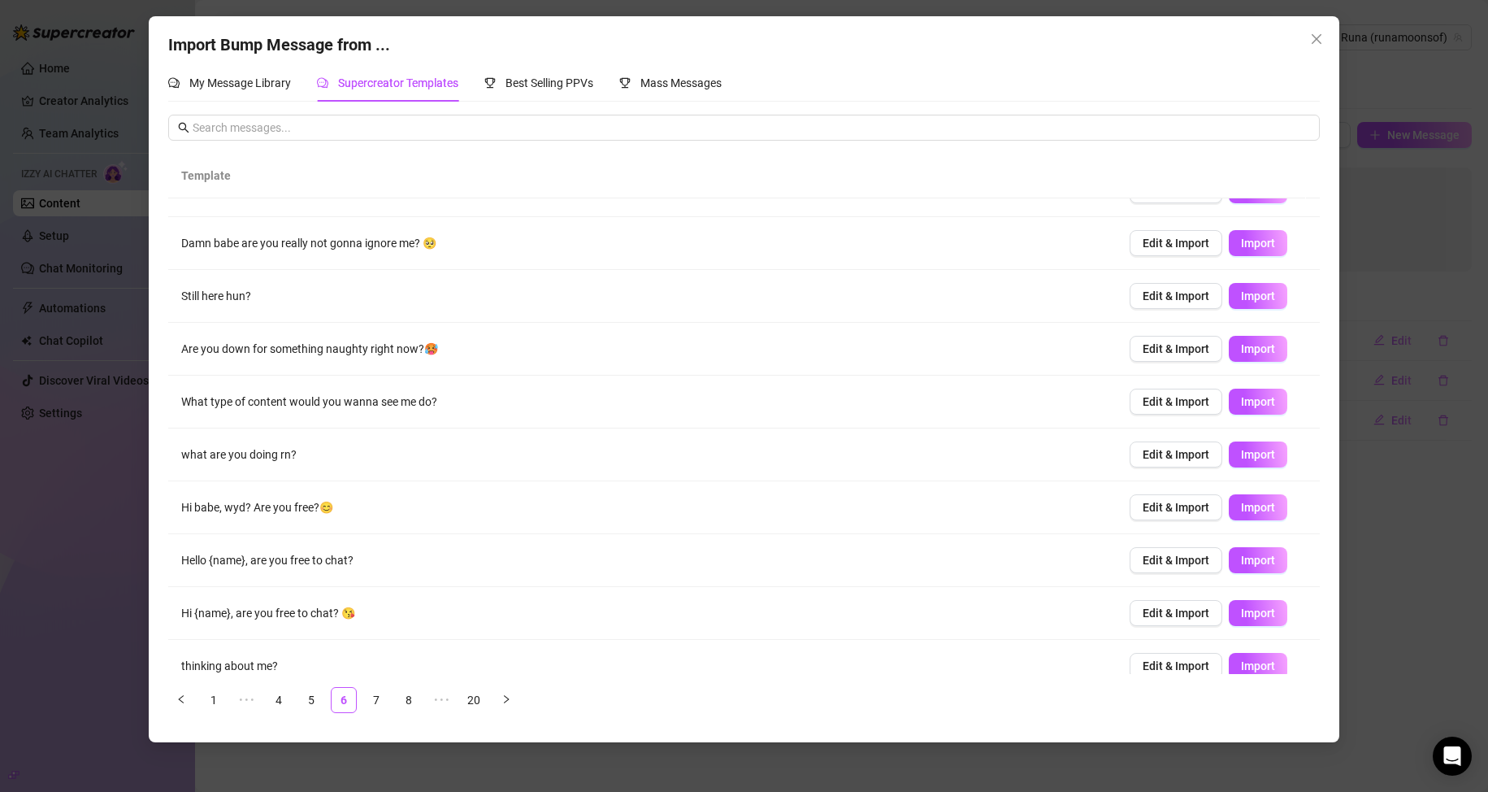
scroll to position [53, 0]
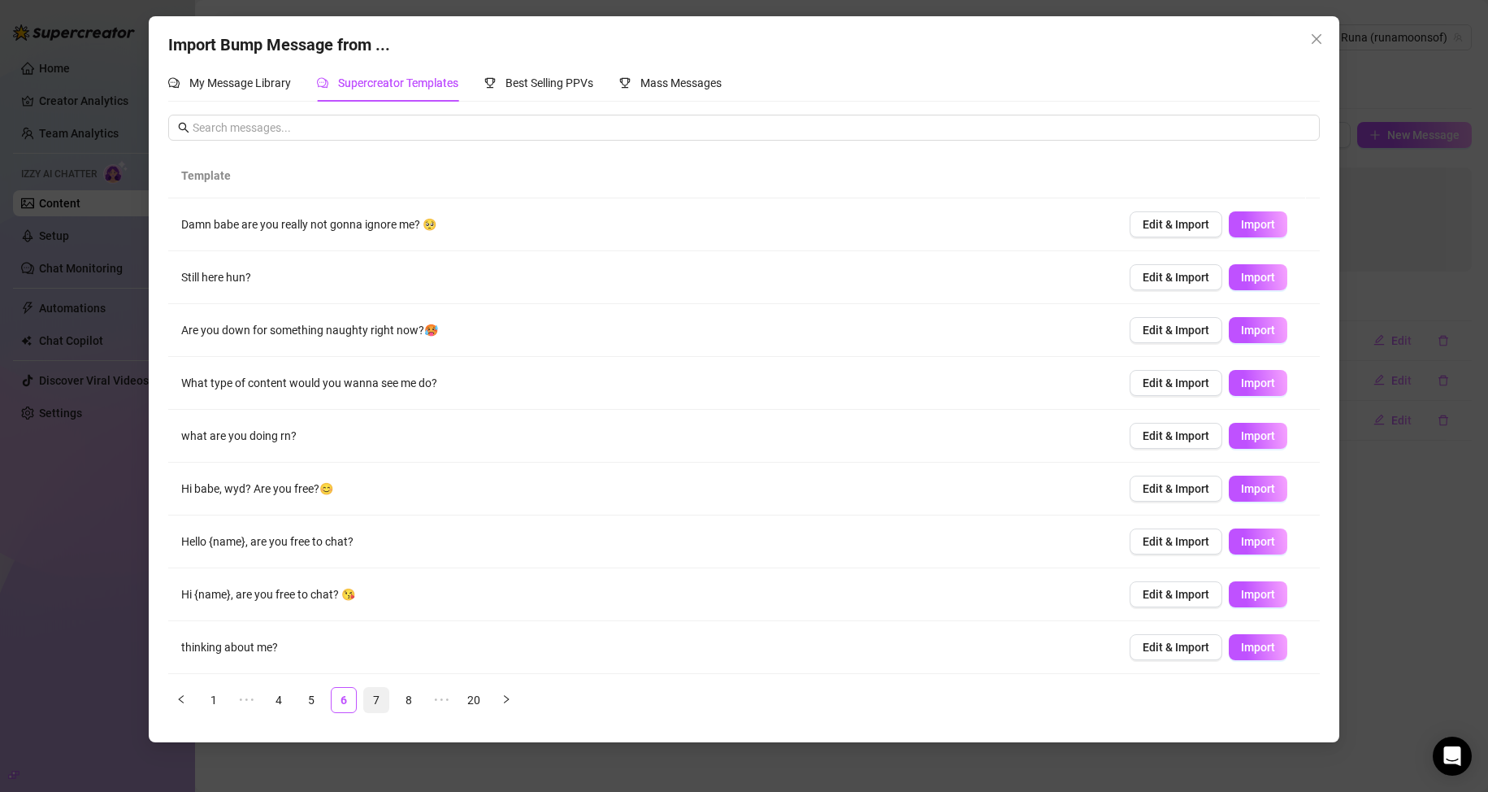
click at [380, 702] on link "7" at bounding box center [376, 700] width 24 height 24
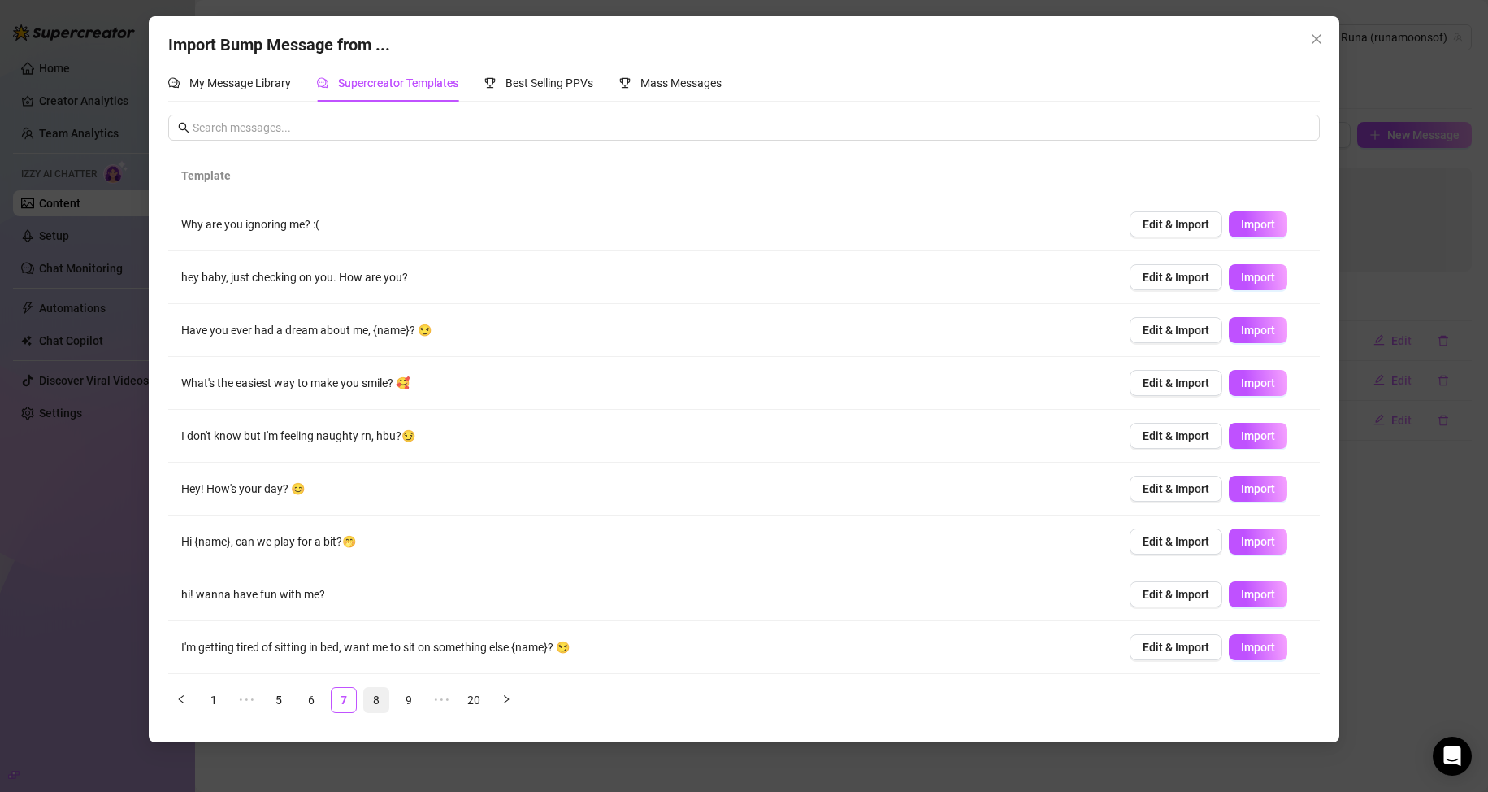
click at [375, 701] on link "8" at bounding box center [376, 700] width 24 height 24
click at [374, 708] on link "9" at bounding box center [376, 700] width 24 height 24
click at [380, 696] on link "10" at bounding box center [376, 700] width 24 height 24
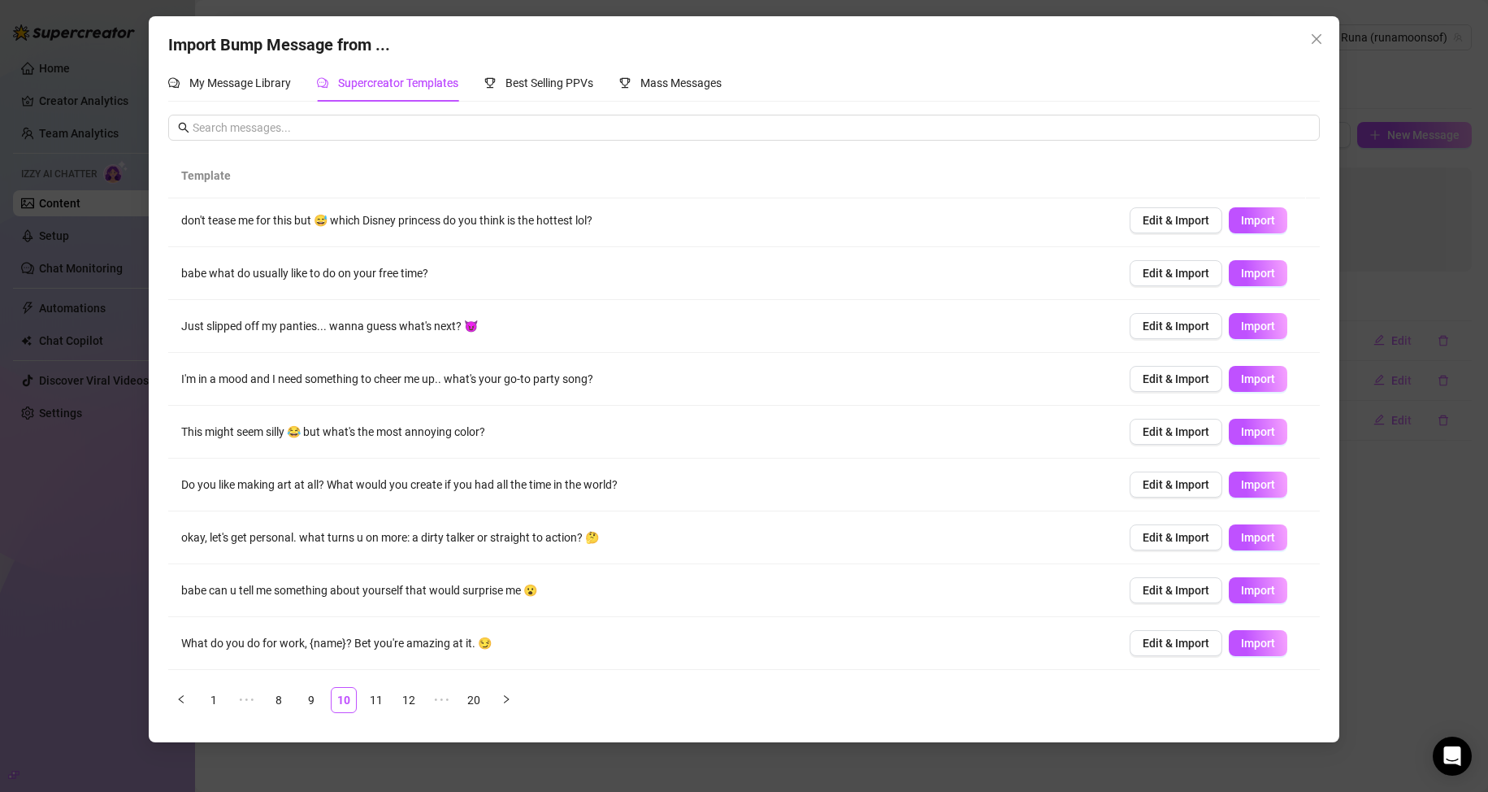
scroll to position [0, 0]
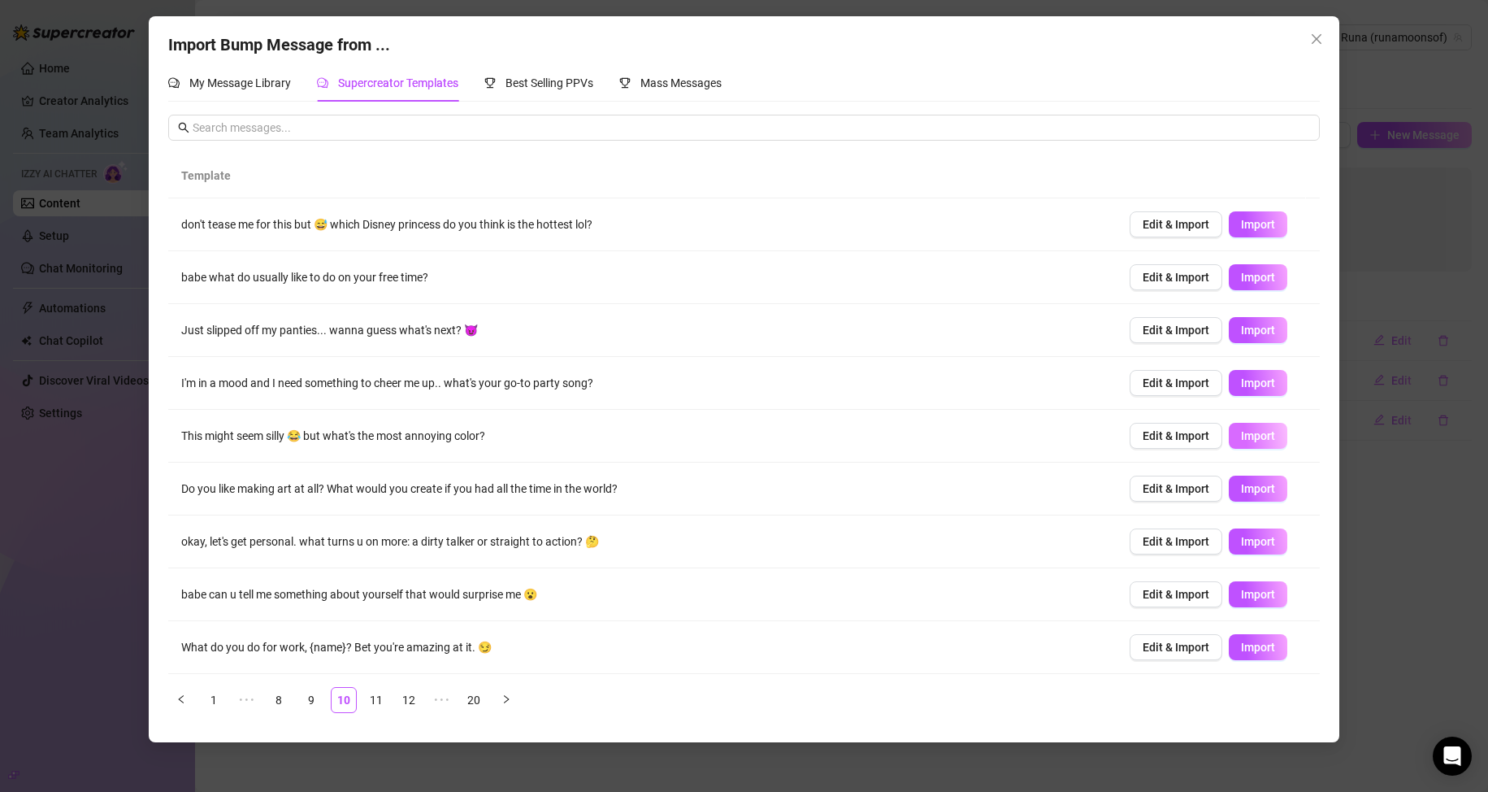
click at [1241, 442] on span "Import" at bounding box center [1258, 435] width 34 height 13
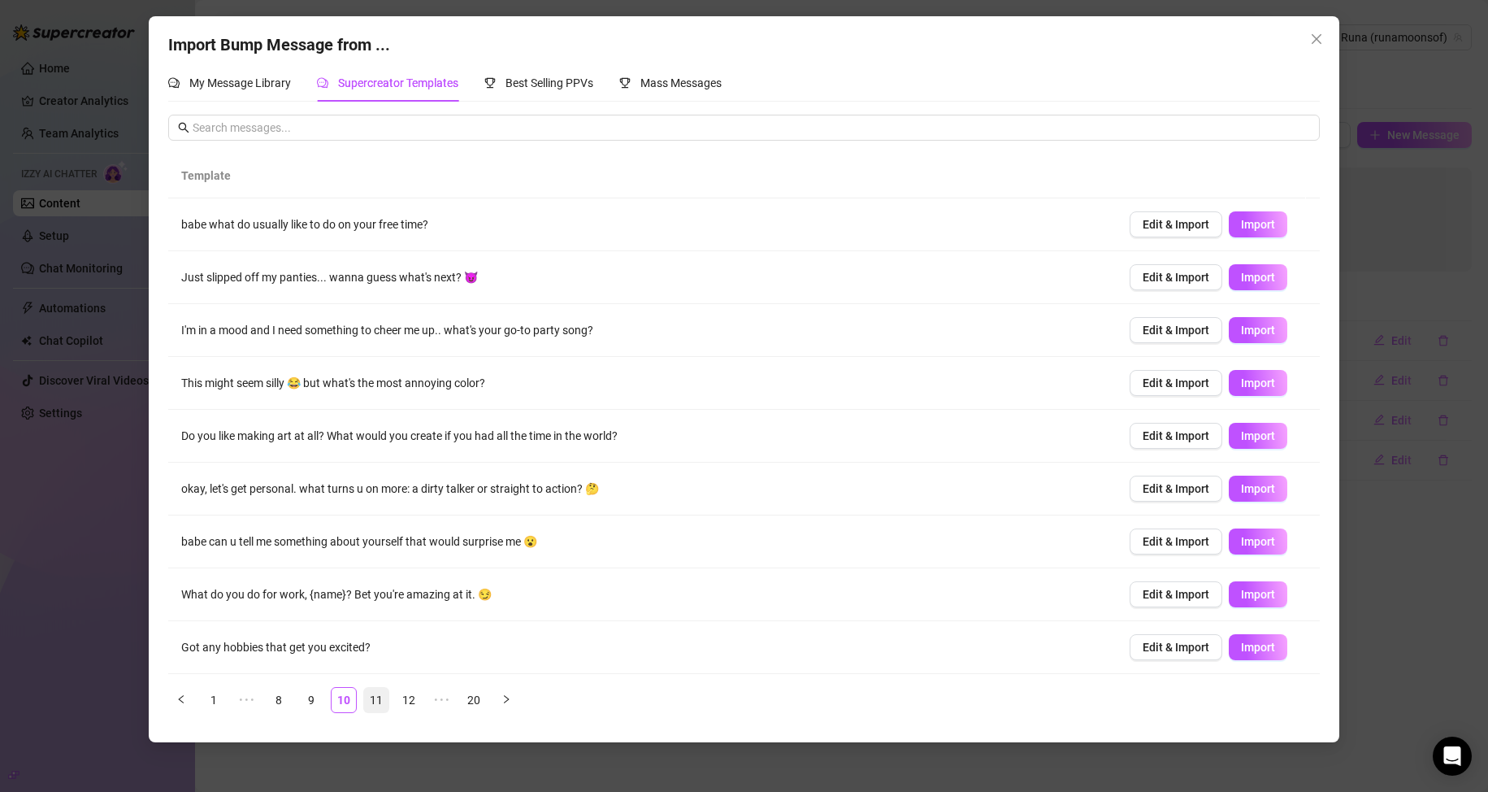
click at [374, 708] on link "11" at bounding box center [376, 700] width 24 height 24
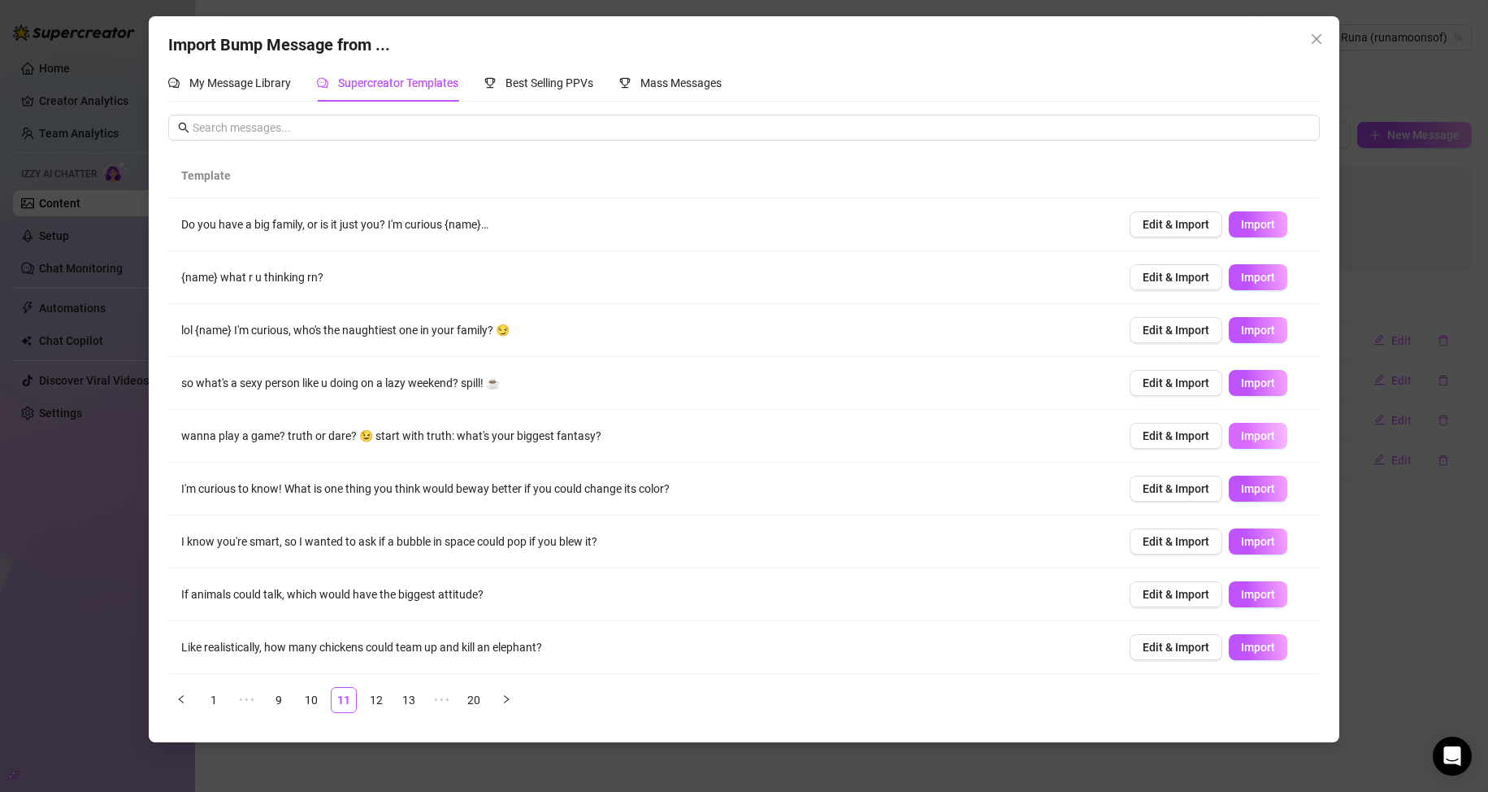
click at [1229, 442] on button "Import" at bounding box center [1258, 436] width 59 height 26
type textarea "wanna play a game? truth or dare? 😉 start with truth: what's your biggest fanta…"
click at [1370, 706] on div "Import Bump Message from ... My Message Library Supercreator Templates Best Sel…" at bounding box center [744, 396] width 1488 height 792
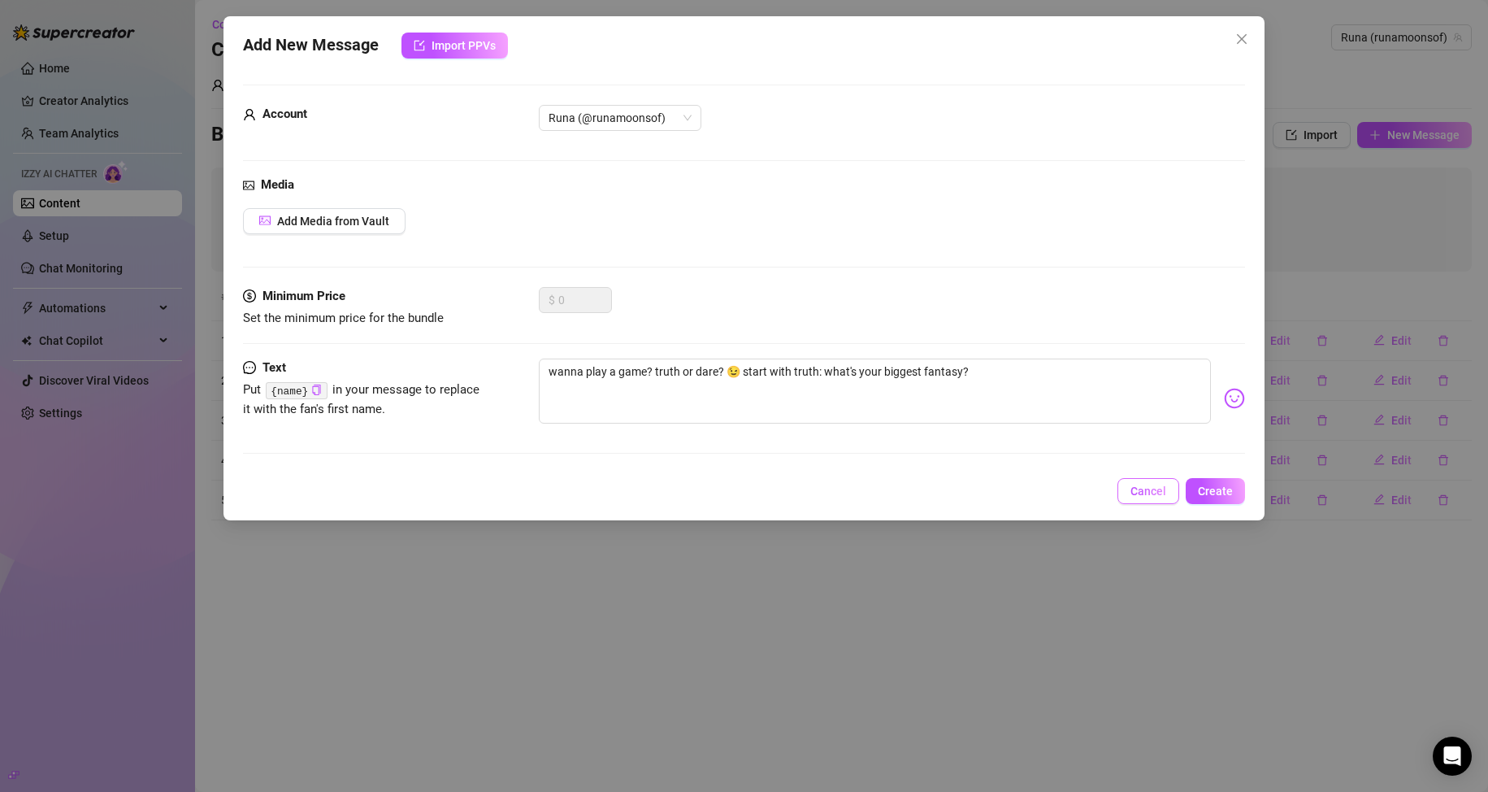
click at [1161, 491] on span "Cancel" at bounding box center [1148, 490] width 36 height 13
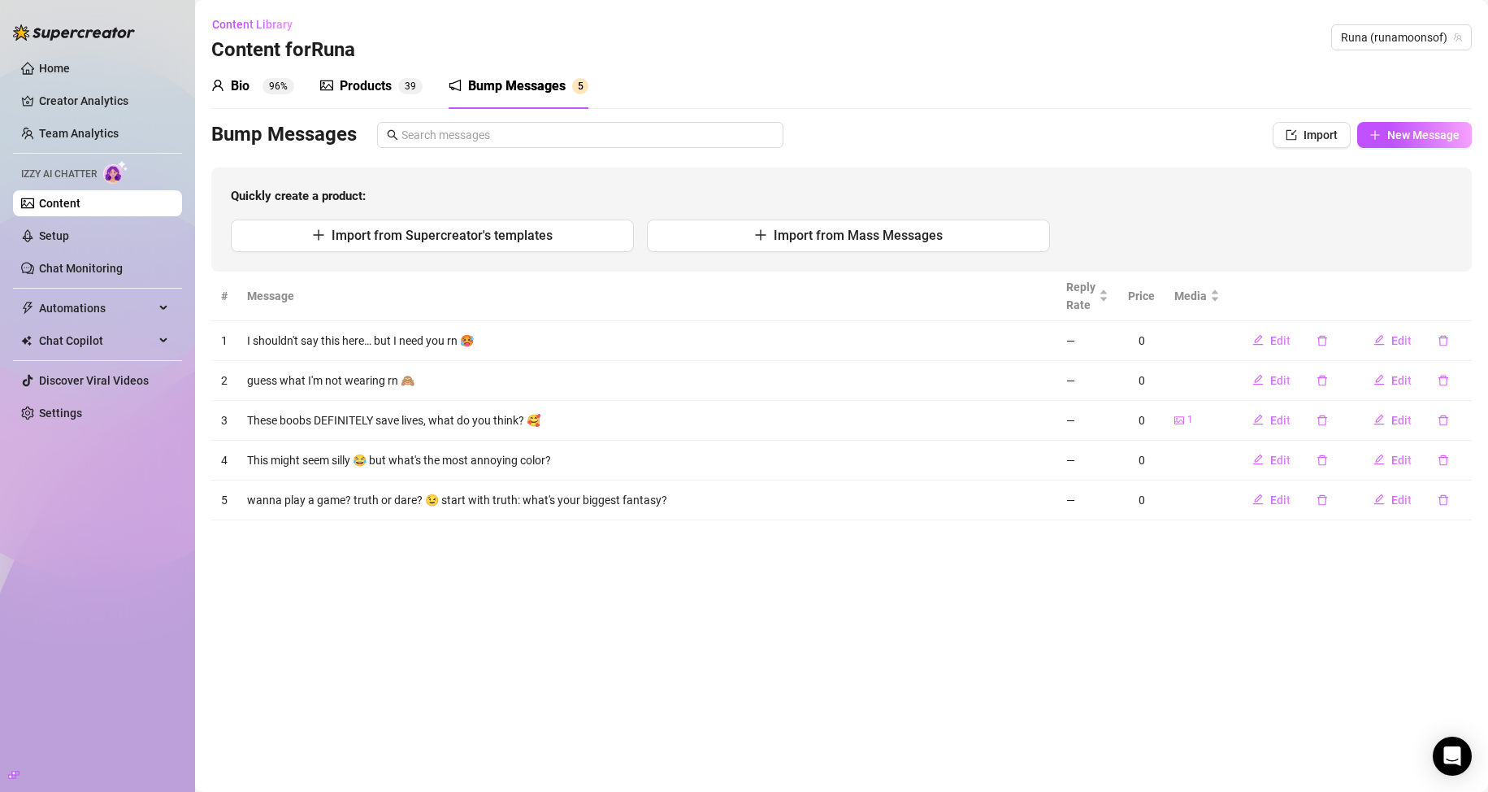
click at [345, 92] on div "Products" at bounding box center [366, 86] width 52 height 20
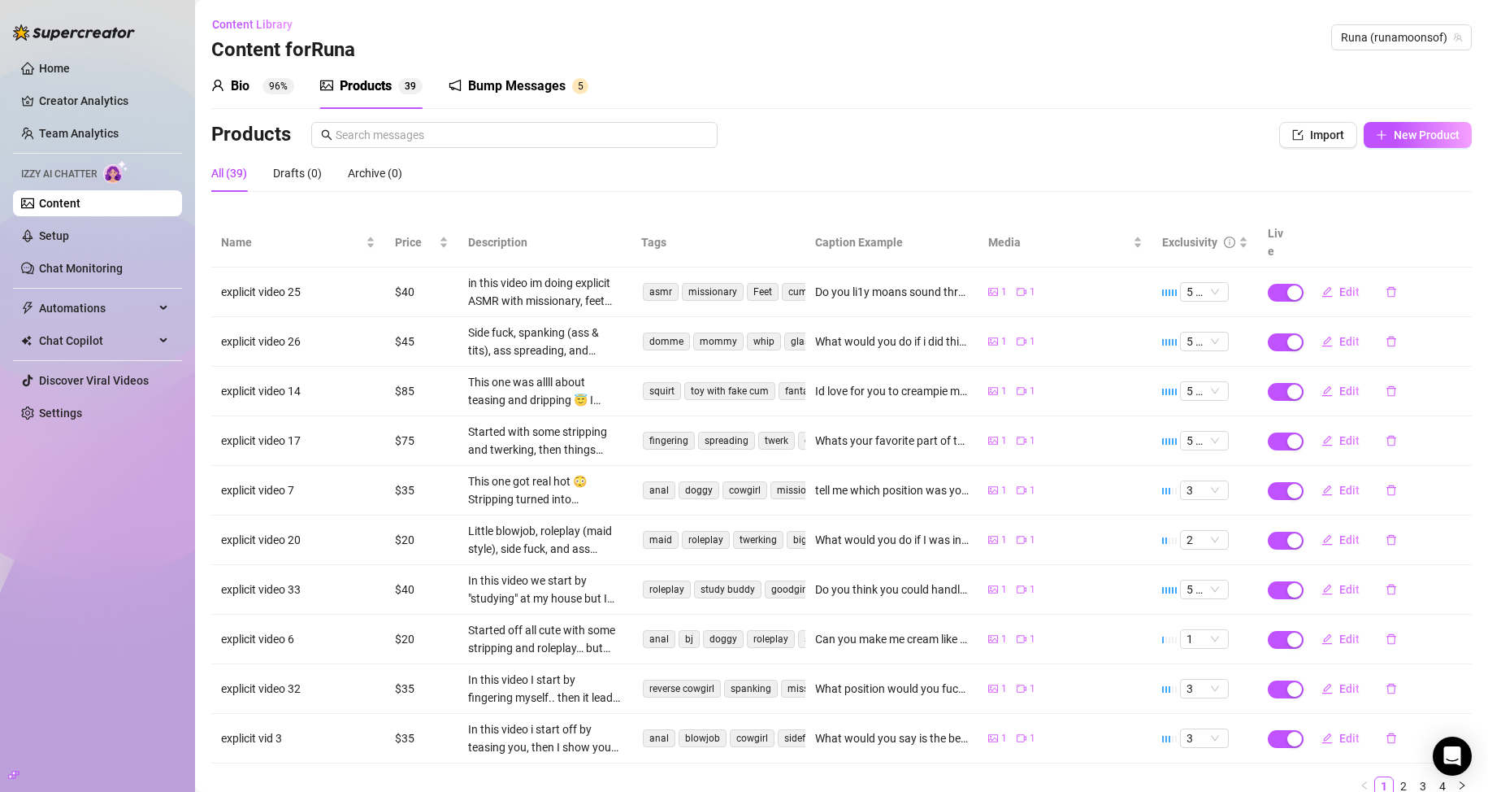
click at [503, 78] on div "Bump Messages" at bounding box center [517, 86] width 98 height 20
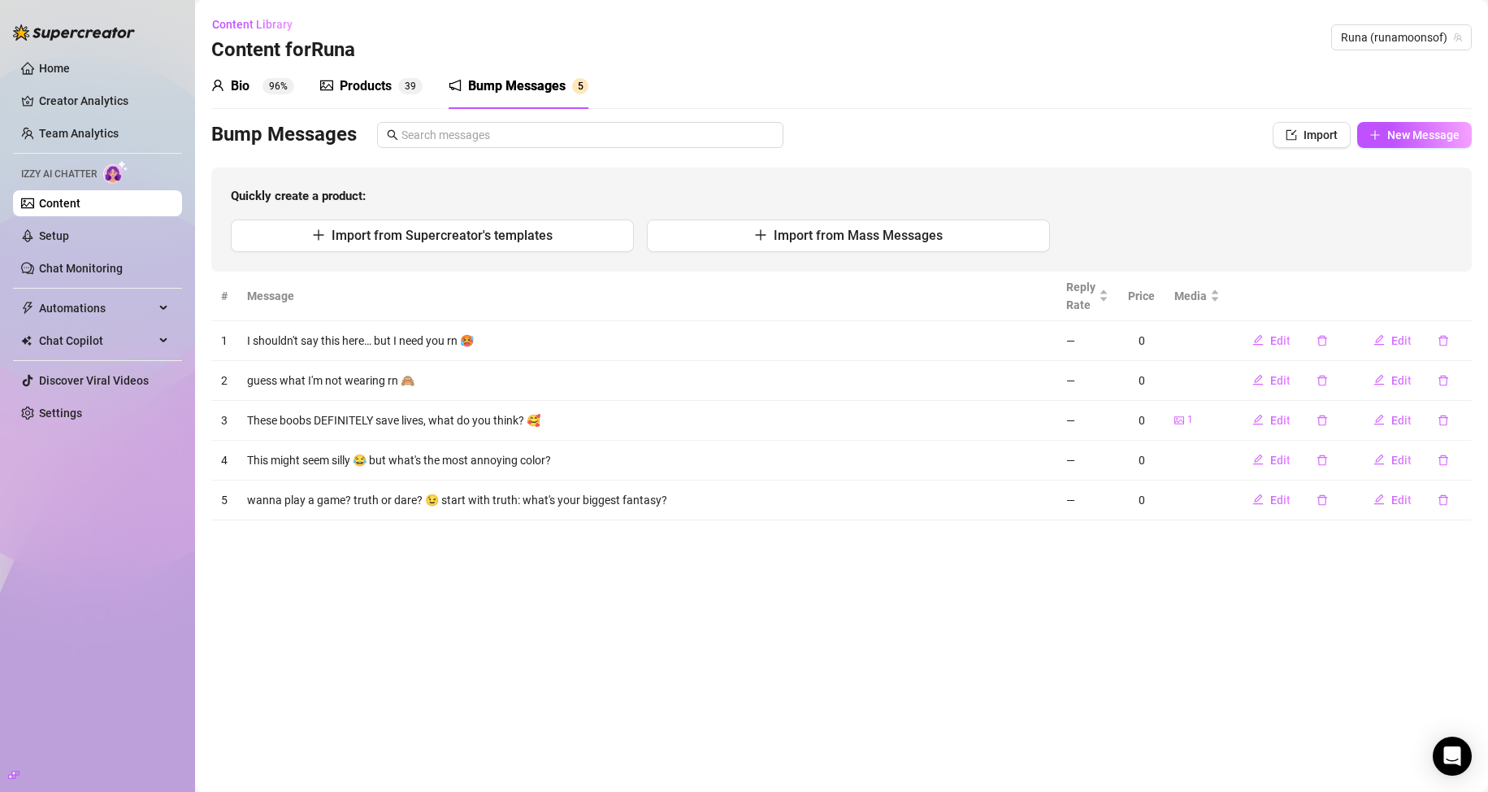
click at [262, 89] on span "96%" at bounding box center [278, 86] width 32 height 16
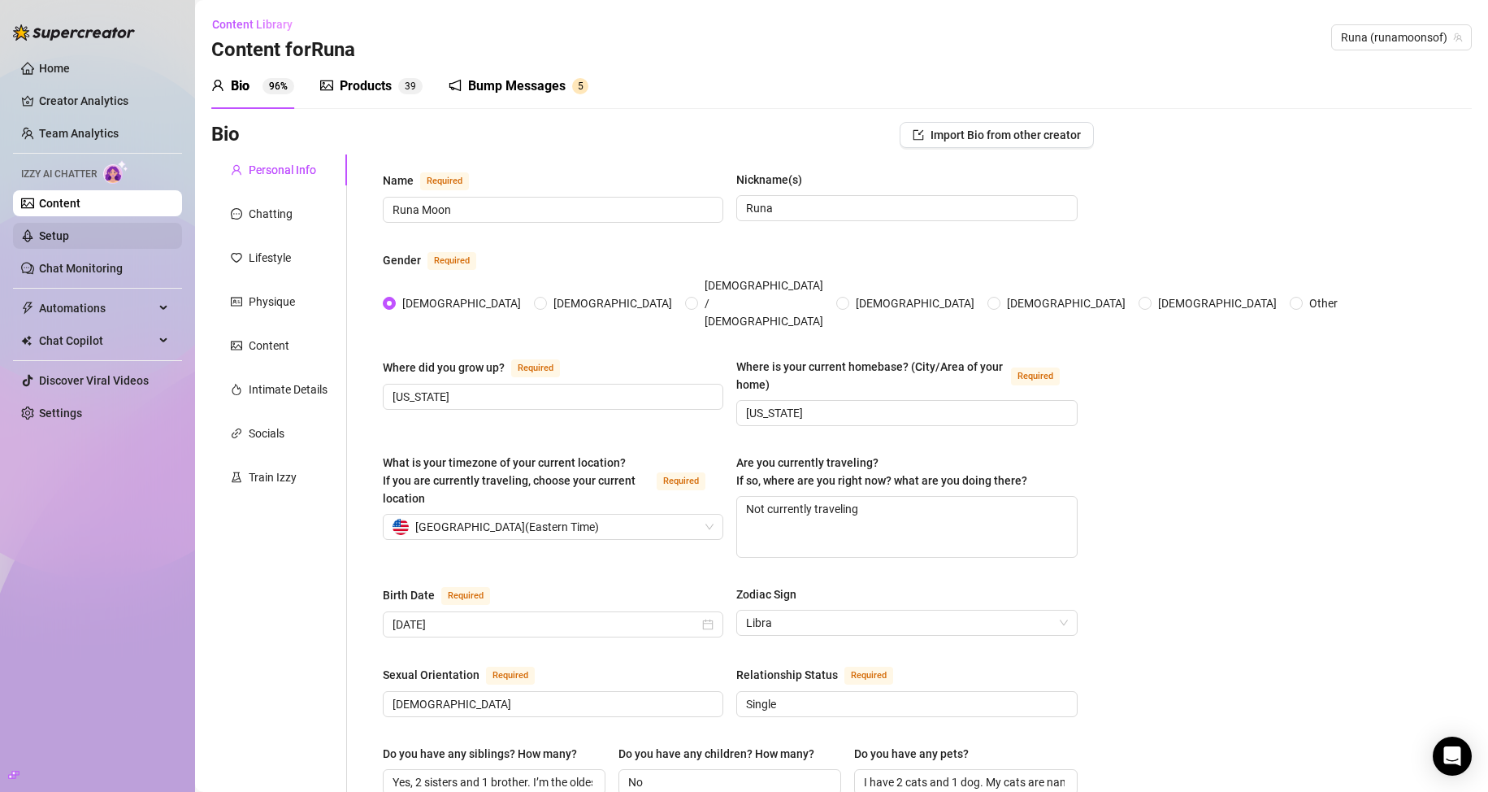
click at [69, 232] on link "Setup" at bounding box center [54, 235] width 30 height 13
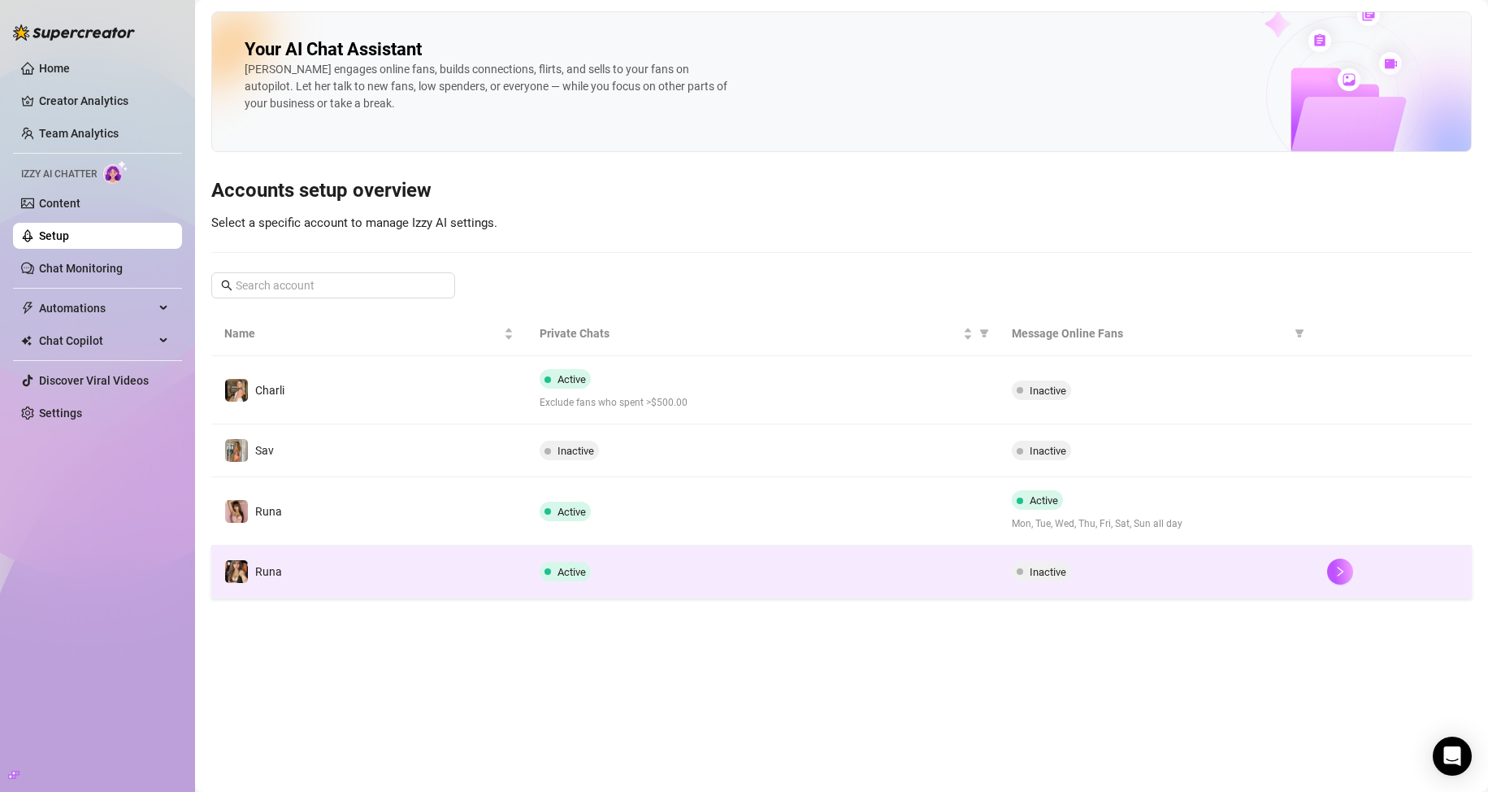
click at [332, 568] on td "Runa" at bounding box center [368, 571] width 315 height 53
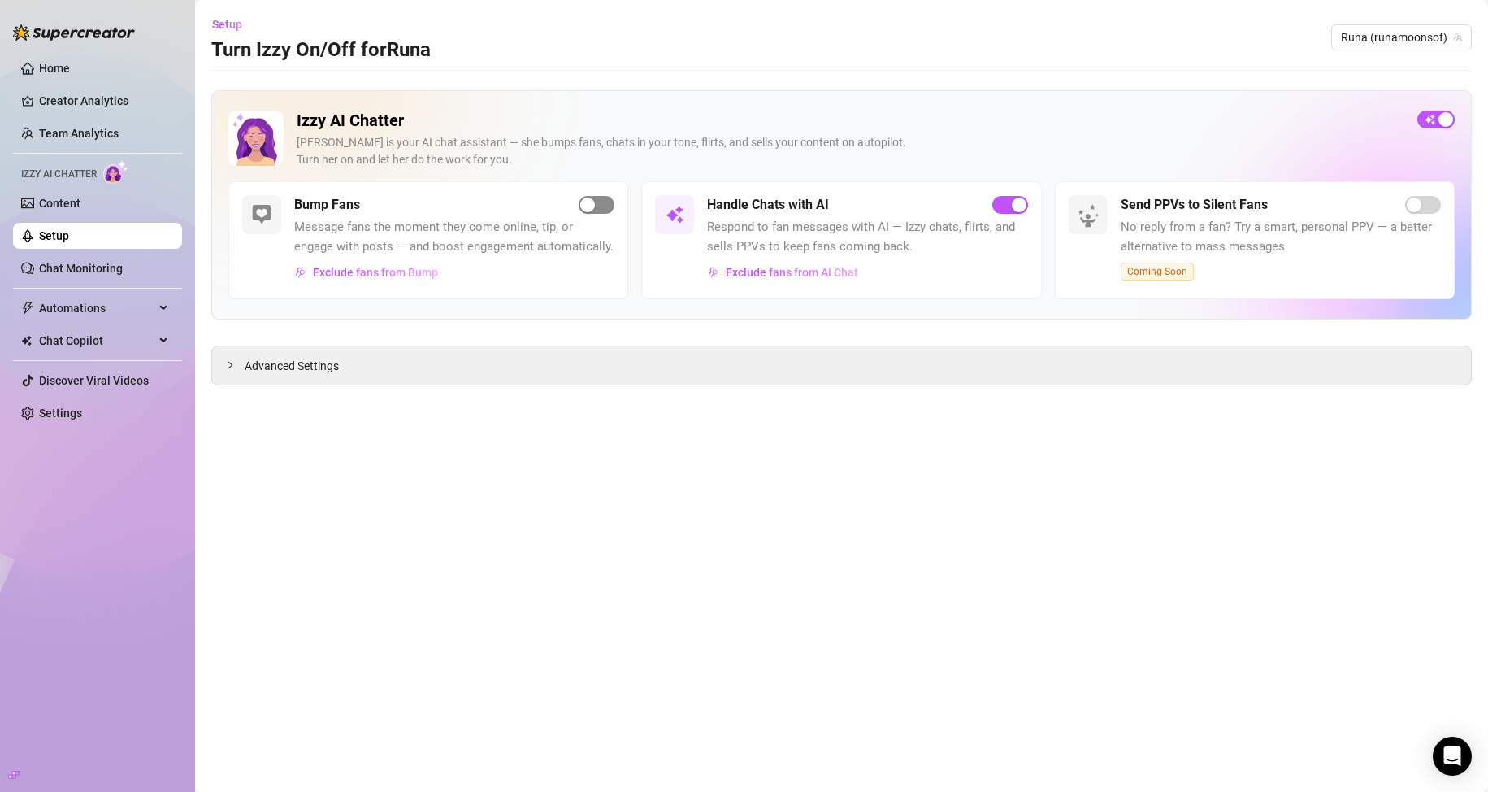
click at [586, 199] on div "button" at bounding box center [587, 204] width 15 height 15
click at [76, 210] on link "Content" at bounding box center [59, 203] width 41 height 13
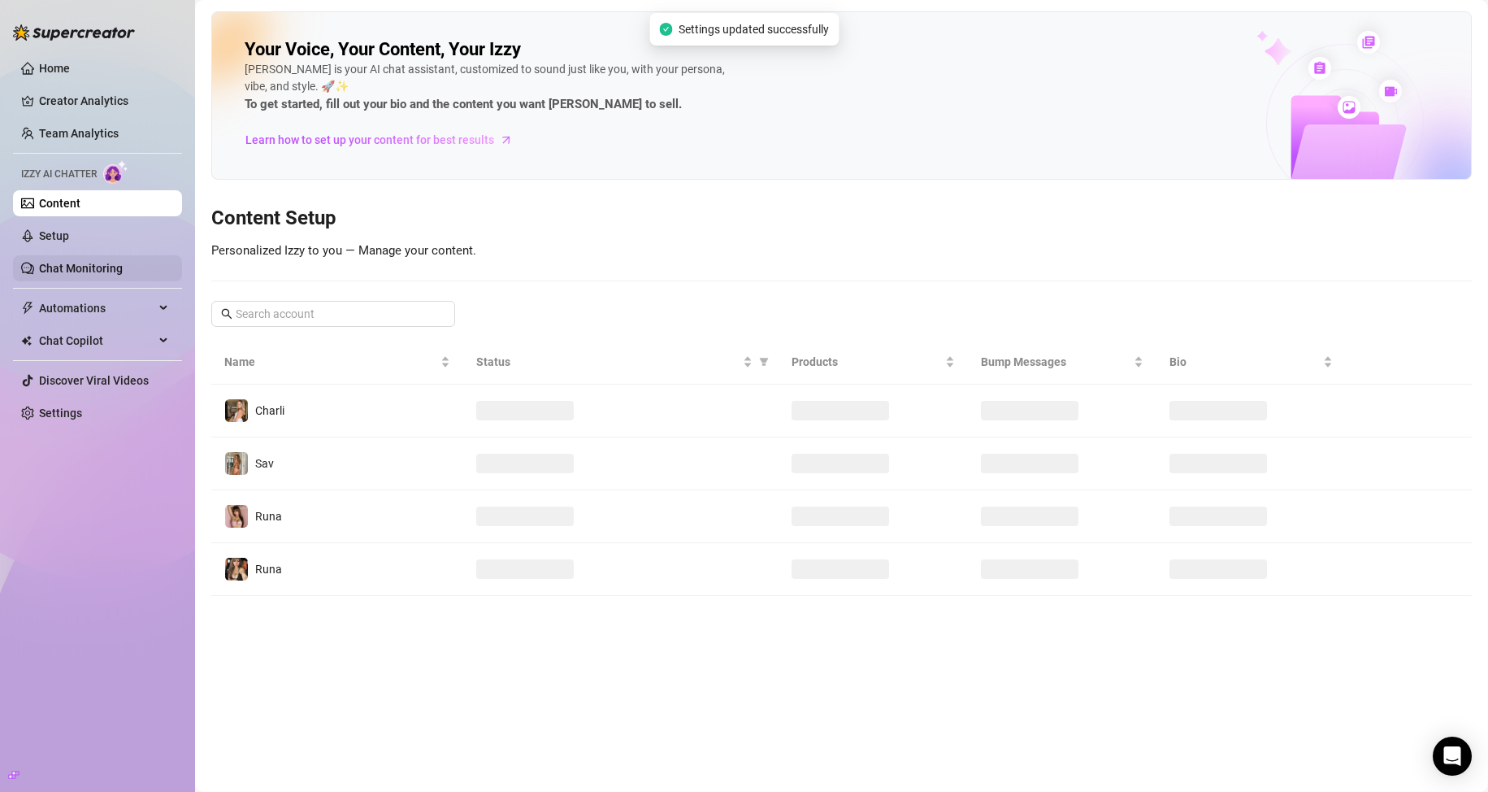
click at [87, 273] on link "Chat Monitoring" at bounding box center [81, 268] width 84 height 13
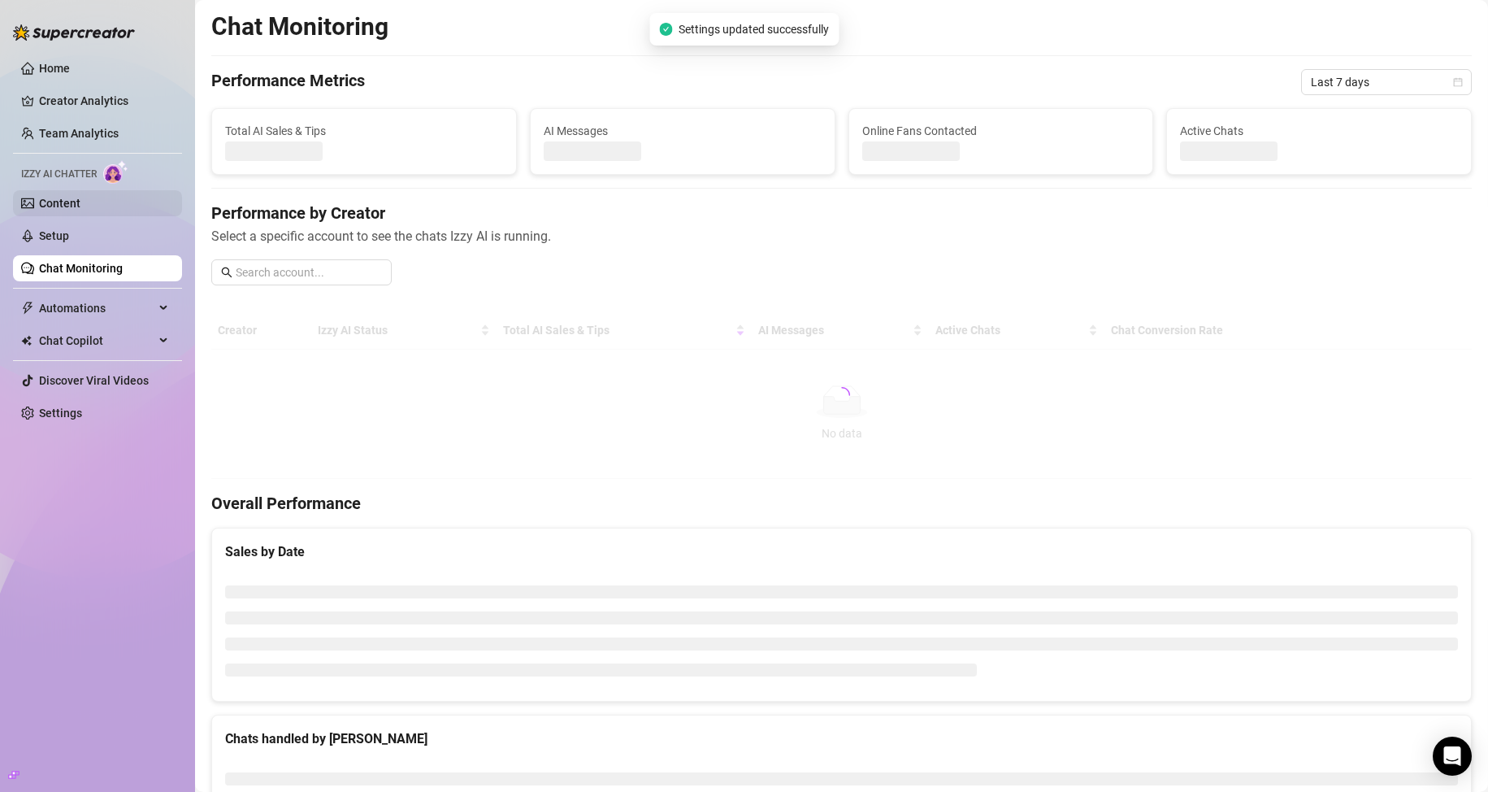
click at [64, 206] on link "Content" at bounding box center [59, 203] width 41 height 13
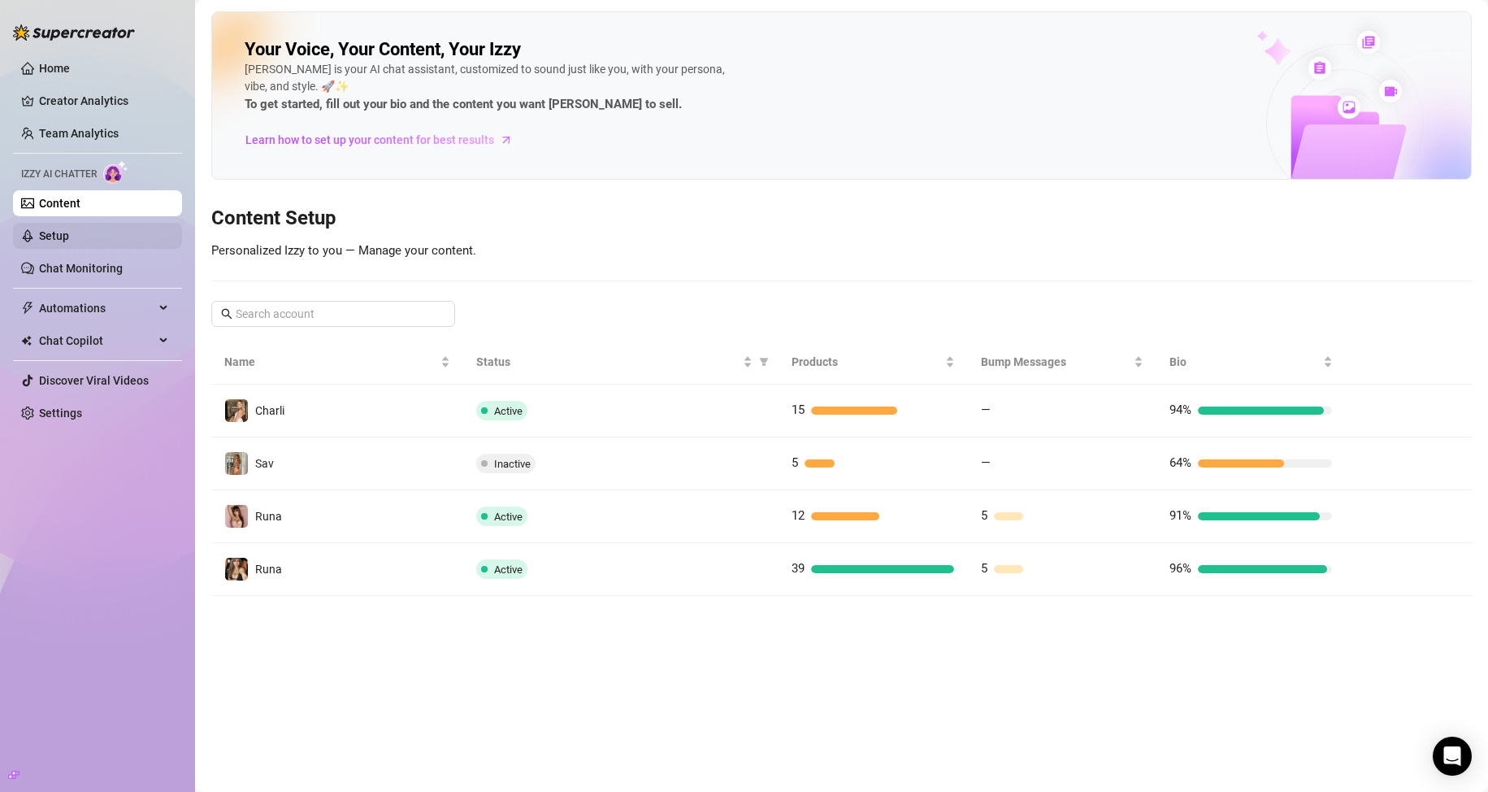
click at [69, 242] on link "Setup" at bounding box center [54, 235] width 30 height 13
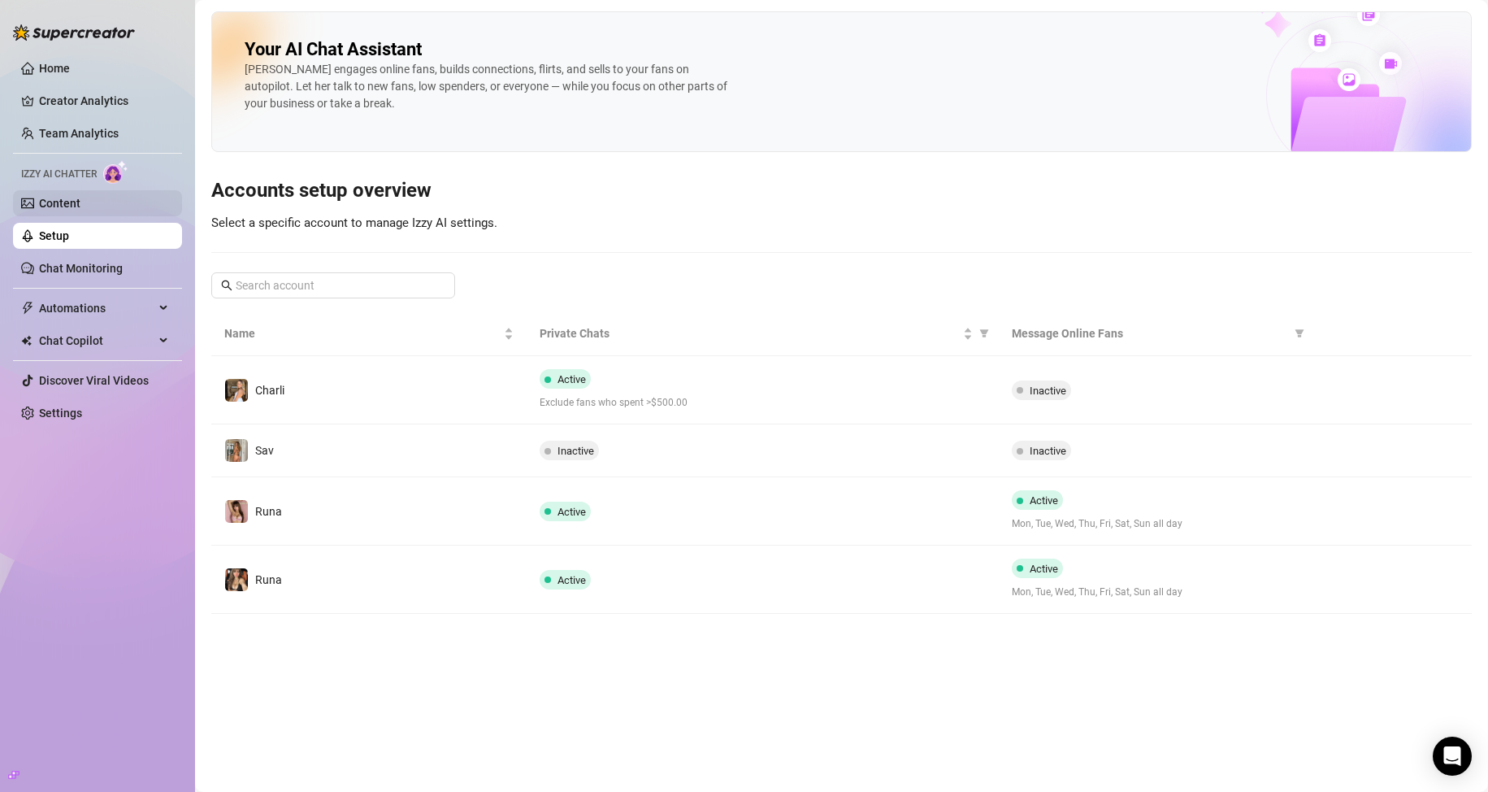
click at [79, 209] on link "Content" at bounding box center [59, 203] width 41 height 13
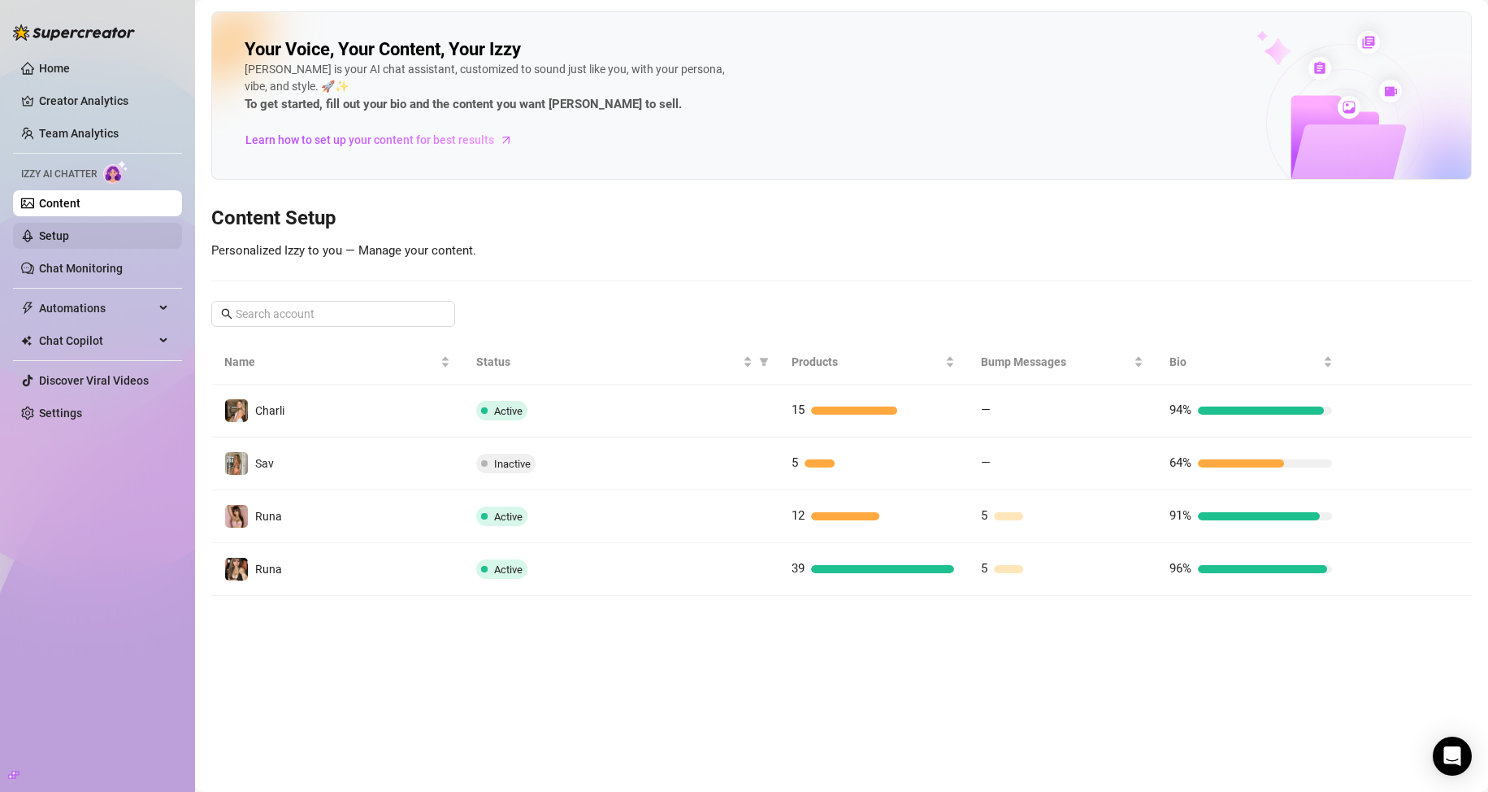
click at [69, 239] on link "Setup" at bounding box center [54, 235] width 30 height 13
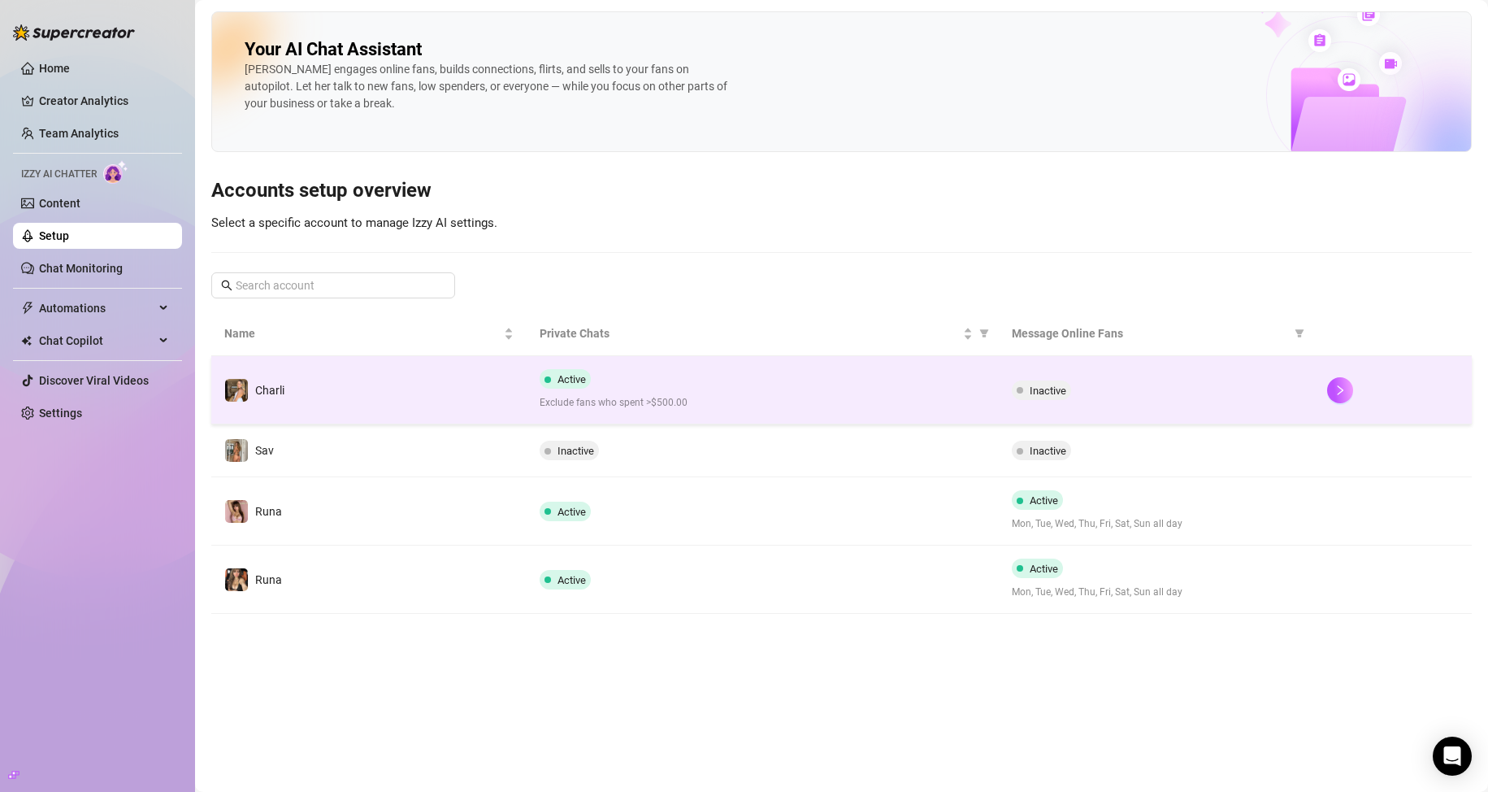
click at [1075, 375] on td "Inactive" at bounding box center [1156, 390] width 315 height 68
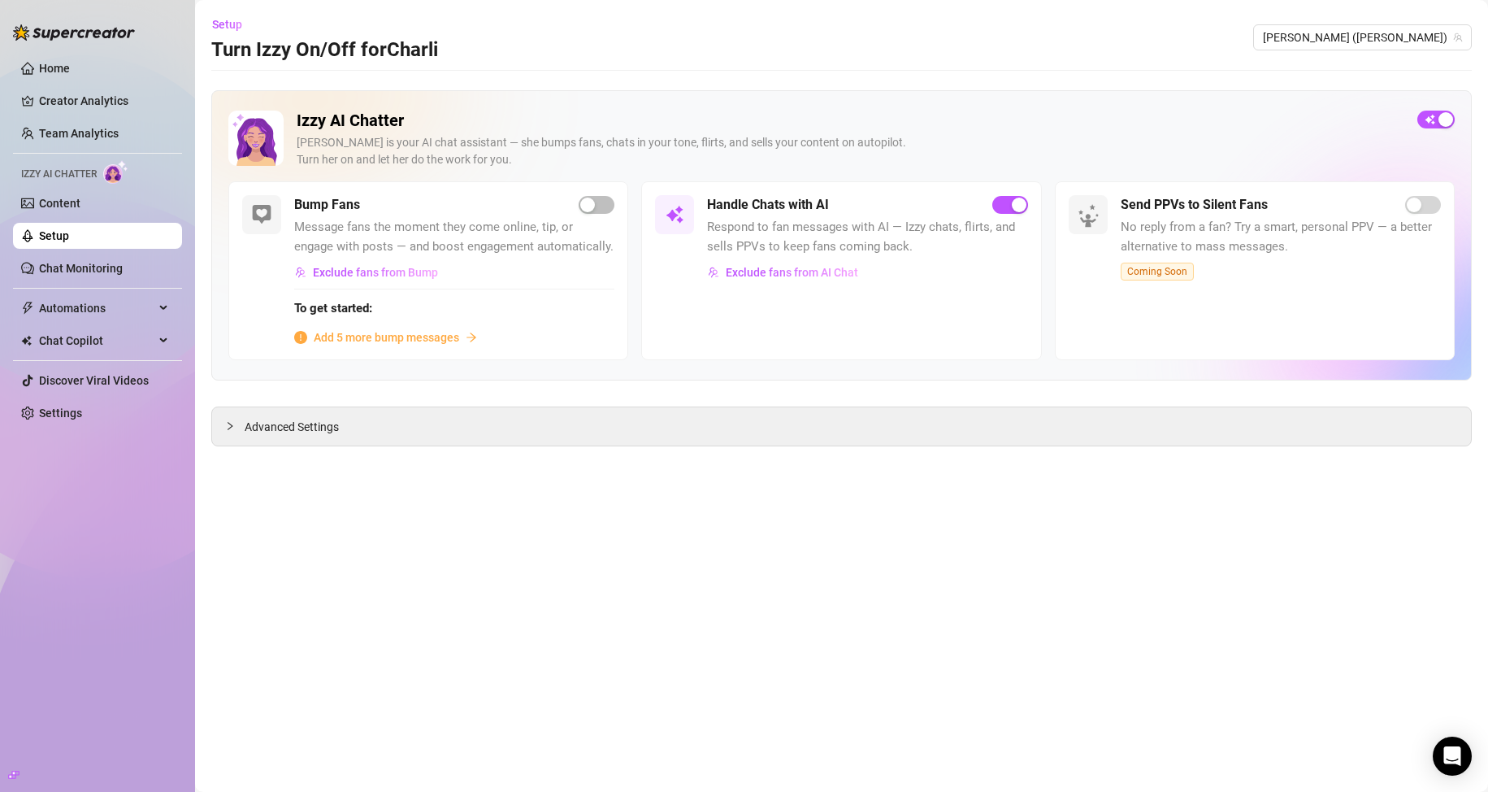
click at [367, 340] on span "Add 5 more bump messages" at bounding box center [386, 337] width 145 height 18
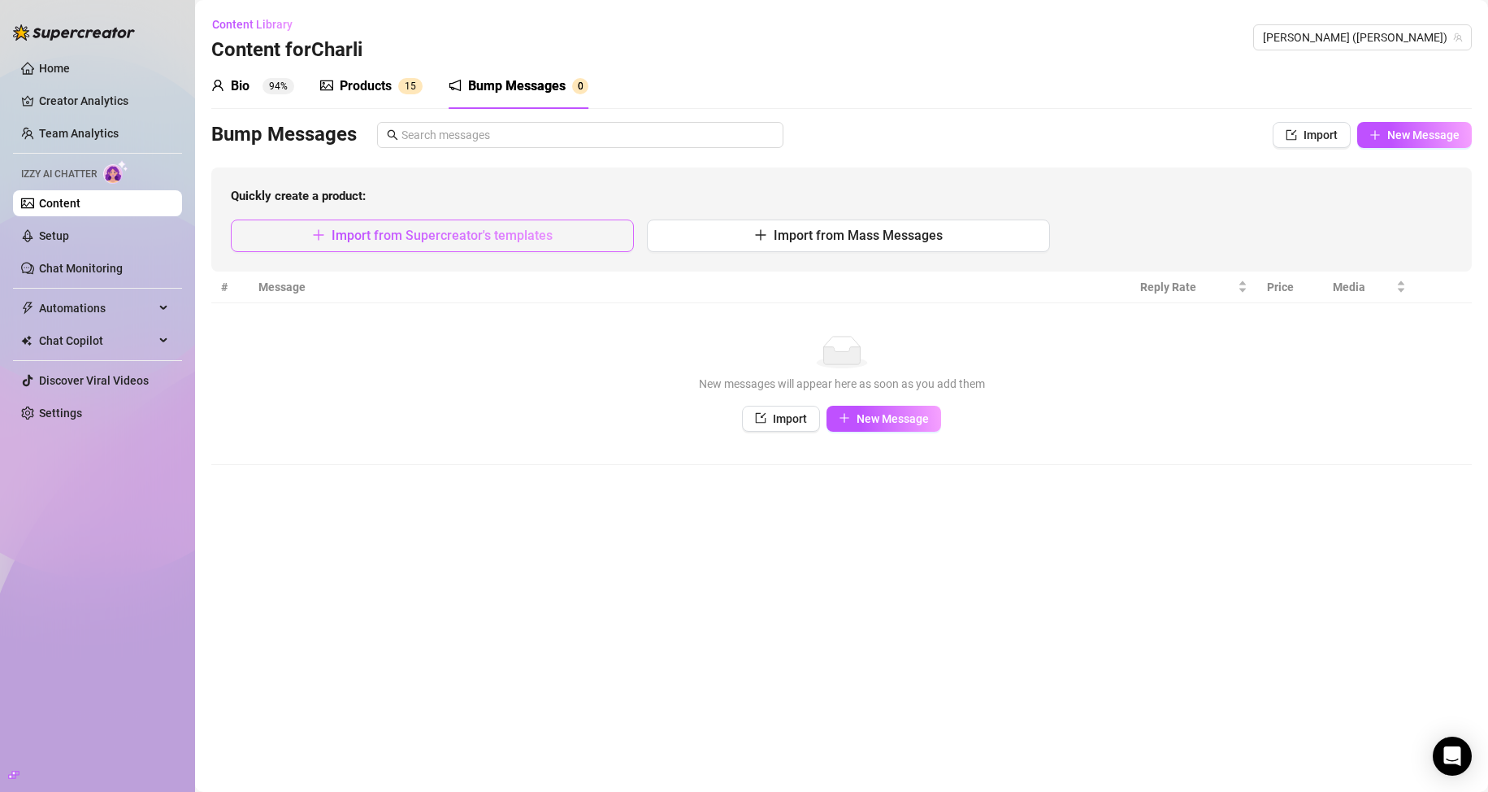
click at [401, 229] on span "Import from Supercreator's templates" at bounding box center [442, 235] width 221 height 15
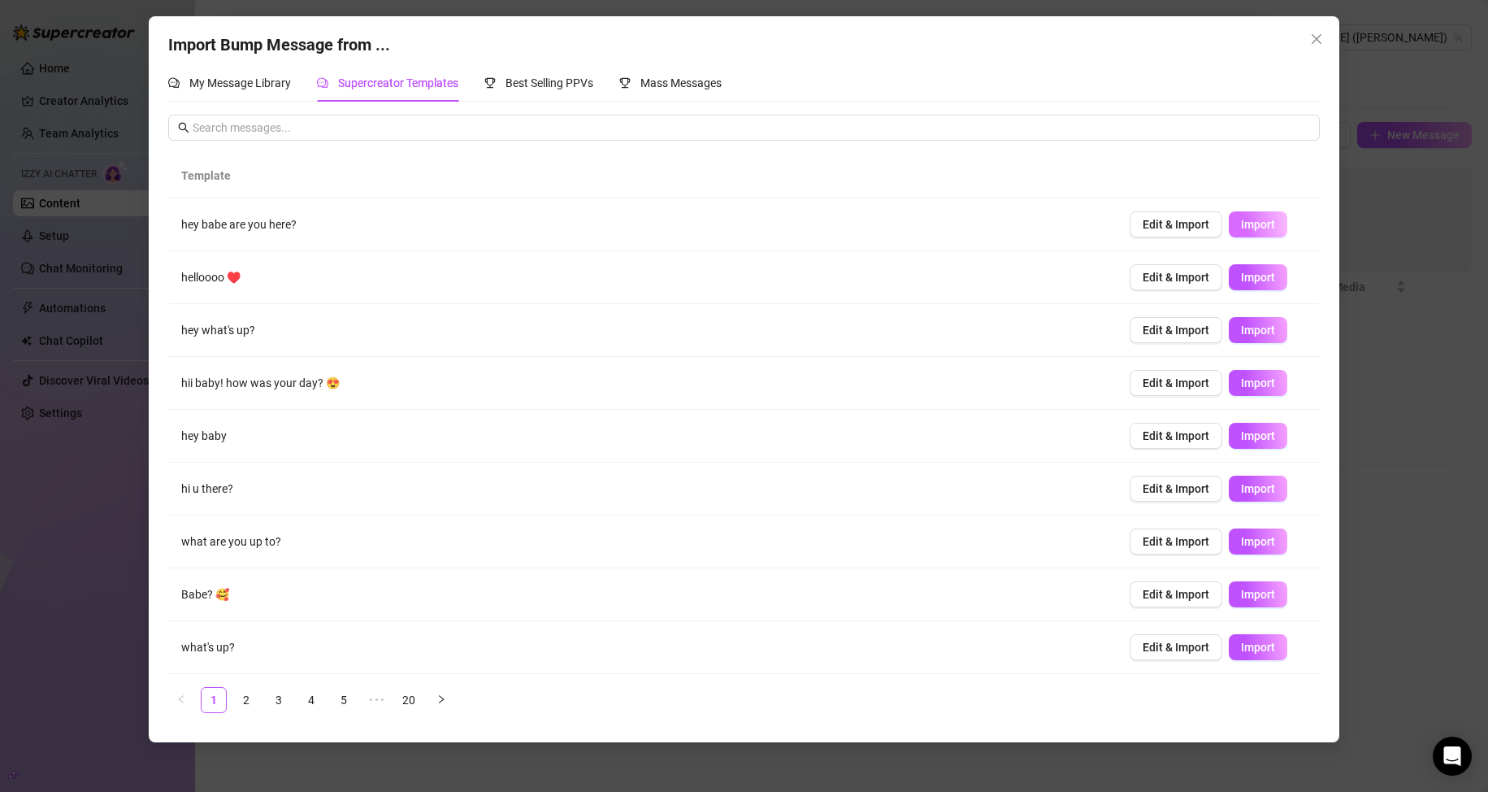
click at [1249, 226] on span "Import" at bounding box center [1258, 224] width 34 height 13
click at [345, 703] on link "5" at bounding box center [344, 700] width 24 height 24
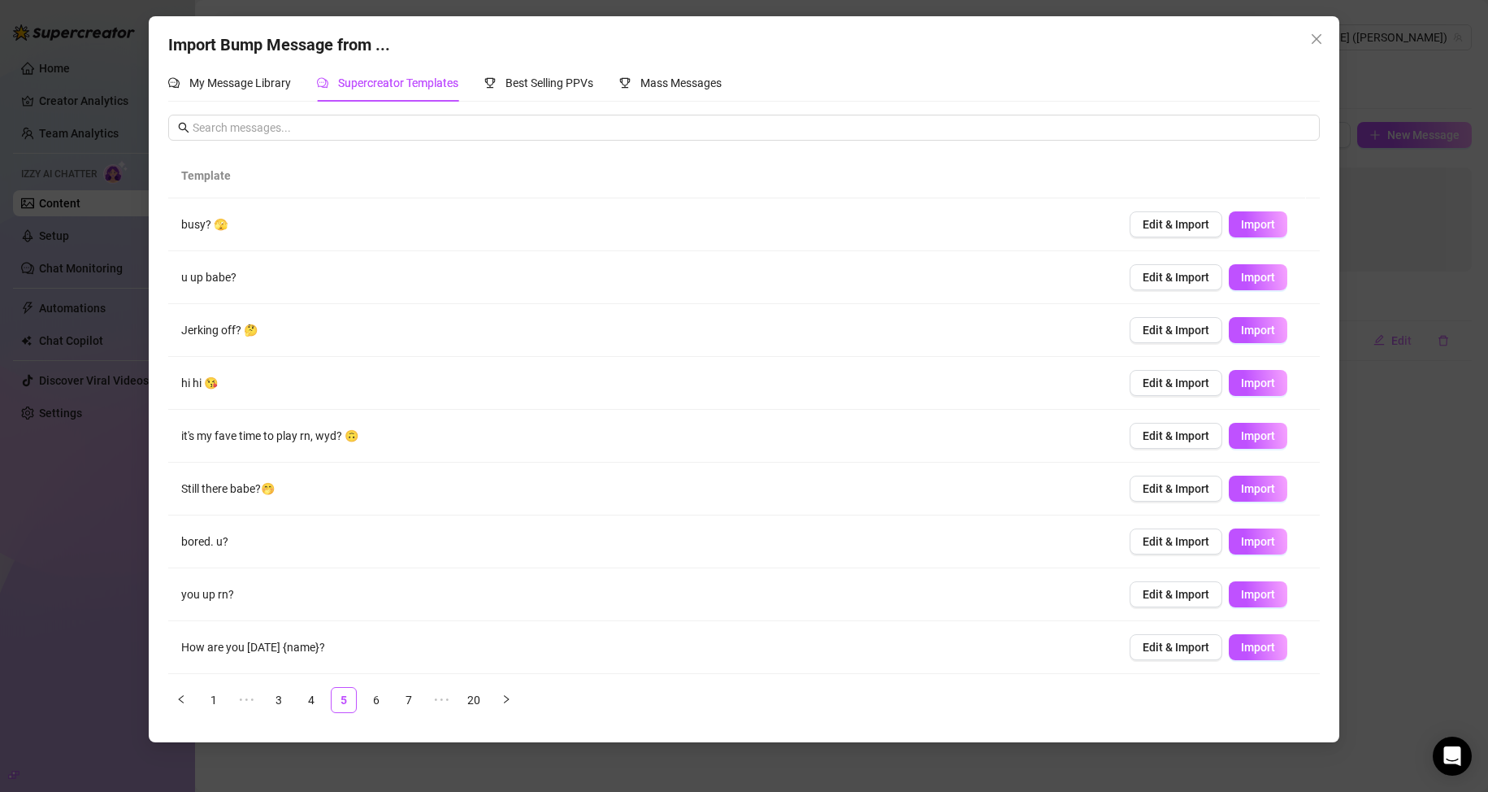
drag, startPoint x: 378, startPoint y: 703, endPoint x: 449, endPoint y: 682, distance: 74.6
click at [449, 682] on div "Template busy? 🫣 Edit & Import Import u up babe? Edit & Import Import Jerking o…" at bounding box center [744, 433] width 1152 height 558
click at [407, 697] on link "7" at bounding box center [409, 700] width 24 height 24
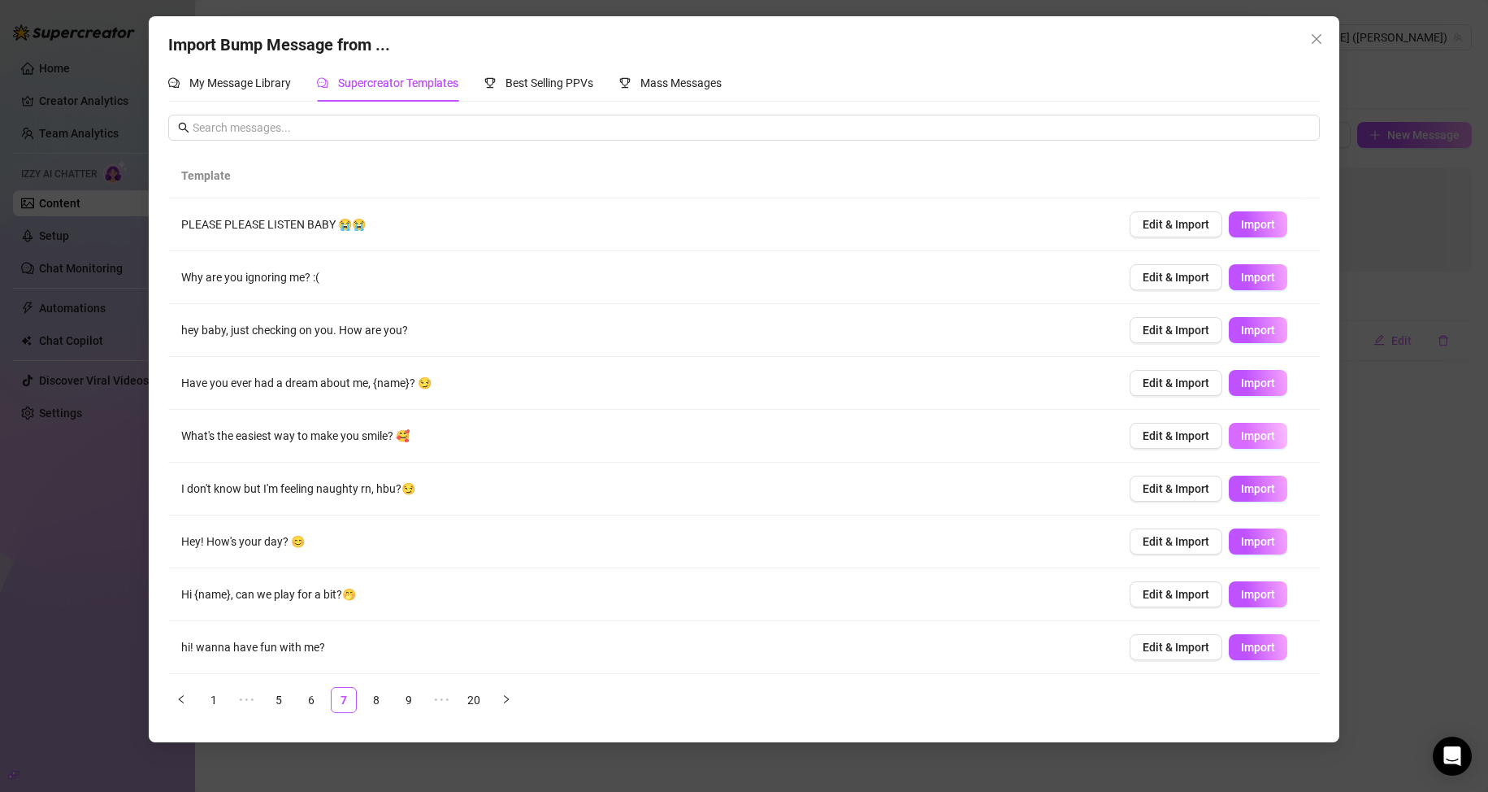
click at [1241, 437] on span "Import" at bounding box center [1258, 435] width 34 height 13
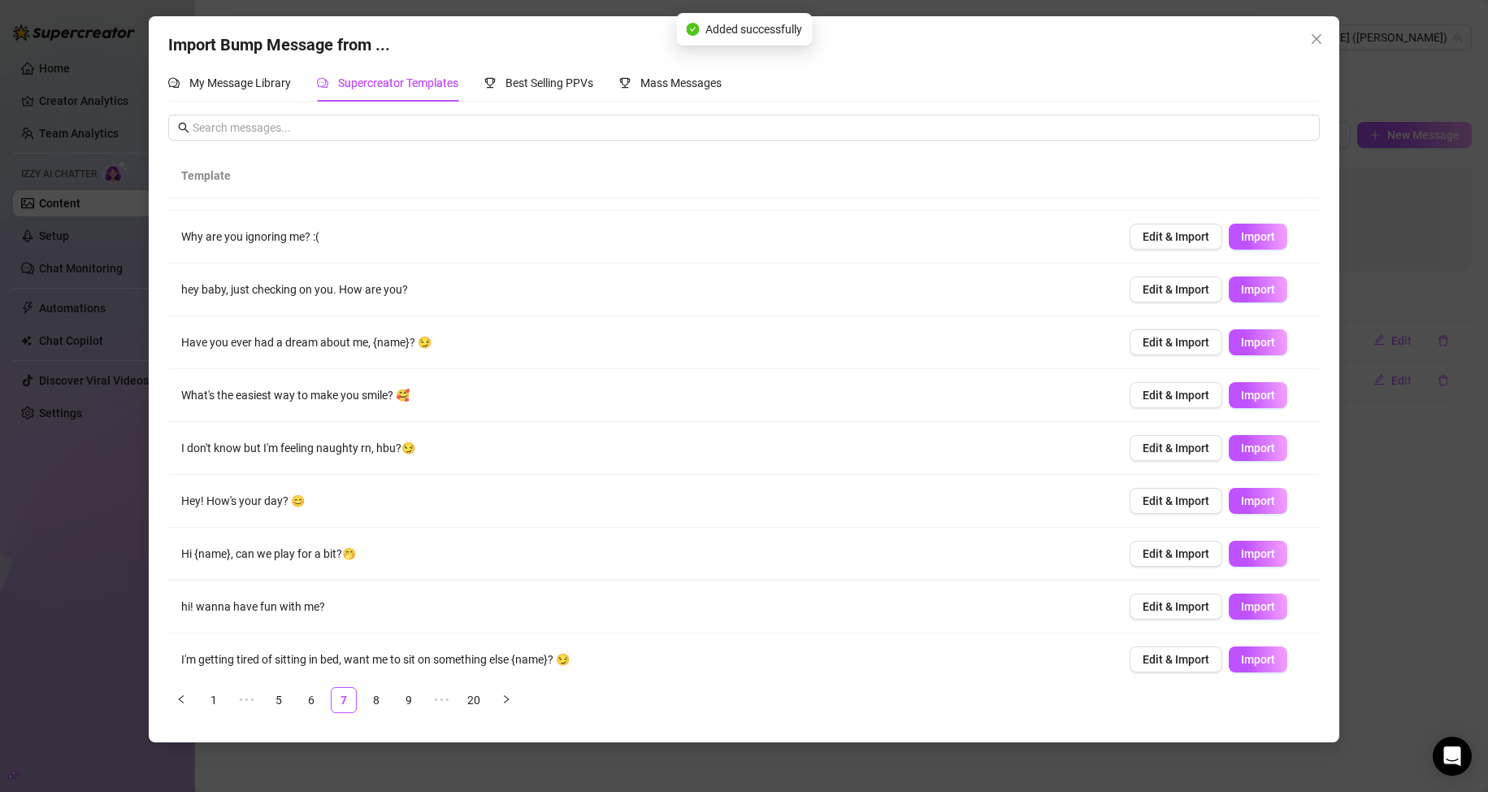
scroll to position [53, 0]
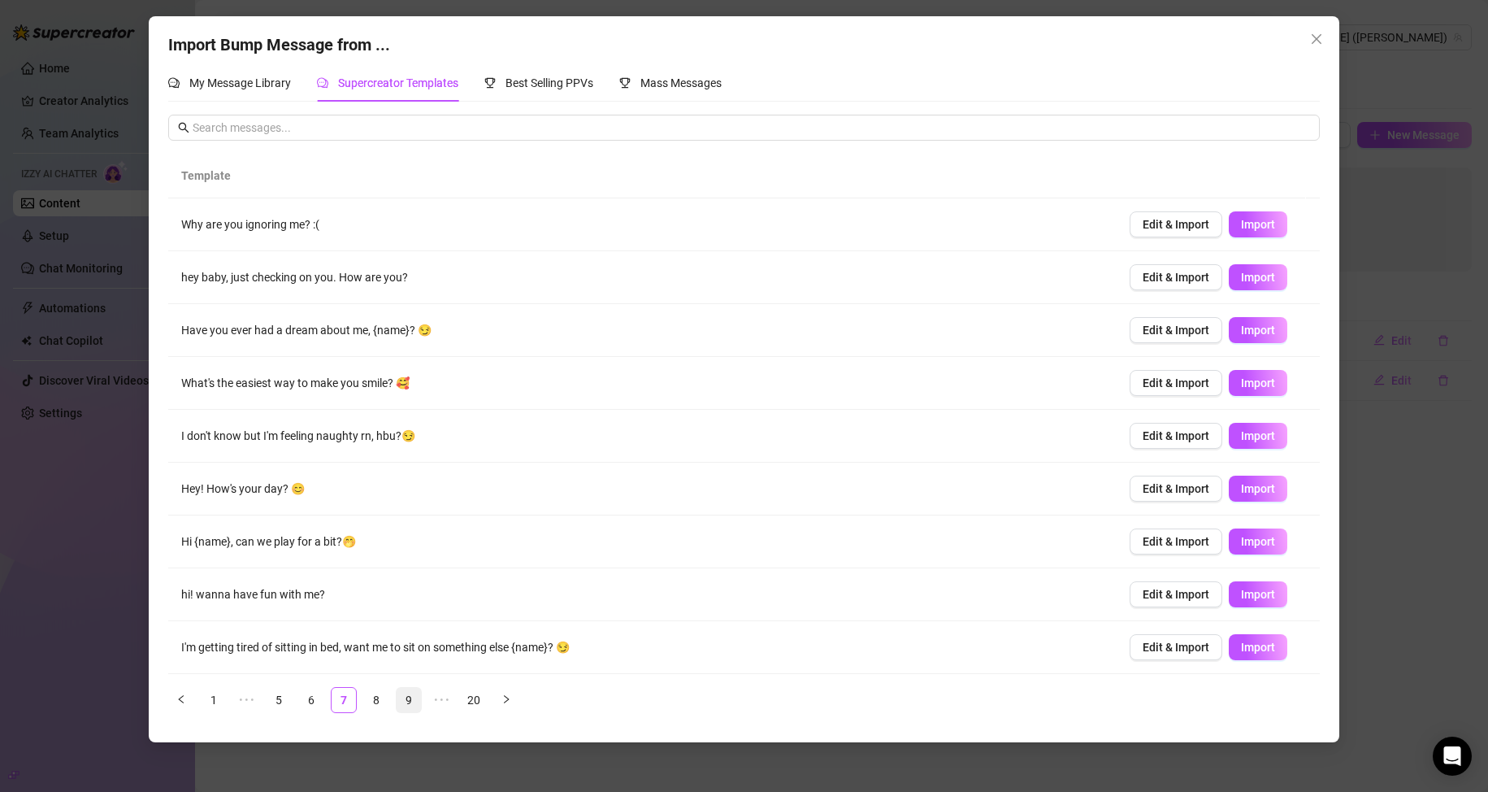
click at [406, 690] on link "9" at bounding box center [409, 700] width 24 height 24
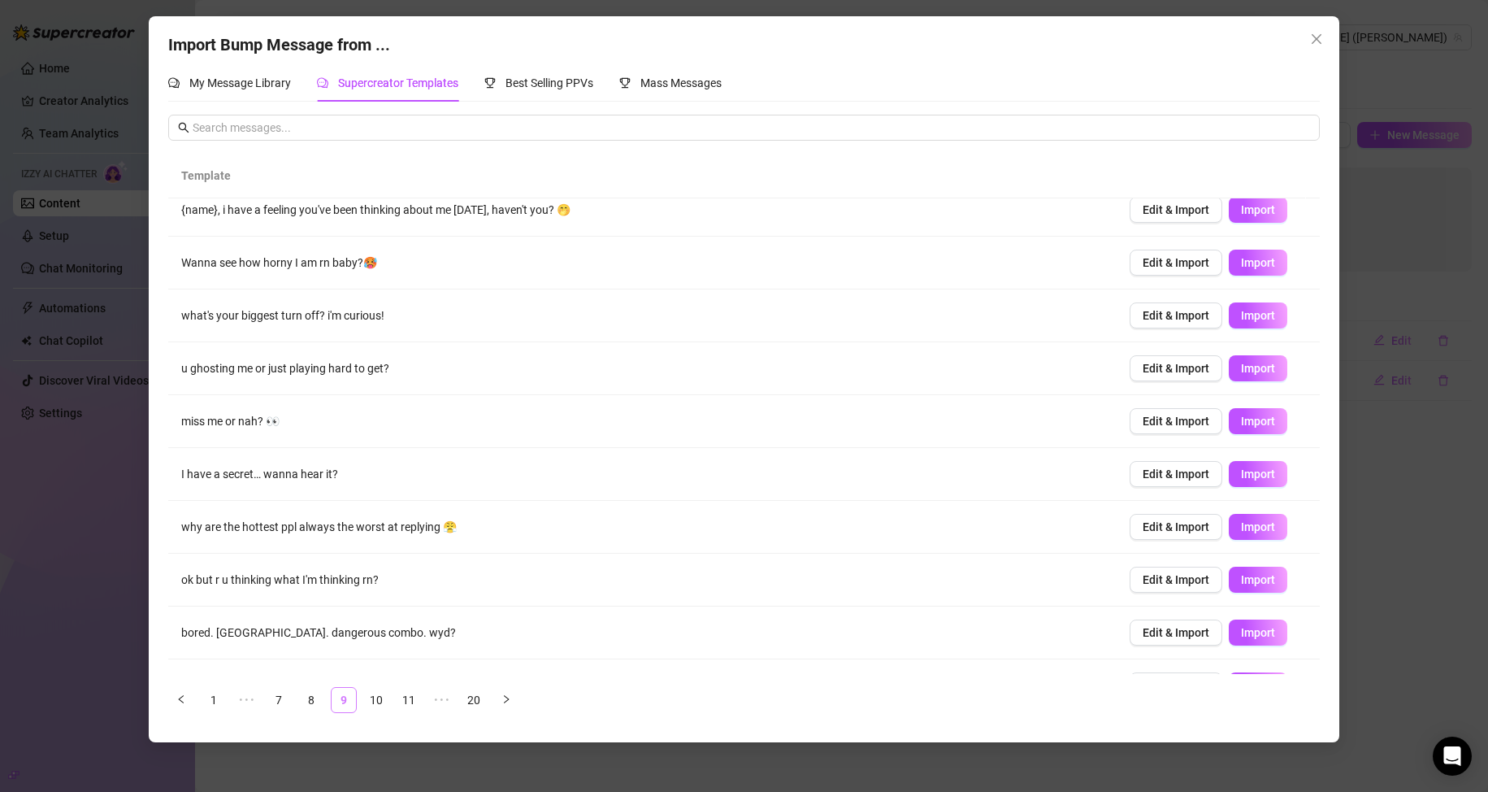
scroll to position [0, 0]
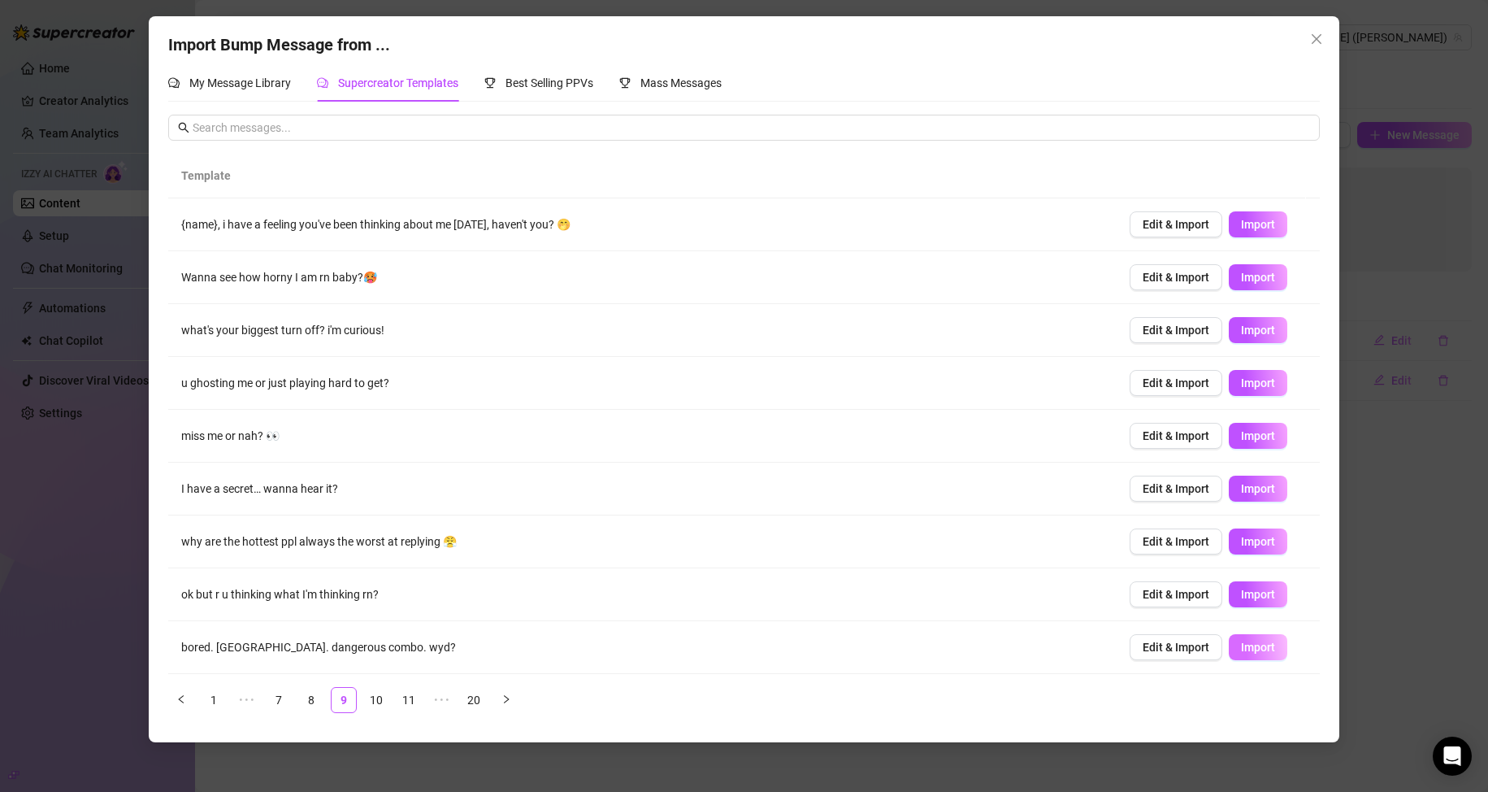
click at [1241, 648] on span "Import" at bounding box center [1258, 646] width 34 height 13
click at [415, 699] on link "11" at bounding box center [409, 700] width 24 height 24
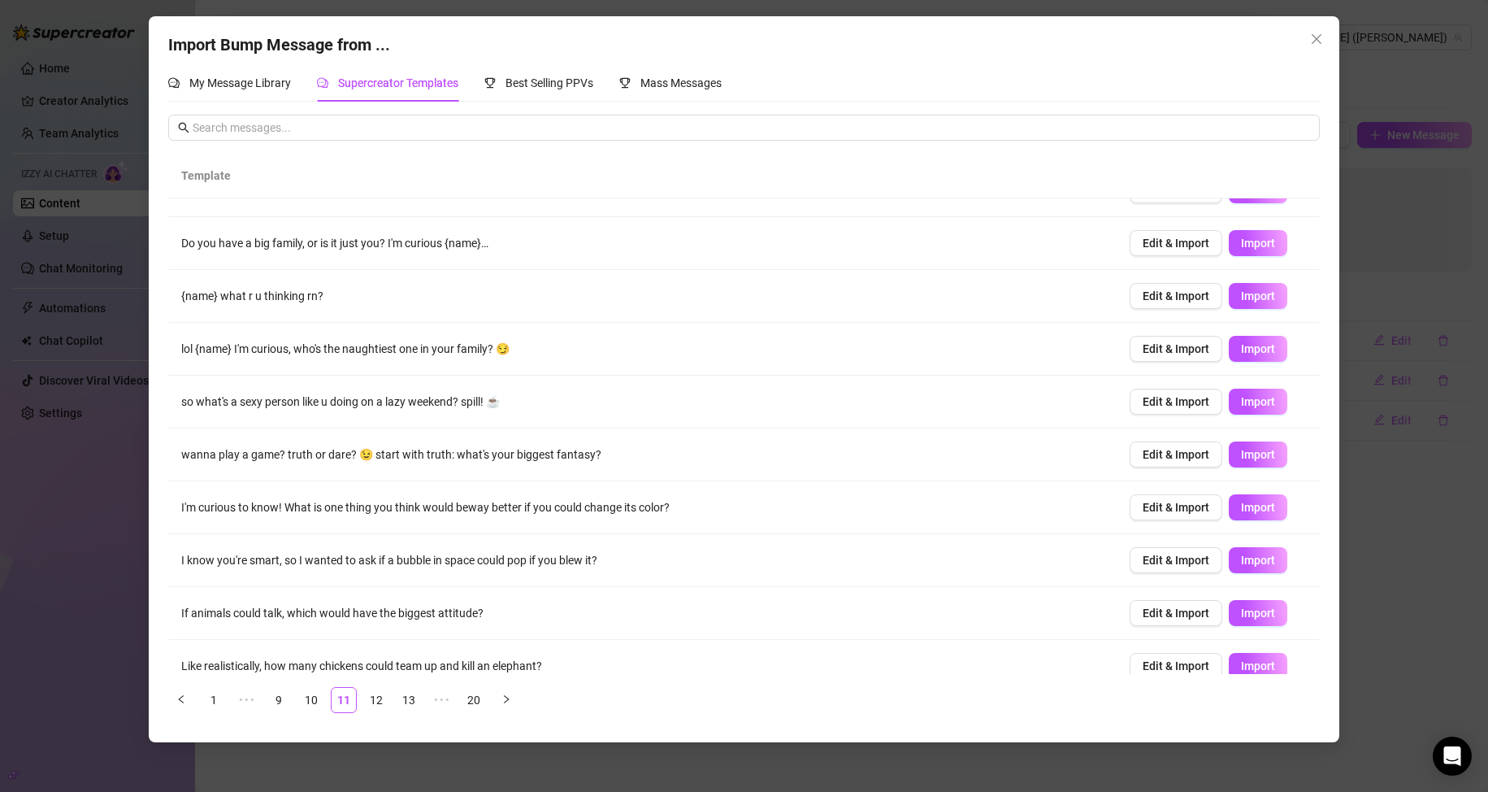
scroll to position [53, 0]
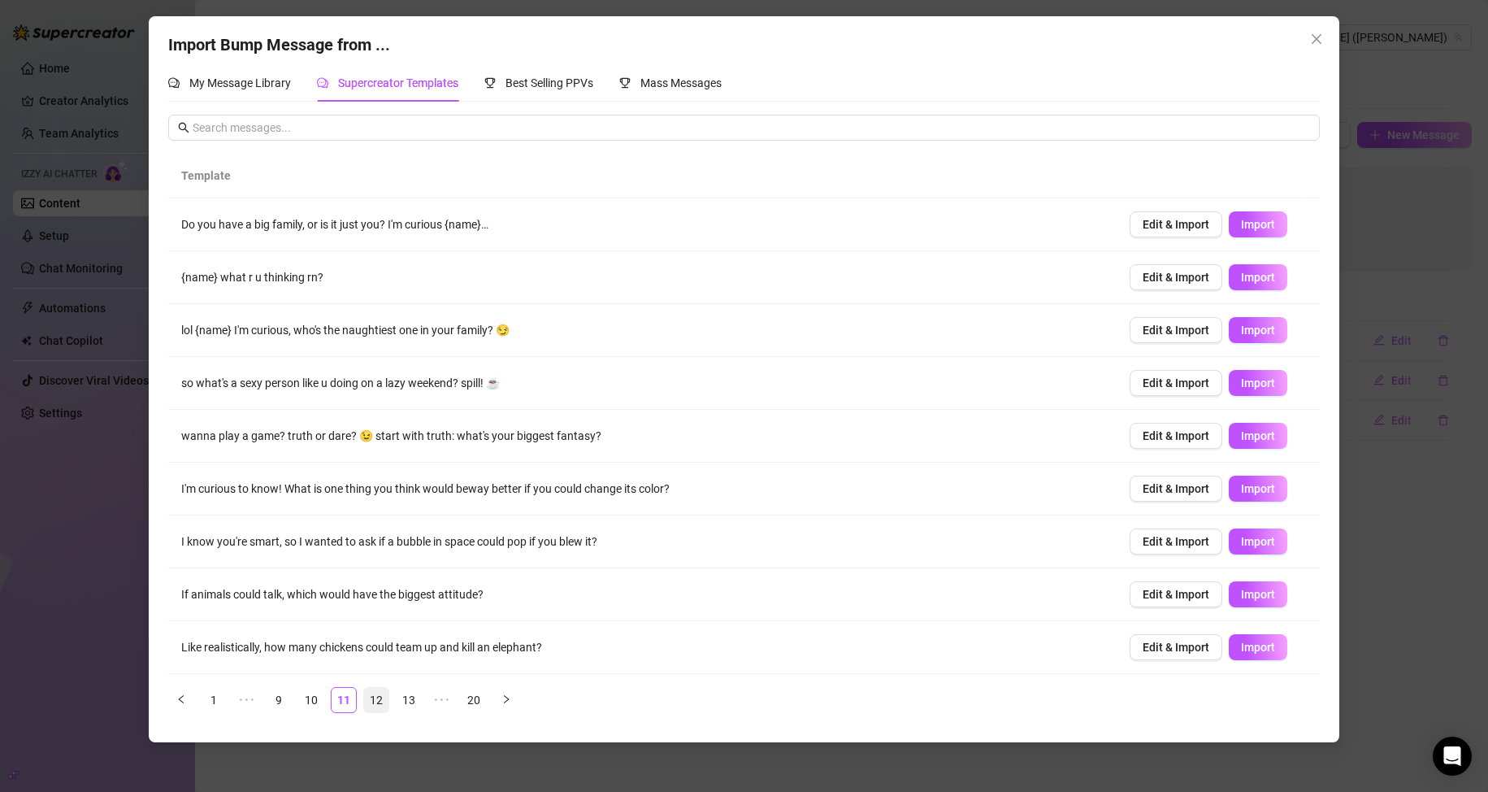
click at [374, 704] on link "12" at bounding box center [376, 700] width 24 height 24
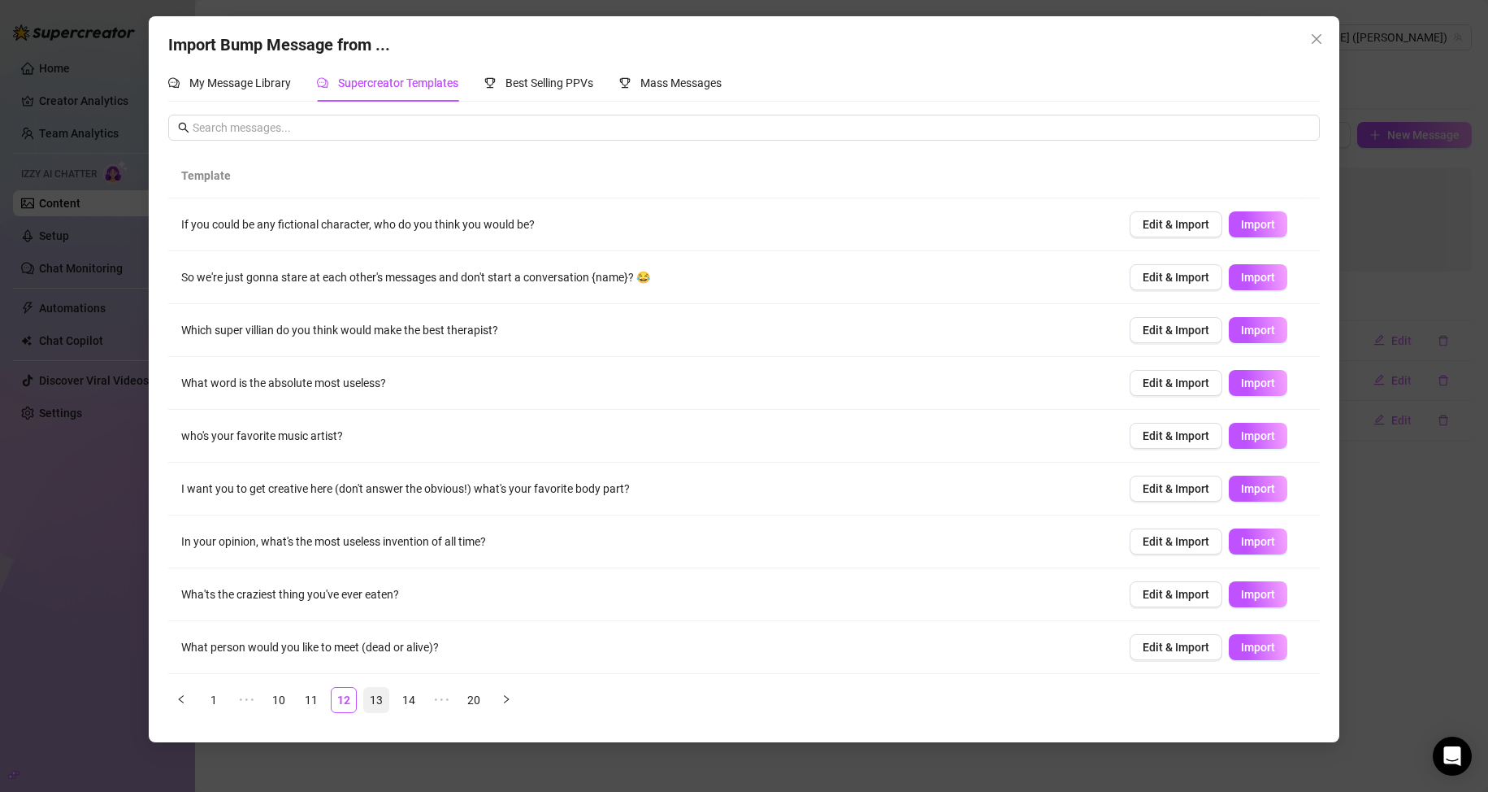
click at [383, 690] on link "13" at bounding box center [376, 700] width 24 height 24
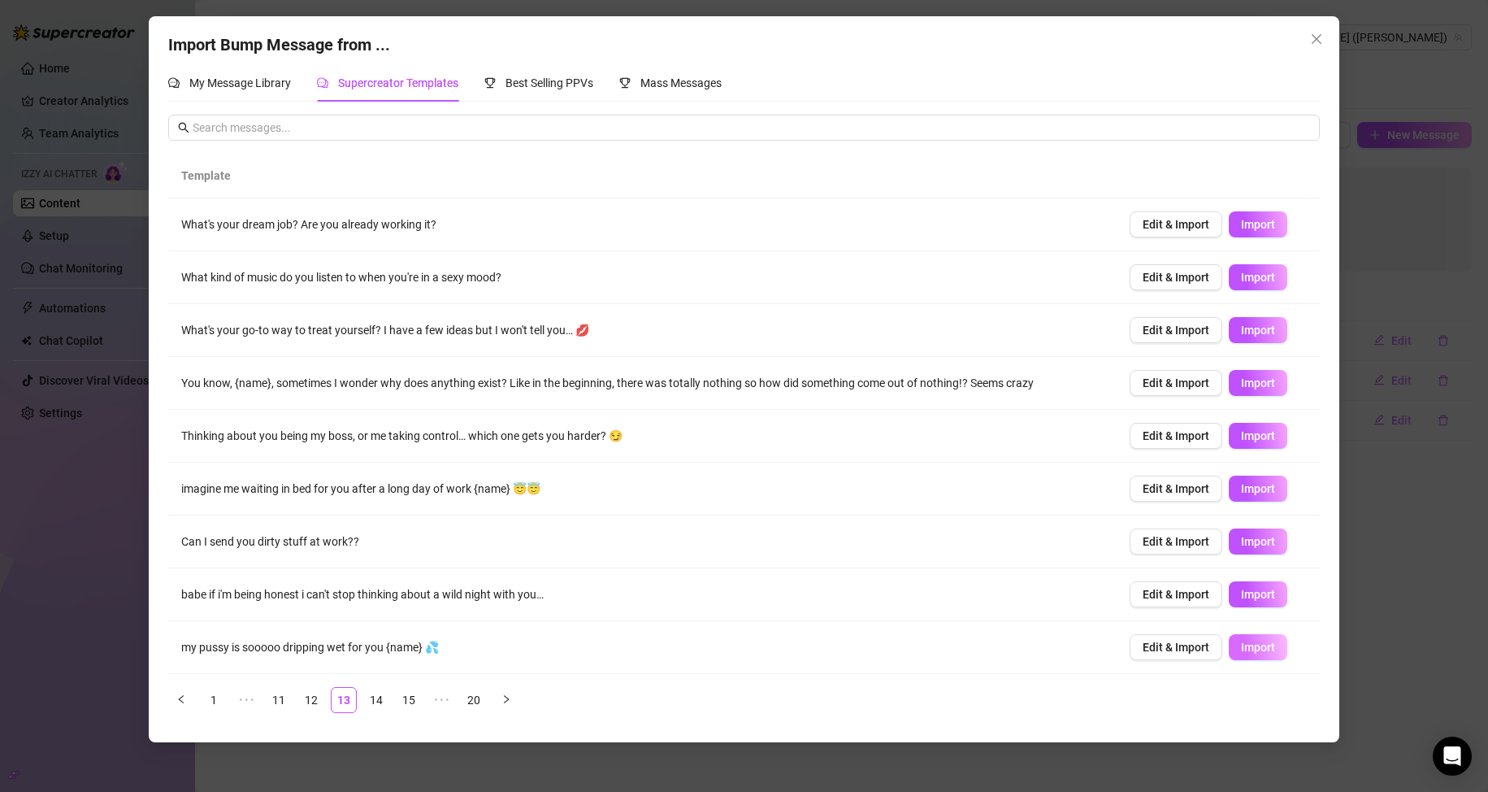
click at [1241, 646] on span "Import" at bounding box center [1258, 646] width 34 height 13
click at [373, 705] on link "14" at bounding box center [376, 700] width 24 height 24
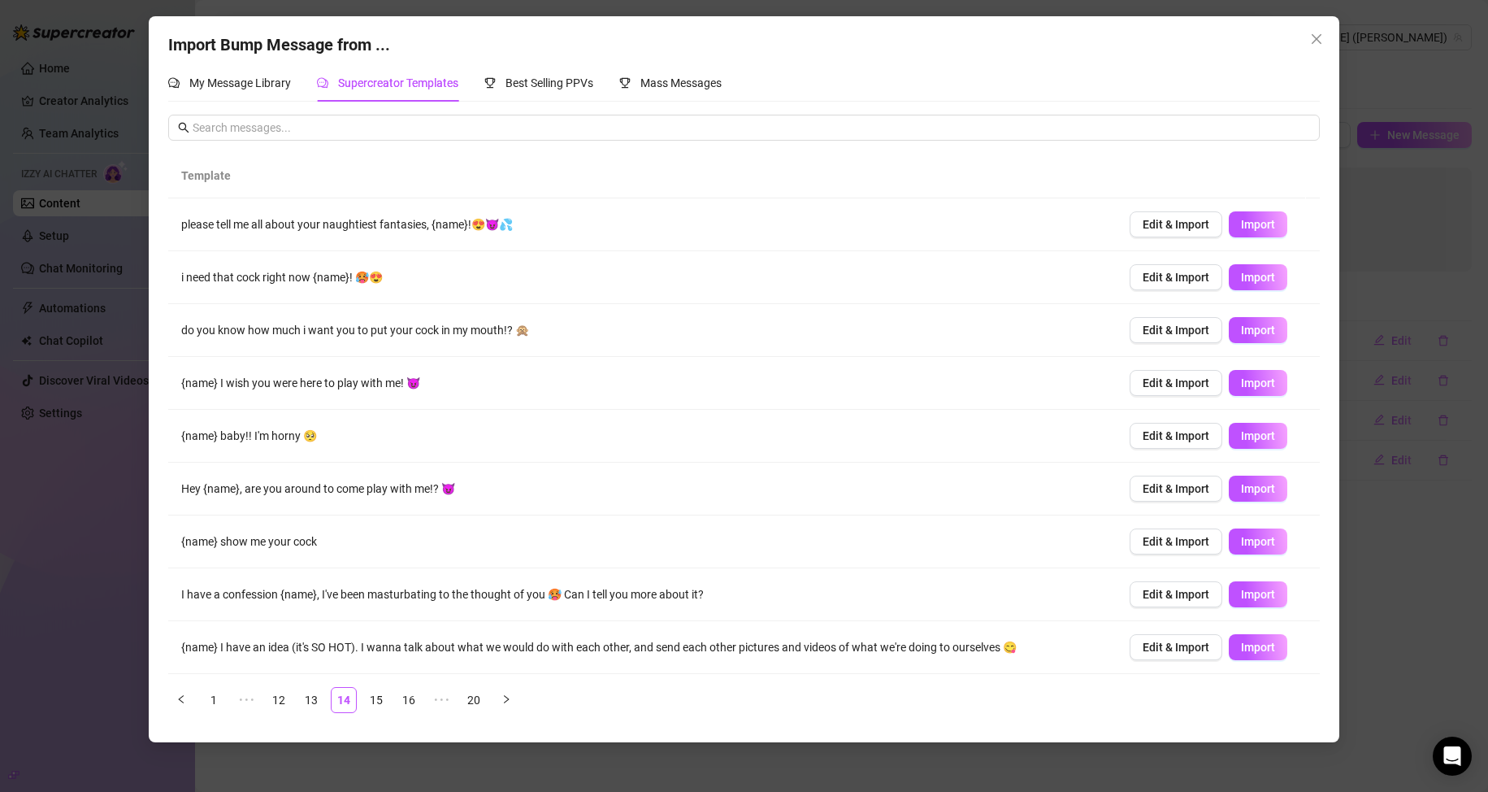
click at [1267, 210] on td "Edit & Import Import" at bounding box center [1218, 224] width 203 height 53
click at [1260, 219] on span "Import" at bounding box center [1258, 224] width 34 height 13
click at [377, 697] on link "15" at bounding box center [376, 700] width 24 height 24
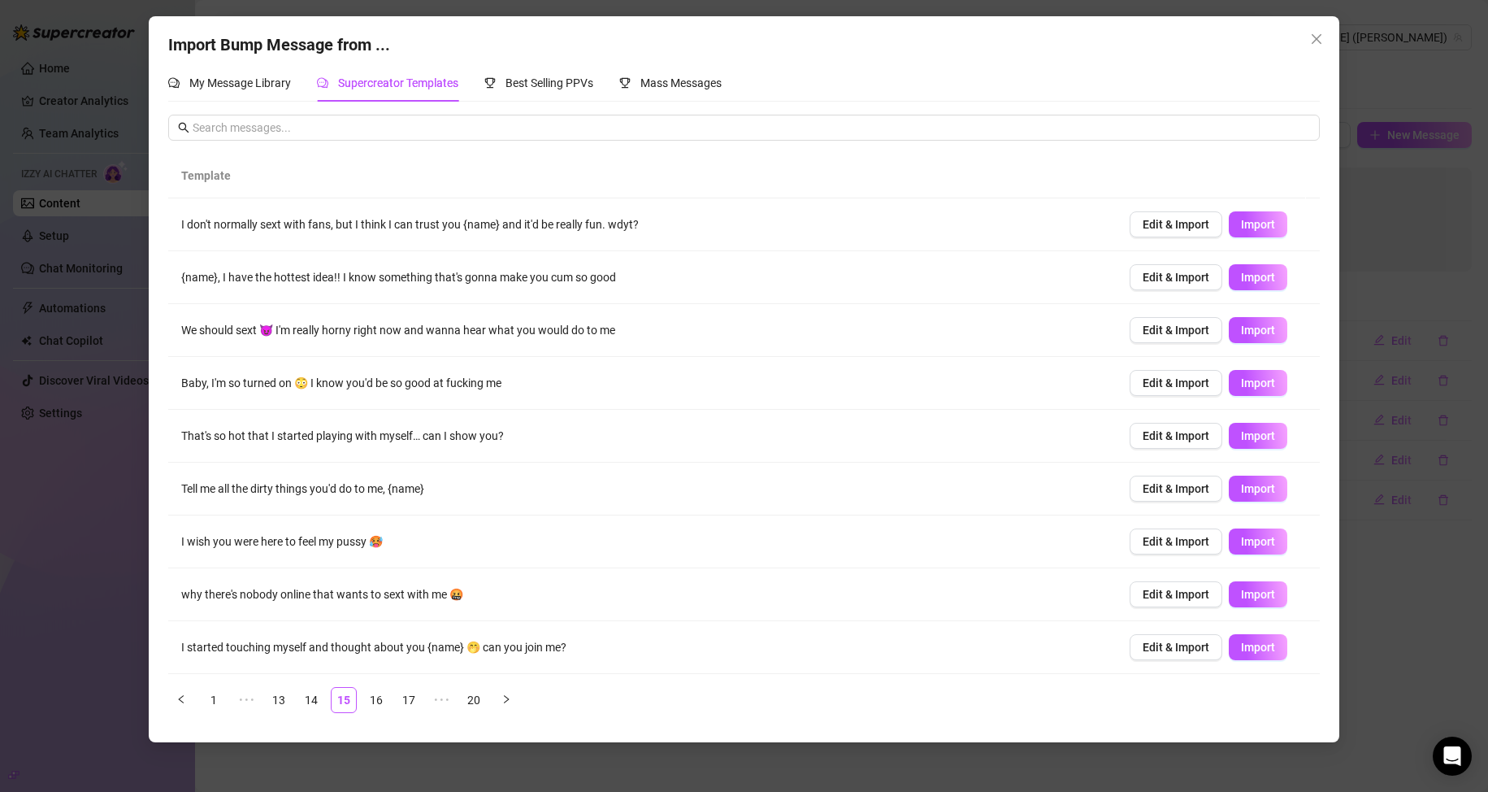
scroll to position [0, 0]
click at [1241, 435] on span "Import" at bounding box center [1258, 435] width 34 height 13
type textarea "Baby, I'm so turned on 😳 I know you'd be so good at fucking me"
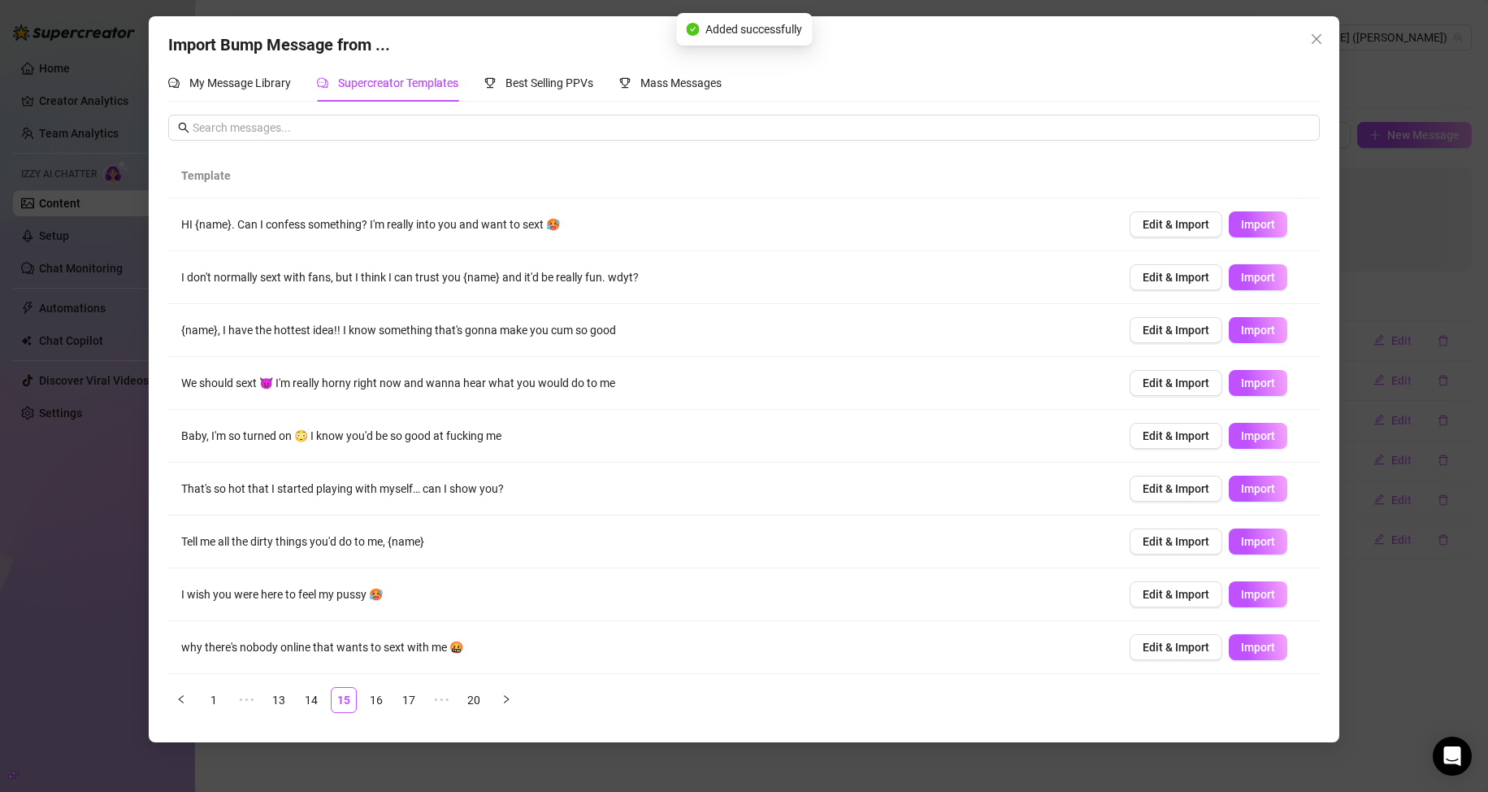
click at [1163, 760] on div "Import Bump Message from ... My Message Library Supercreator Templates Best Sel…" at bounding box center [744, 396] width 1488 height 792
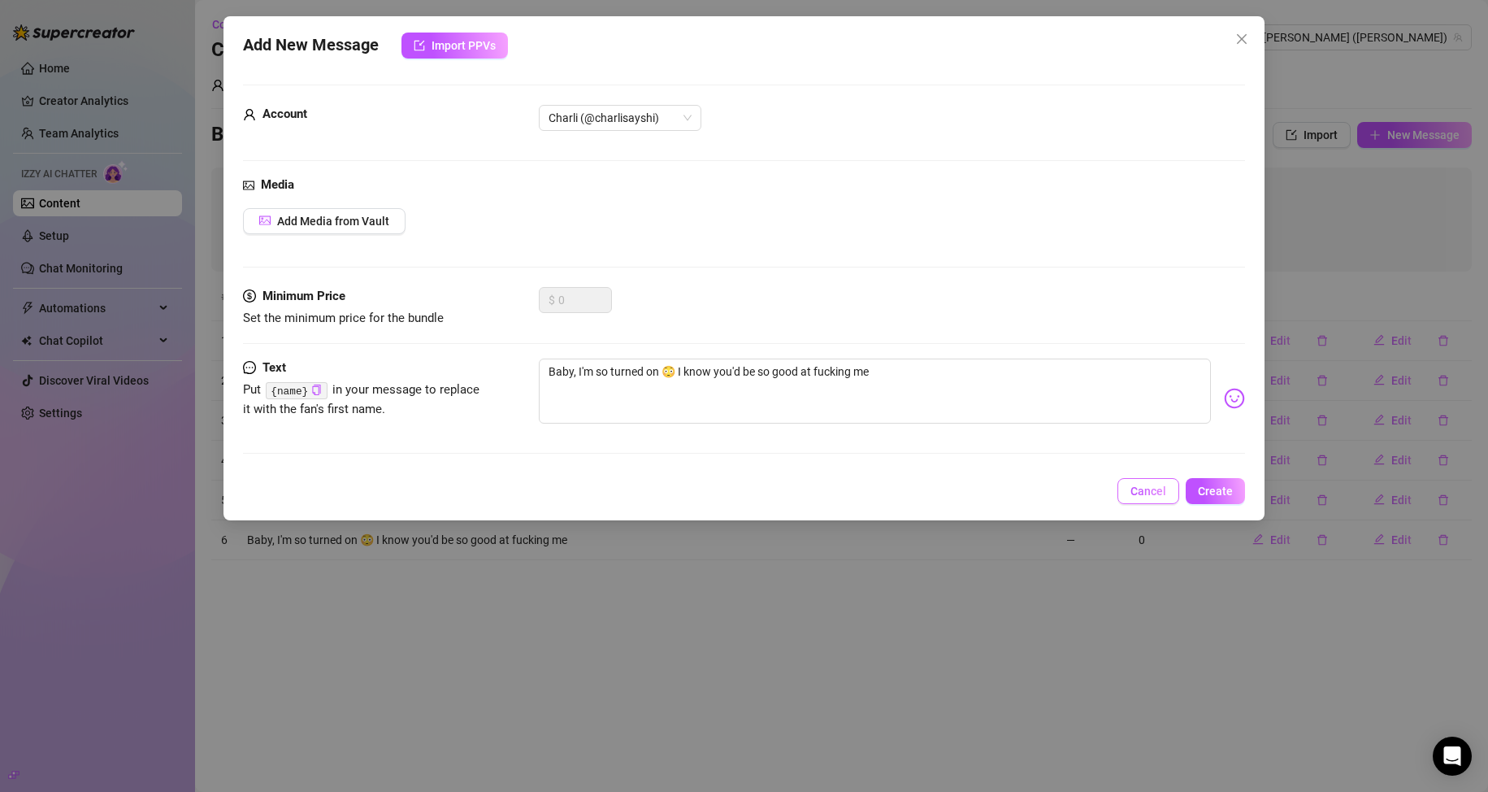
click at [1155, 484] on span "Cancel" at bounding box center [1148, 490] width 36 height 13
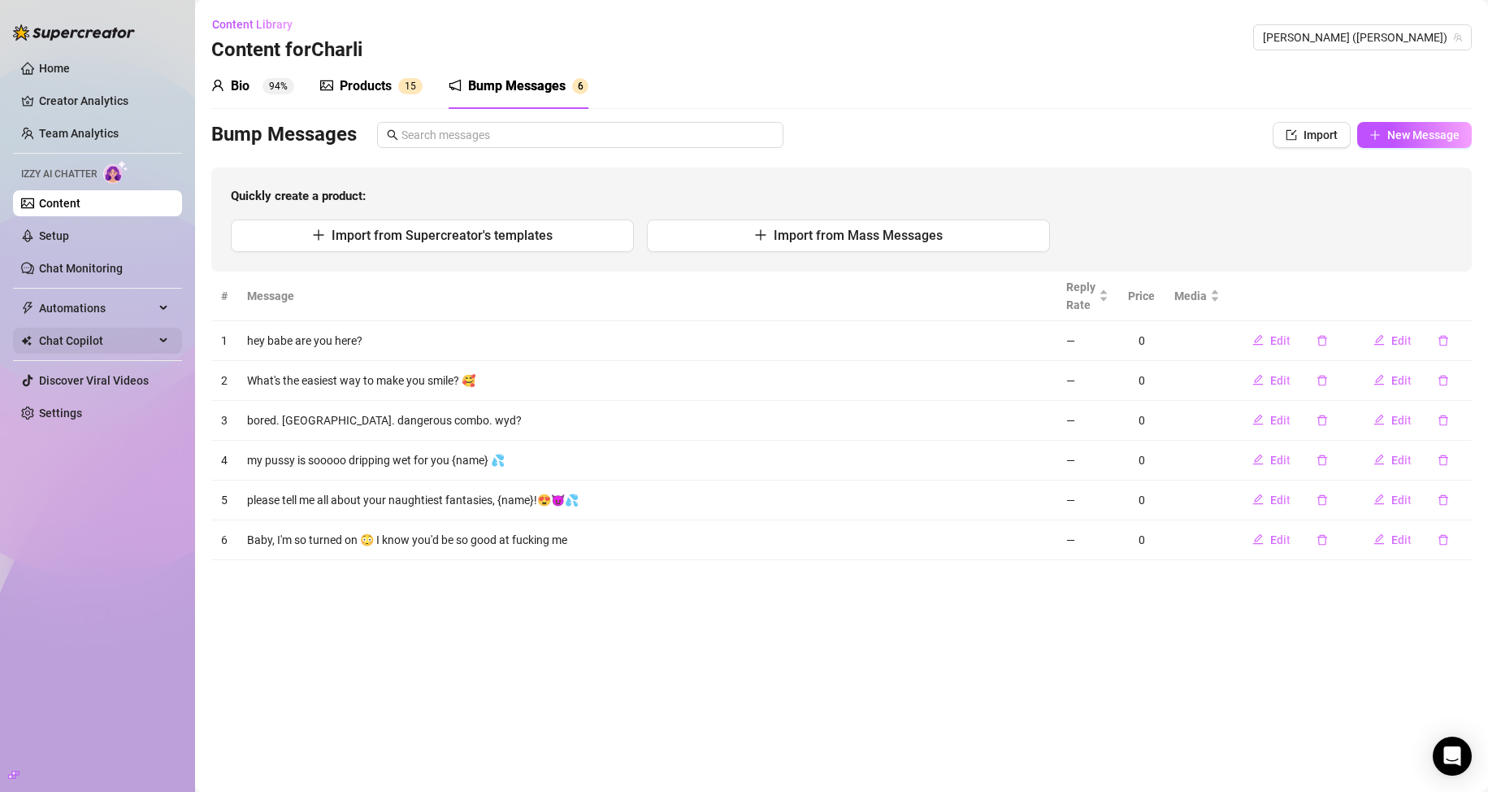
click at [114, 341] on span "Chat Copilot" at bounding box center [96, 340] width 115 height 26
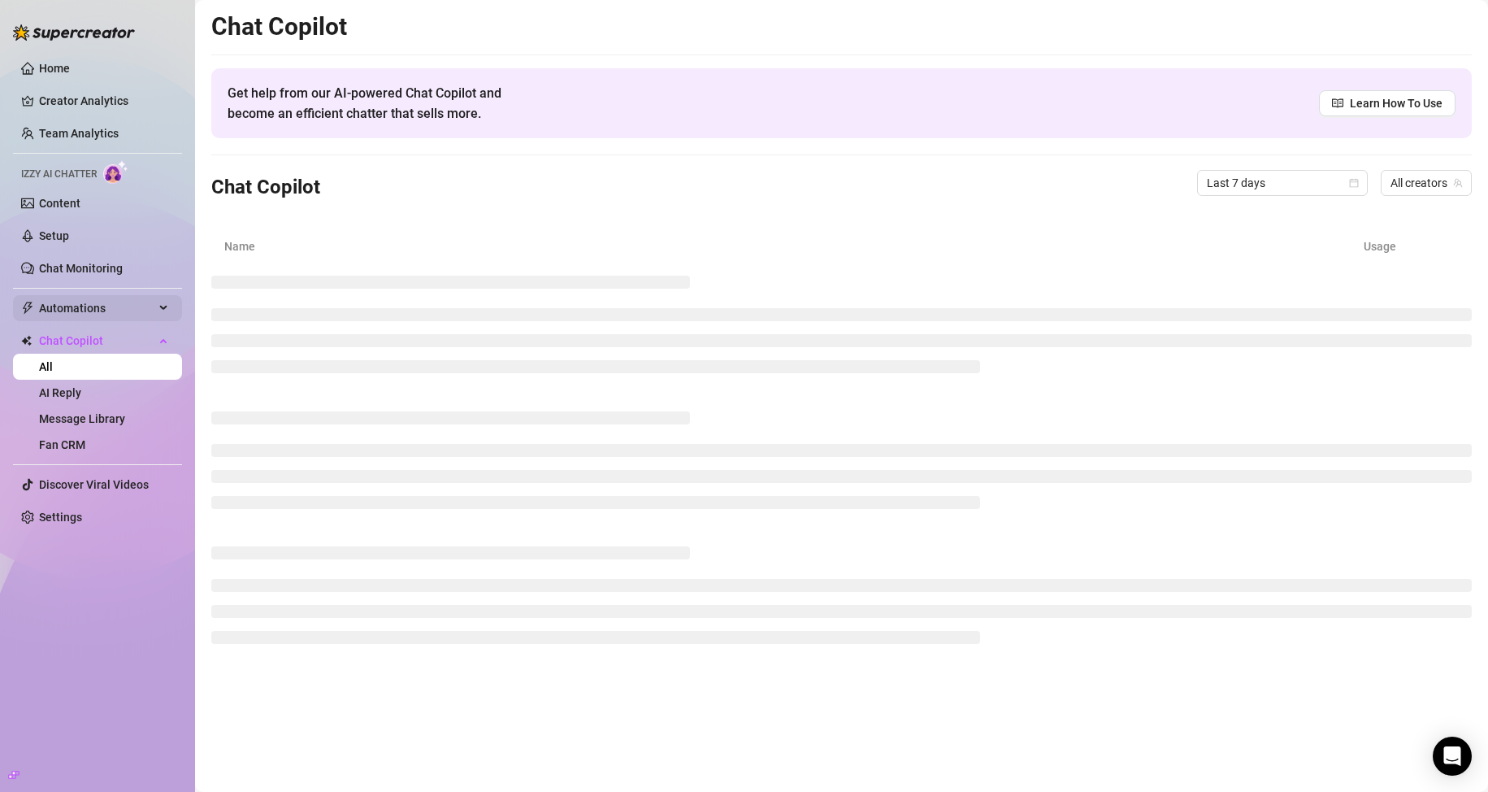
click at [84, 309] on span "Automations" at bounding box center [96, 308] width 115 height 26
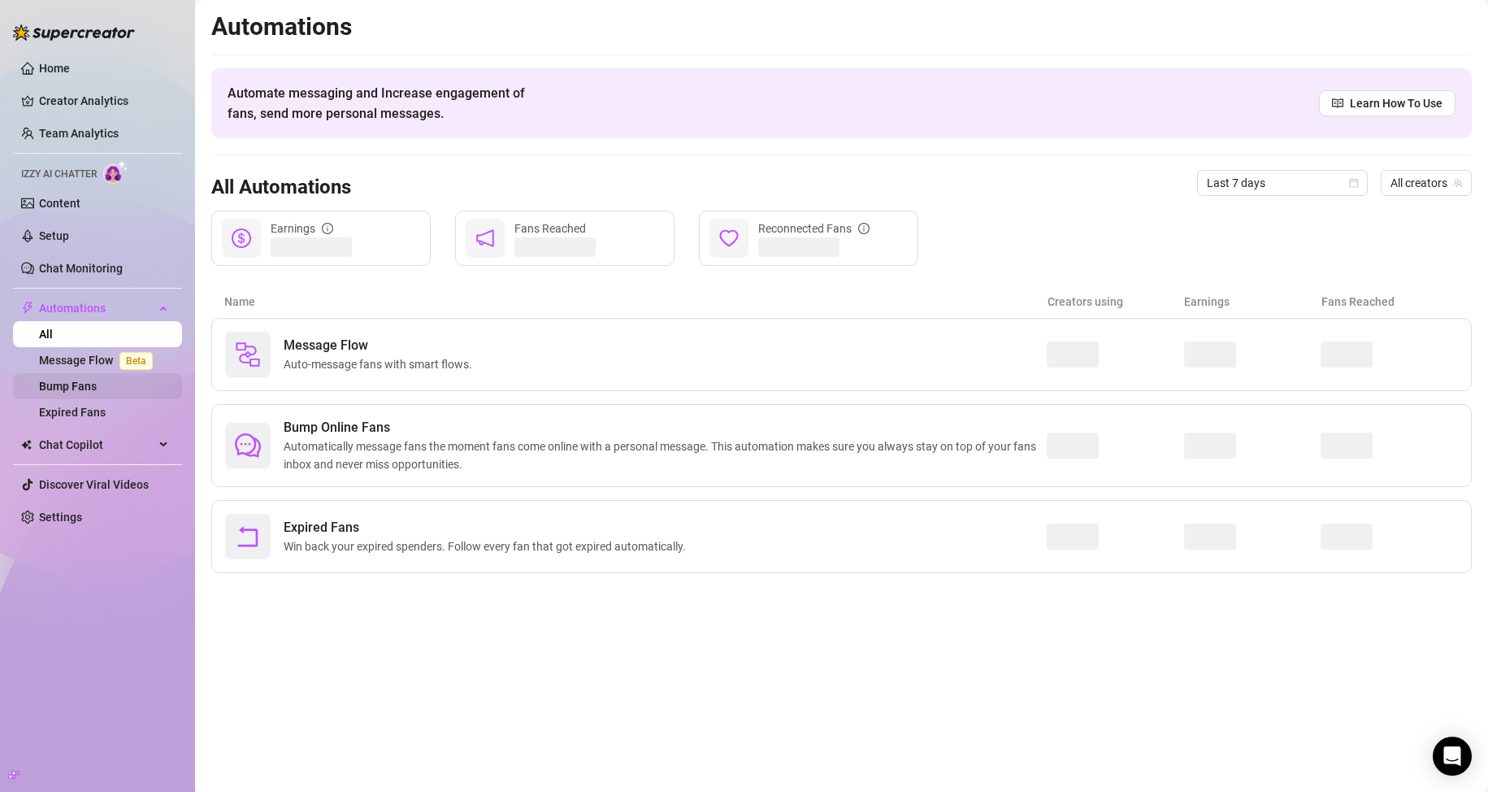
click at [97, 380] on link "Bump Fans" at bounding box center [68, 386] width 58 height 13
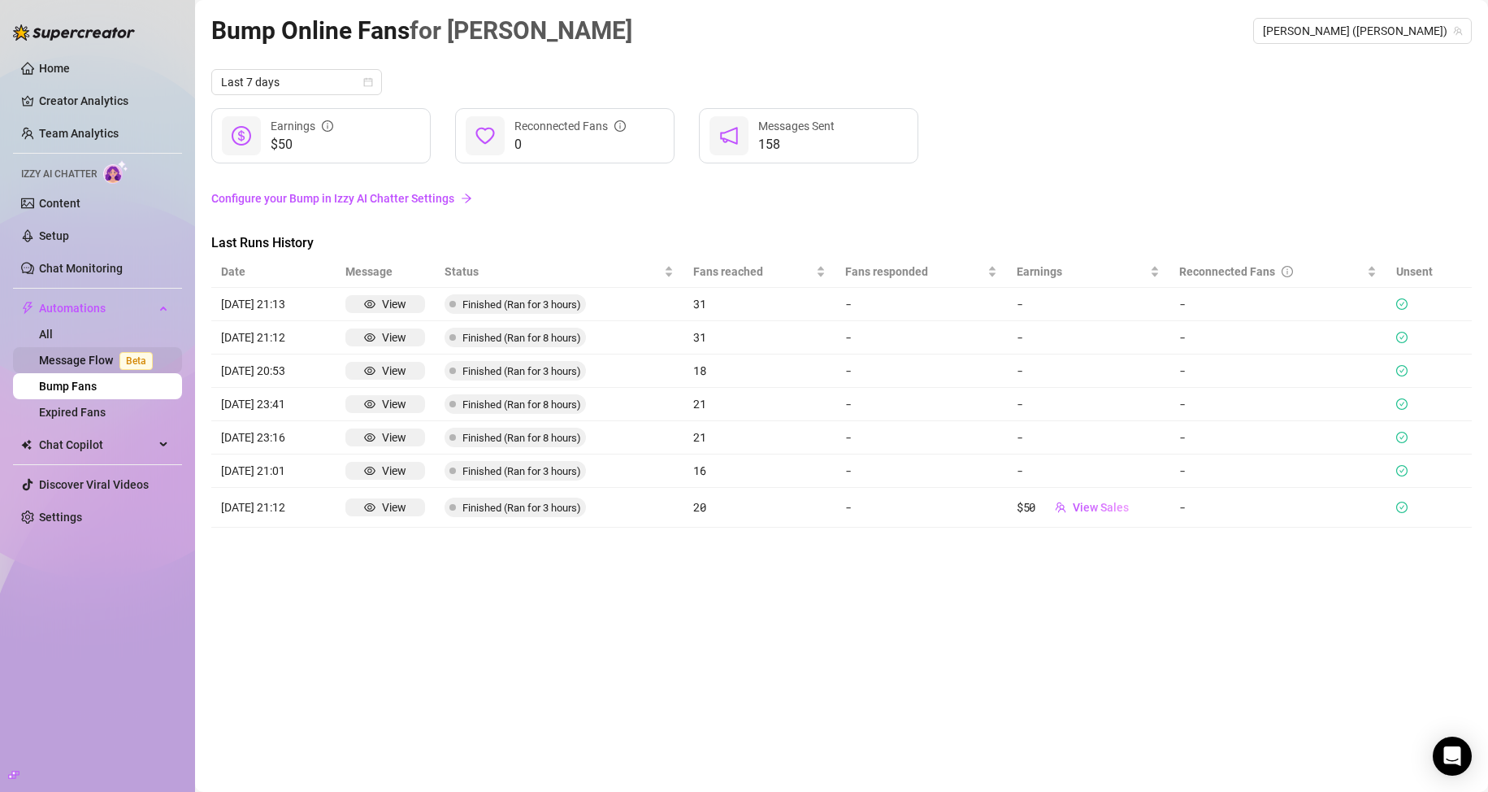
click at [106, 359] on link "Message Flow Beta" at bounding box center [99, 360] width 120 height 13
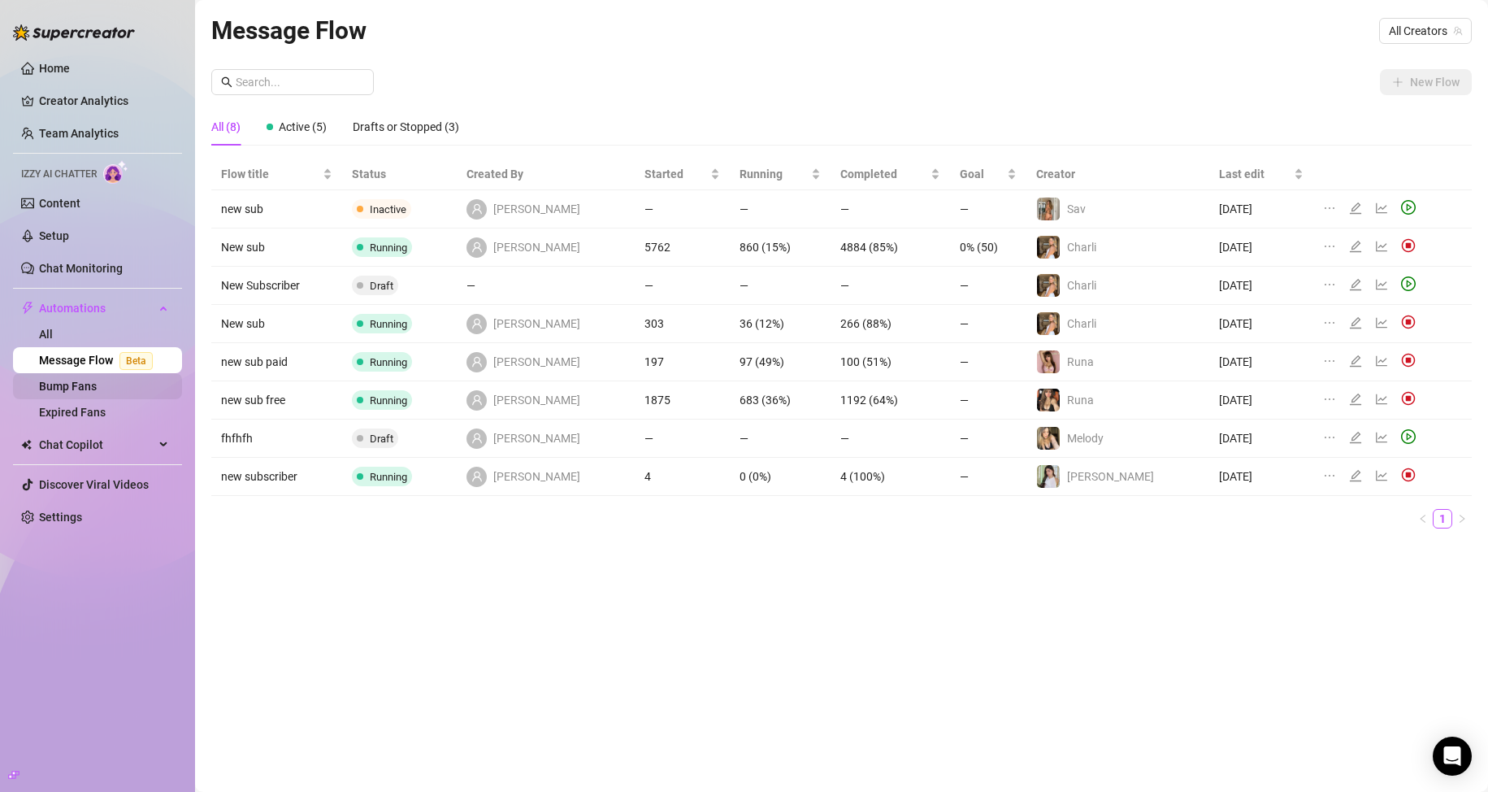
click at [97, 386] on link "Bump Fans" at bounding box center [68, 386] width 58 height 13
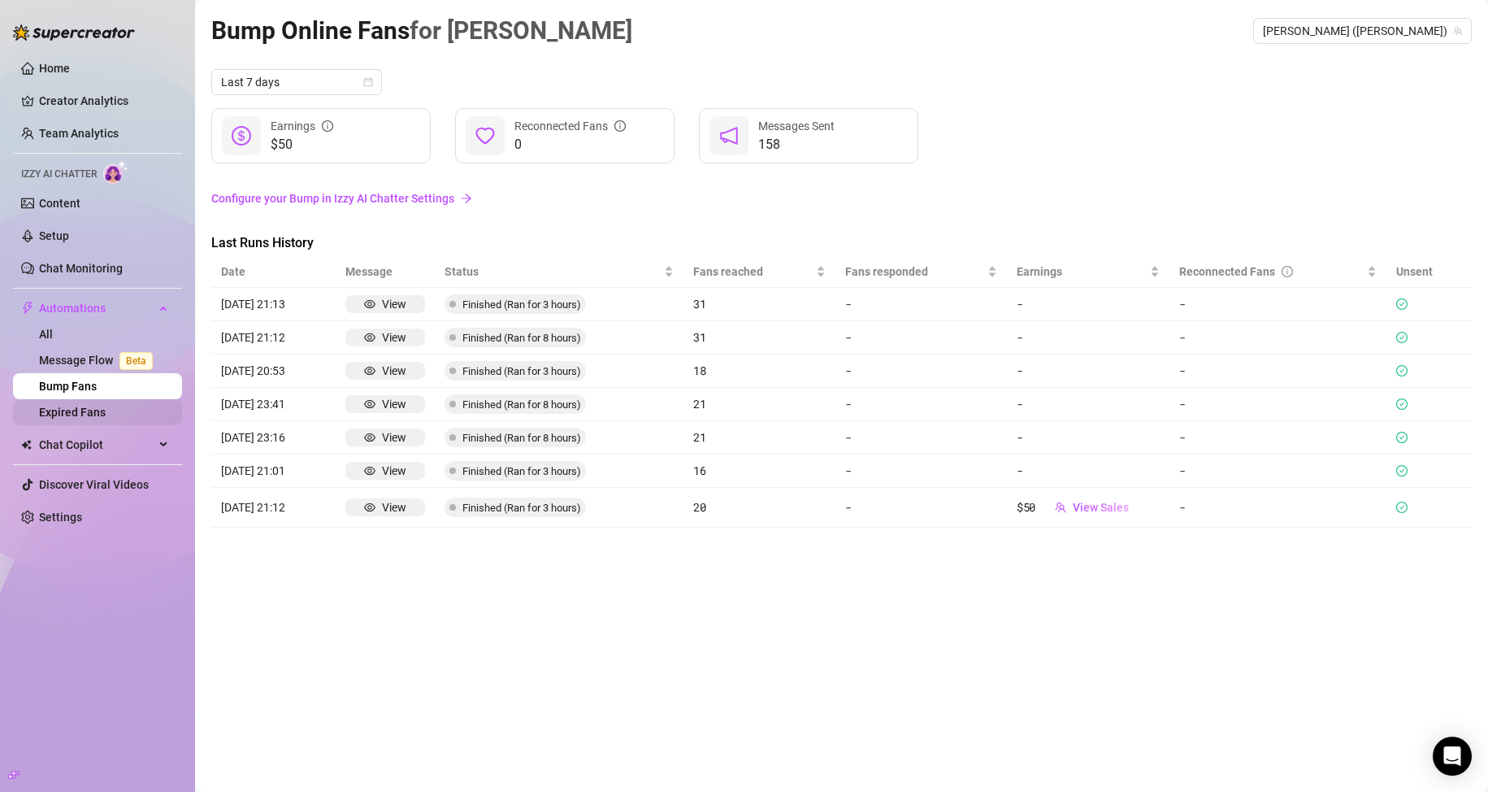
click at [106, 418] on link "Expired Fans" at bounding box center [72, 412] width 67 height 13
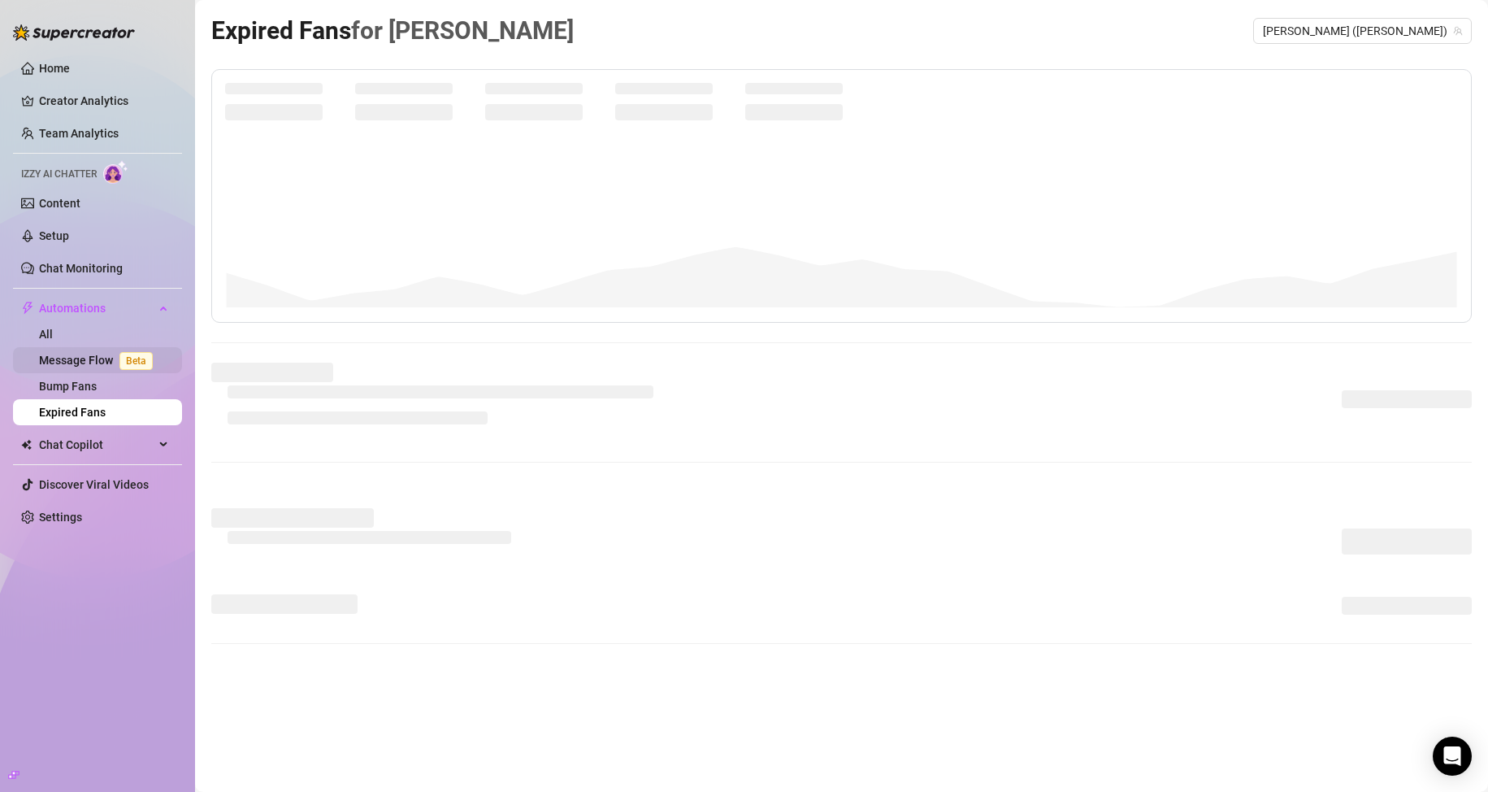
click at [92, 354] on link "Message Flow Beta" at bounding box center [99, 360] width 120 height 13
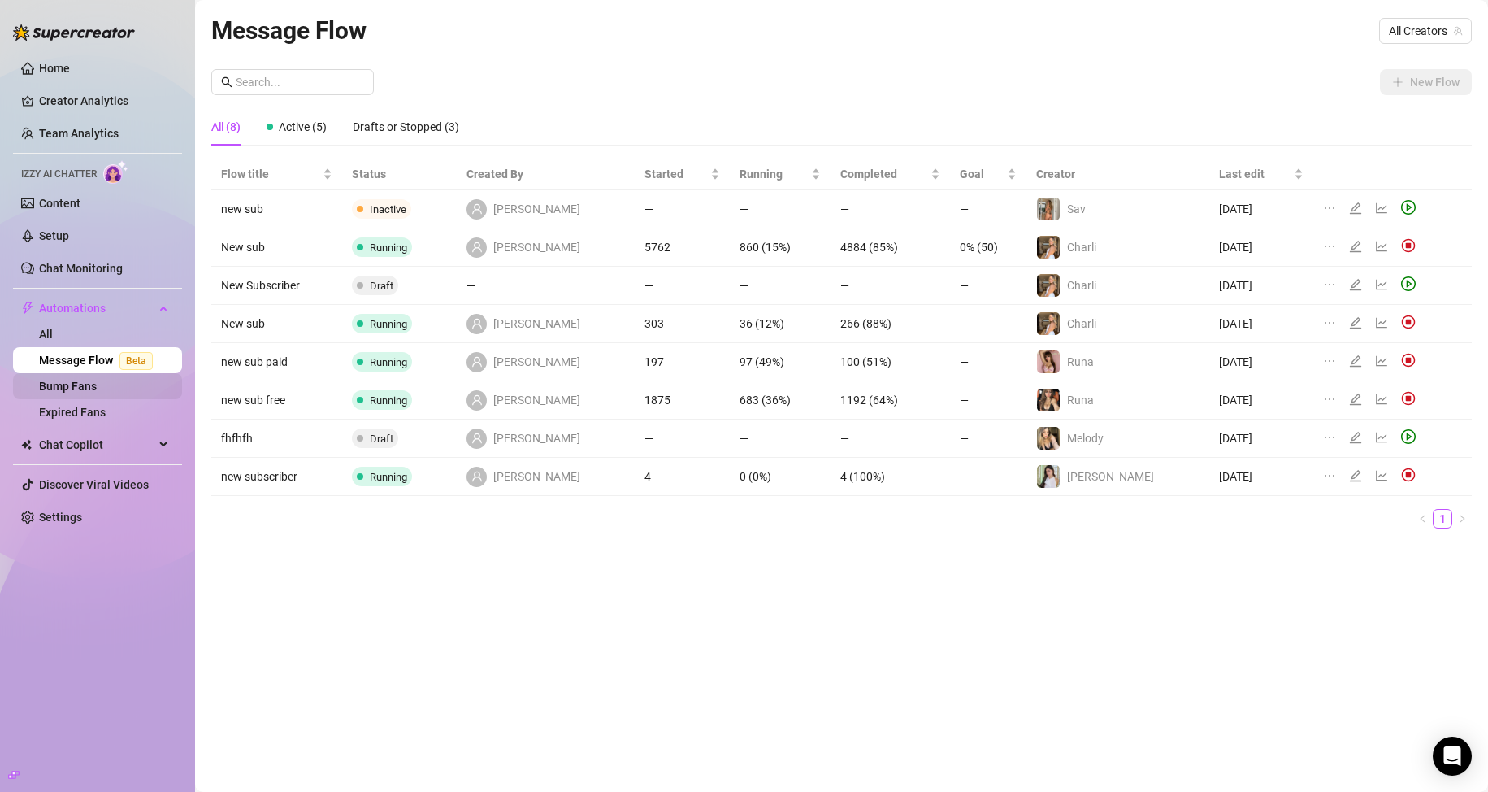
click at [85, 384] on link "Bump Fans" at bounding box center [68, 386] width 58 height 13
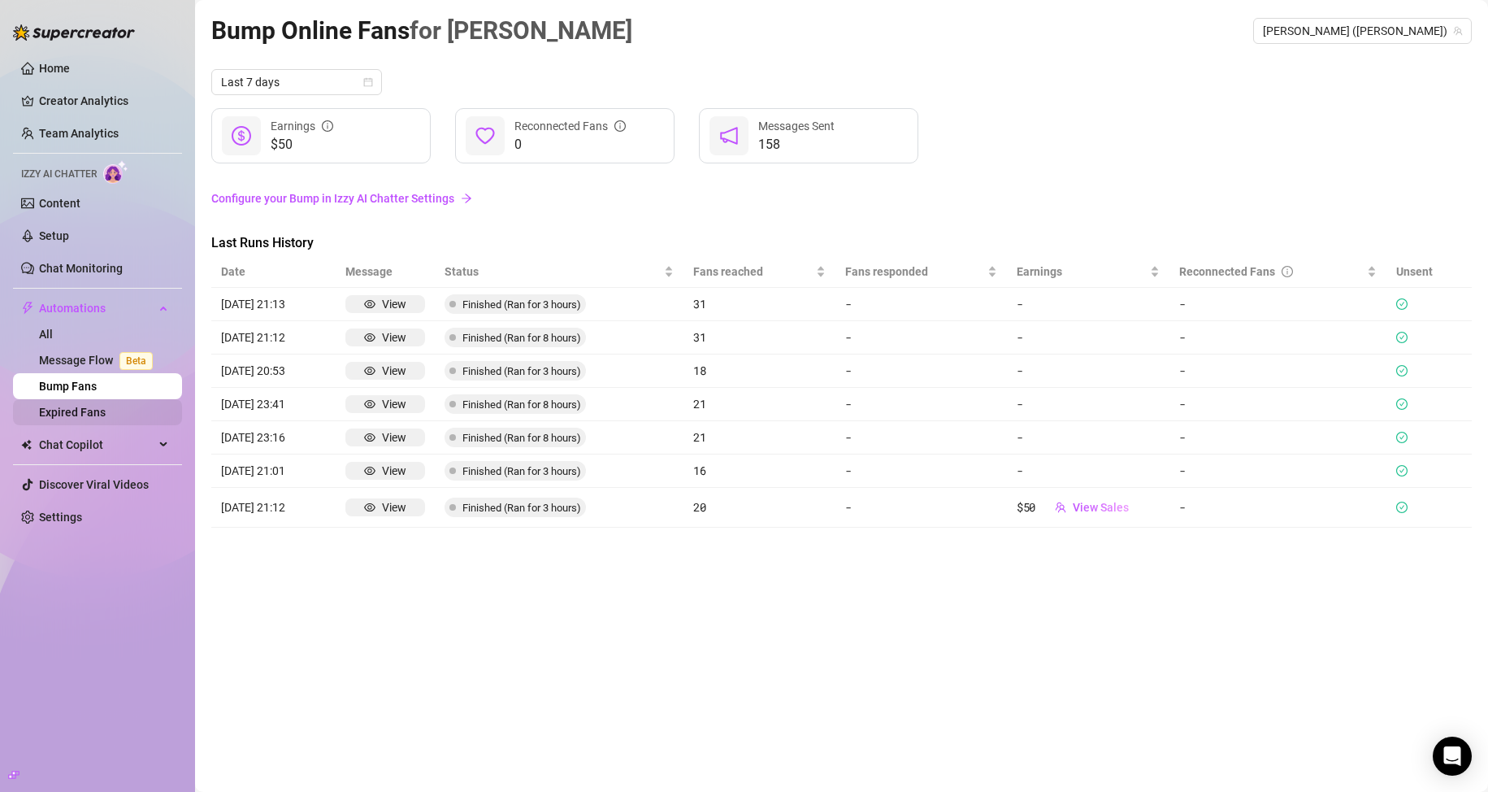
click at [94, 408] on link "Expired Fans" at bounding box center [72, 412] width 67 height 13
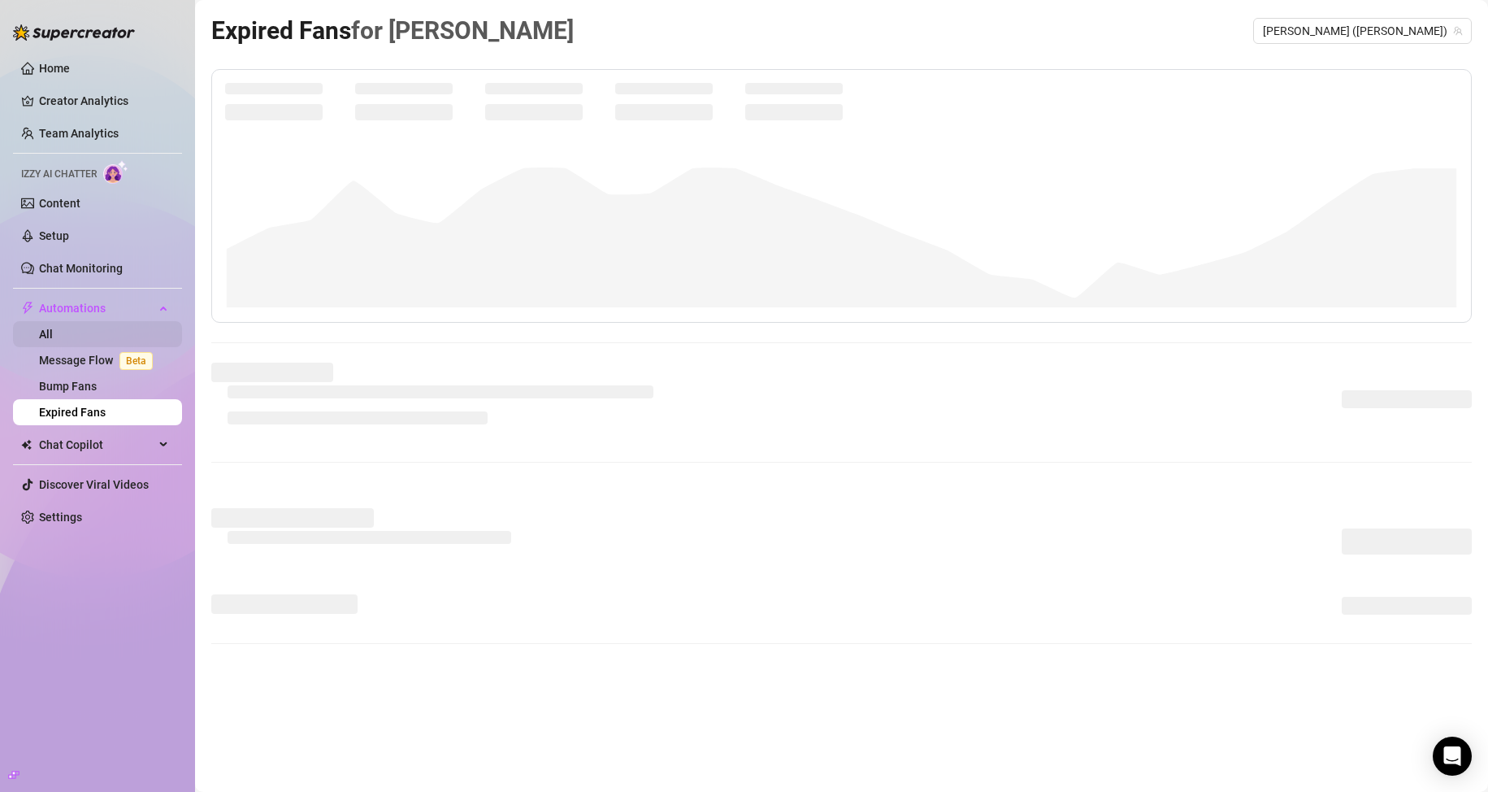
click at [53, 328] on link "All" at bounding box center [46, 333] width 14 height 13
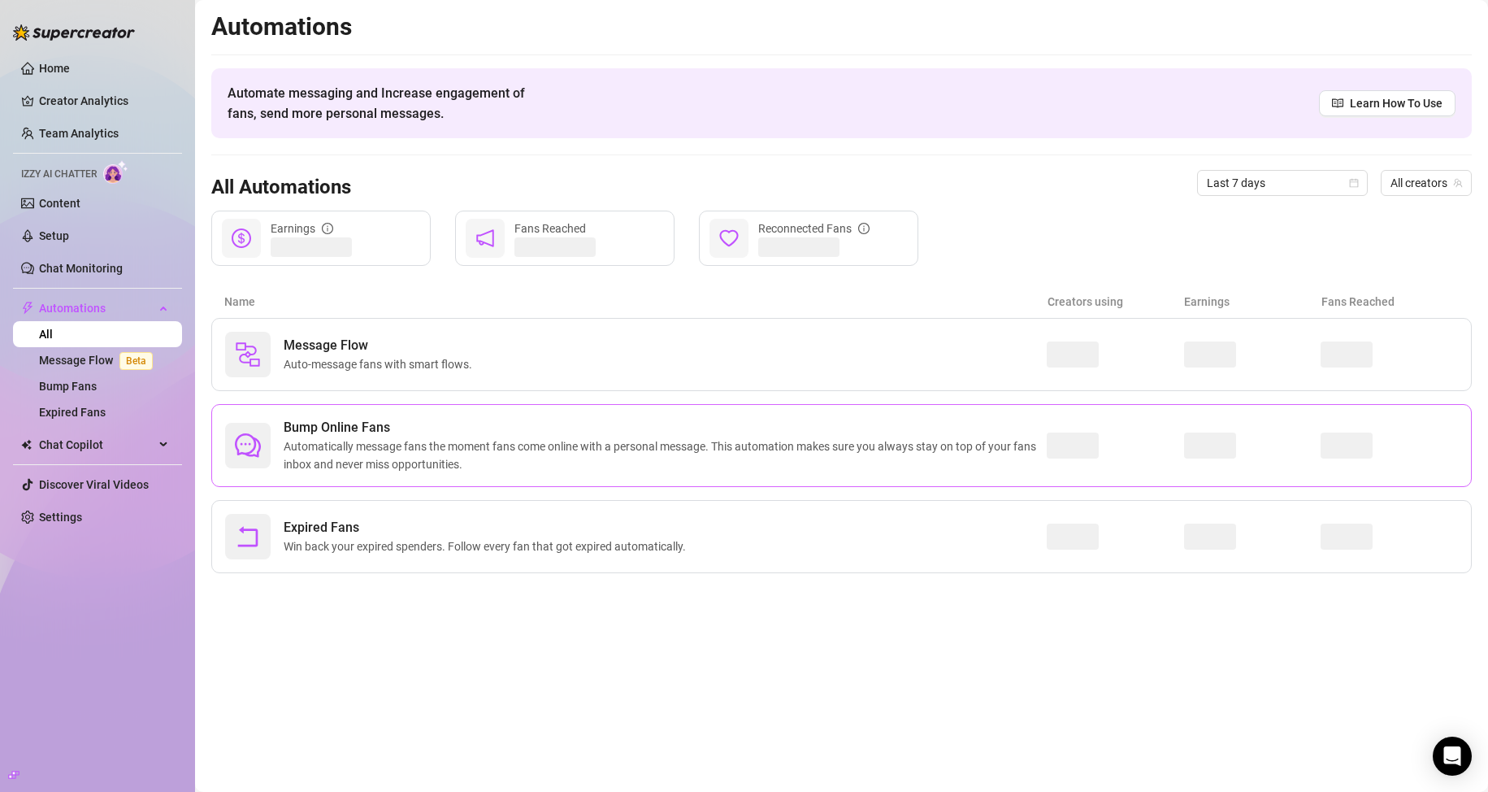
click at [442, 431] on span "Bump Online Fans" at bounding box center [665, 428] width 763 height 20
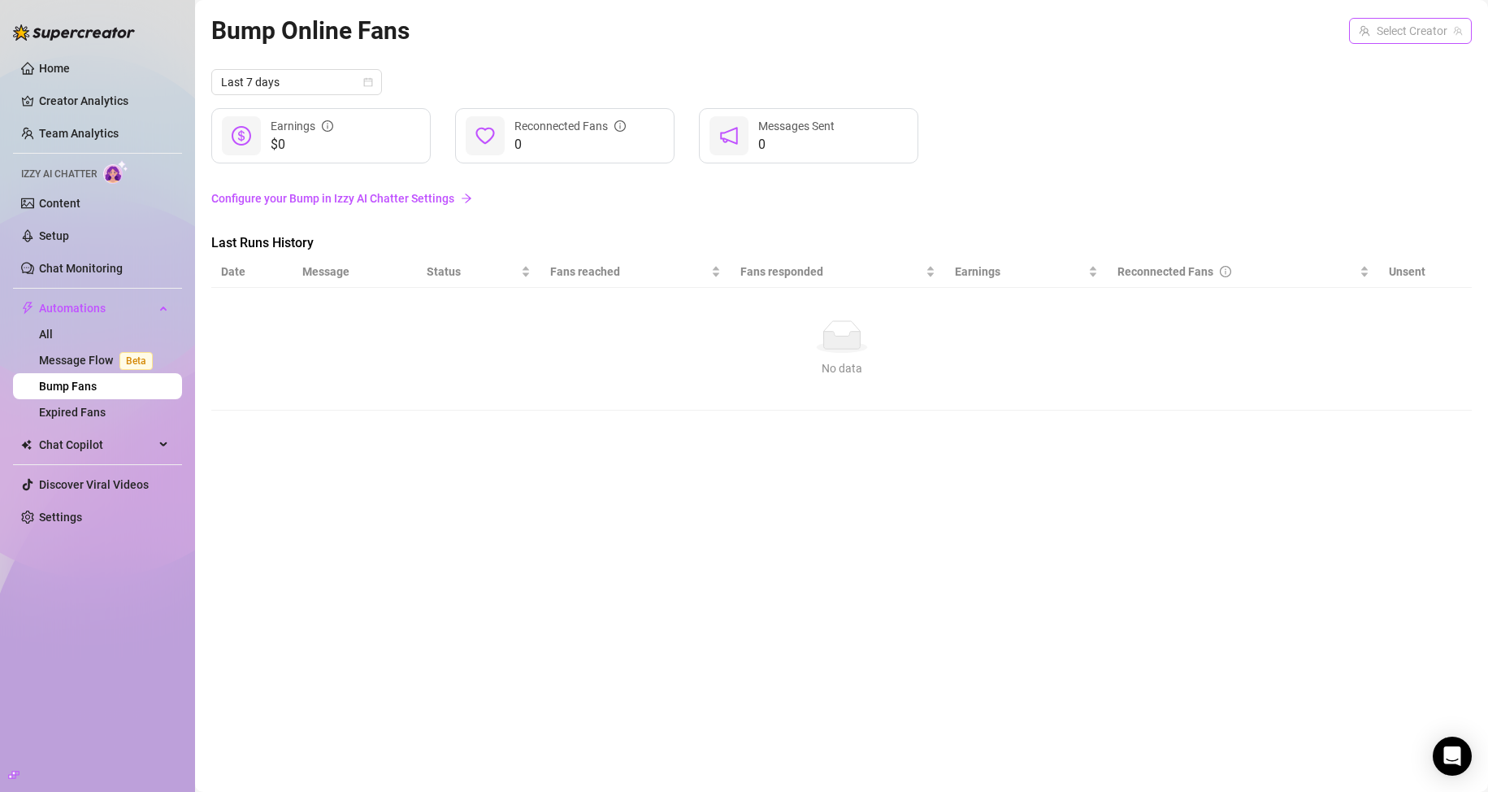
click at [1408, 28] on input "search" at bounding box center [1403, 31] width 89 height 24
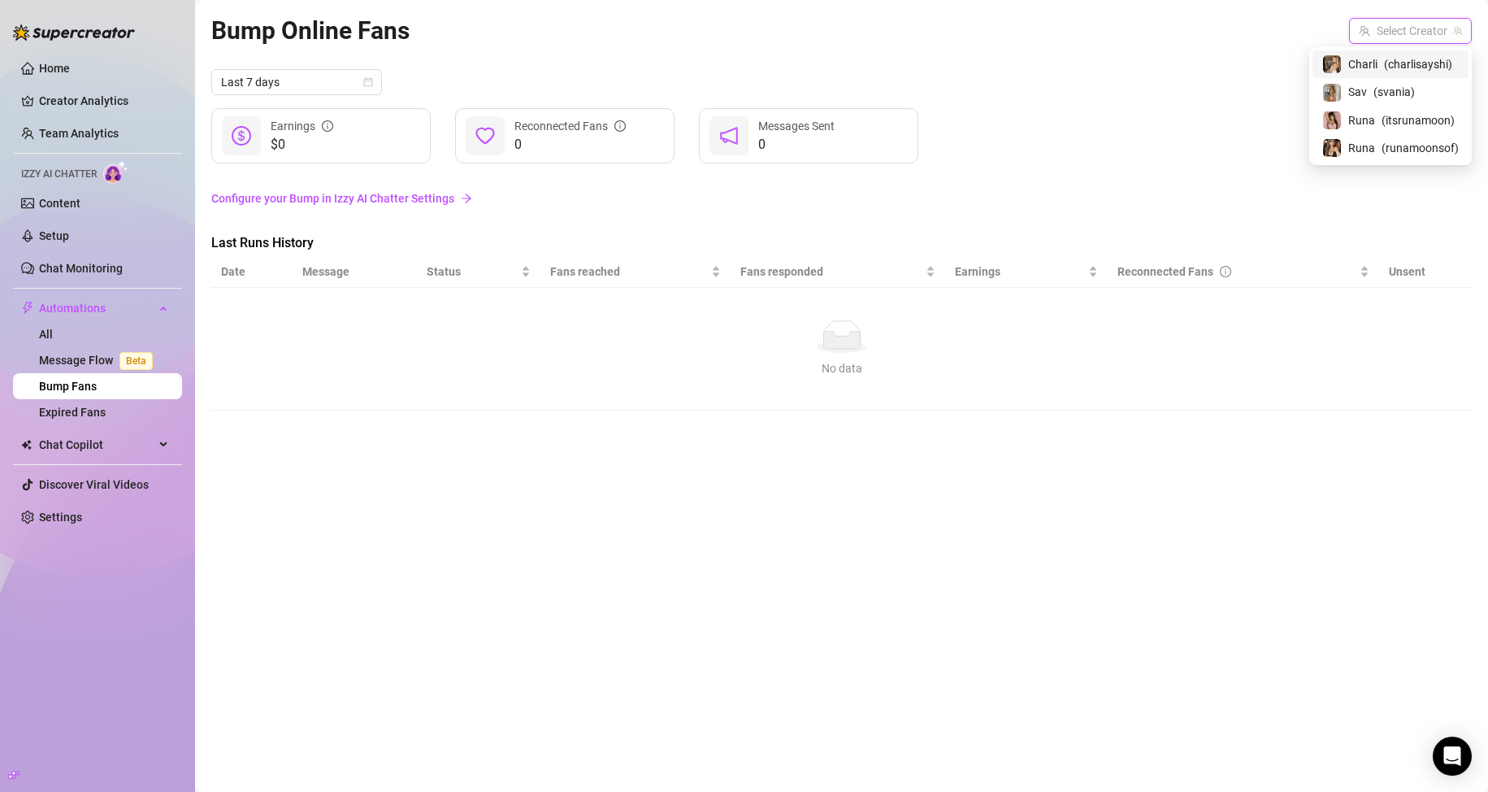
click at [1399, 67] on span "( charlisayshi )" at bounding box center [1418, 64] width 68 height 18
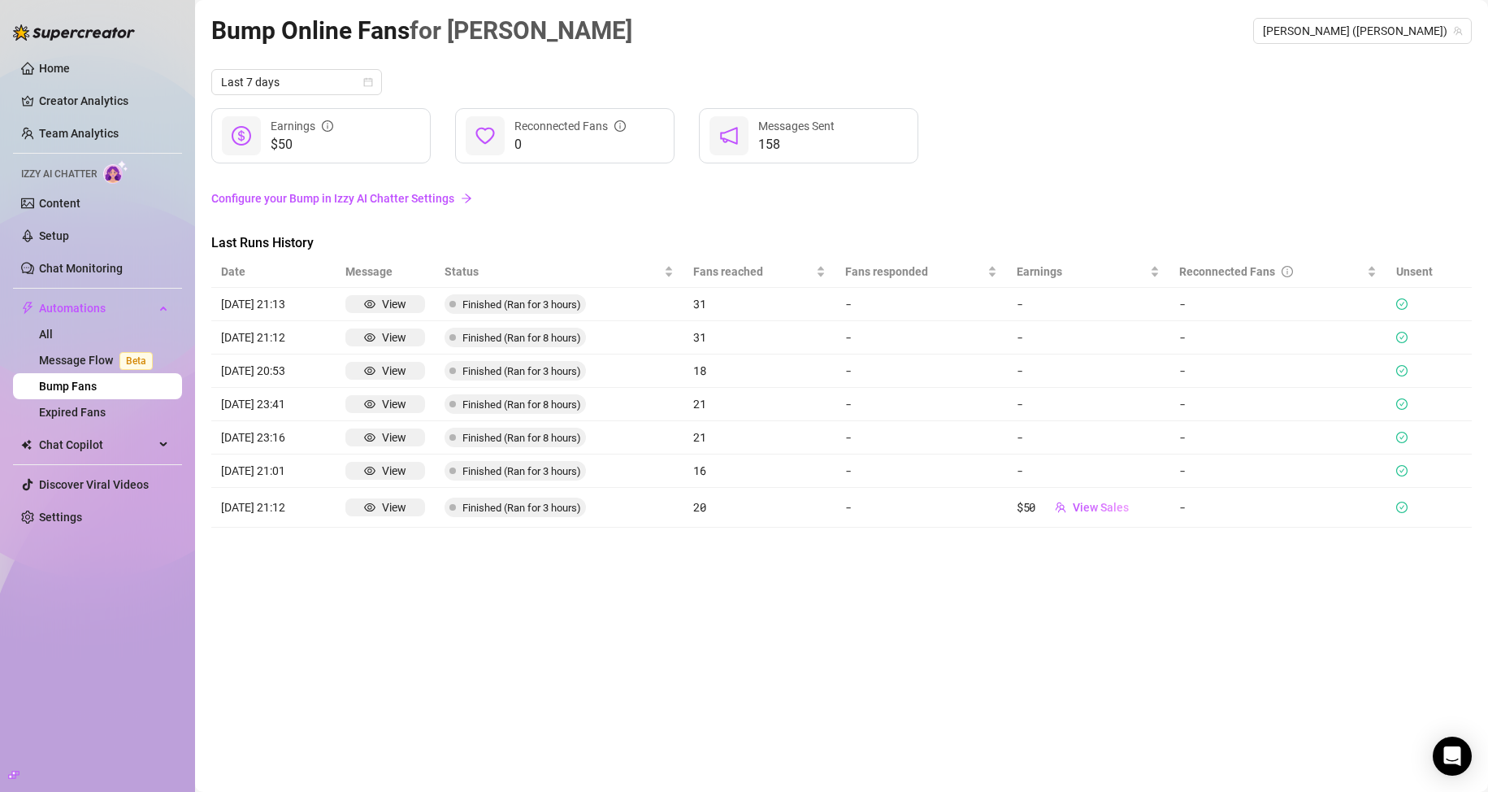
click at [449, 202] on link "Configure your Bump in Izzy AI Chatter Settings" at bounding box center [841, 198] width 1260 height 18
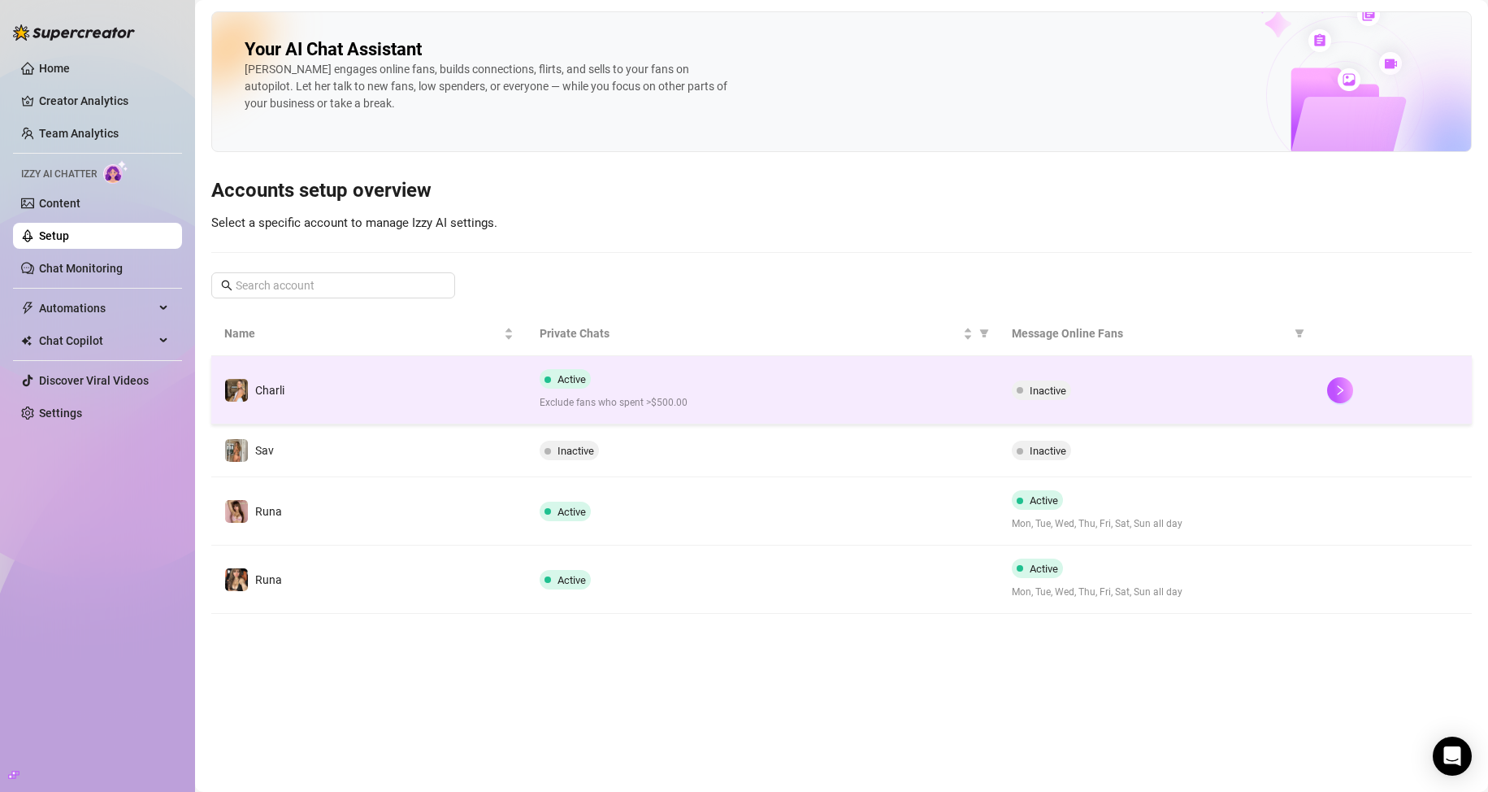
click at [437, 378] on td "Charli" at bounding box center [368, 390] width 315 height 68
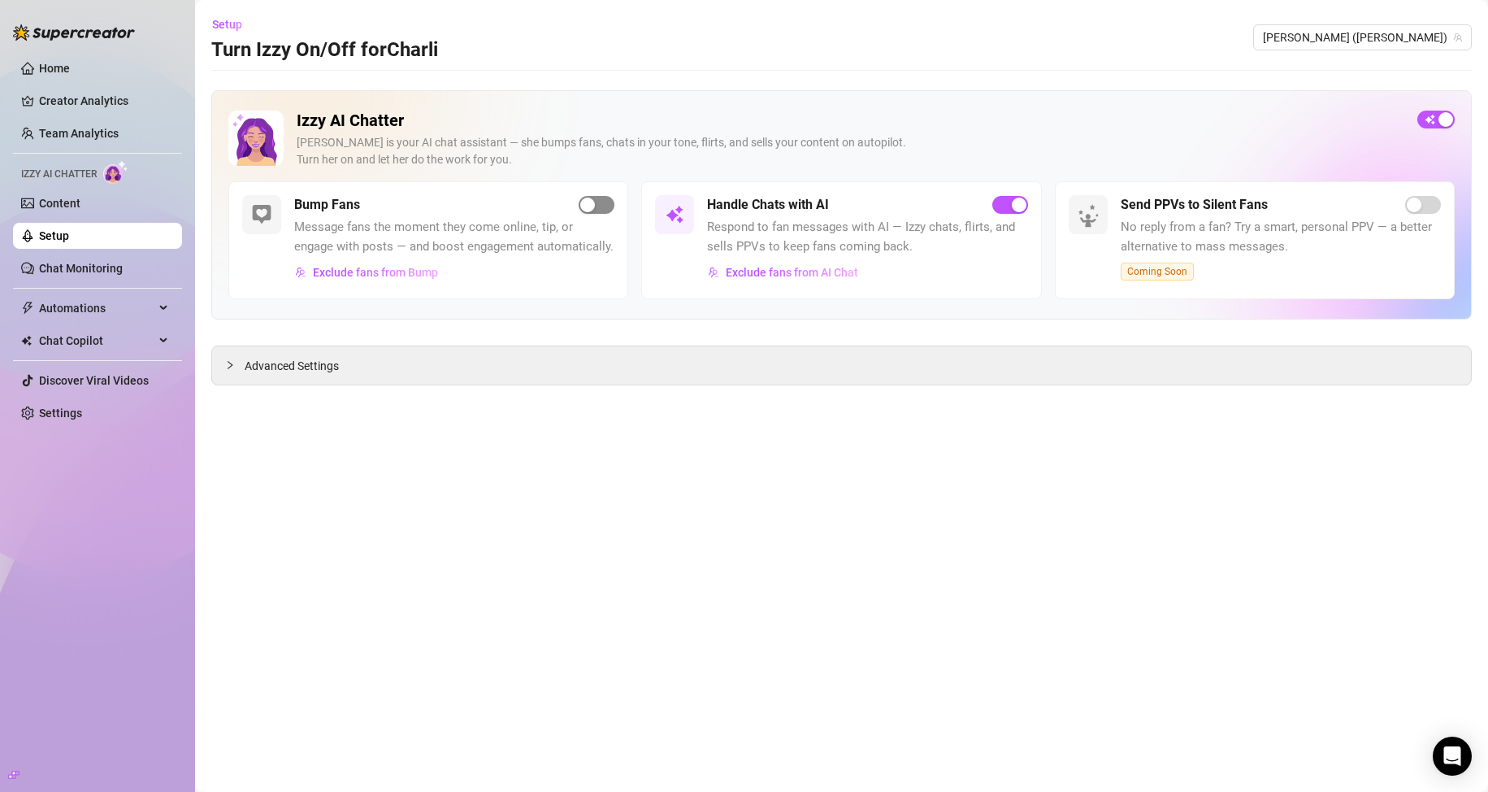
click at [600, 202] on span "button" at bounding box center [597, 205] width 36 height 18
